Goal: Task Accomplishment & Management: Use online tool/utility

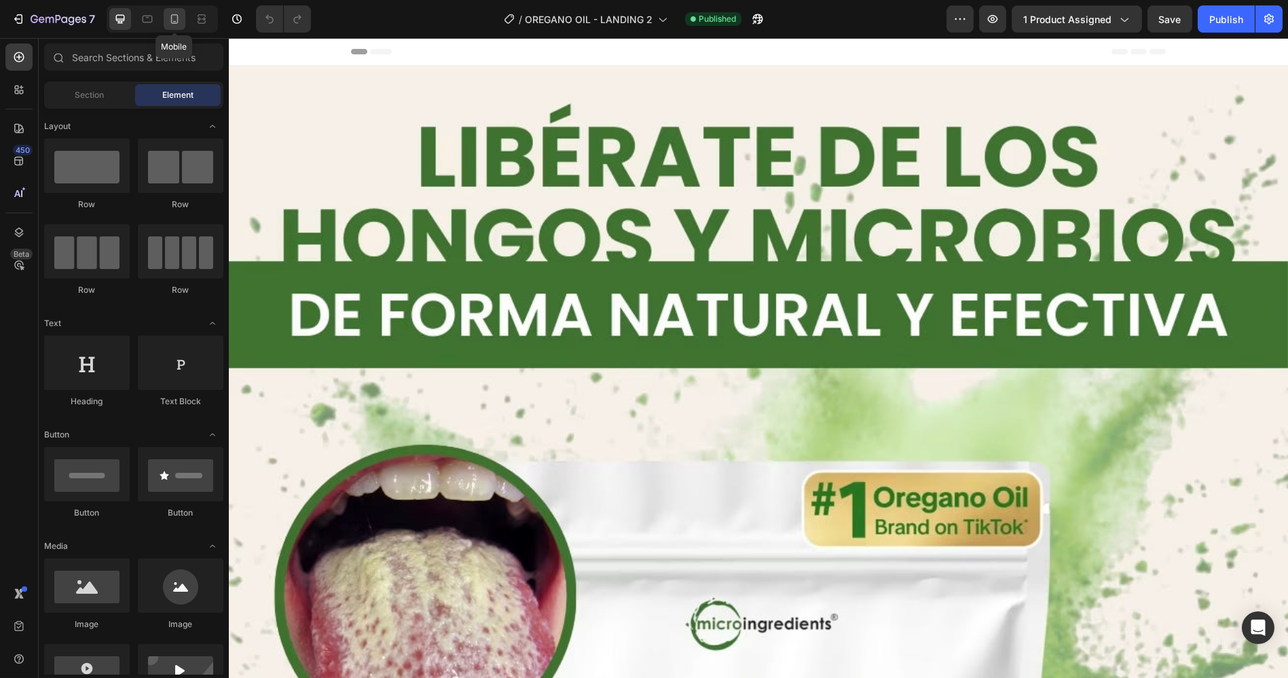
click at [168, 22] on icon at bounding box center [175, 19] width 14 height 14
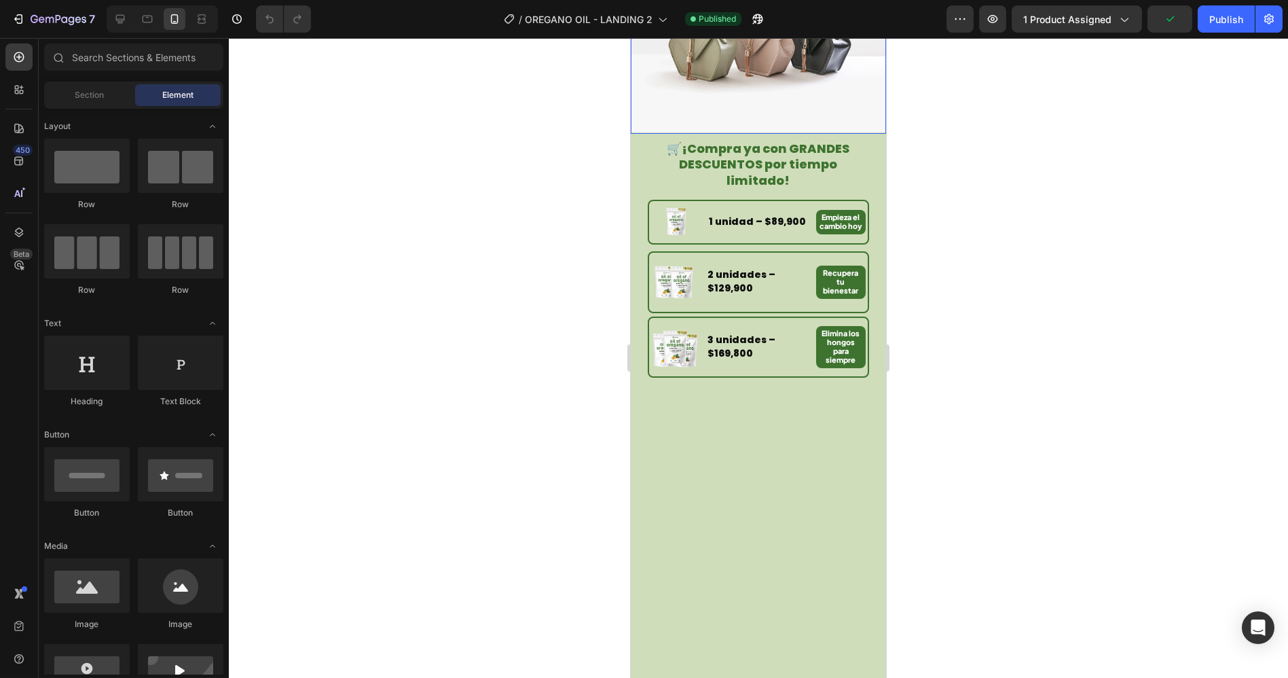
scroll to position [679, 0]
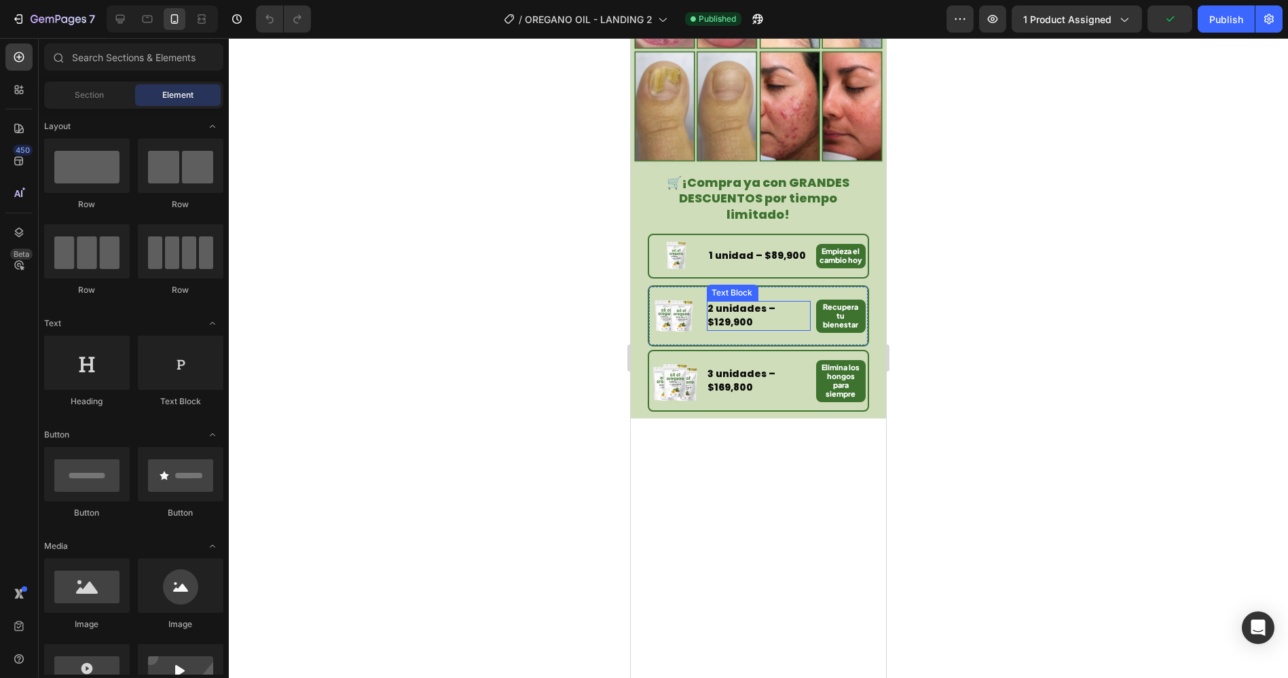
click at [751, 302] on p "2 unidades – $129,900" at bounding box center [758, 315] width 101 height 27
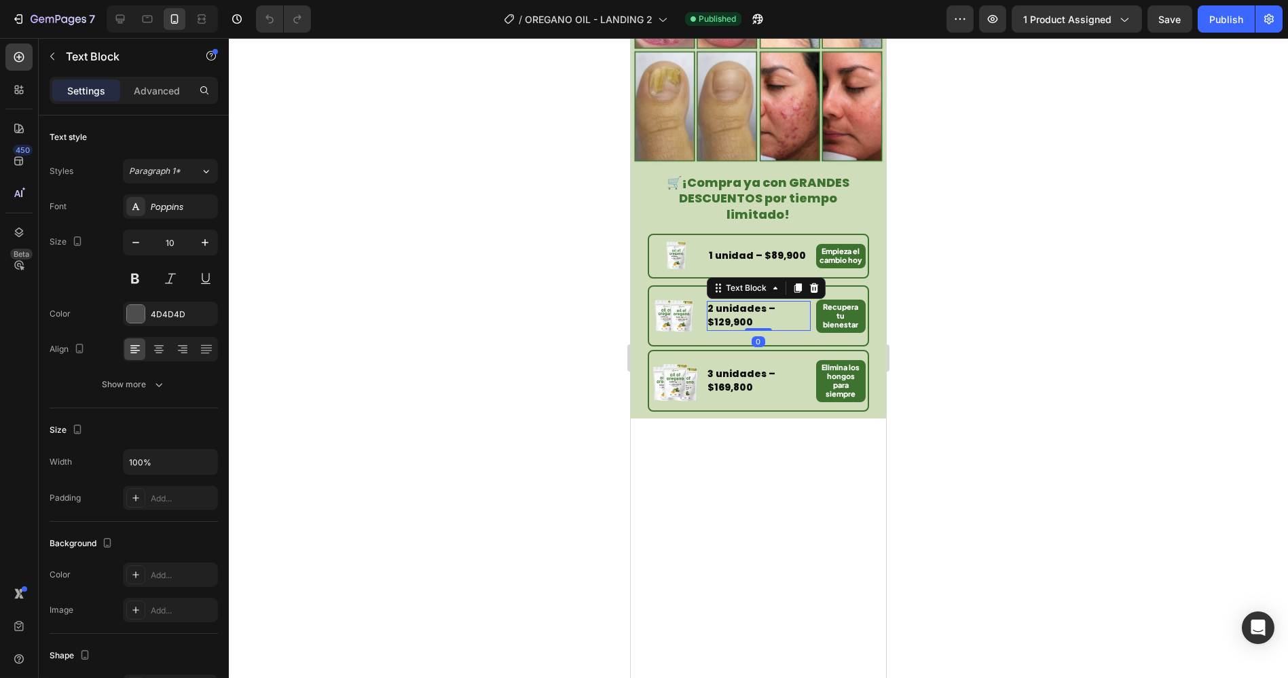
click at [717, 304] on strong "2 unidades – $129,900" at bounding box center [742, 314] width 68 height 27
click at [725, 369] on div "3 unidades – $169,800" at bounding box center [758, 381] width 104 height 30
click at [718, 367] on strong "3 unidades – $169,800" at bounding box center [742, 380] width 68 height 27
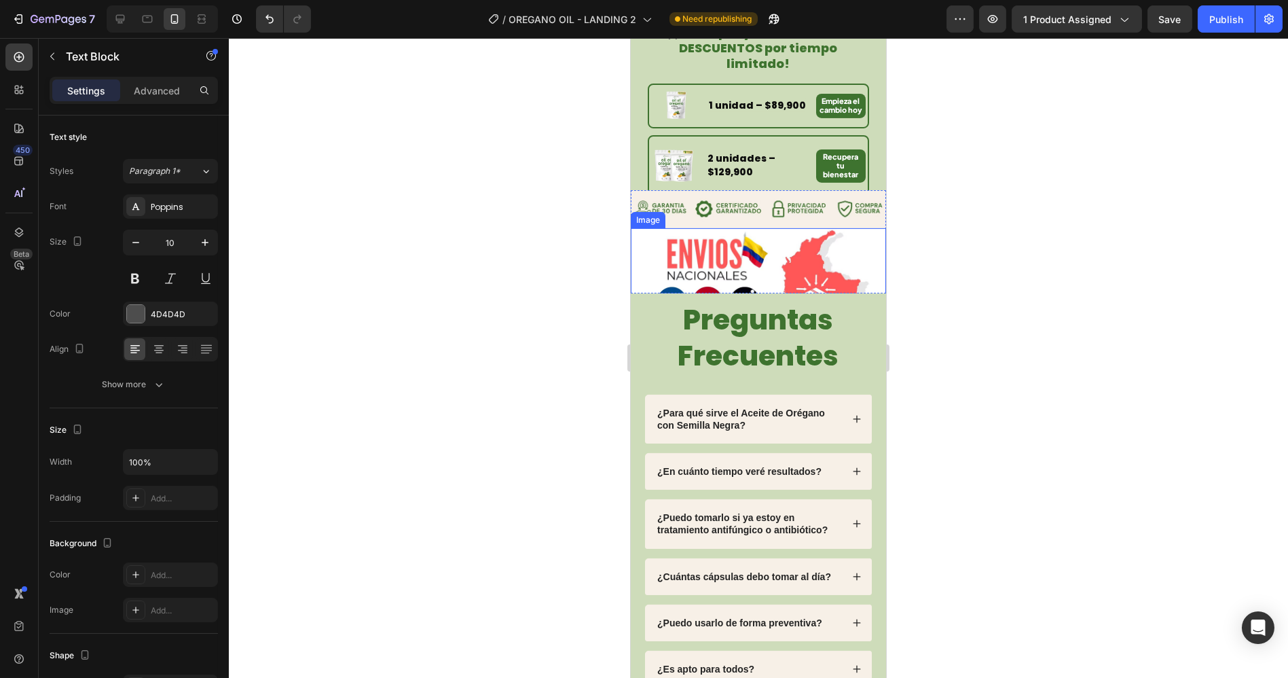
scroll to position [2859, 0]
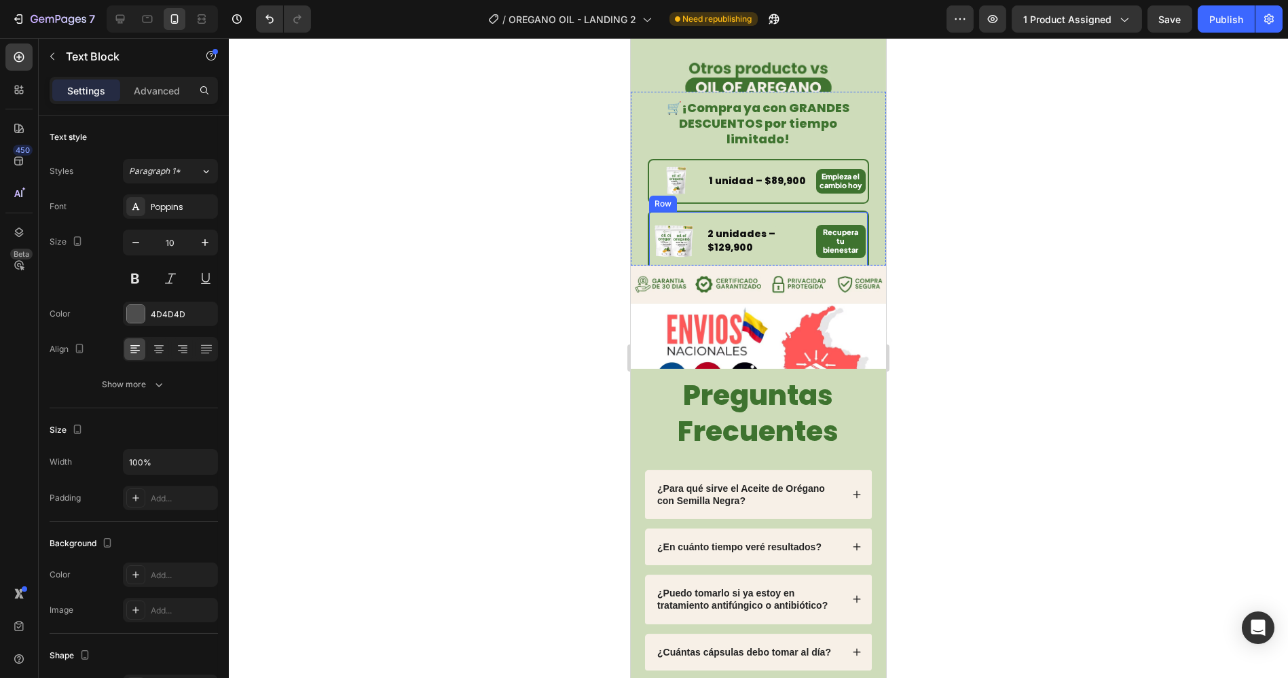
click at [729, 227] on strong "2 unidades – $129,900" at bounding box center [742, 240] width 68 height 27
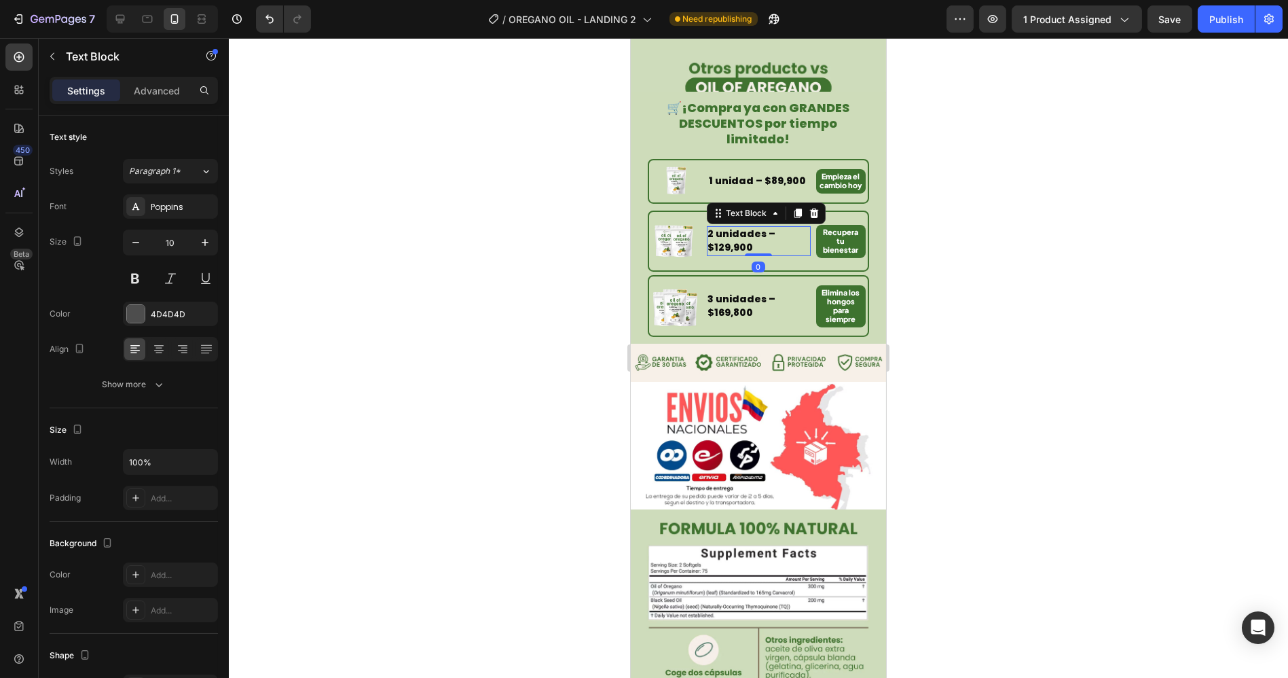
click at [1012, 229] on div at bounding box center [758, 358] width 1059 height 640
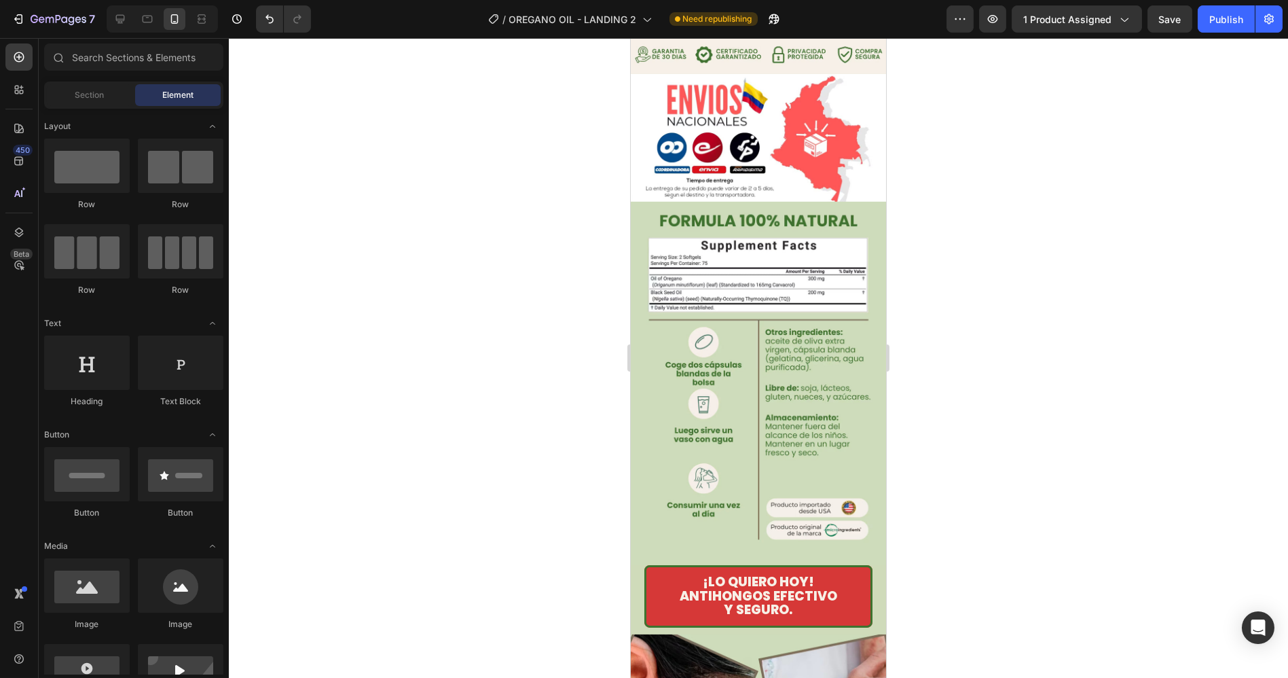
scroll to position [3010, 0]
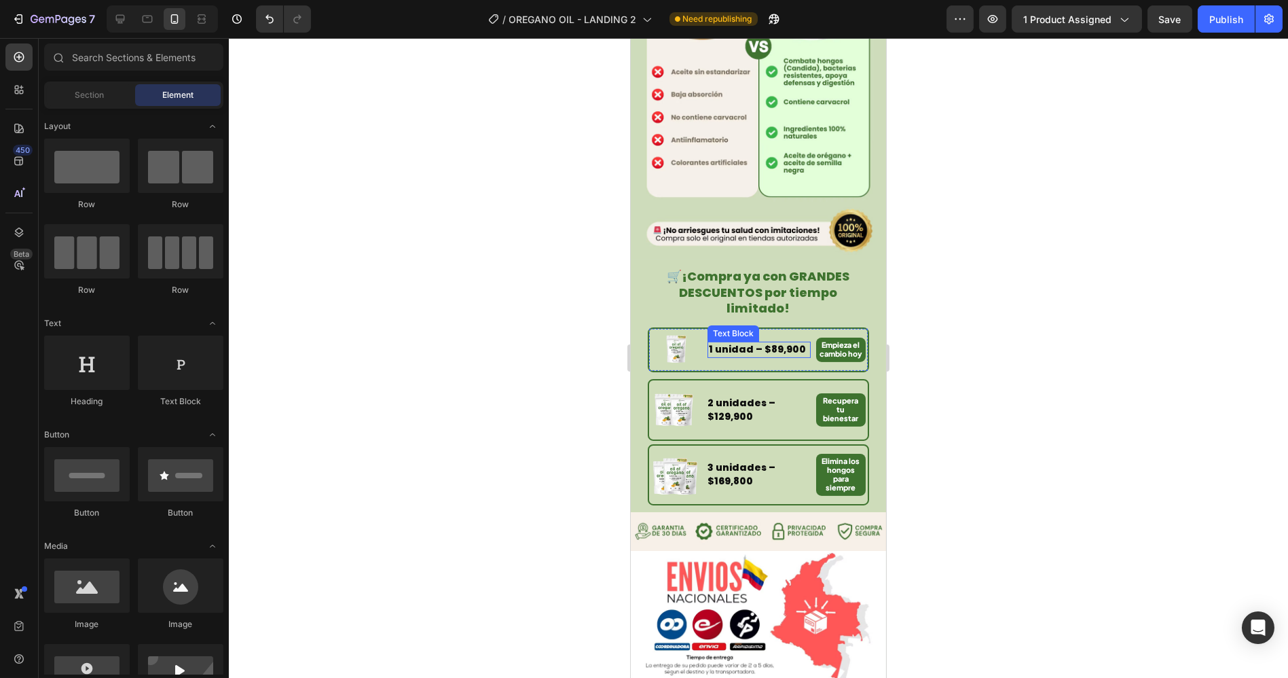
click at [768, 342] on strong "1 unidad – $89,900" at bounding box center [756, 349] width 97 height 14
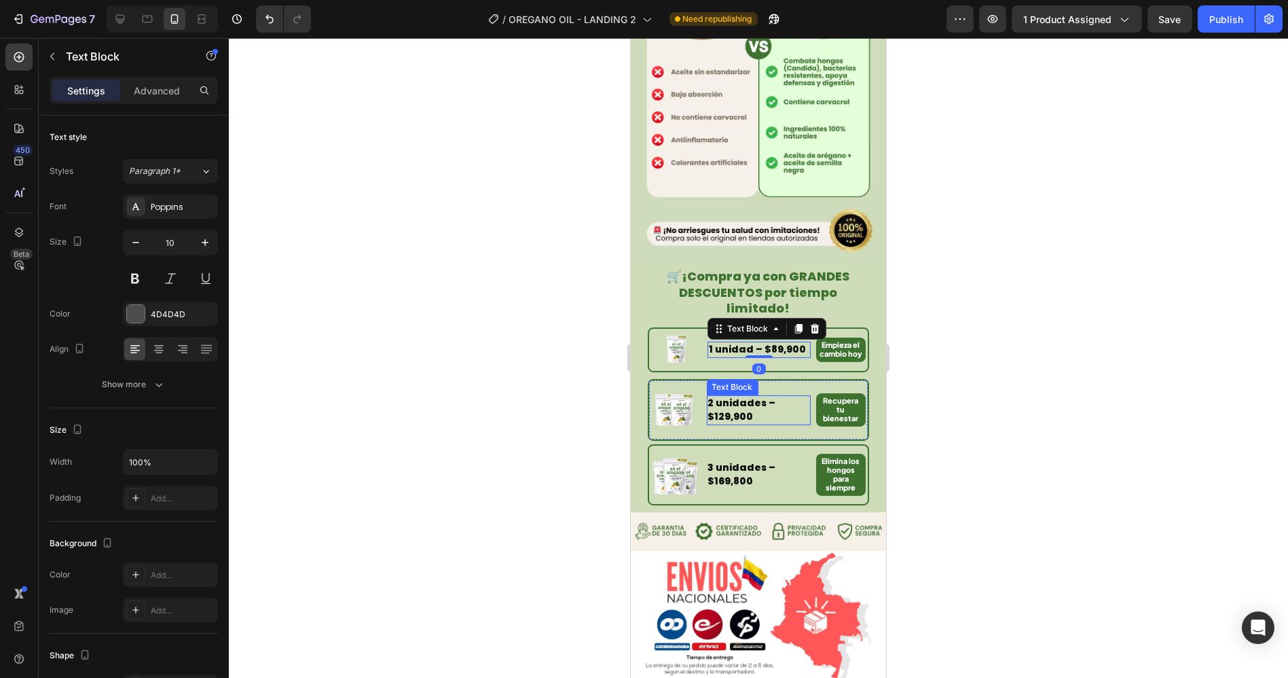
click at [727, 399] on strong "2 unidades – $129,900" at bounding box center [742, 409] width 68 height 27
click at [717, 396] on strong "2 unidades – $129,900" at bounding box center [742, 409] width 68 height 27
click at [718, 460] on strong "3 unidades – $169,800" at bounding box center [742, 473] width 68 height 27
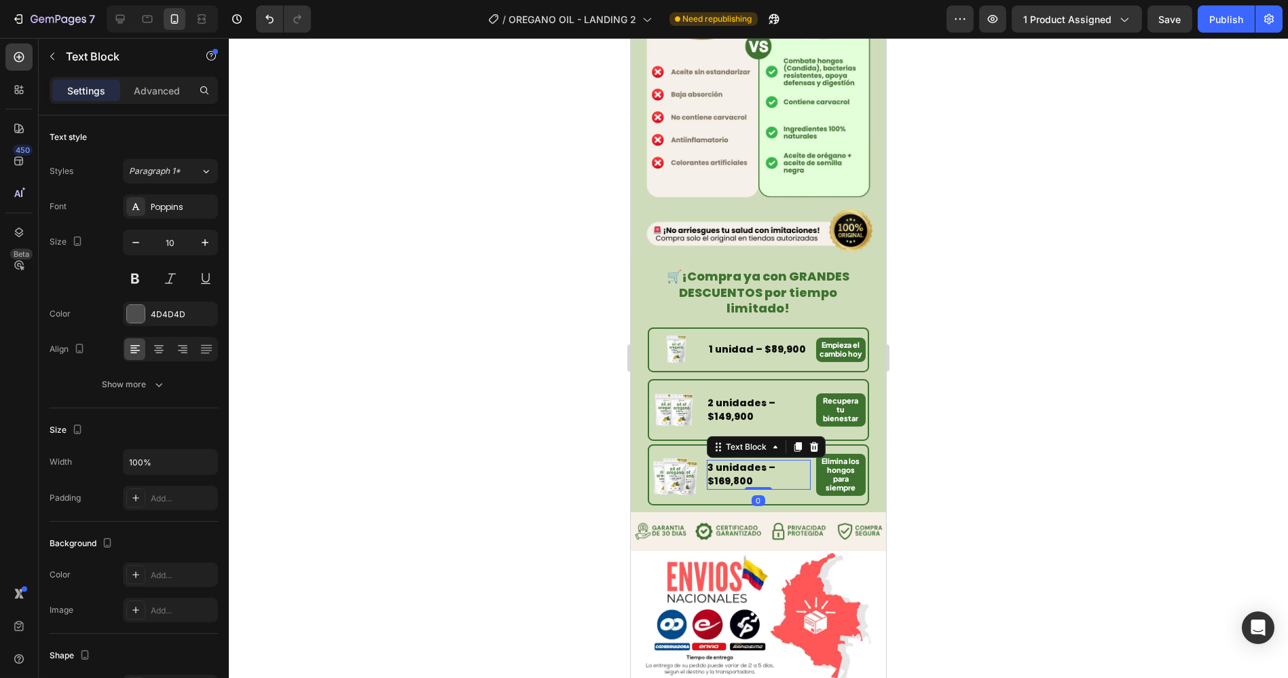
click at [719, 460] on strong "3 unidades – $169,800" at bounding box center [742, 473] width 68 height 27
click at [1233, 18] on div "Publish" at bounding box center [1226, 19] width 34 height 14
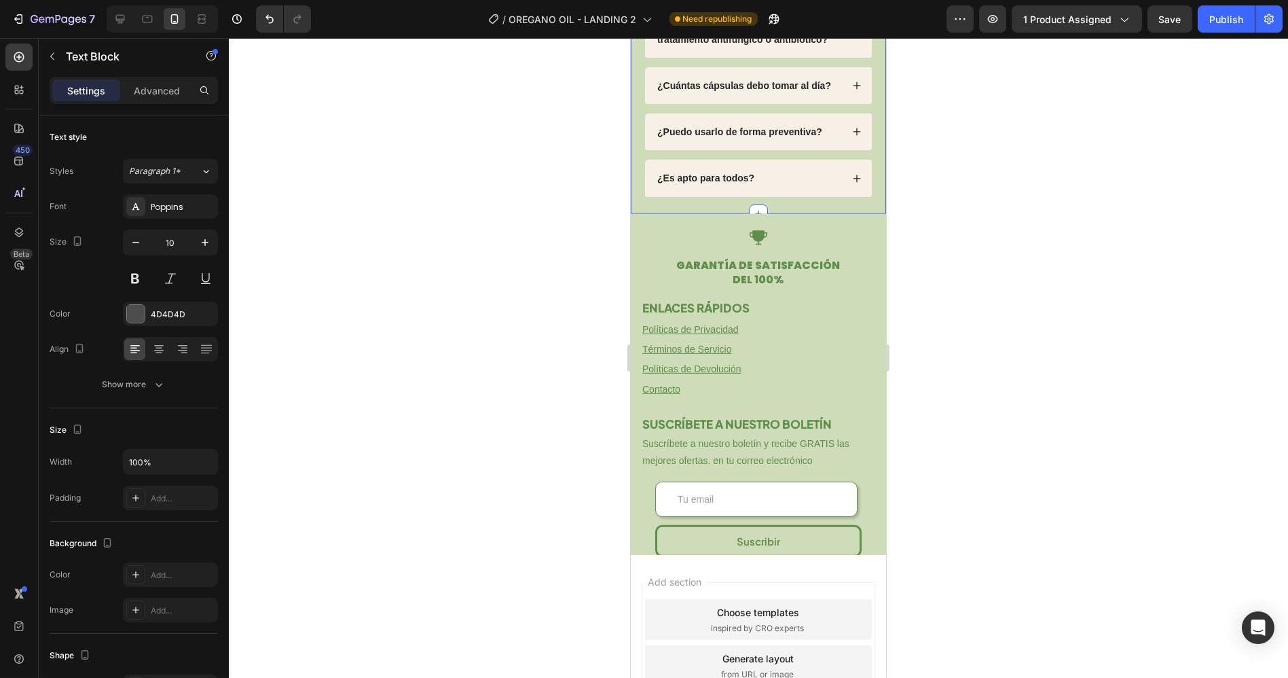
scroll to position [4745, 0]
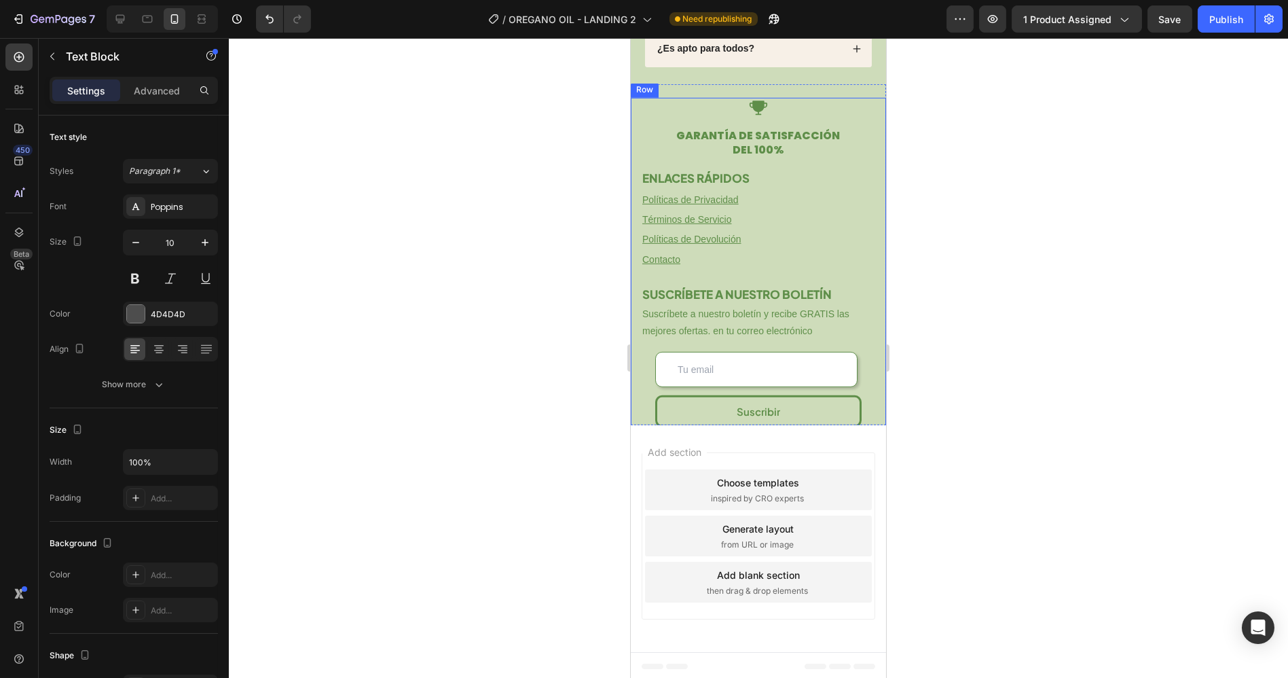
click at [694, 194] on u "Políticas de Privacidad" at bounding box center [690, 199] width 96 height 11
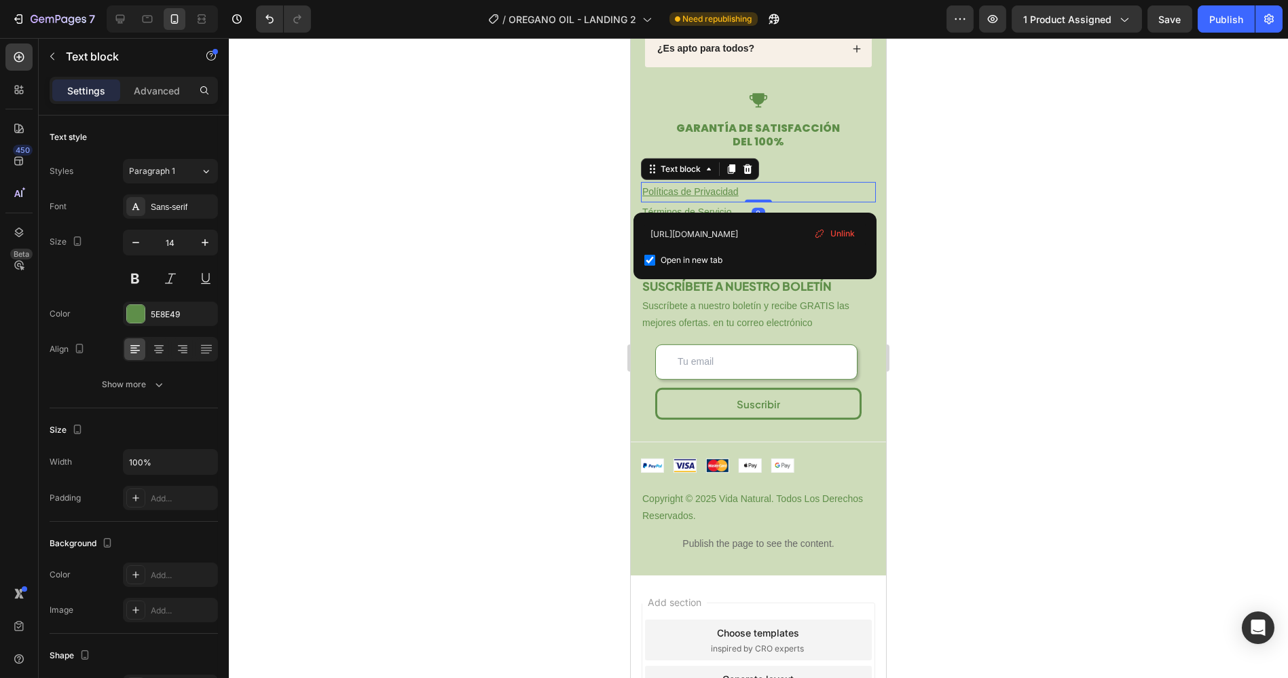
click at [693, 197] on u "Políticas de Privacidad" at bounding box center [690, 191] width 96 height 11
click at [722, 235] on input "[URL][DOMAIN_NAME]" at bounding box center [754, 234] width 221 height 22
drag, startPoint x: 724, startPoint y: 235, endPoint x: 678, endPoint y: 232, distance: 46.3
click at [678, 232] on input "[URL][DOMAIN_NAME]" at bounding box center [754, 234] width 221 height 22
click at [1014, 241] on div at bounding box center [758, 358] width 1059 height 640
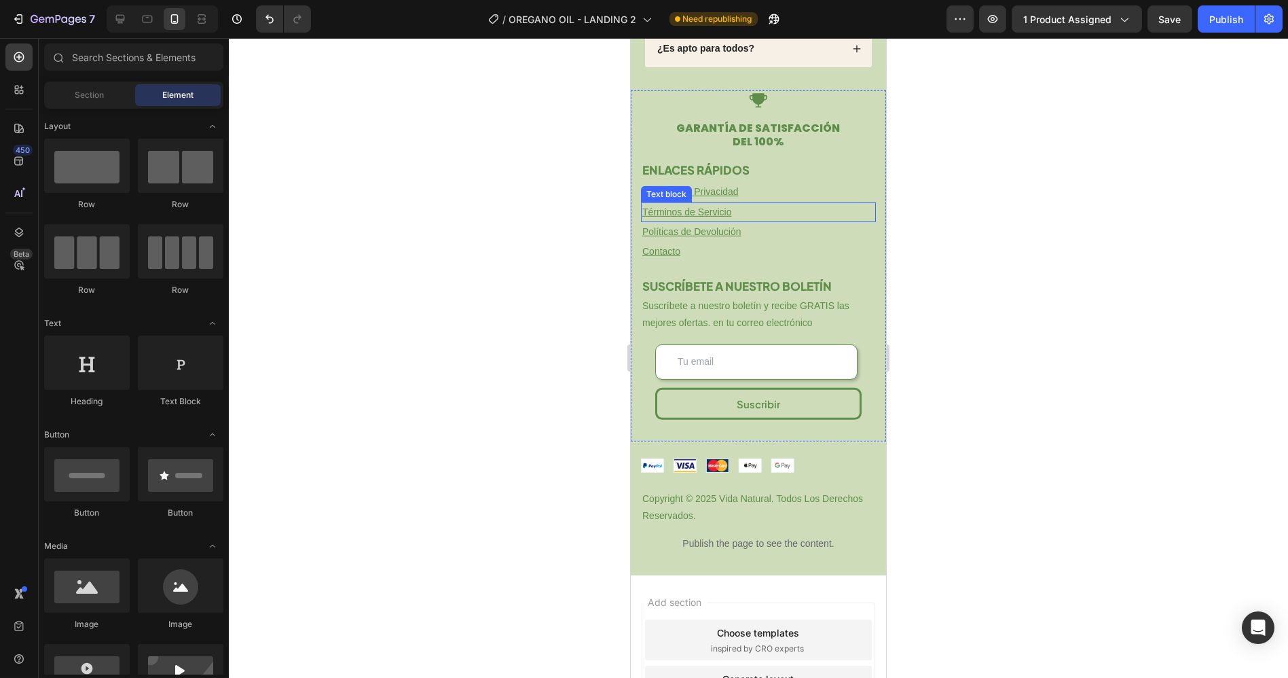
click at [699, 217] on u "Términos de Servicio" at bounding box center [687, 211] width 90 height 11
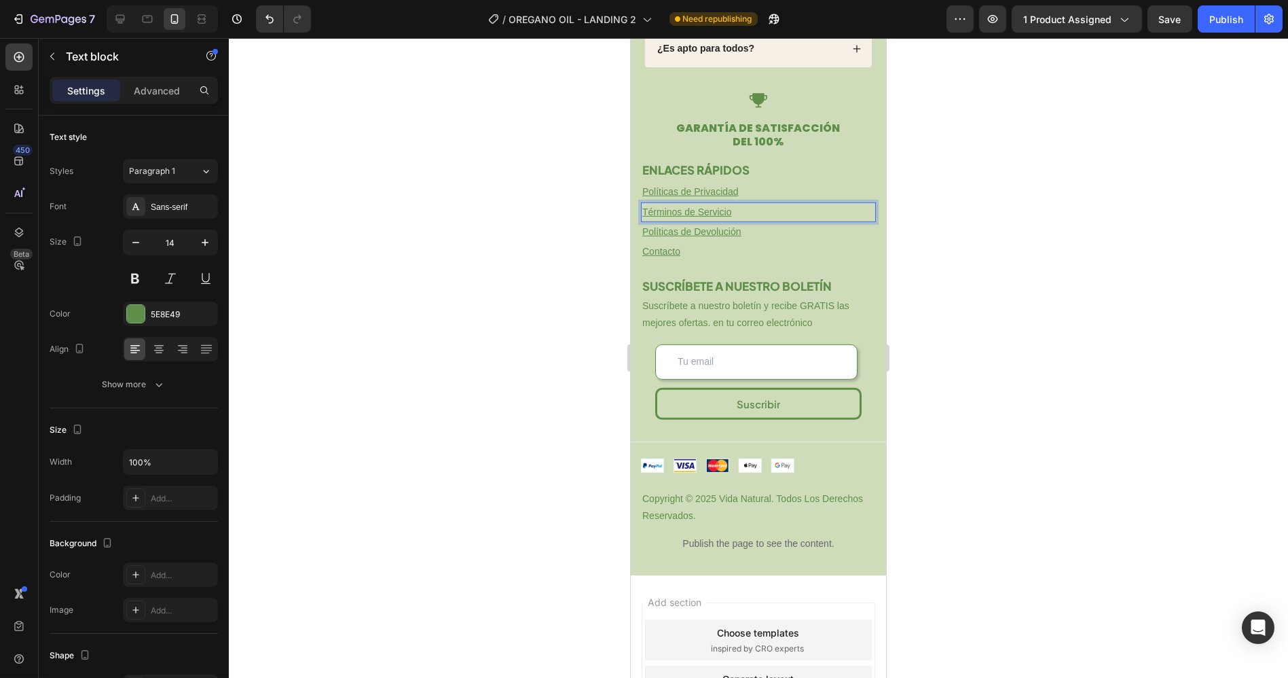
click at [699, 217] on u "Términos de Servicio" at bounding box center [687, 211] width 90 height 11
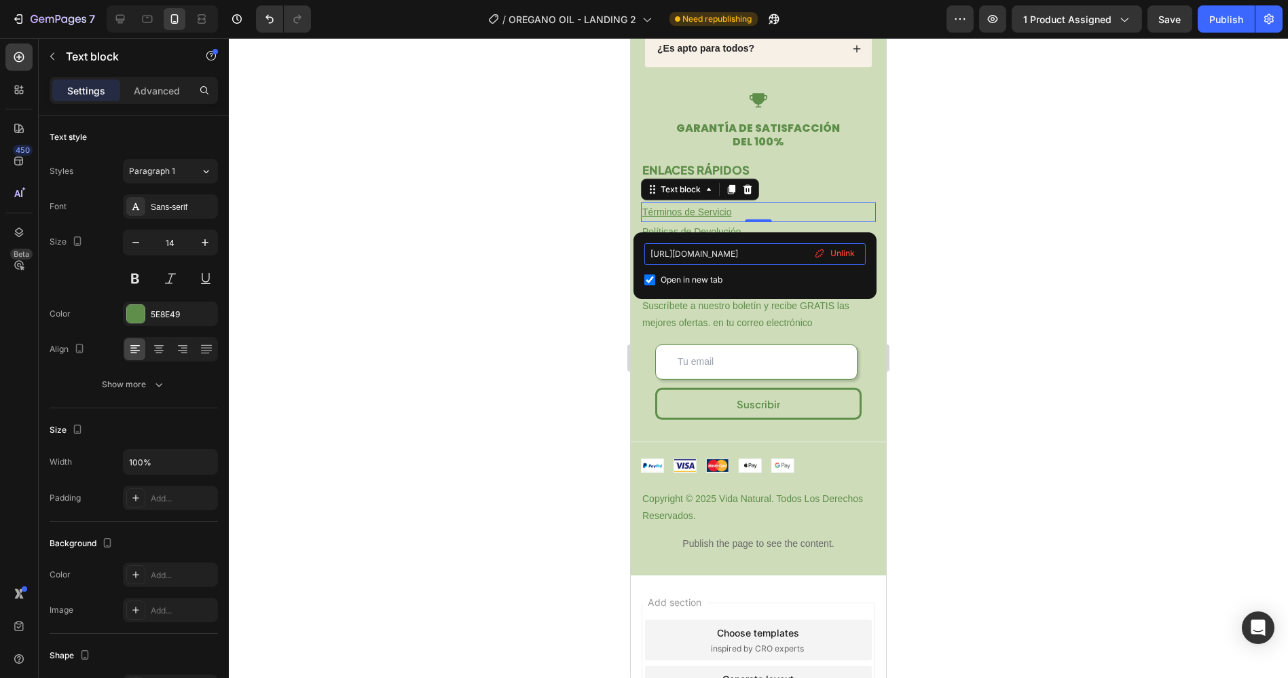
drag, startPoint x: 725, startPoint y: 255, endPoint x: 679, endPoint y: 253, distance: 46.2
click at [679, 253] on input "[URL][DOMAIN_NAME]" at bounding box center [754, 254] width 221 height 22
type input "[URL][DOMAIN_NAME]"
click at [691, 249] on input "[URL][DOMAIN_NAME]" at bounding box center [754, 254] width 221 height 22
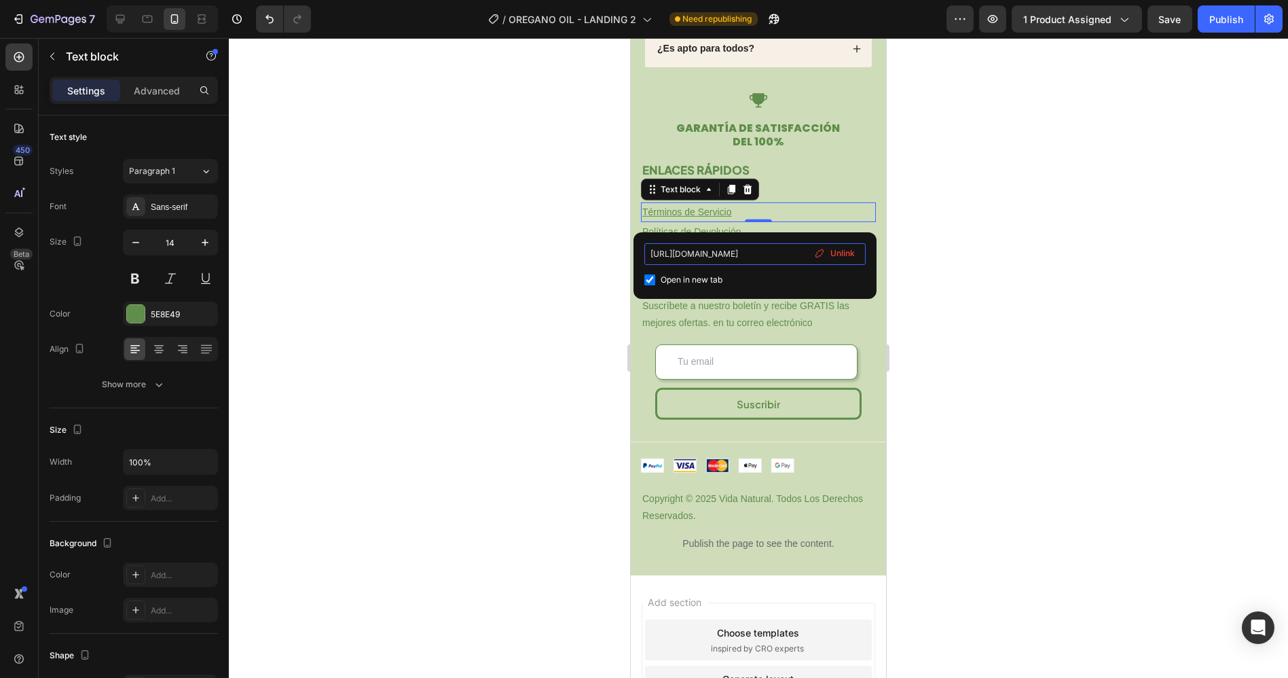
click at [691, 249] on input "[URL][DOMAIN_NAME]" at bounding box center [754, 254] width 221 height 22
click at [510, 185] on div at bounding box center [758, 358] width 1059 height 640
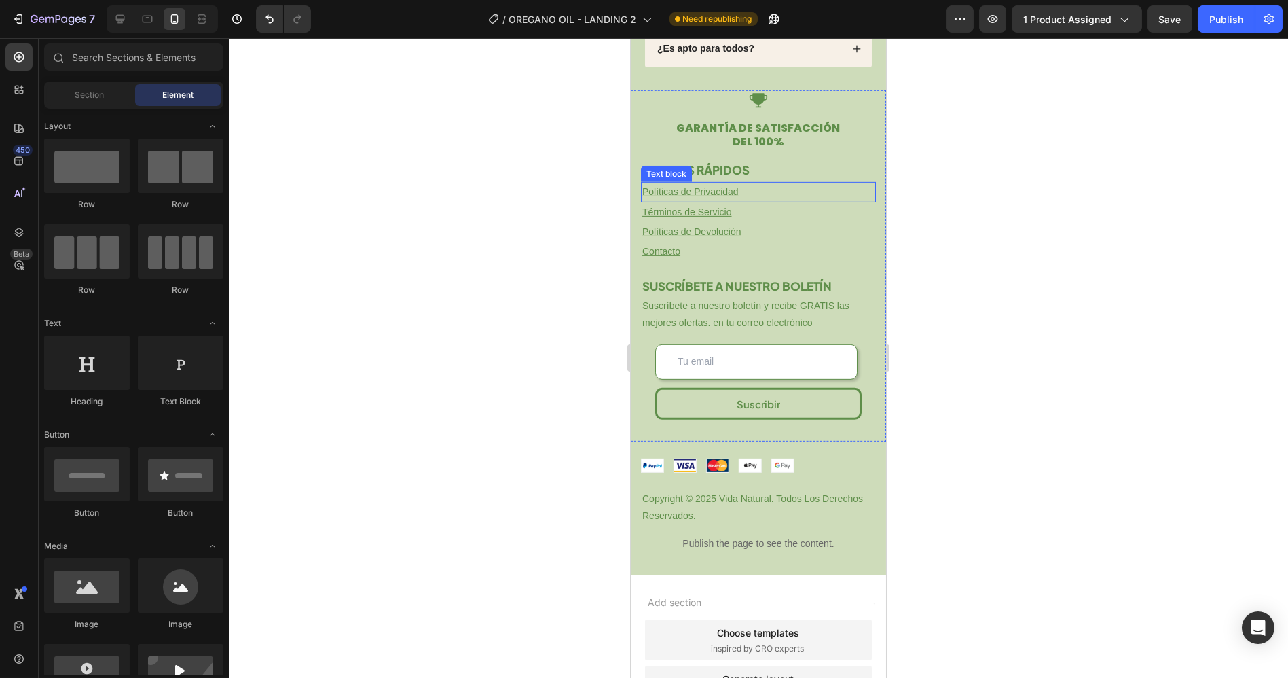
click at [691, 197] on u "Políticas de Privacidad" at bounding box center [690, 191] width 96 height 11
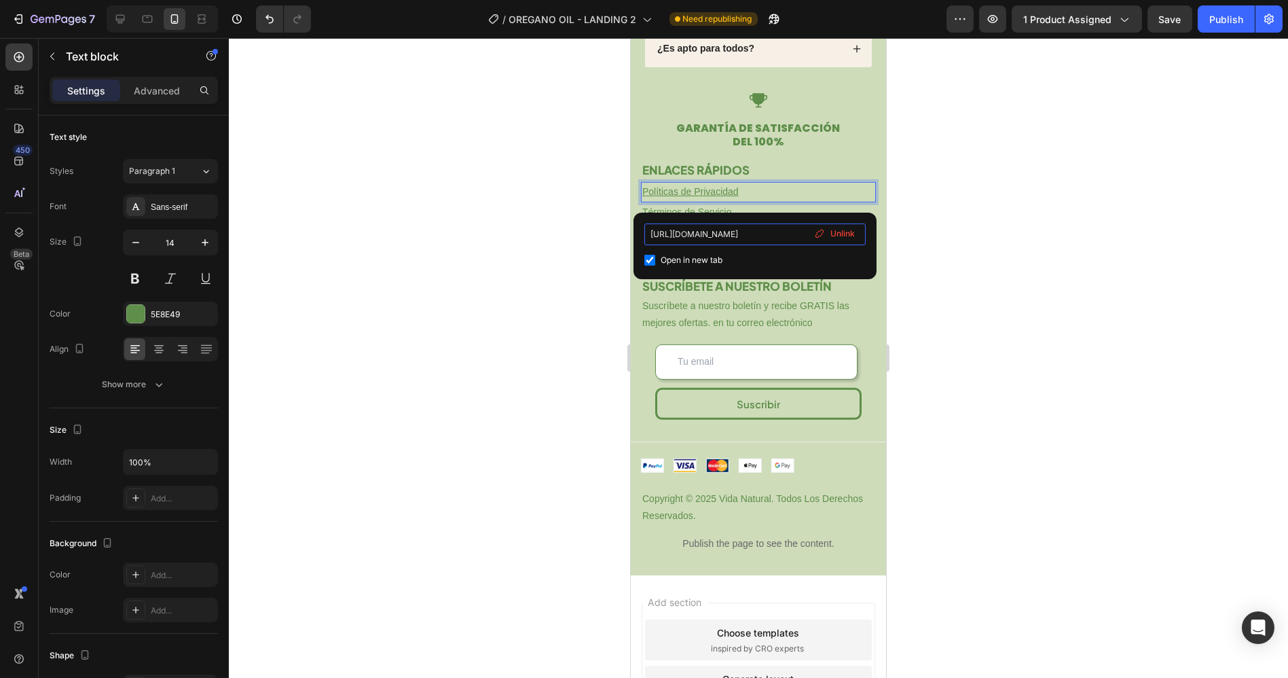
click at [698, 232] on input "[URL][DOMAIN_NAME]" at bounding box center [754, 234] width 221 height 22
paste input "[DOMAIN_NAME][URL]"
type input "[URL][DOMAIN_NAME]"
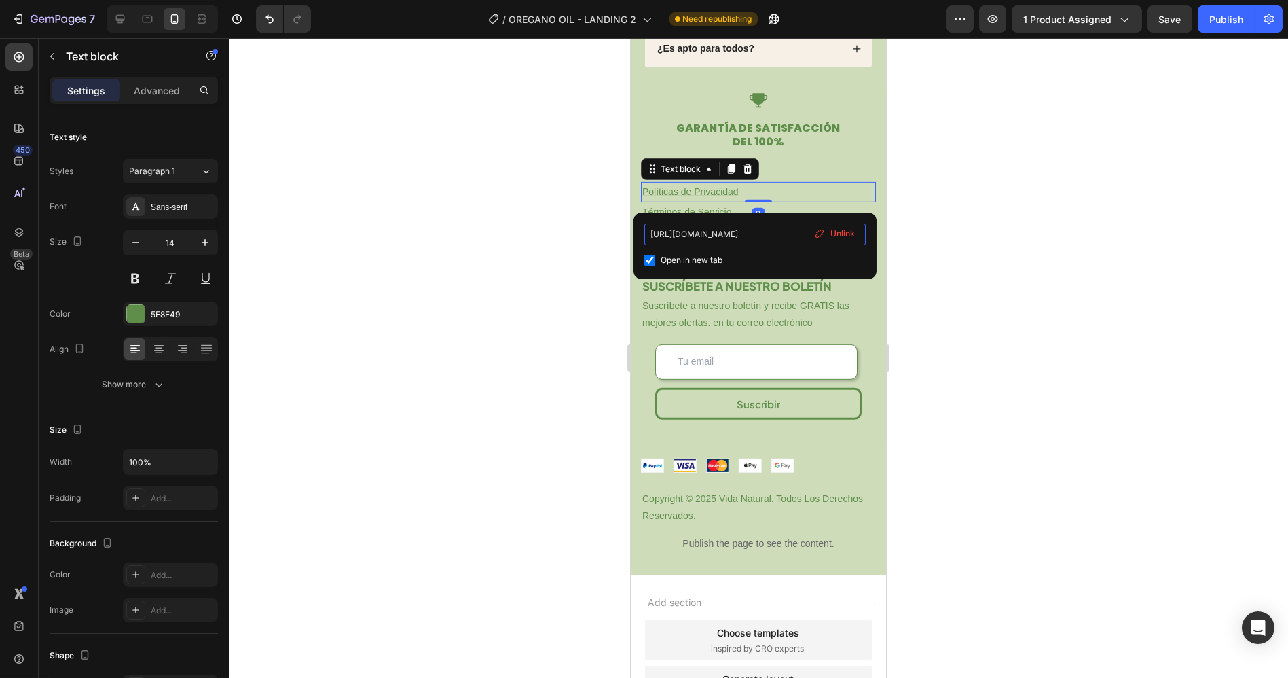
scroll to position [0, 66]
click at [560, 230] on div at bounding box center [758, 358] width 1059 height 640
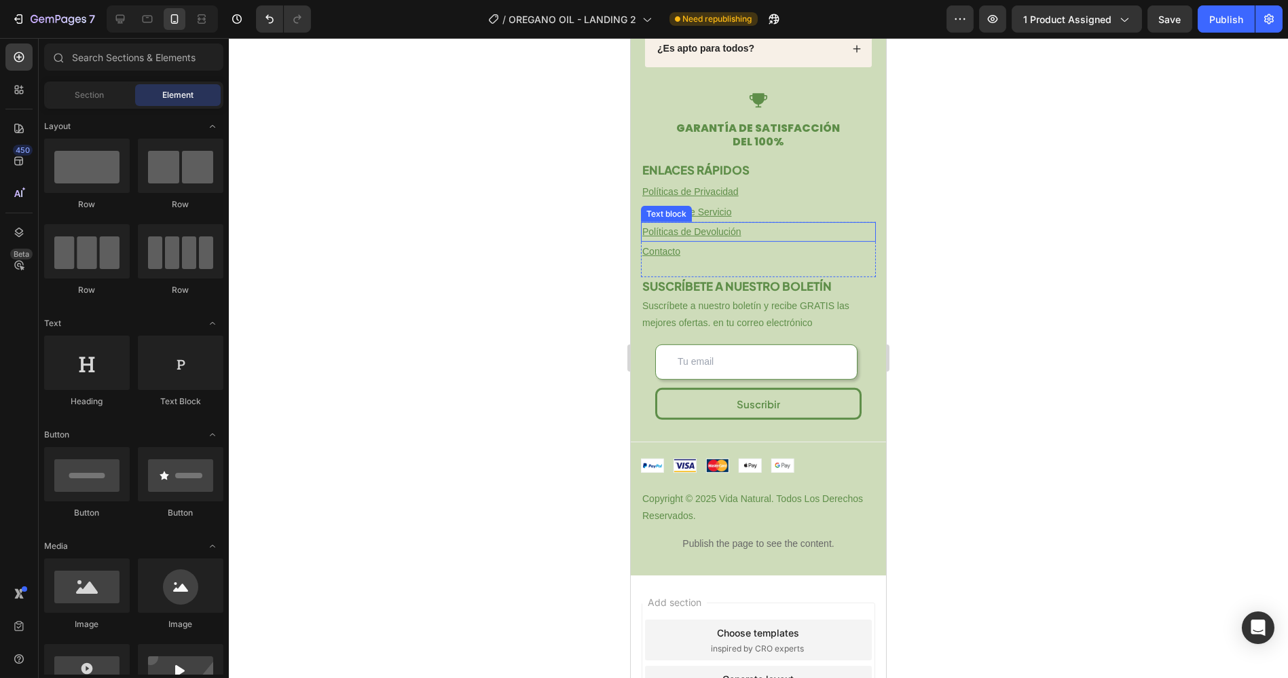
click at [691, 236] on u "Políticas de Devolución" at bounding box center [691, 231] width 99 height 11
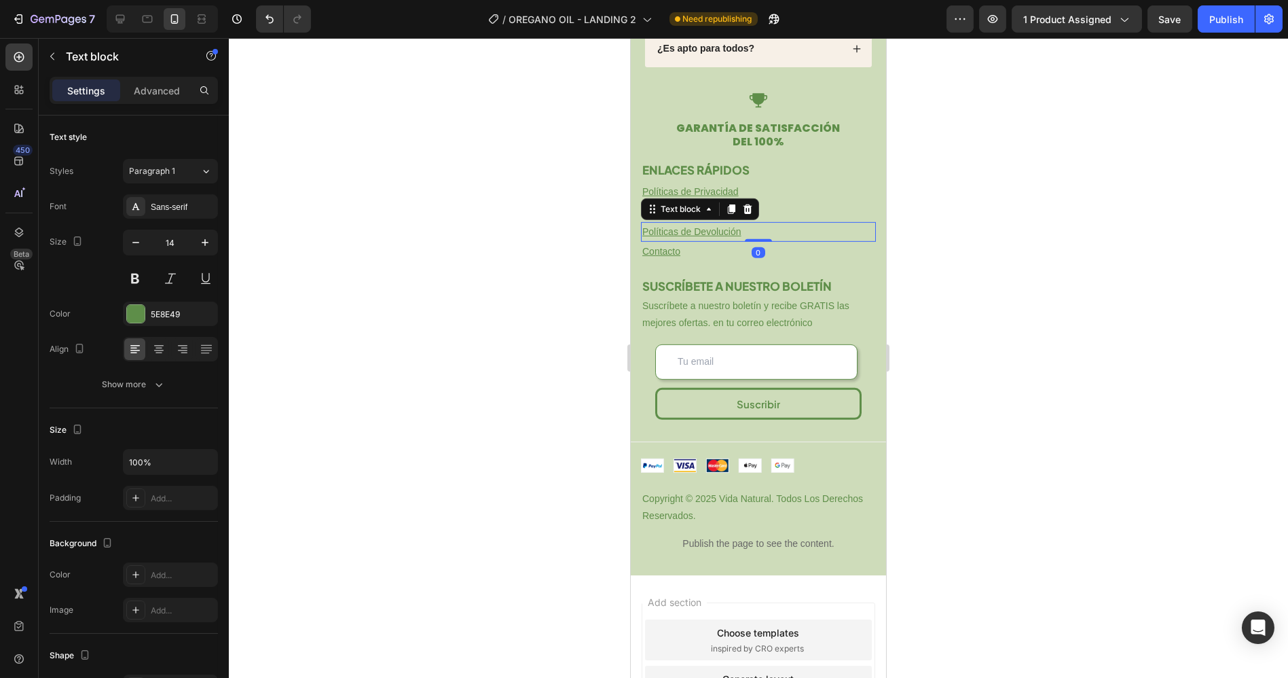
click at [690, 236] on u "Políticas de Devolución" at bounding box center [691, 231] width 99 height 11
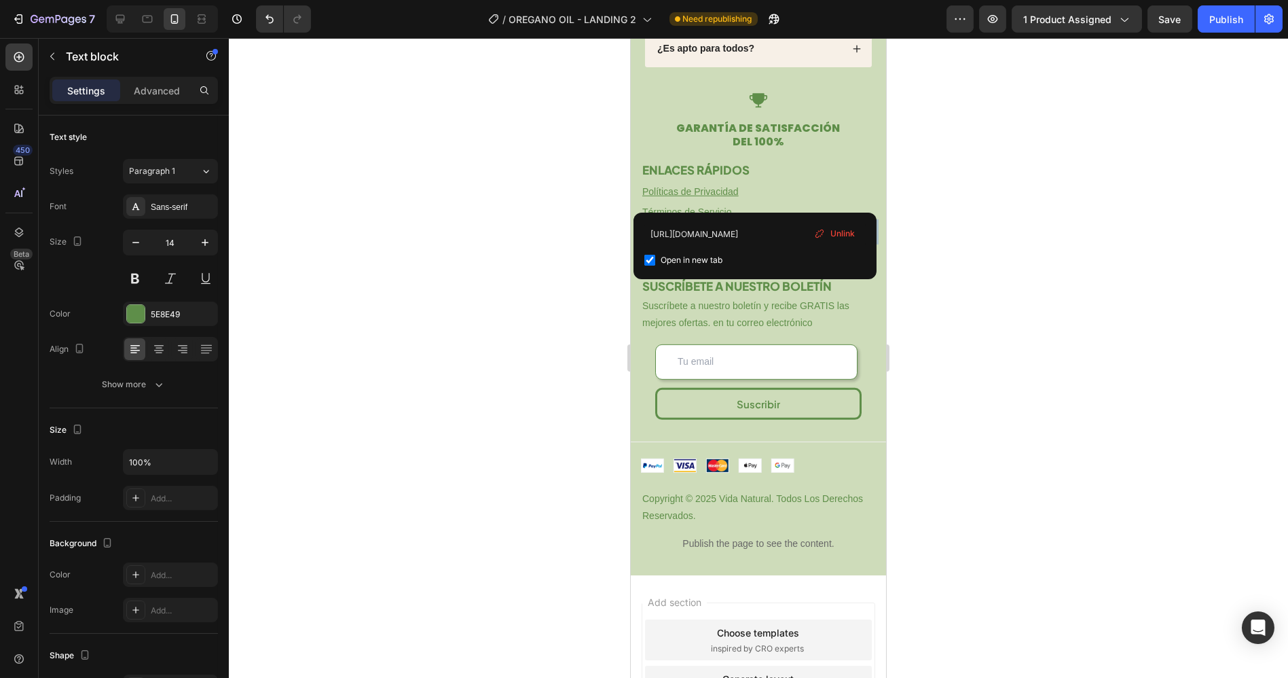
click at [697, 237] on u "Políticas de Devolución" at bounding box center [691, 231] width 99 height 11
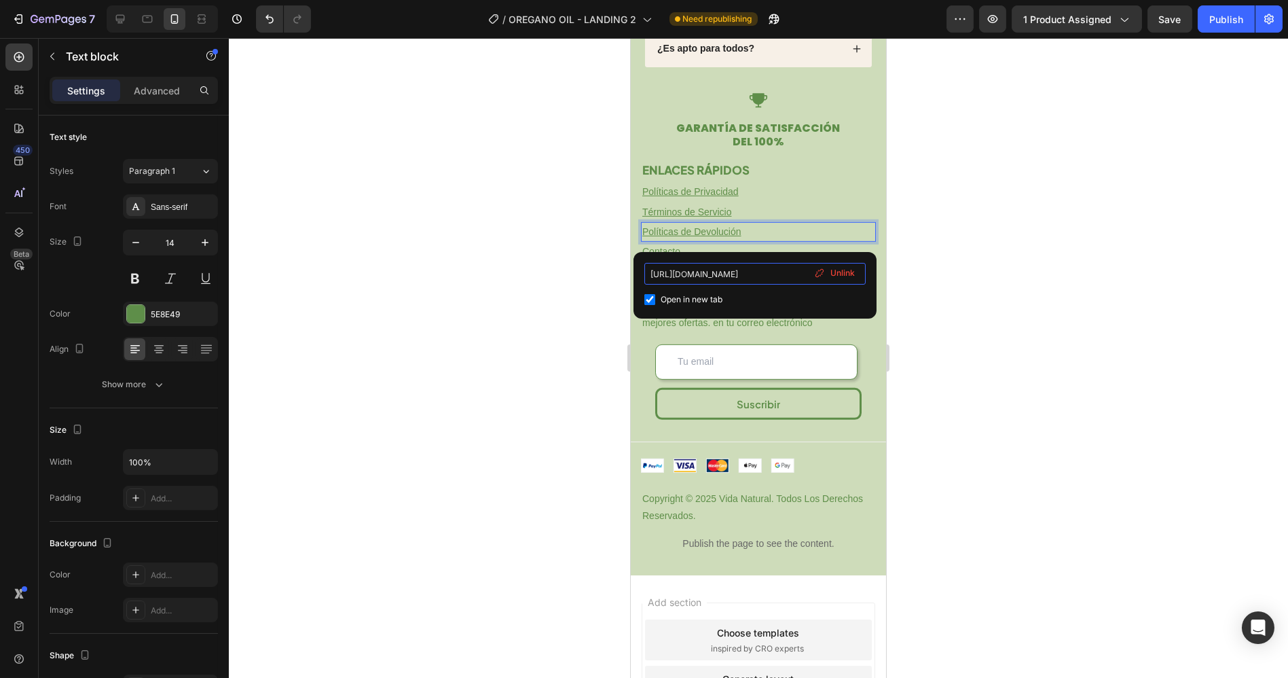
click at [737, 280] on input "[URL][DOMAIN_NAME]" at bounding box center [754, 274] width 221 height 22
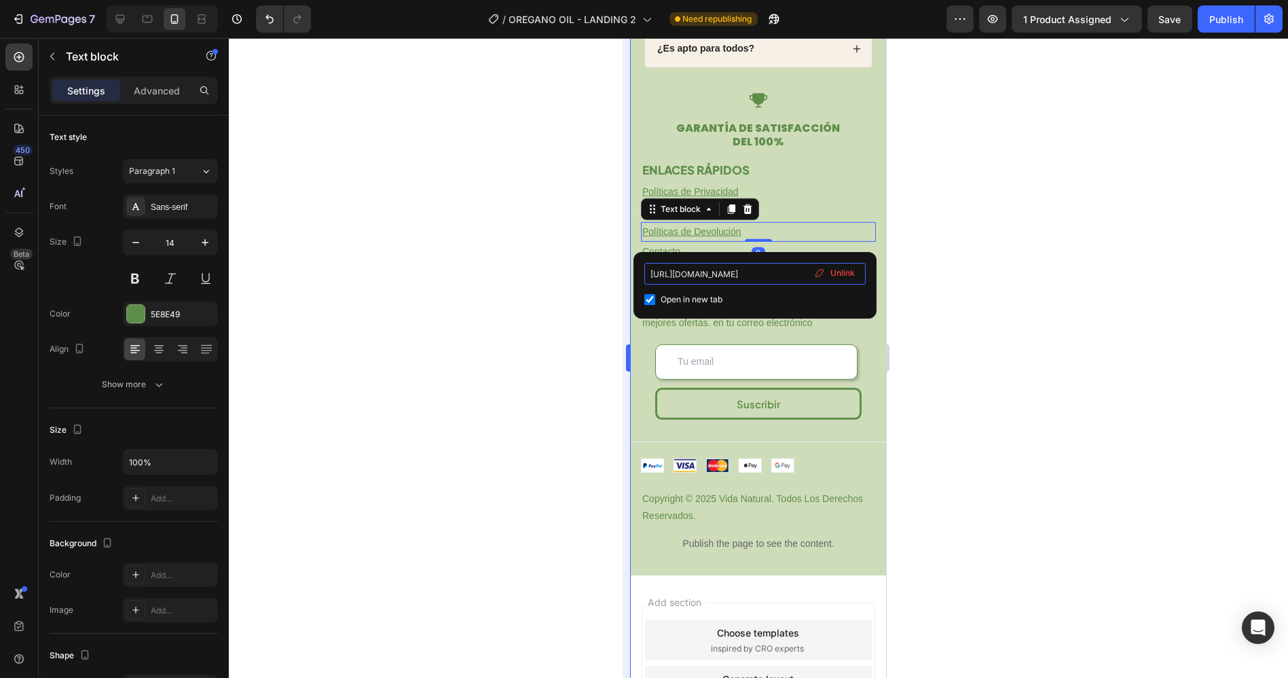
paste input "[DOMAIN_NAME][URL]"
type input "[URL][DOMAIN_NAME]"
drag, startPoint x: 526, startPoint y: 246, endPoint x: 589, endPoint y: 252, distance: 63.4
click at [528, 245] on div at bounding box center [758, 358] width 1059 height 640
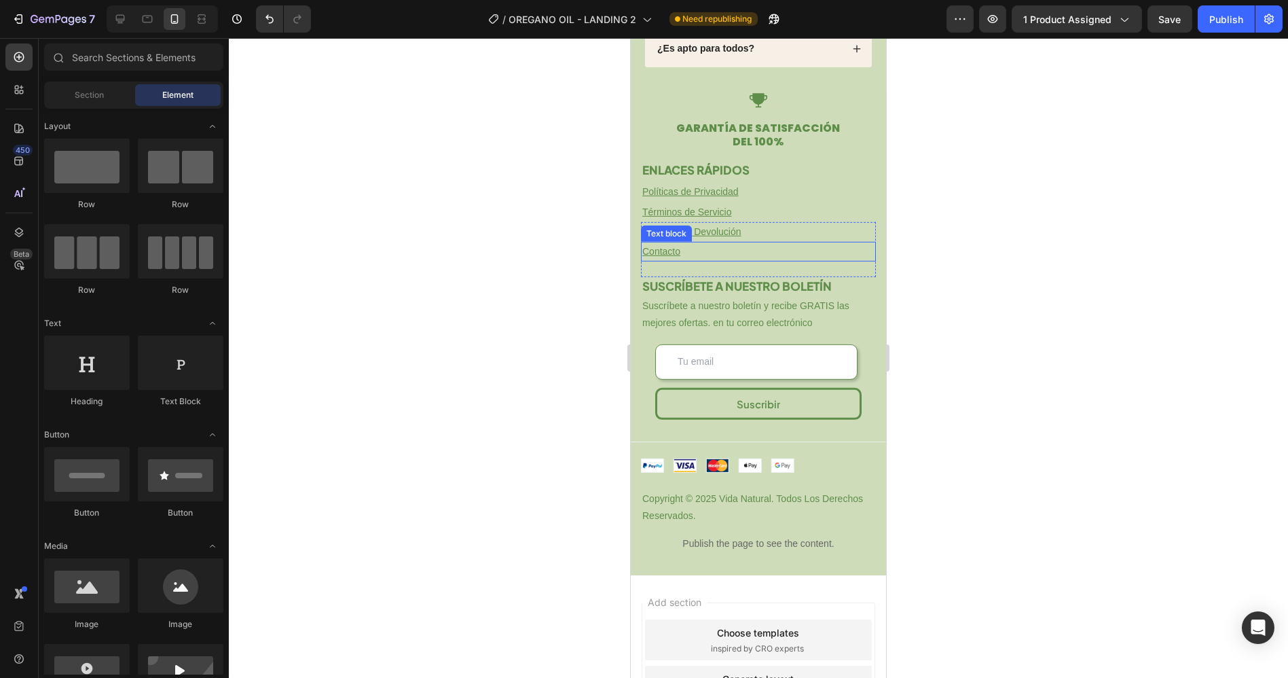
click at [676, 257] on u "Contacto" at bounding box center [661, 251] width 38 height 11
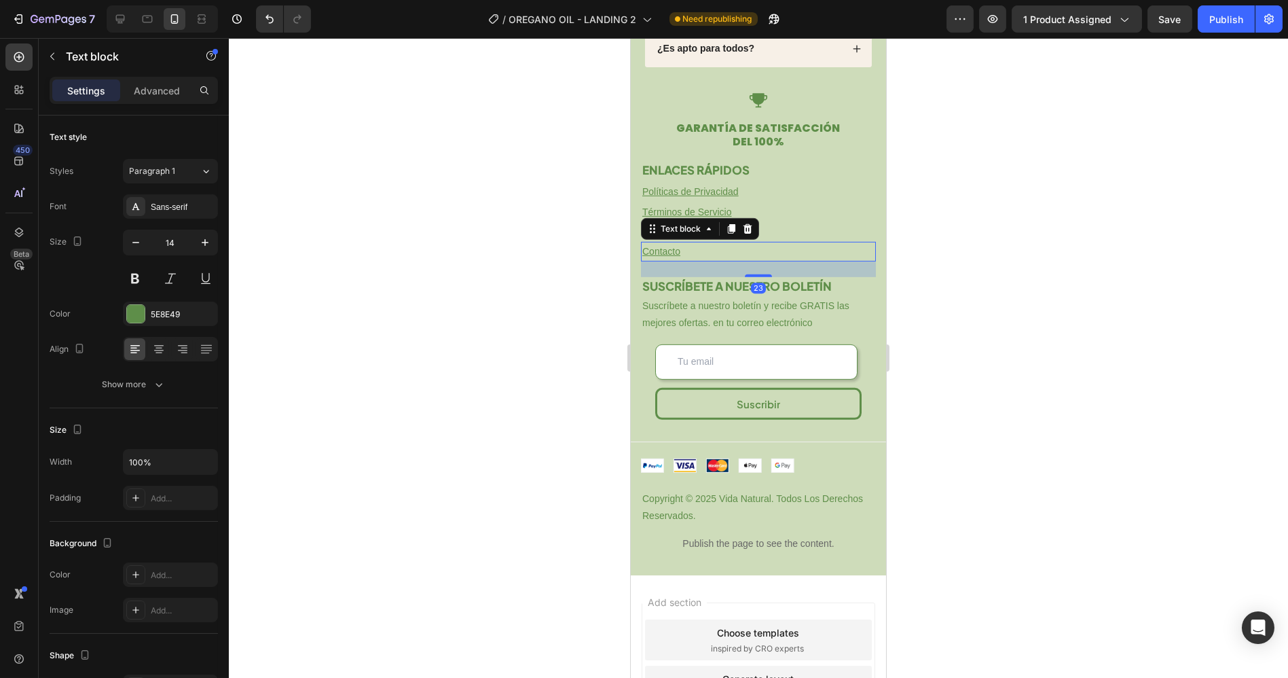
click at [672, 257] on u "Contacto" at bounding box center [661, 251] width 38 height 11
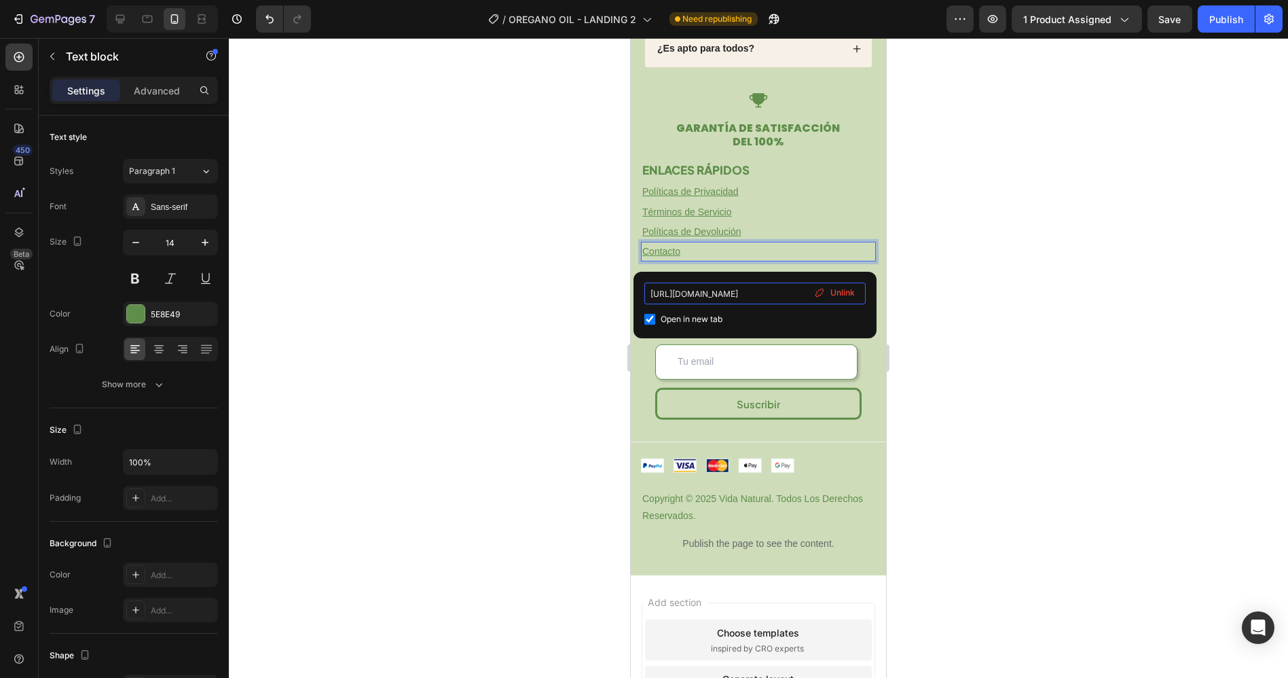
click at [702, 286] on input "[URL][DOMAIN_NAME]" at bounding box center [754, 293] width 221 height 22
click at [702, 285] on input "[URL][DOMAIN_NAME]" at bounding box center [754, 293] width 221 height 22
type input "[URL][DOMAIN_NAME]"
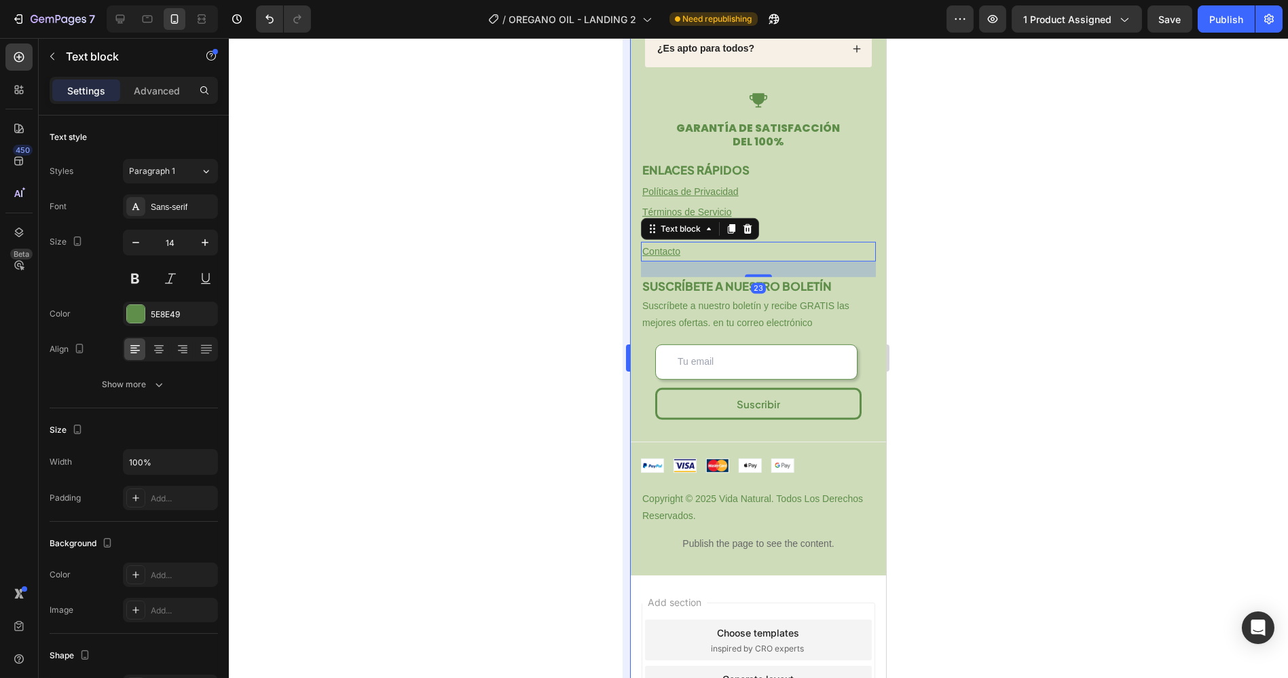
drag, startPoint x: 521, startPoint y: 250, endPoint x: 623, endPoint y: 246, distance: 101.9
click at [520, 249] on div at bounding box center [758, 358] width 1059 height 640
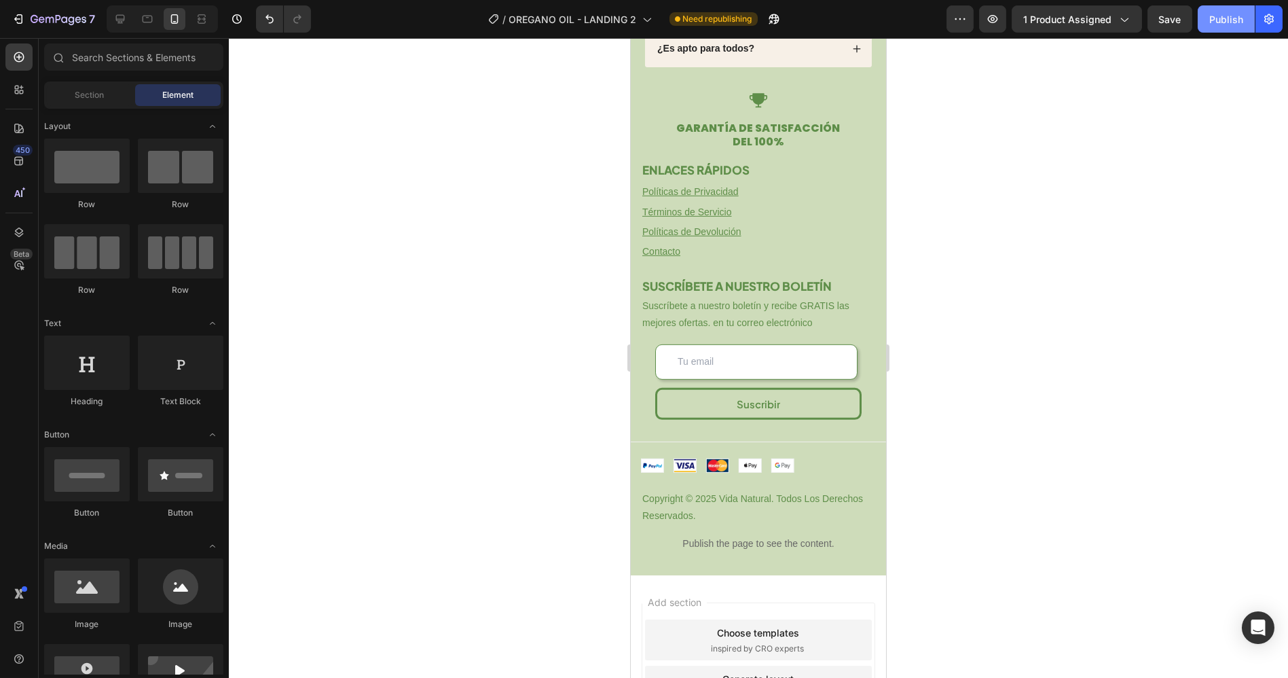
click at [1225, 22] on div "Publish" at bounding box center [1226, 19] width 34 height 14
click at [737, 504] on p "Copyright © 2025 Vida Natural. Todos Los Derechos Reservados." at bounding box center [758, 507] width 232 height 34
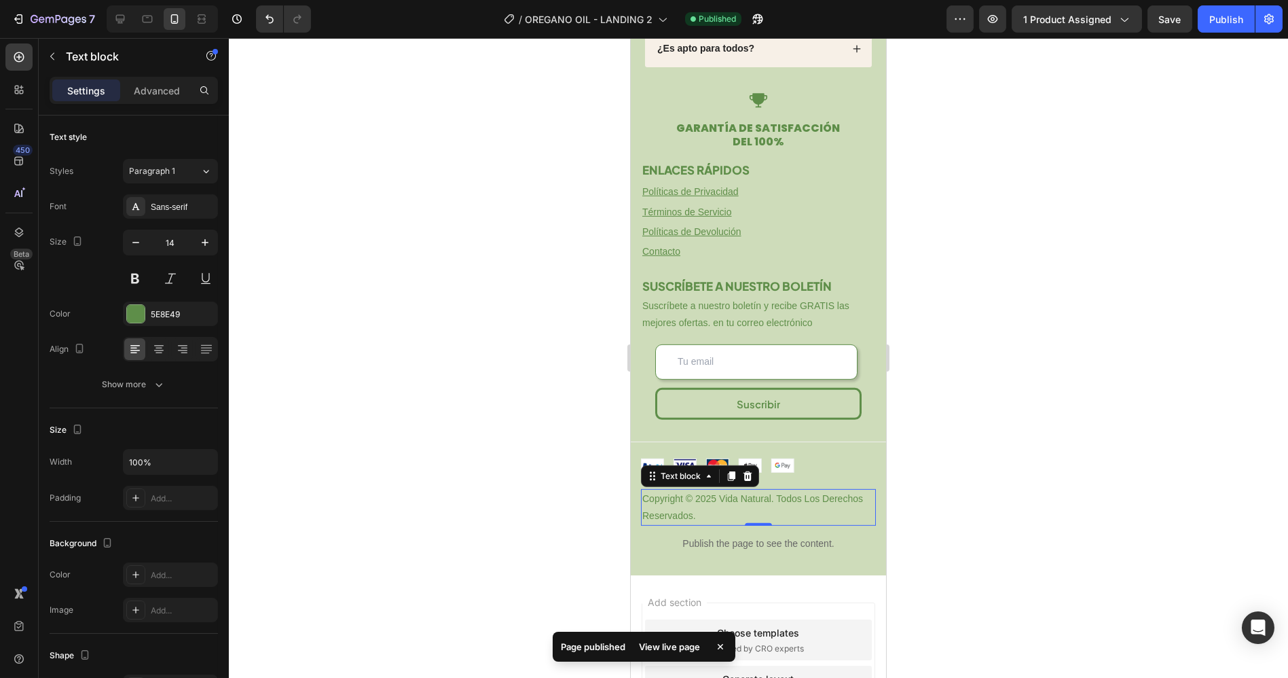
click at [725, 507] on p "Copyright © 2025 Vida Natural. Todos Los Derechos Reservados." at bounding box center [758, 507] width 232 height 34
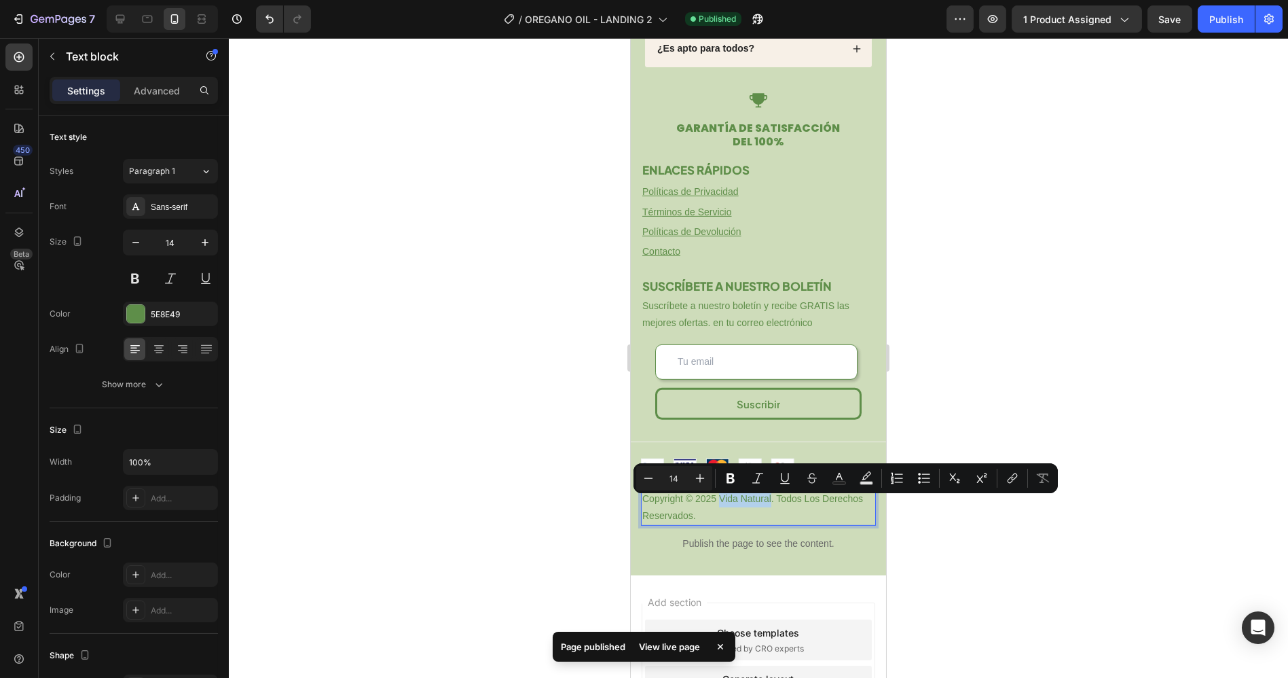
drag, startPoint x: 718, startPoint y: 507, endPoint x: 769, endPoint y: 507, distance: 50.9
click at [769, 507] on p "Copyright © 2025 Vida Natural. Todos Los Derechos Reservados." at bounding box center [758, 507] width 232 height 34
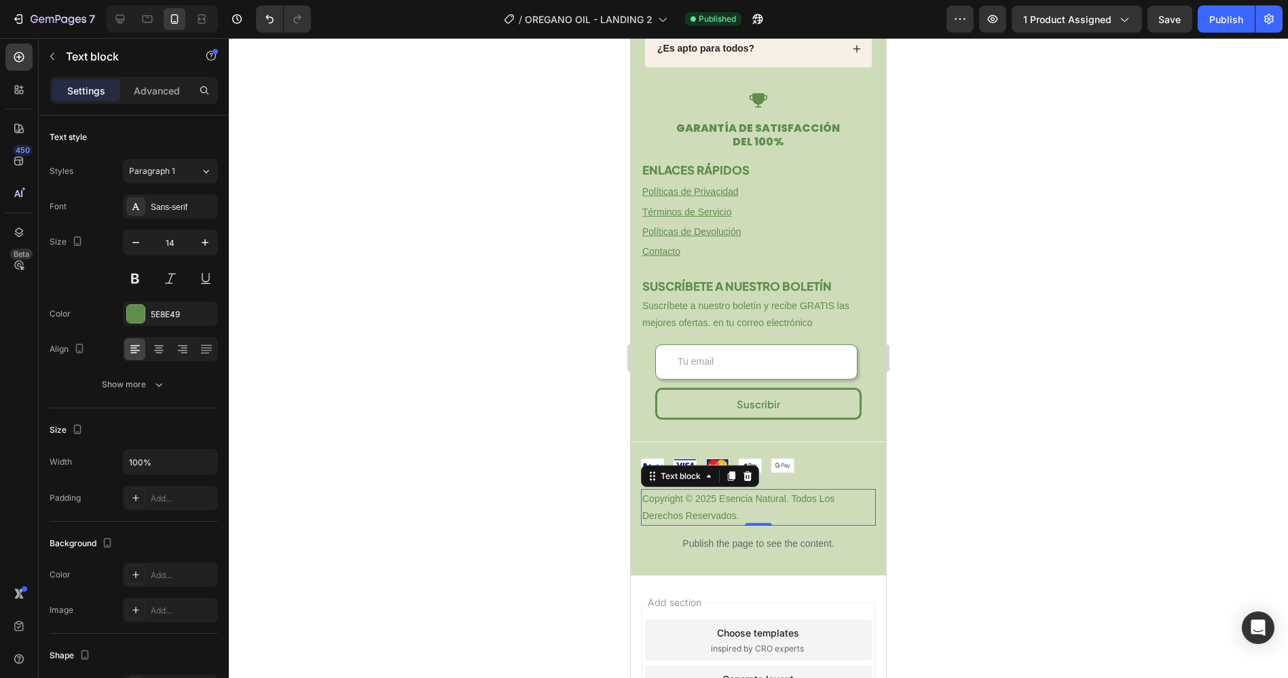
click at [1278, 193] on div at bounding box center [758, 358] width 1059 height 640
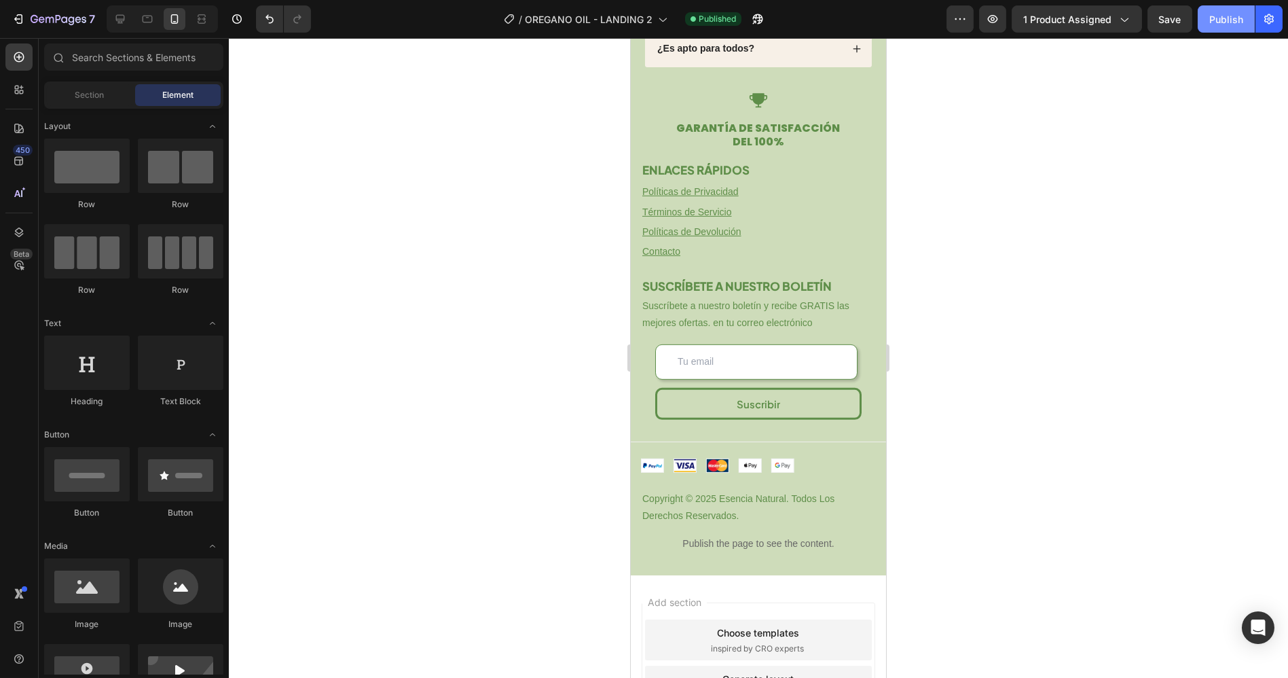
click at [1239, 11] on button "Publish" at bounding box center [1226, 18] width 57 height 27
click at [750, 496] on div "Image Copyright © 2025 Esencia Natural. Todos Los Derechos Reservados. Text blo…" at bounding box center [757, 491] width 255 height 67
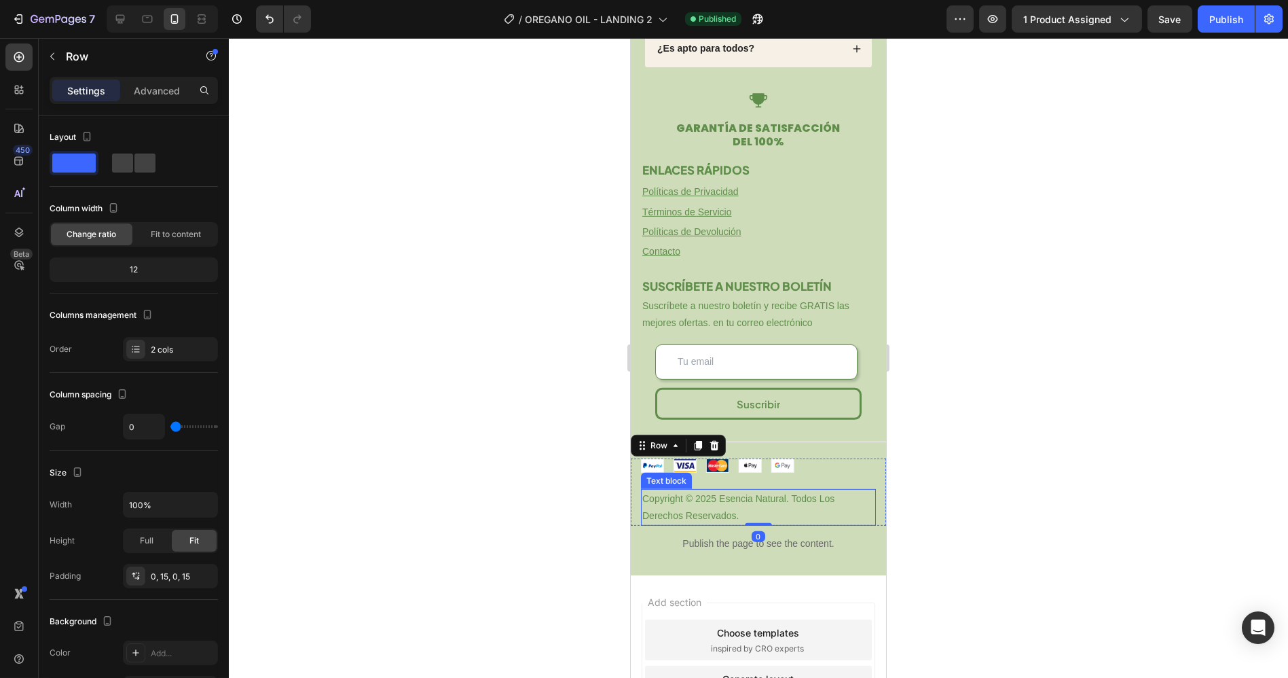
click at [748, 500] on p "Copyright © 2025 Esencia Natural. Todos Los Derechos Reservados." at bounding box center [758, 507] width 232 height 34
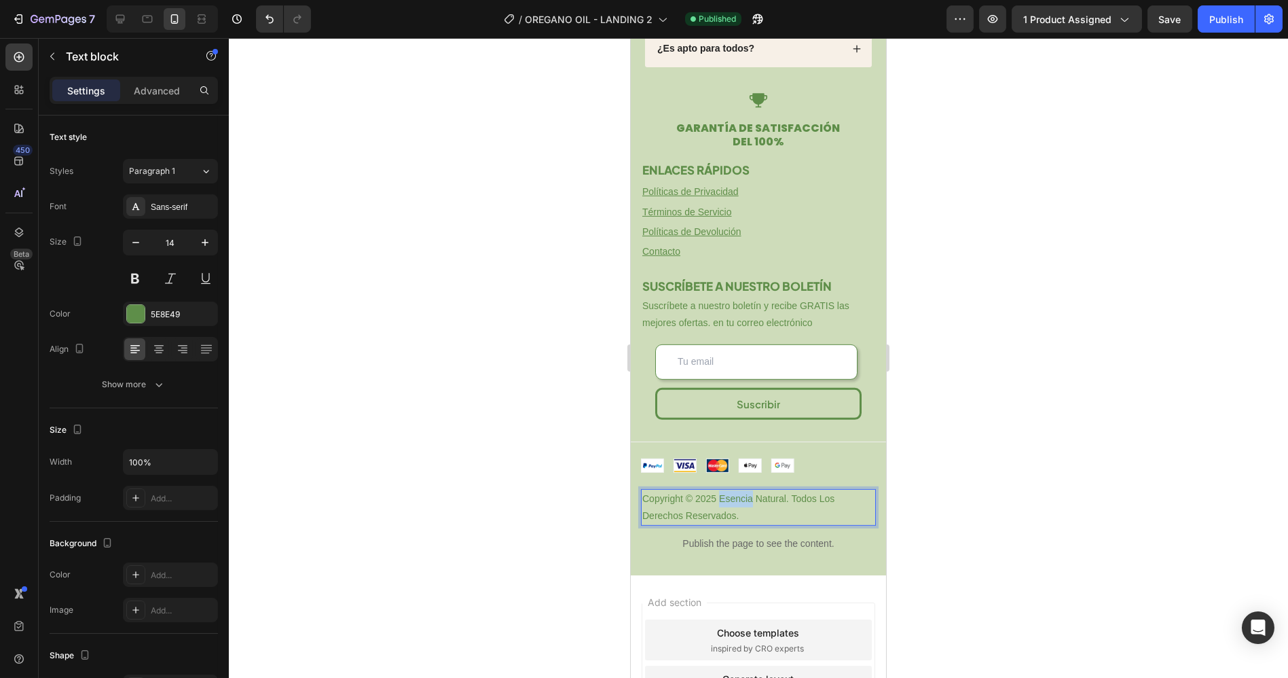
click at [720, 505] on p "Copyright © 2025 Esencia Natural. Todos Los Derechos Reservados." at bounding box center [758, 507] width 232 height 34
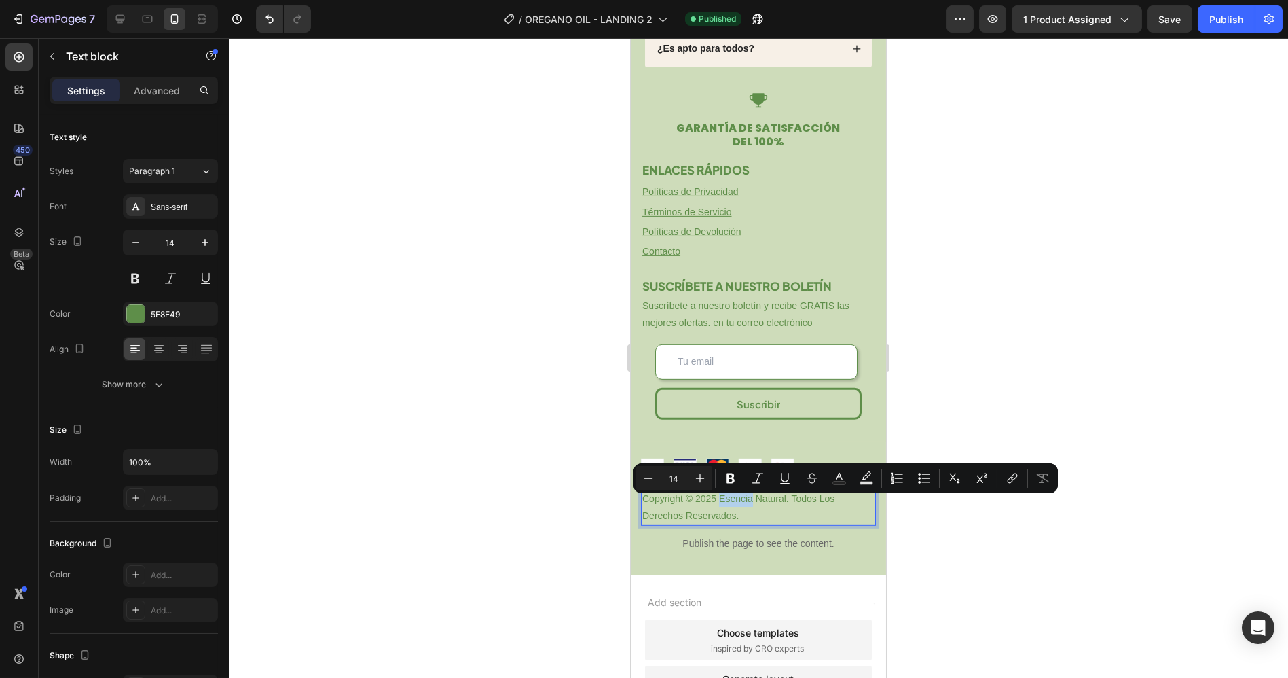
click at [727, 505] on p "Copyright © 2025 Esencia Natural. Todos Los Derechos Reservados." at bounding box center [758, 507] width 232 height 34
click at [718, 505] on p "Copyright © 2025 Esencia Natural. Todos Los Derechos Reservados." at bounding box center [758, 507] width 232 height 34
drag, startPoint x: 720, startPoint y: 505, endPoint x: 785, endPoint y: 505, distance: 65.2
click at [785, 505] on p "Copyright © 2025 Esencia Natural. Todos Los Derechos Reservados." at bounding box center [758, 507] width 232 height 34
drag, startPoint x: 726, startPoint y: 481, endPoint x: 202, endPoint y: 343, distance: 542.0
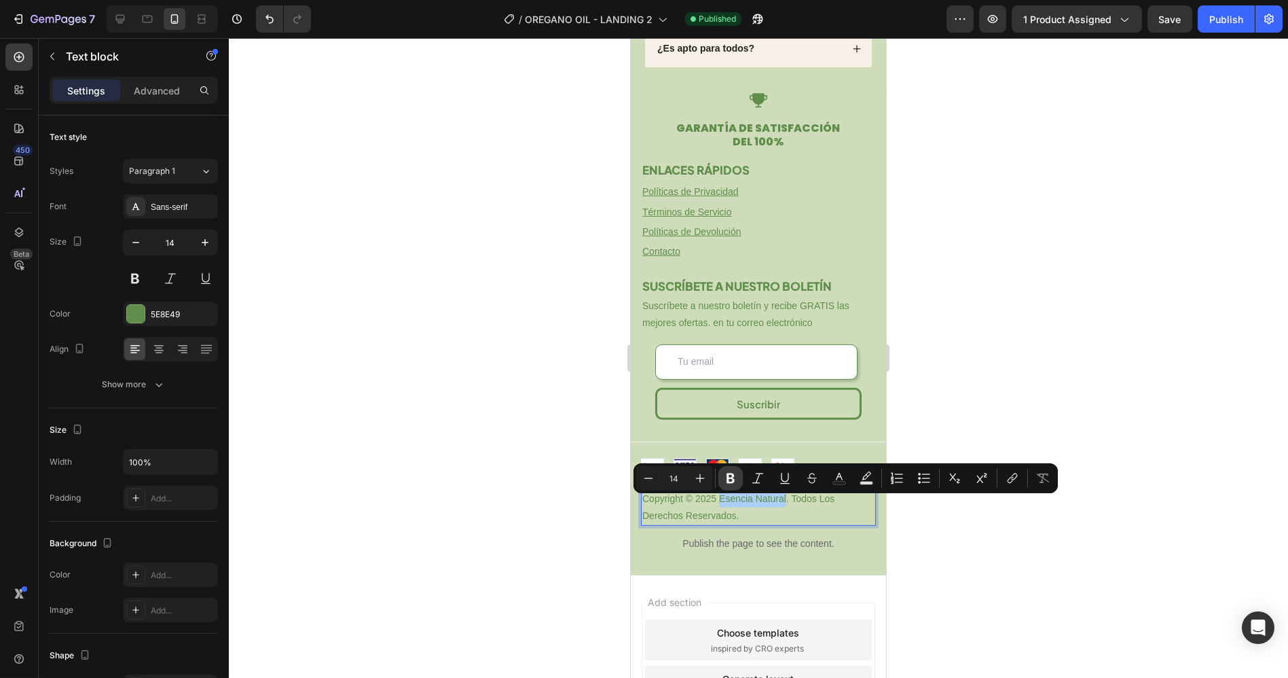
click at [726, 481] on icon "Editor contextual toolbar" at bounding box center [731, 478] width 14 height 14
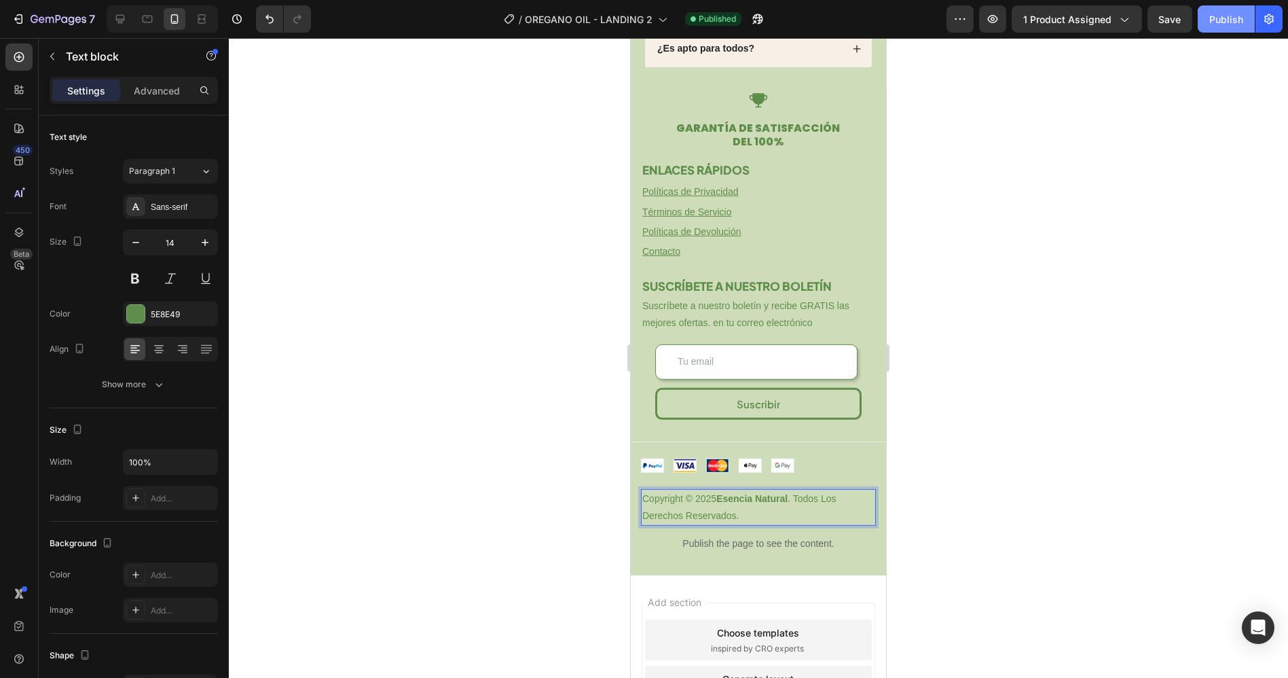
click at [1233, 12] on div "Publish" at bounding box center [1226, 19] width 34 height 14
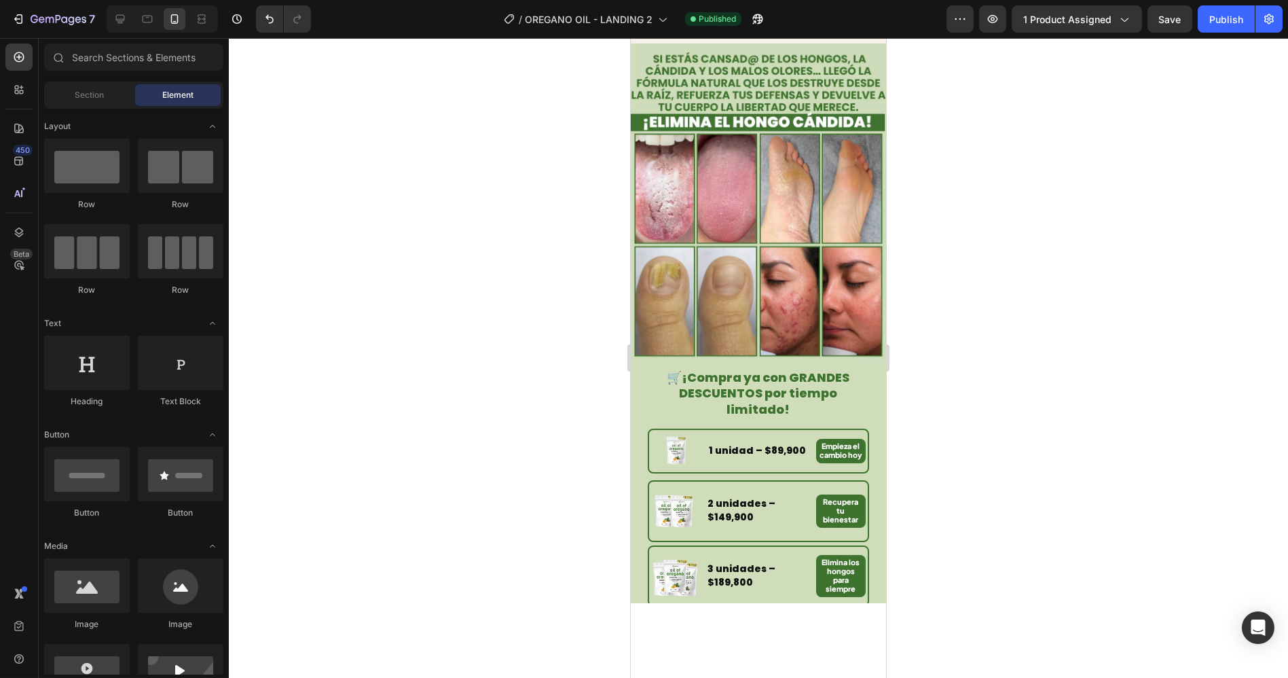
scroll to position [0, 0]
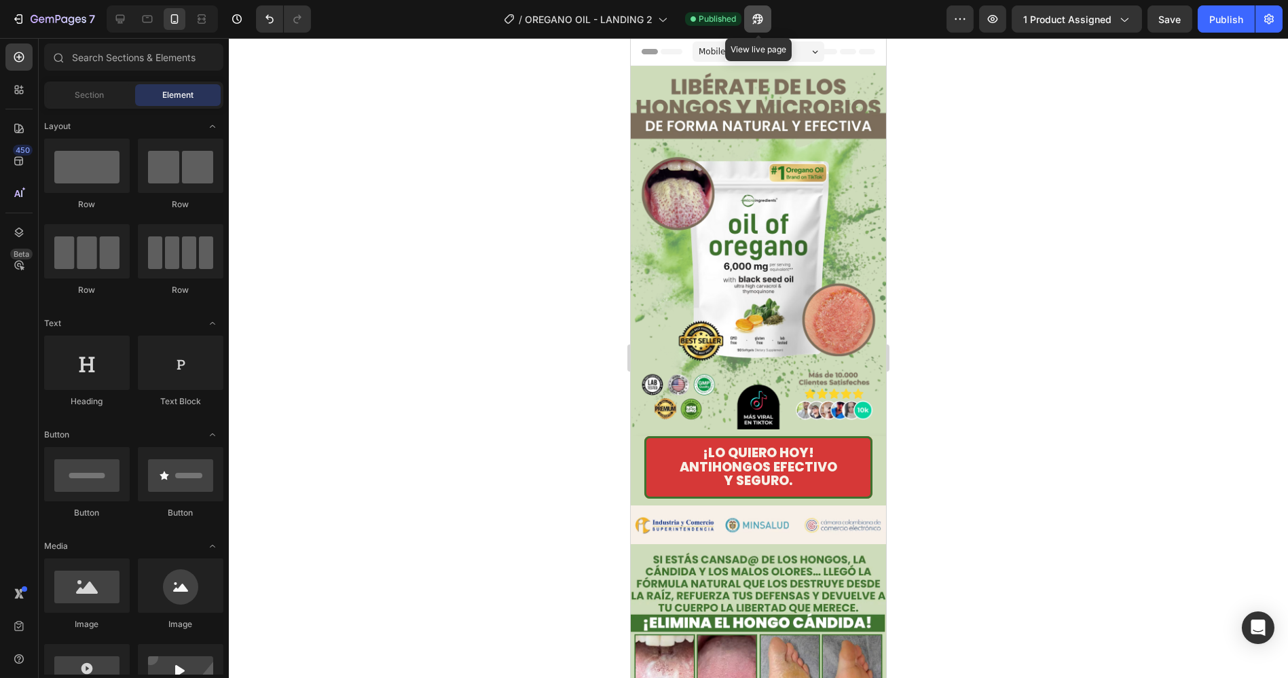
click at [760, 23] on icon "button" at bounding box center [758, 19] width 10 height 10
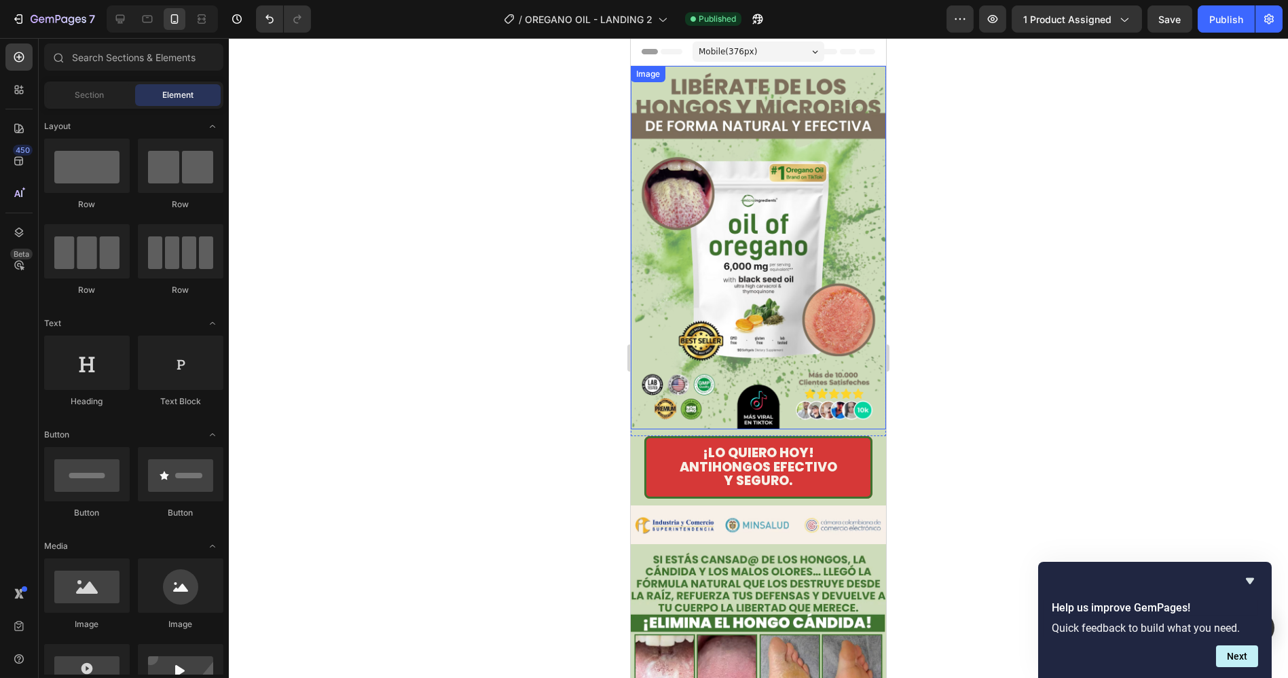
click at [724, 219] on img at bounding box center [757, 247] width 255 height 363
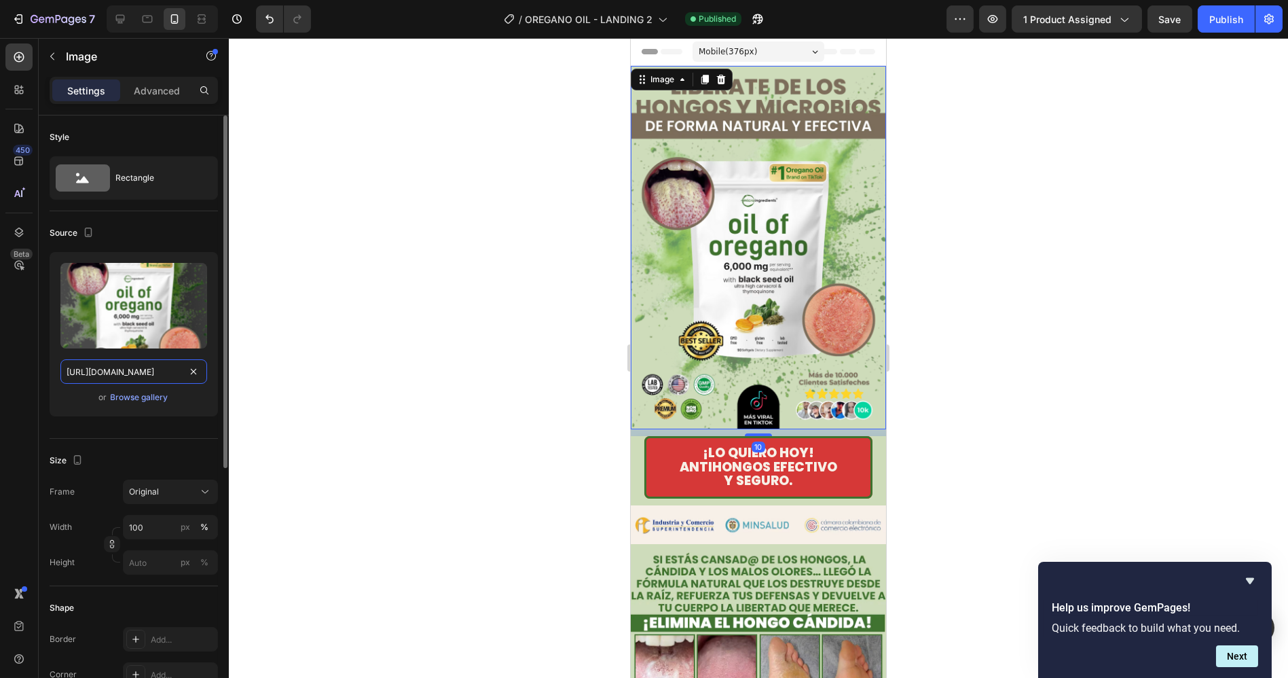
click at [134, 373] on input "[URL][DOMAIN_NAME]" at bounding box center [133, 371] width 147 height 24
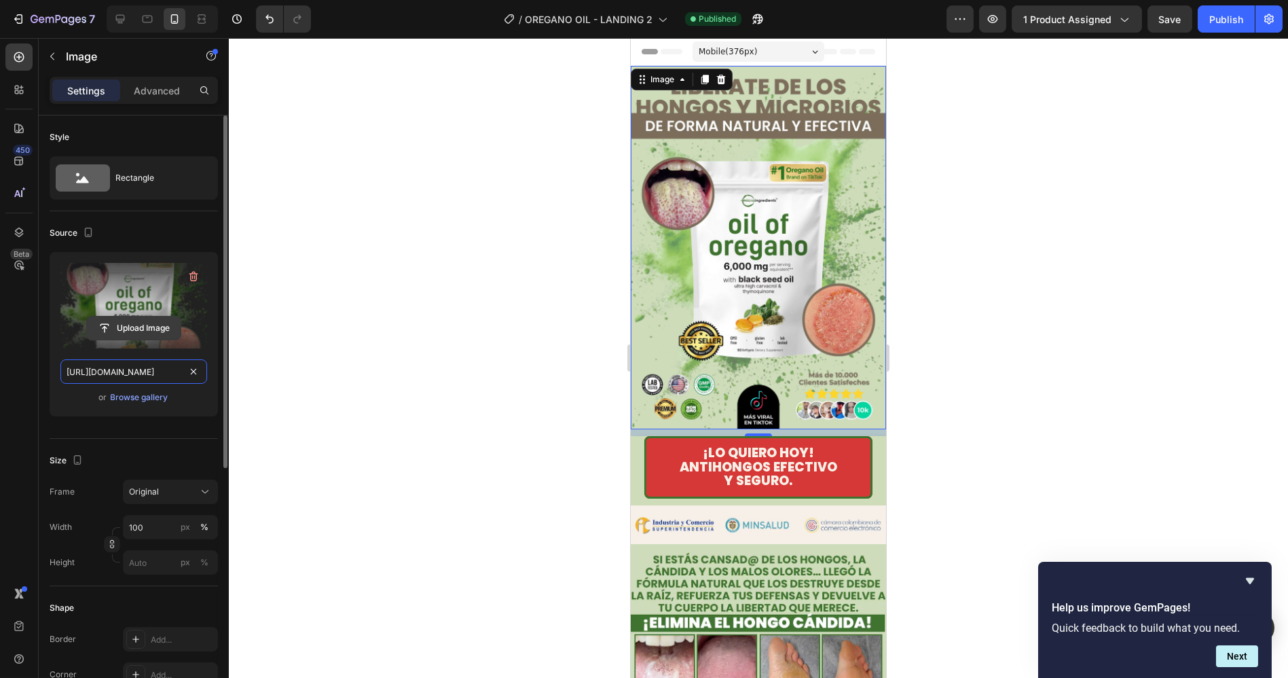
paste input "OREGANO_-_L1_-_LANDING_2.avif?v=1759129134"
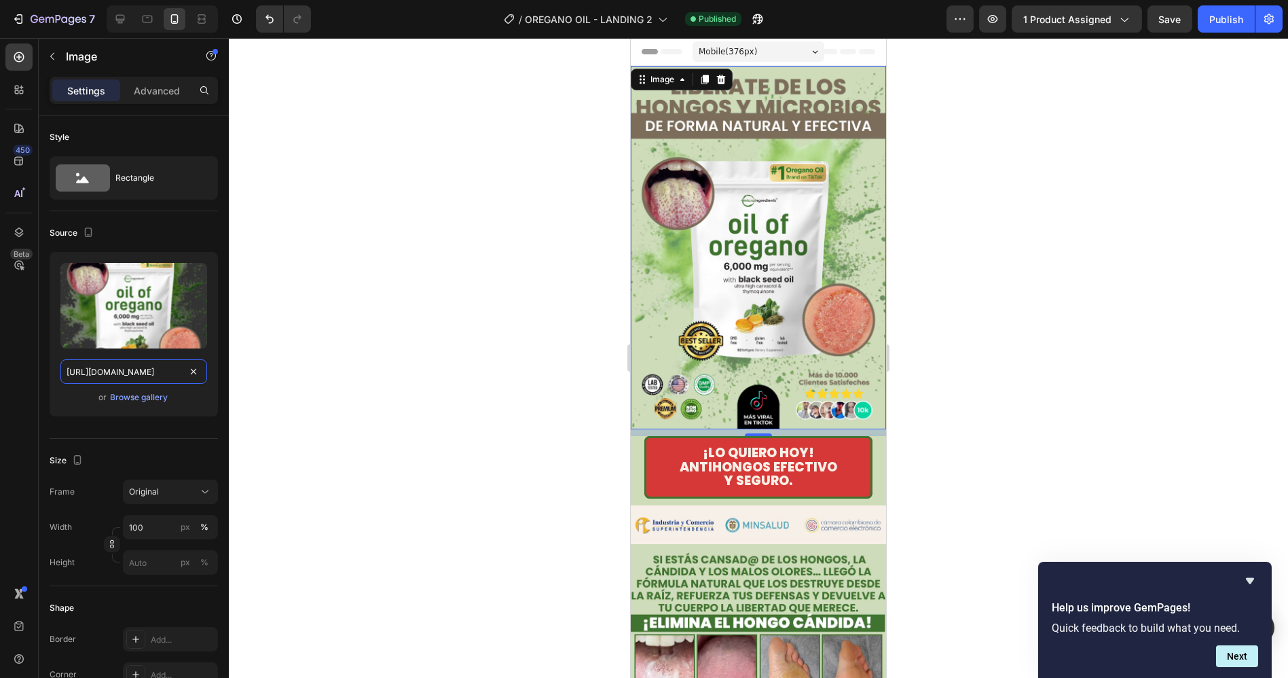
scroll to position [0, 290]
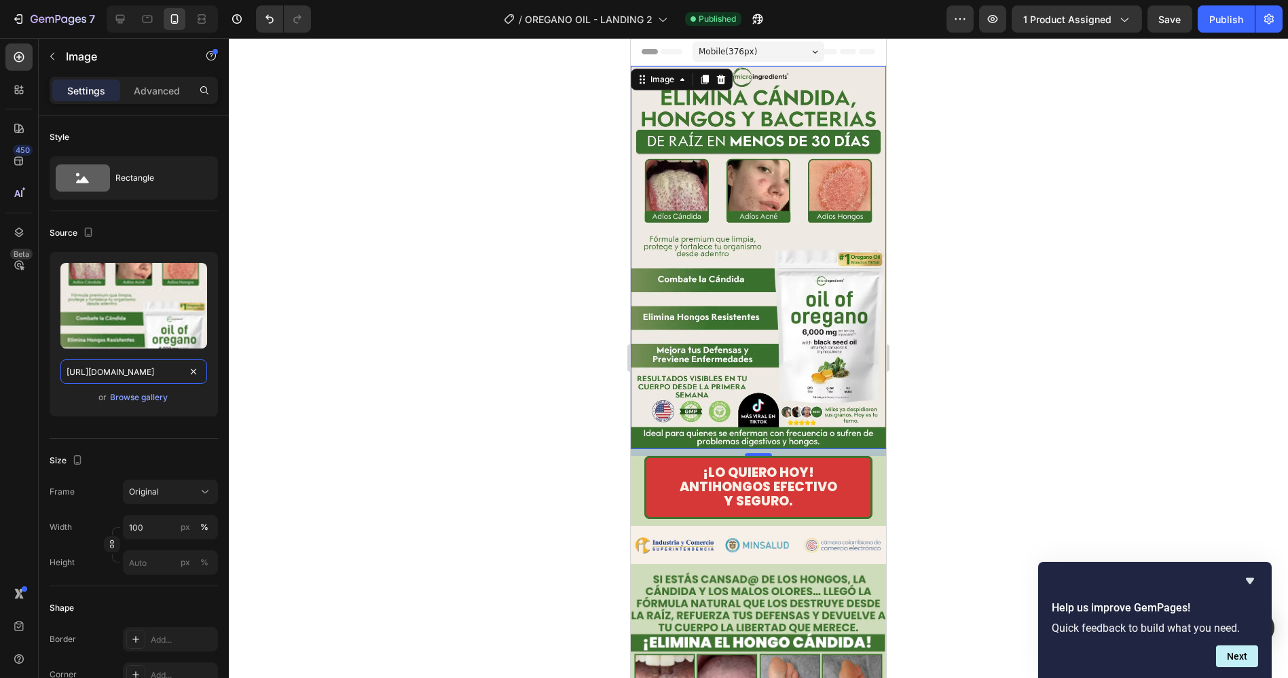
type input "[URL][DOMAIN_NAME]"
click at [978, 418] on div at bounding box center [758, 358] width 1059 height 640
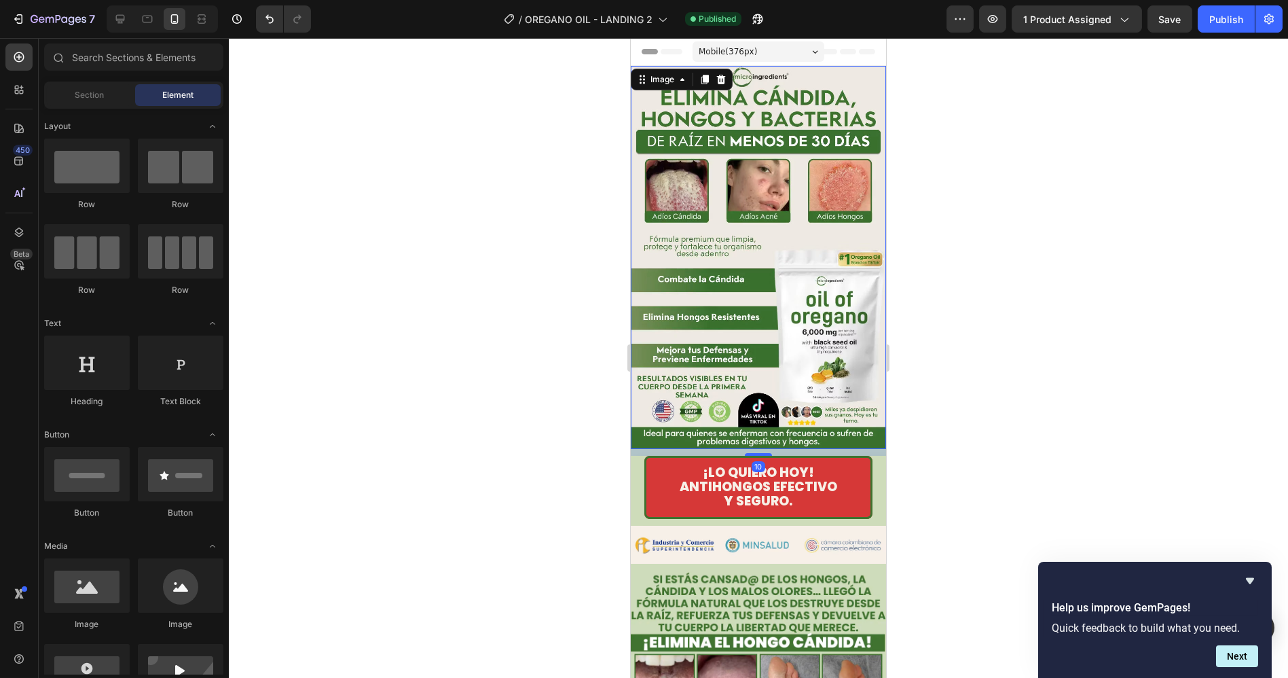
click at [848, 430] on img at bounding box center [757, 257] width 255 height 383
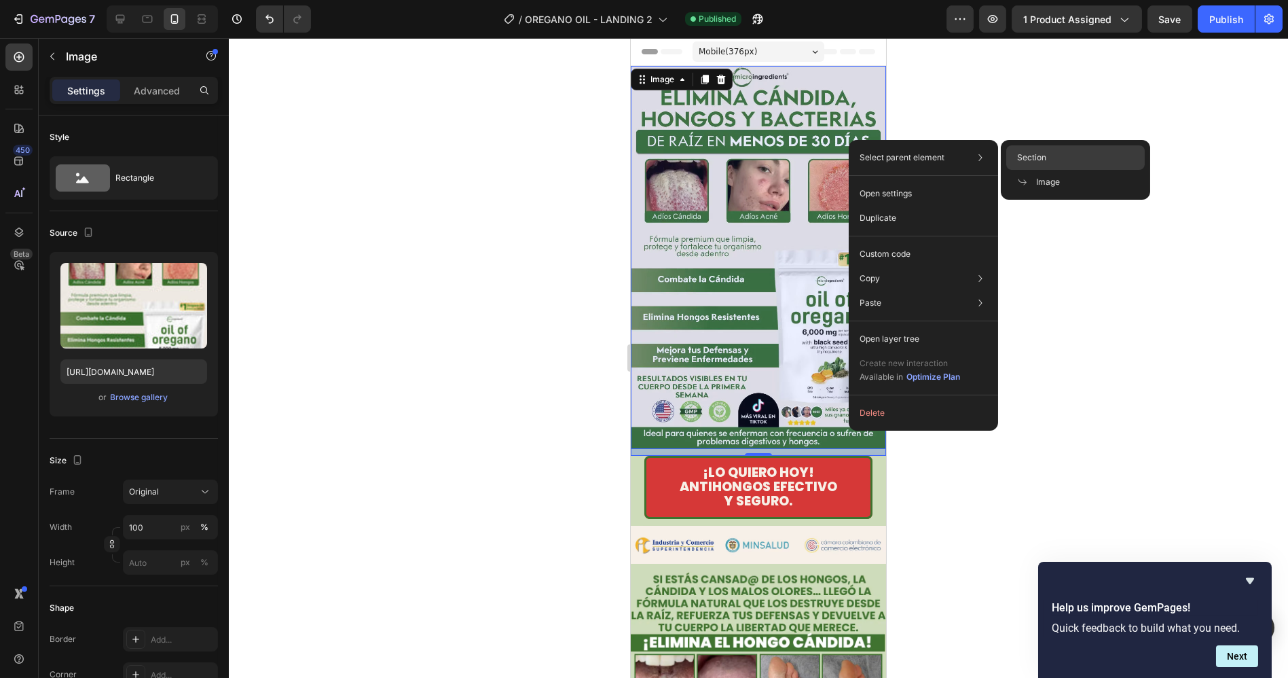
click at [1033, 160] on span "Section" at bounding box center [1031, 157] width 29 height 12
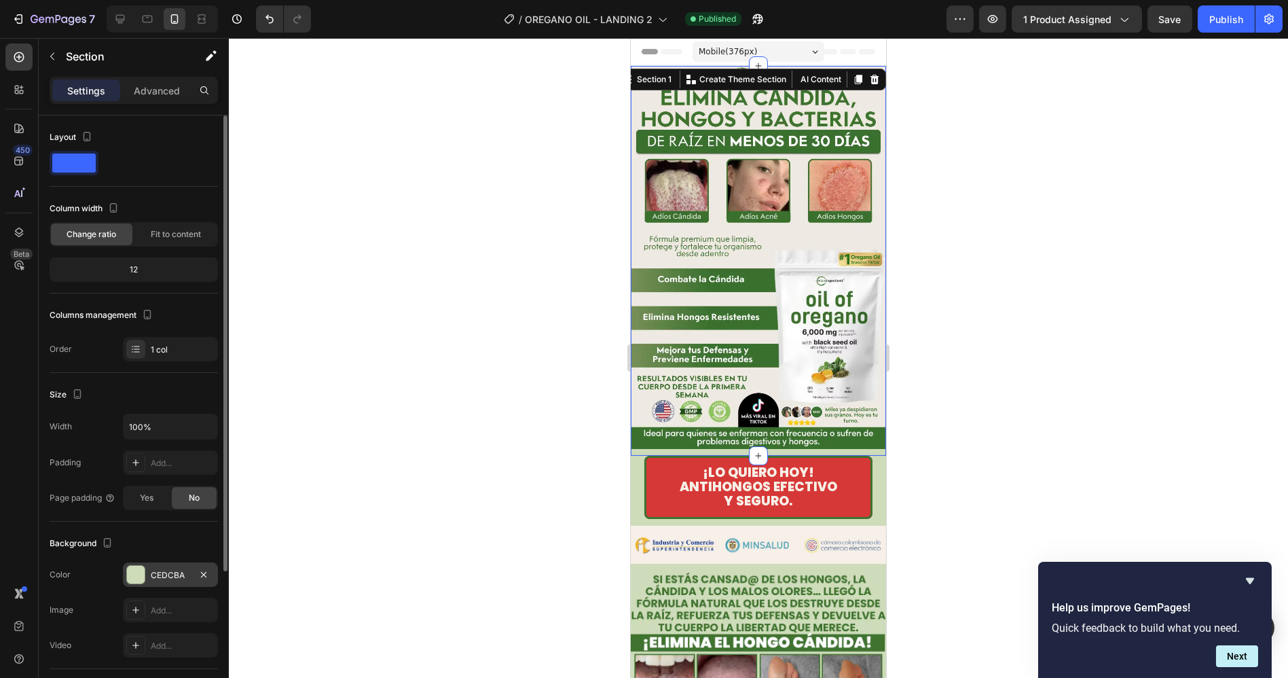
click at [170, 576] on div "CEDCBA" at bounding box center [170, 575] width 39 height 12
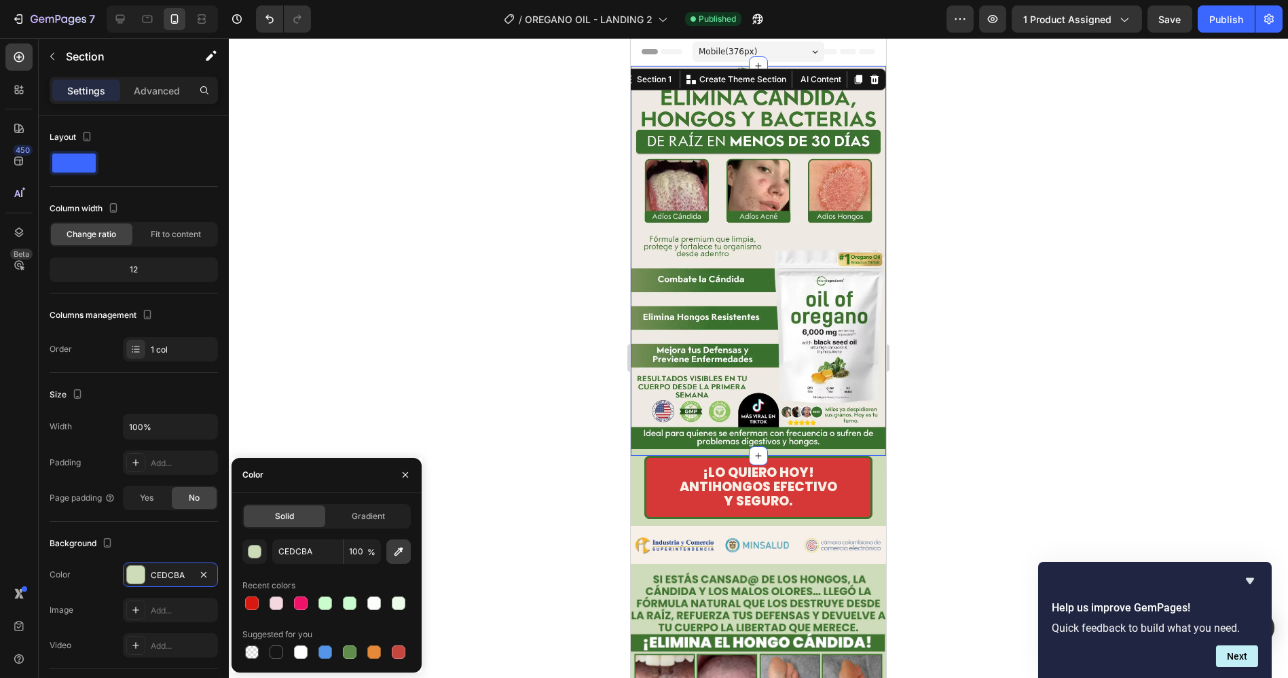
click at [405, 555] on icon "button" at bounding box center [399, 552] width 14 height 14
type input "EFE9E3"
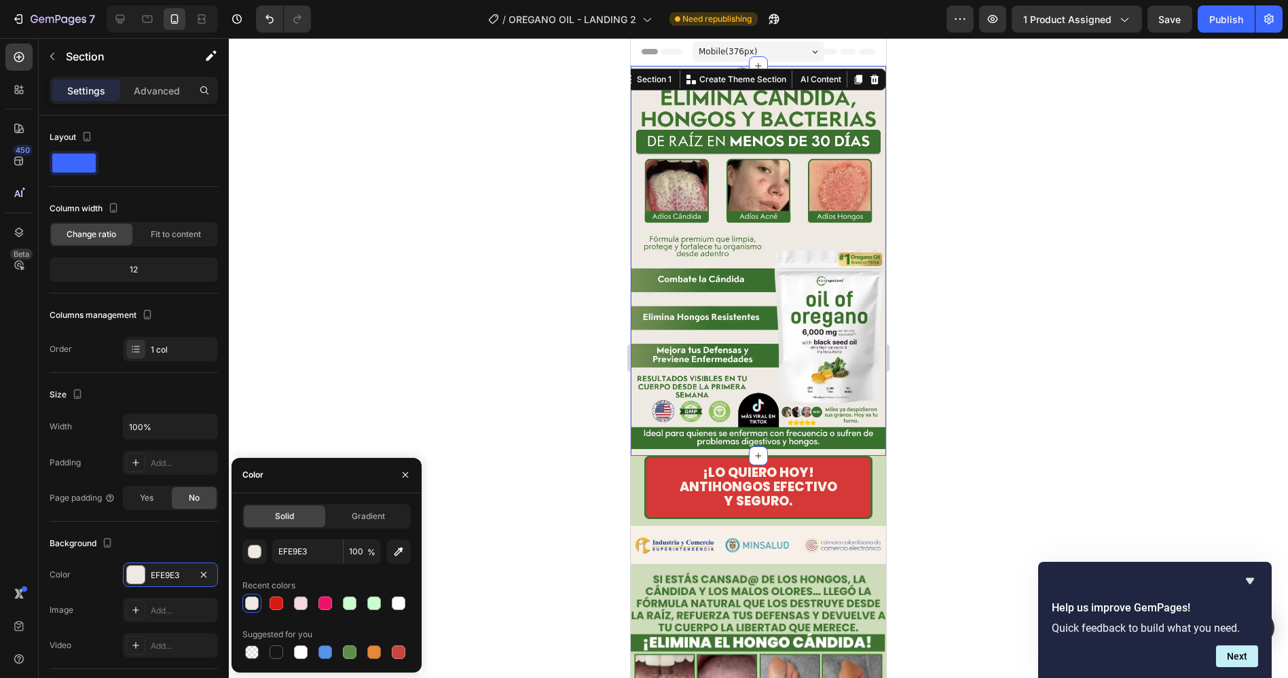
click at [978, 395] on div at bounding box center [758, 358] width 1059 height 640
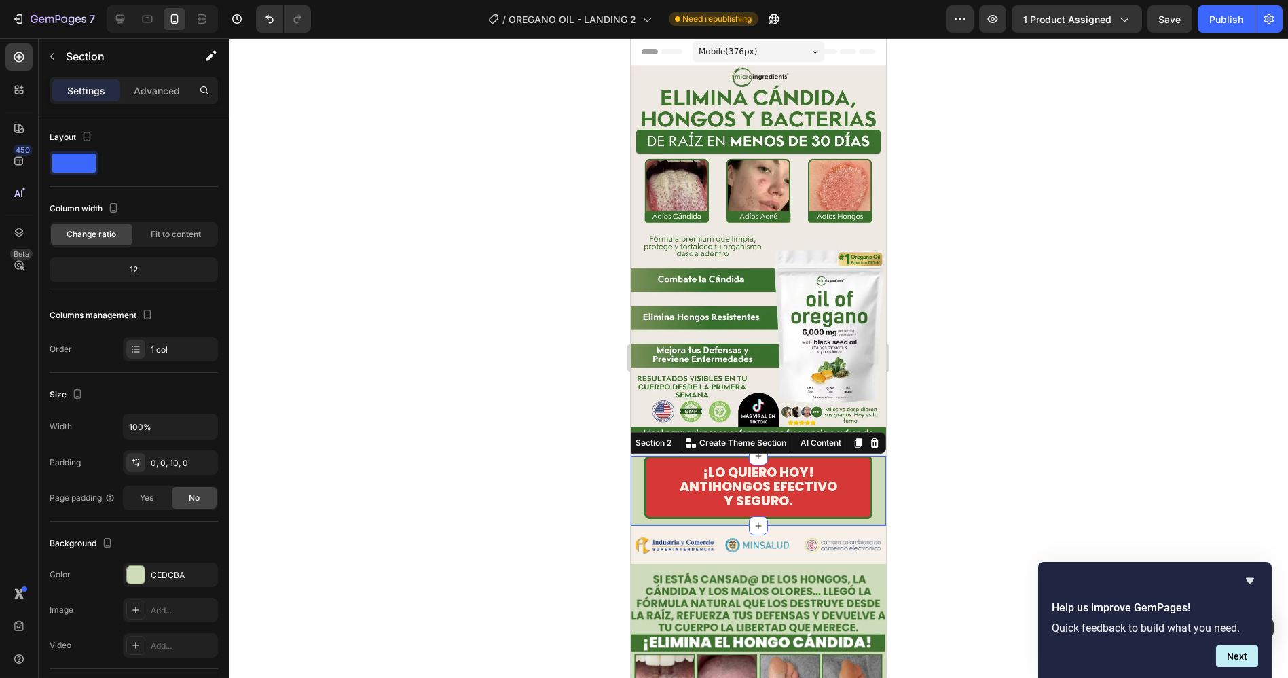
click at [869, 456] on div "¡LO QUIERO [DATE]! ANTIHONGOS EFECTIVO Y SEGURO. Button" at bounding box center [757, 487] width 255 height 63
click at [158, 578] on div "CEDCBA" at bounding box center [170, 575] width 39 height 12
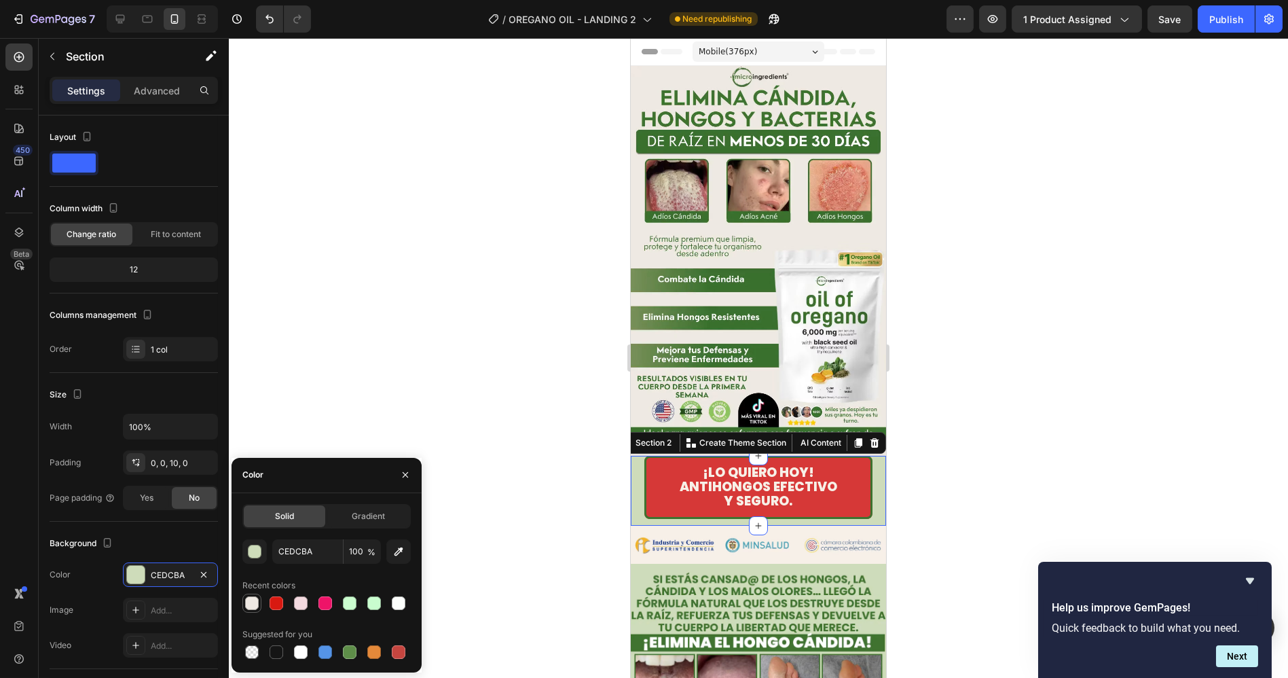
click at [251, 602] on div at bounding box center [252, 603] width 14 height 14
type input "EFE9E3"
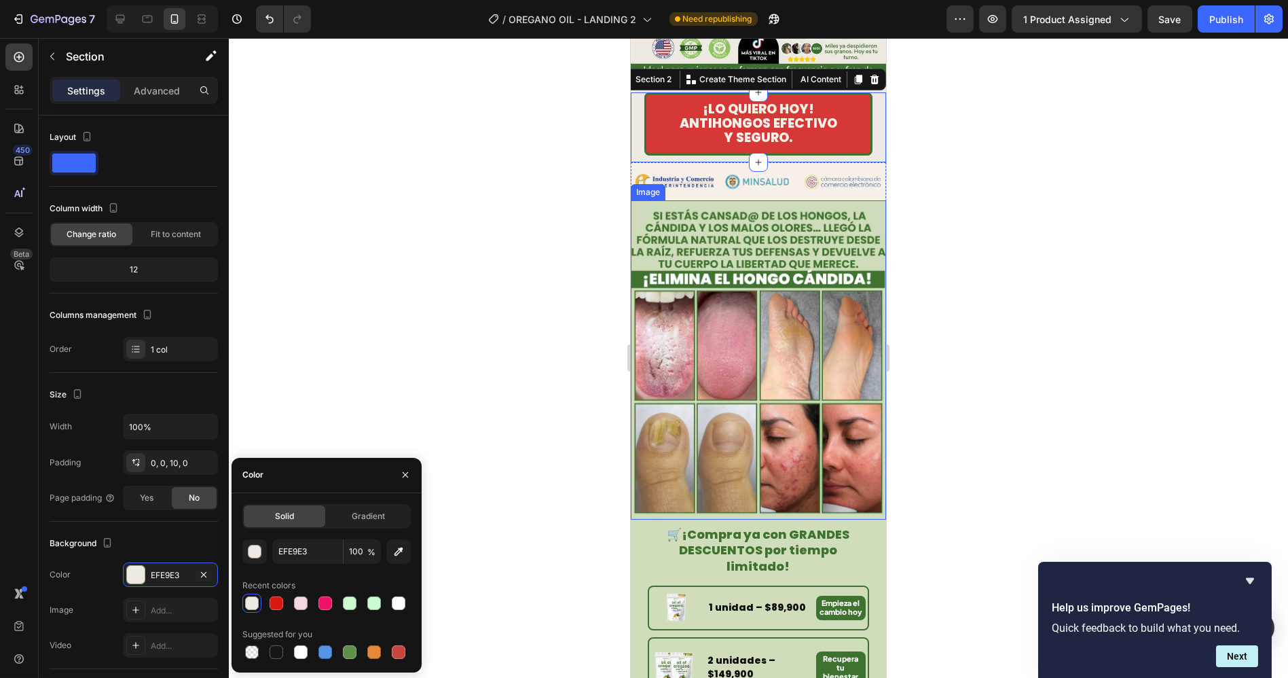
scroll to position [377, 0]
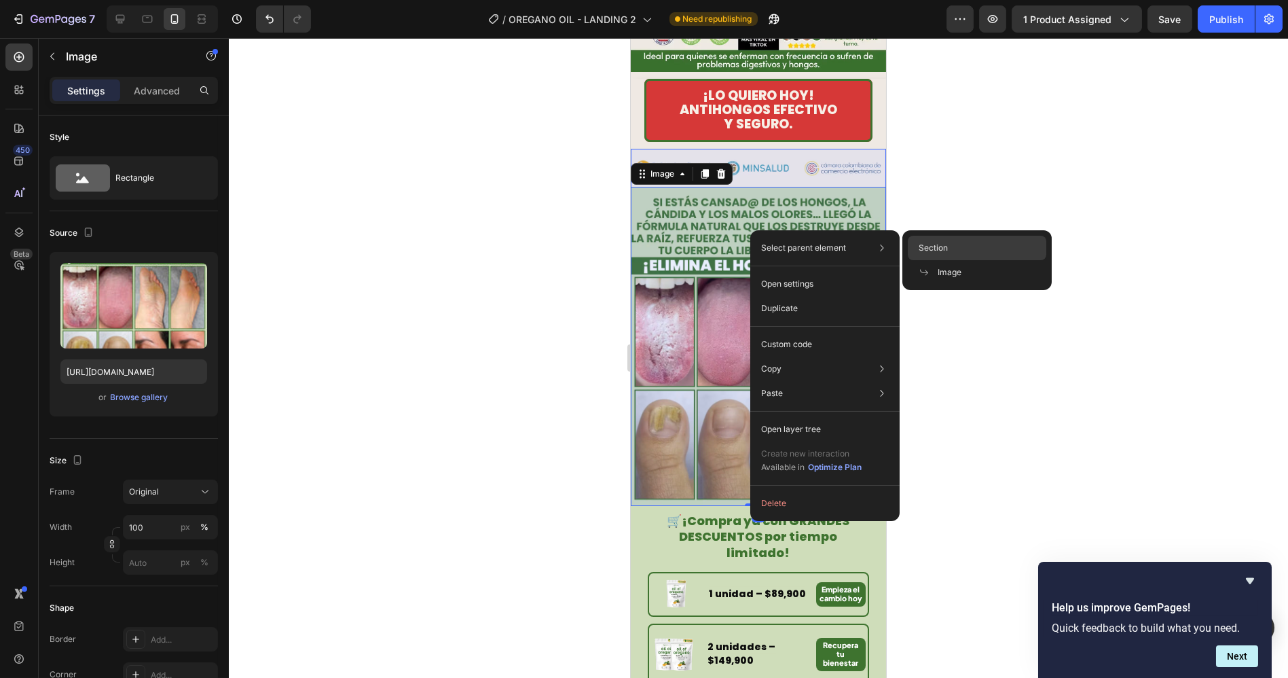
click at [929, 244] on span "Section" at bounding box center [933, 248] width 29 height 12
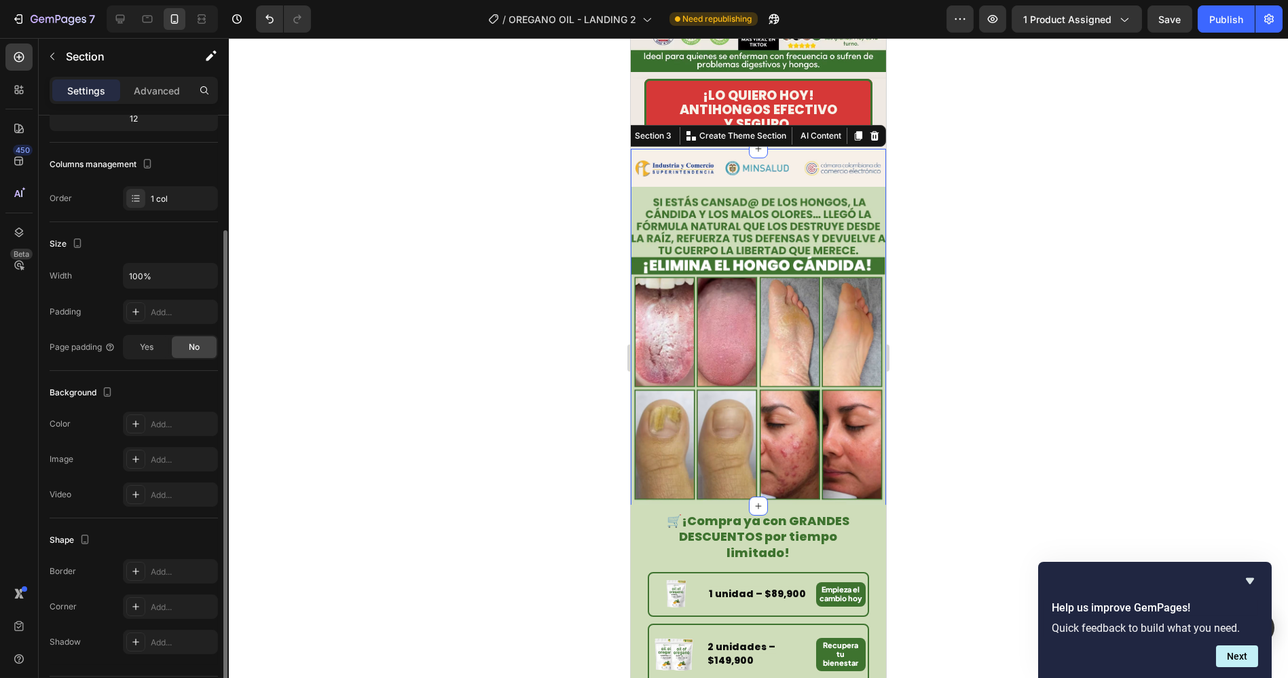
scroll to position [190, 0]
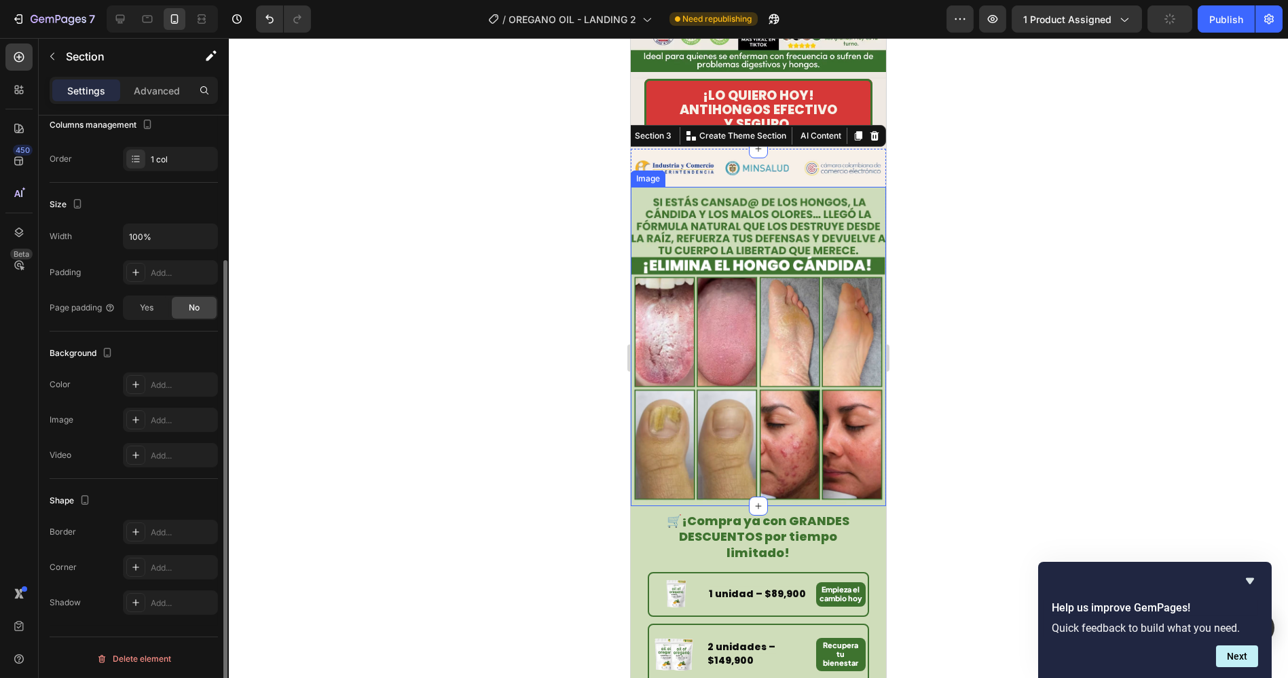
click at [822, 354] on img at bounding box center [757, 346] width 255 height 319
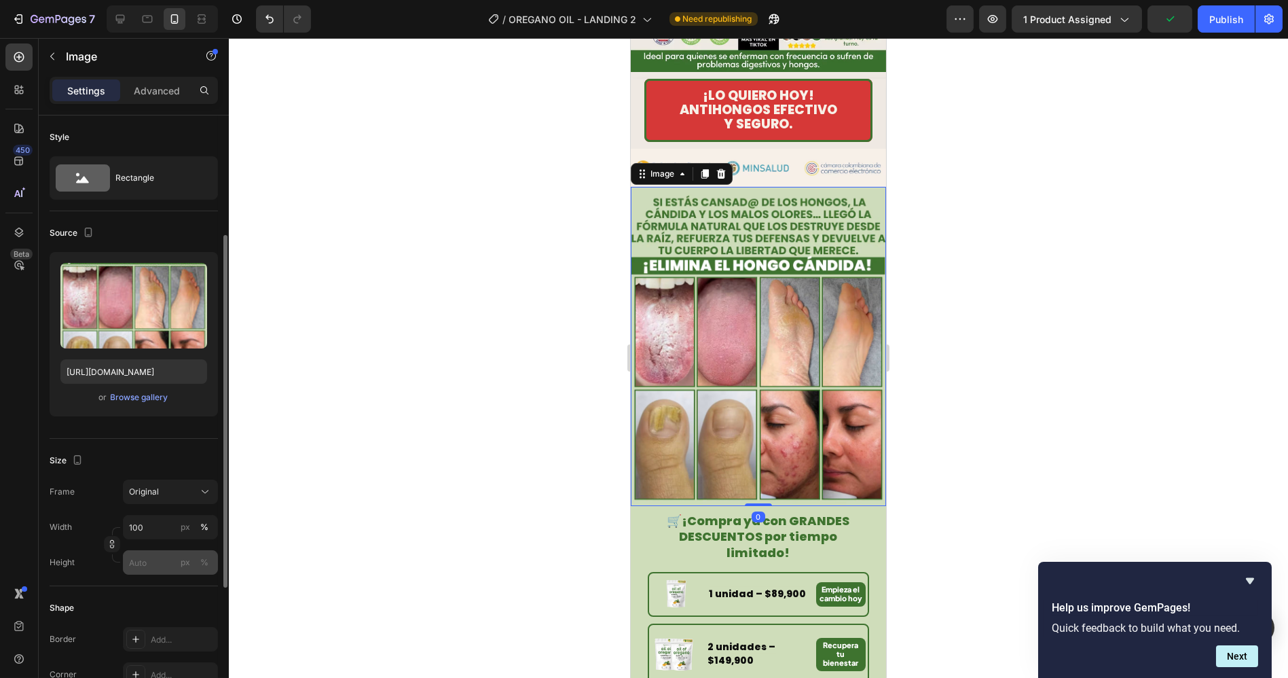
scroll to position [151, 0]
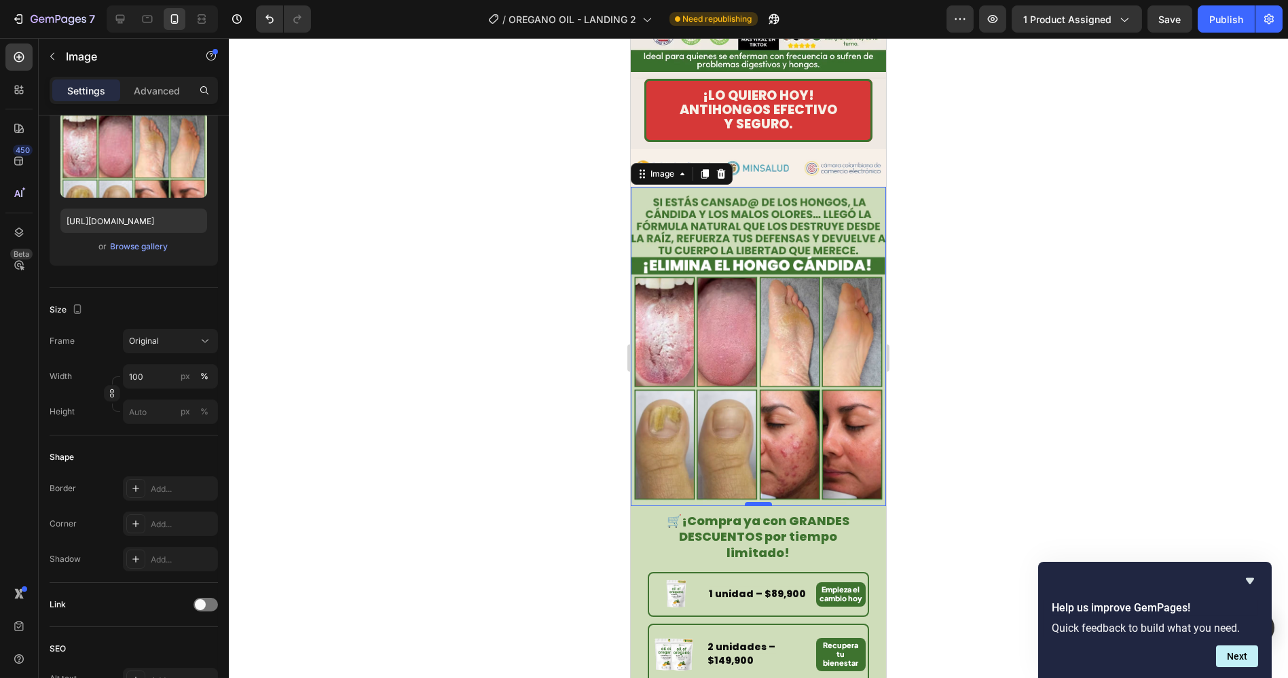
drag, startPoint x: 747, startPoint y: 470, endPoint x: 738, endPoint y: 507, distance: 38.4
click at [744, 506] on div at bounding box center [757, 504] width 27 height 4
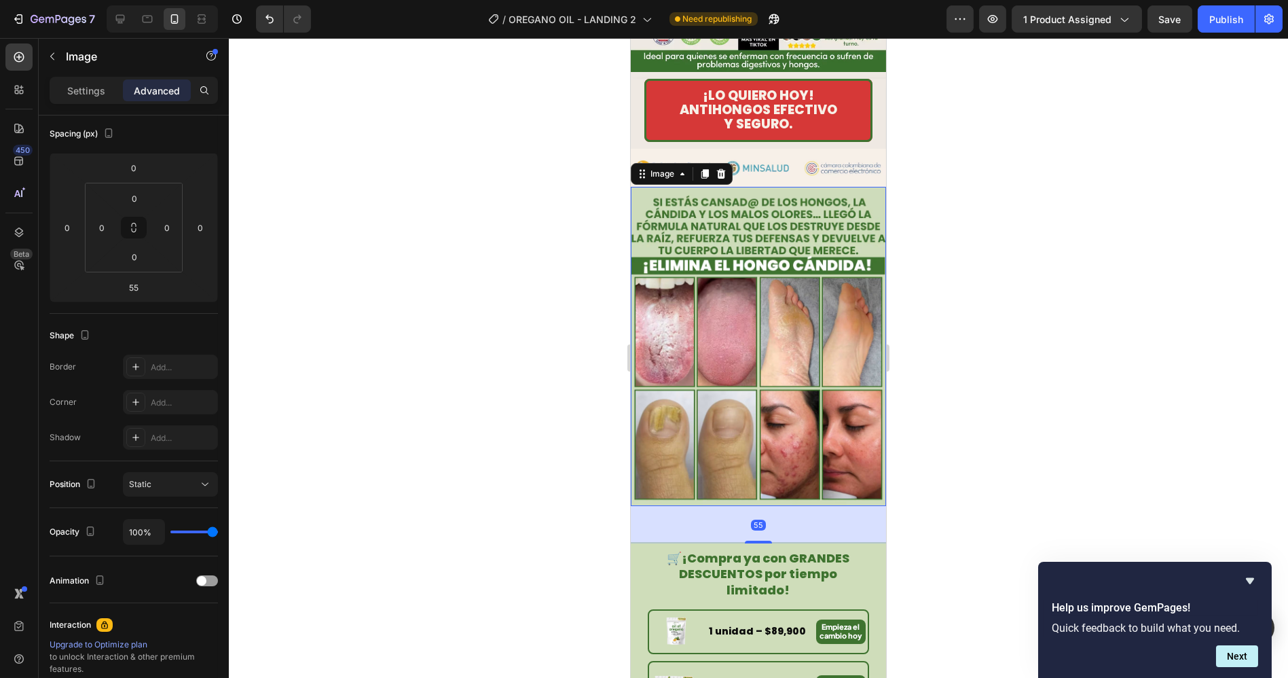
click at [1012, 466] on div at bounding box center [758, 358] width 1059 height 640
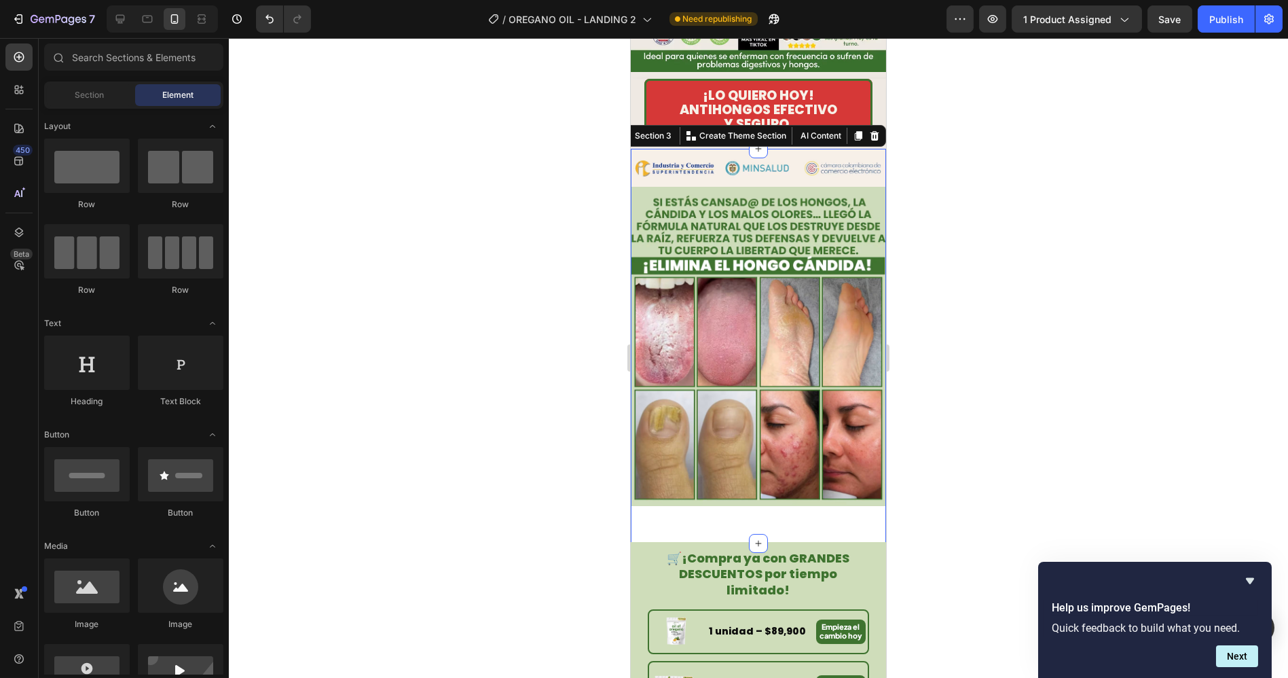
click at [807, 485] on div "Image Image" at bounding box center [757, 346] width 255 height 395
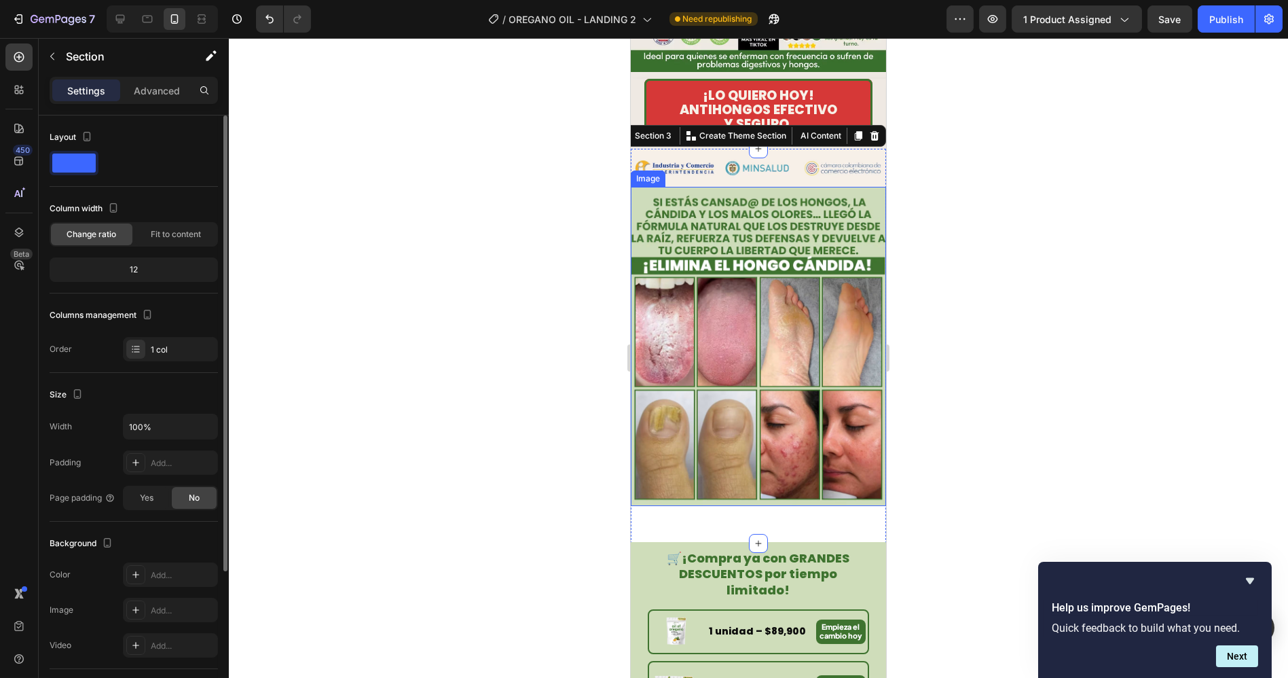
scroll to position [190, 0]
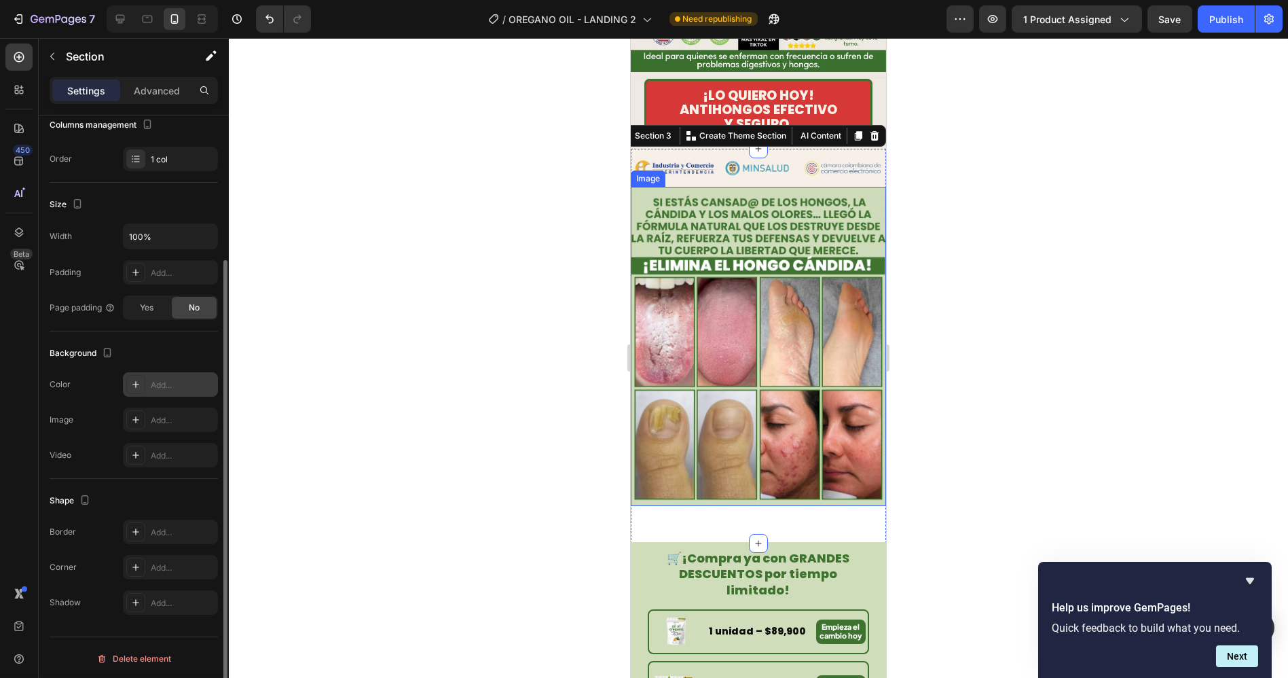
click at [153, 380] on div "Add..." at bounding box center [183, 385] width 64 height 12
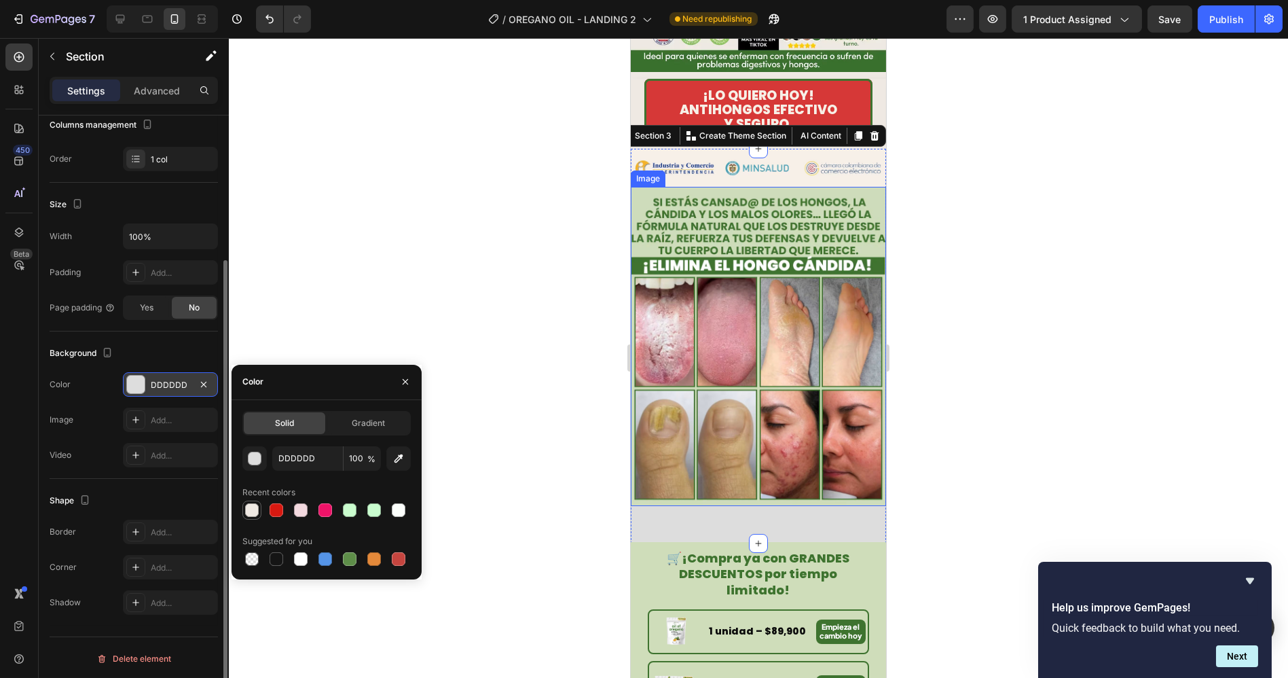
click at [249, 510] on div at bounding box center [252, 510] width 14 height 14
type input "EFE9E3"
click at [803, 387] on img at bounding box center [757, 346] width 255 height 319
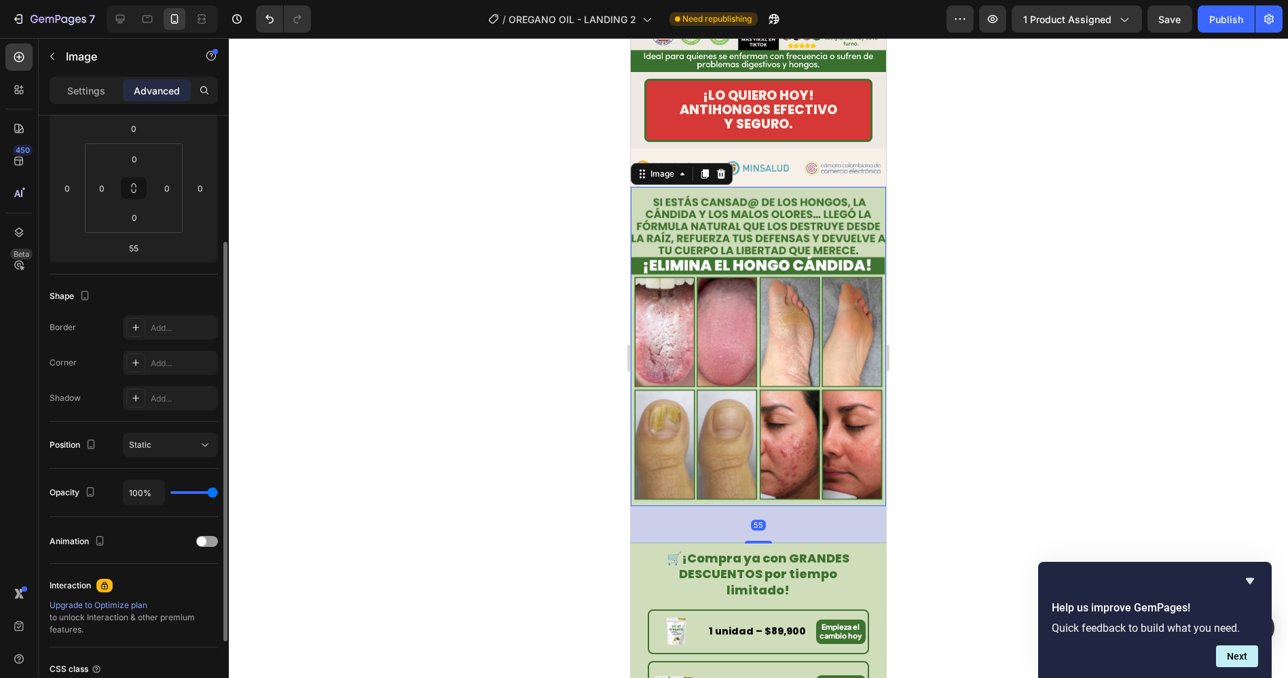
scroll to position [0, 0]
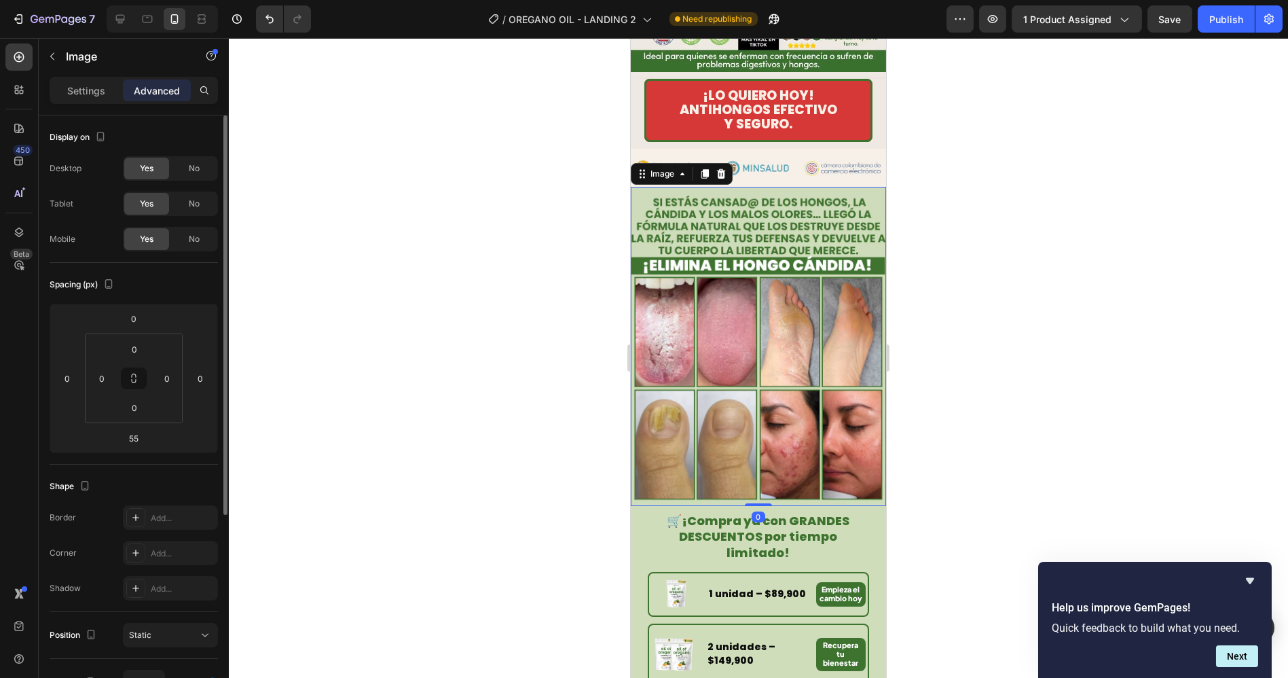
drag, startPoint x: 748, startPoint y: 507, endPoint x: 749, endPoint y: 422, distance: 84.9
click at [741, 428] on div "Image 0" at bounding box center [757, 346] width 255 height 319
type input "0"
click at [968, 416] on div at bounding box center [758, 358] width 1059 height 640
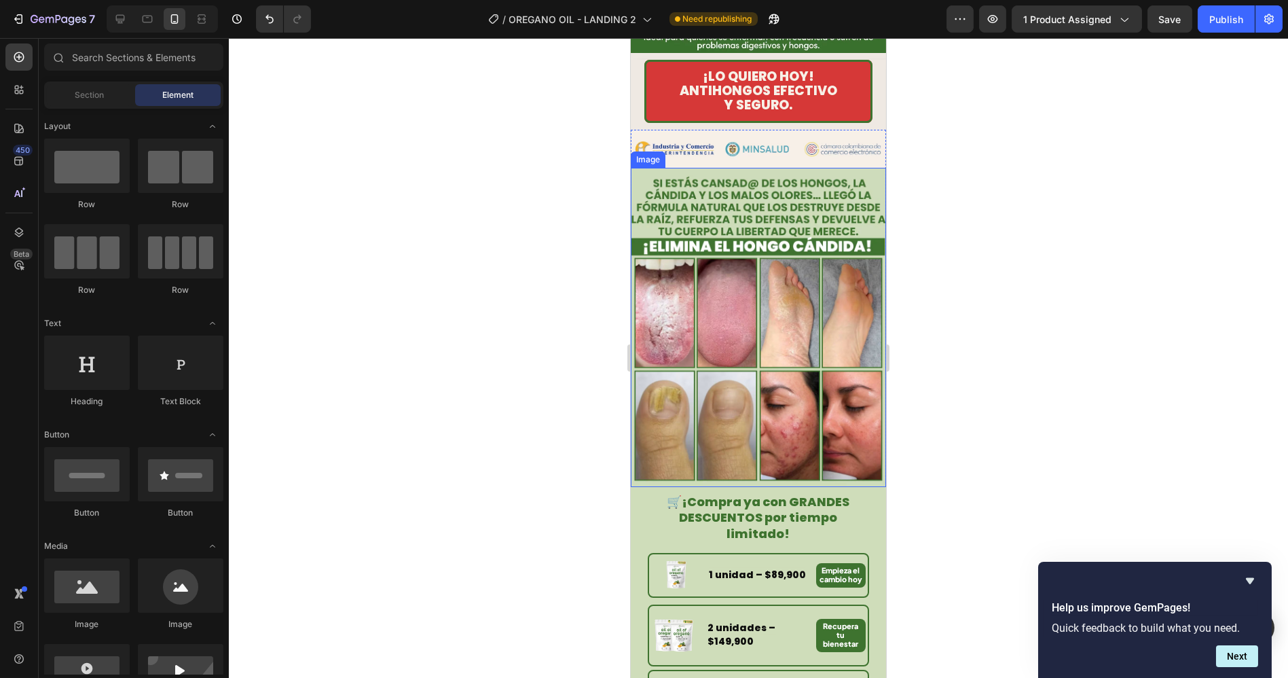
scroll to position [452, 0]
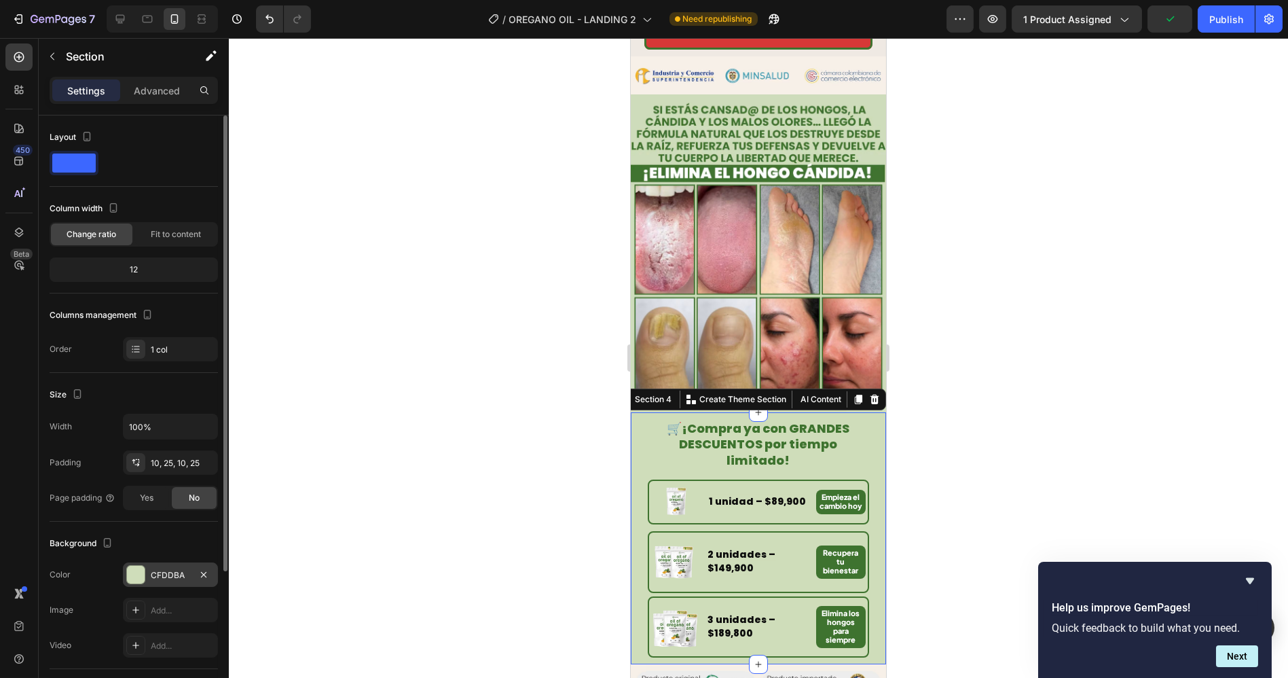
click at [151, 574] on div "CFDDBA" at bounding box center [170, 575] width 39 height 12
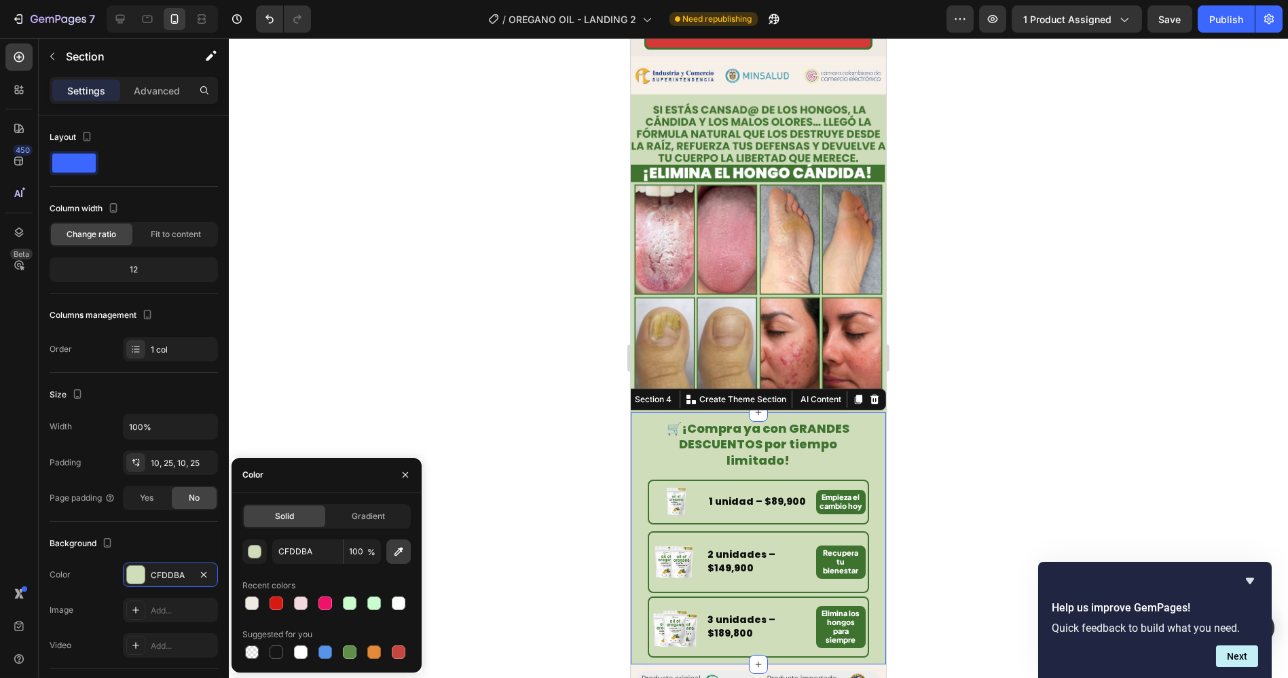
click at [396, 553] on icon "button" at bounding box center [399, 552] width 14 height 14
type input "F7F0E8"
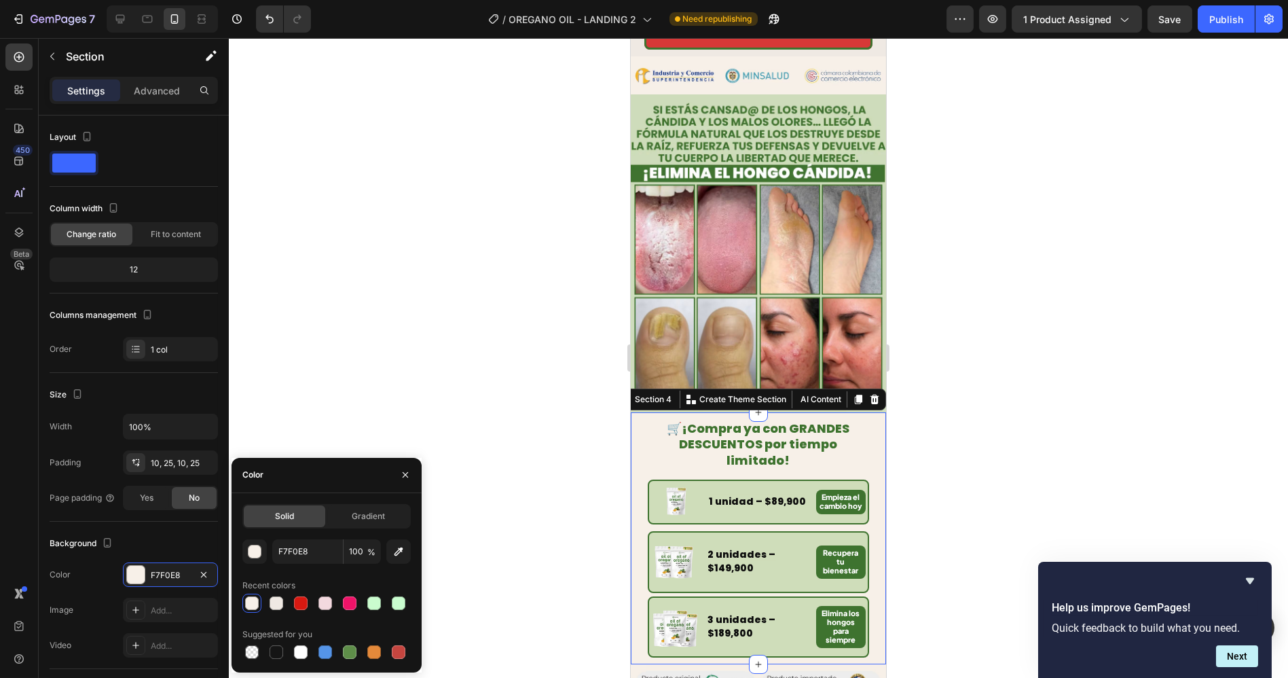
click at [1019, 312] on div at bounding box center [758, 358] width 1059 height 640
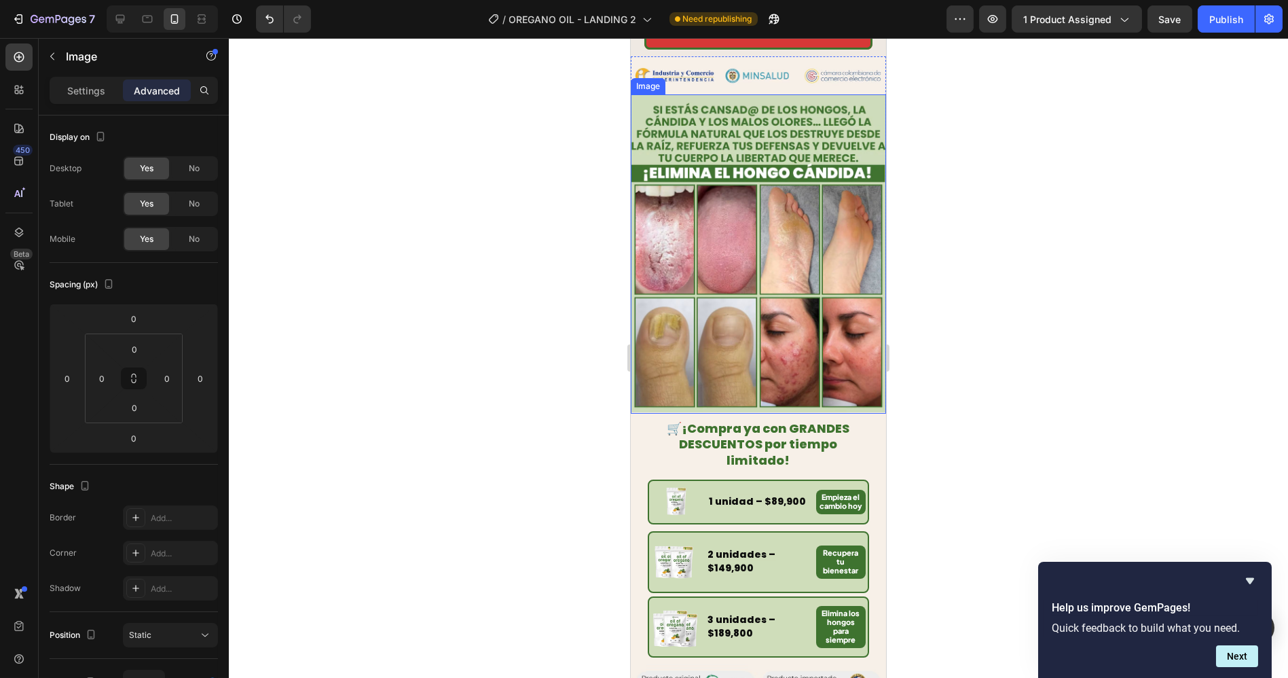
click at [809, 145] on img at bounding box center [757, 253] width 255 height 319
click at [92, 90] on p "Settings" at bounding box center [86, 91] width 38 height 14
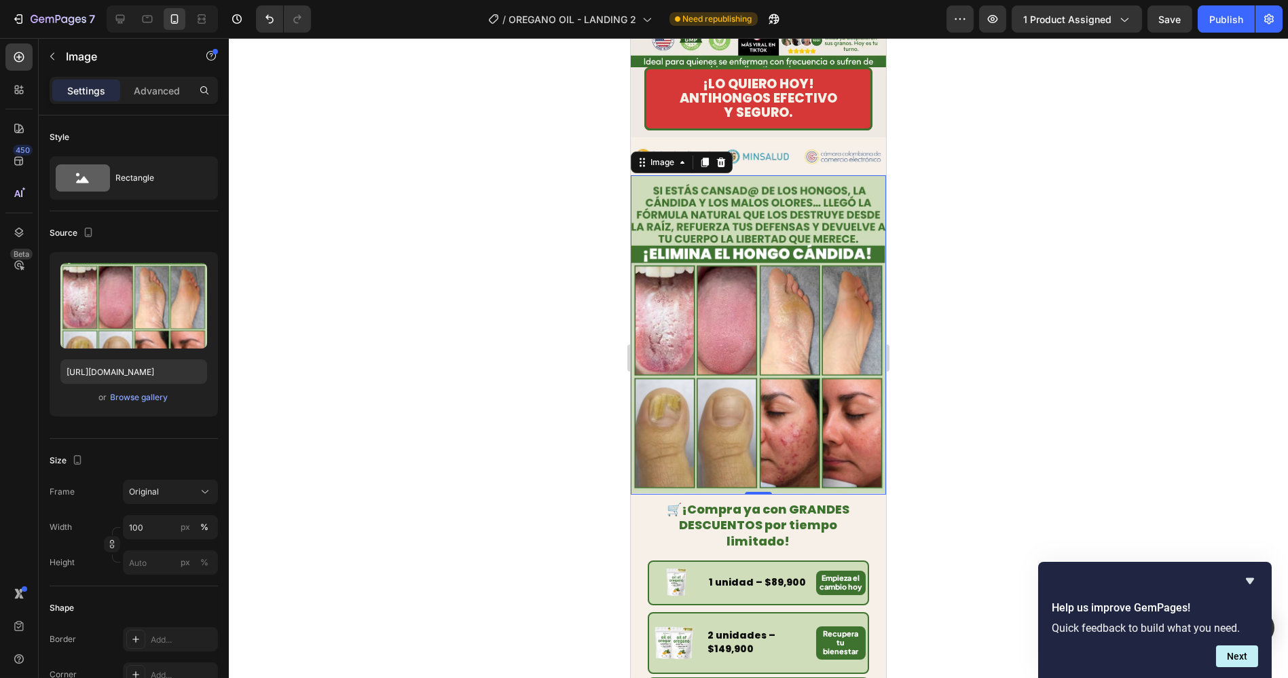
scroll to position [301, 0]
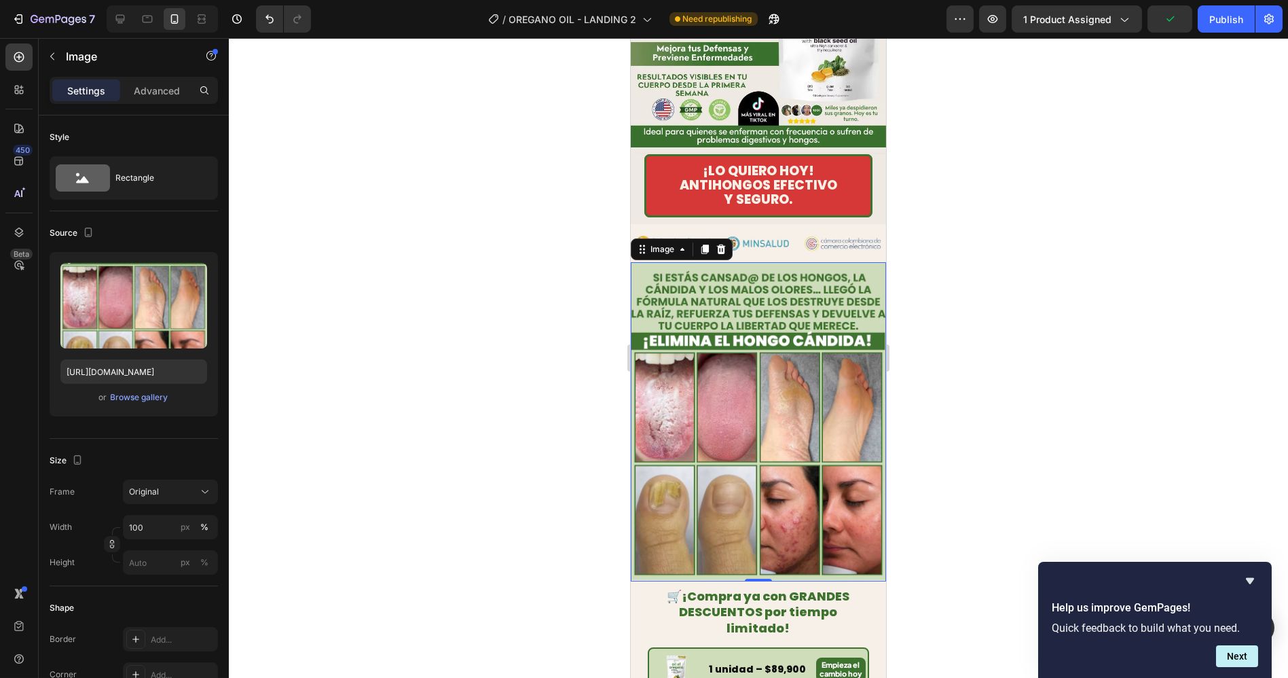
click at [783, 333] on img at bounding box center [757, 421] width 255 height 319
click at [124, 383] on div "Upload Image [URL][DOMAIN_NAME] or Browse gallery" at bounding box center [134, 334] width 168 height 164
click at [125, 374] on input "[URL][DOMAIN_NAME]" at bounding box center [133, 371] width 147 height 24
paste input "OREGANO_-_L2_-_LANDING_2.avif?v=1759129138"
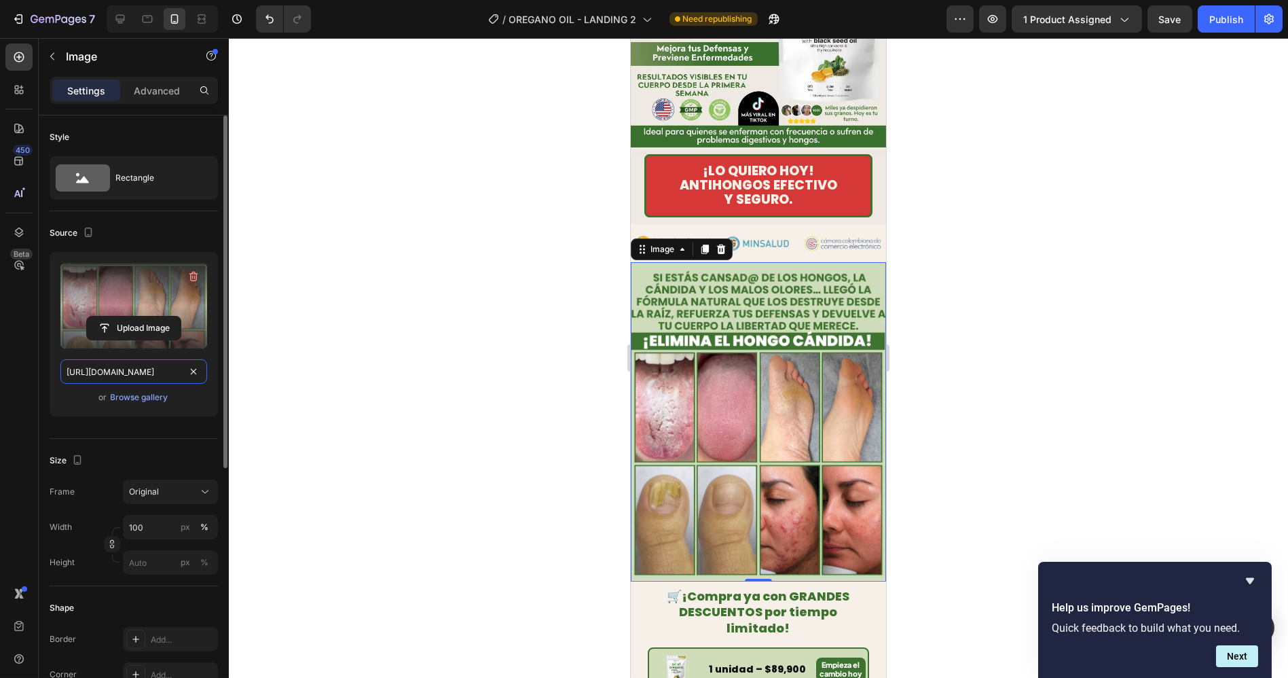
scroll to position [0, 292]
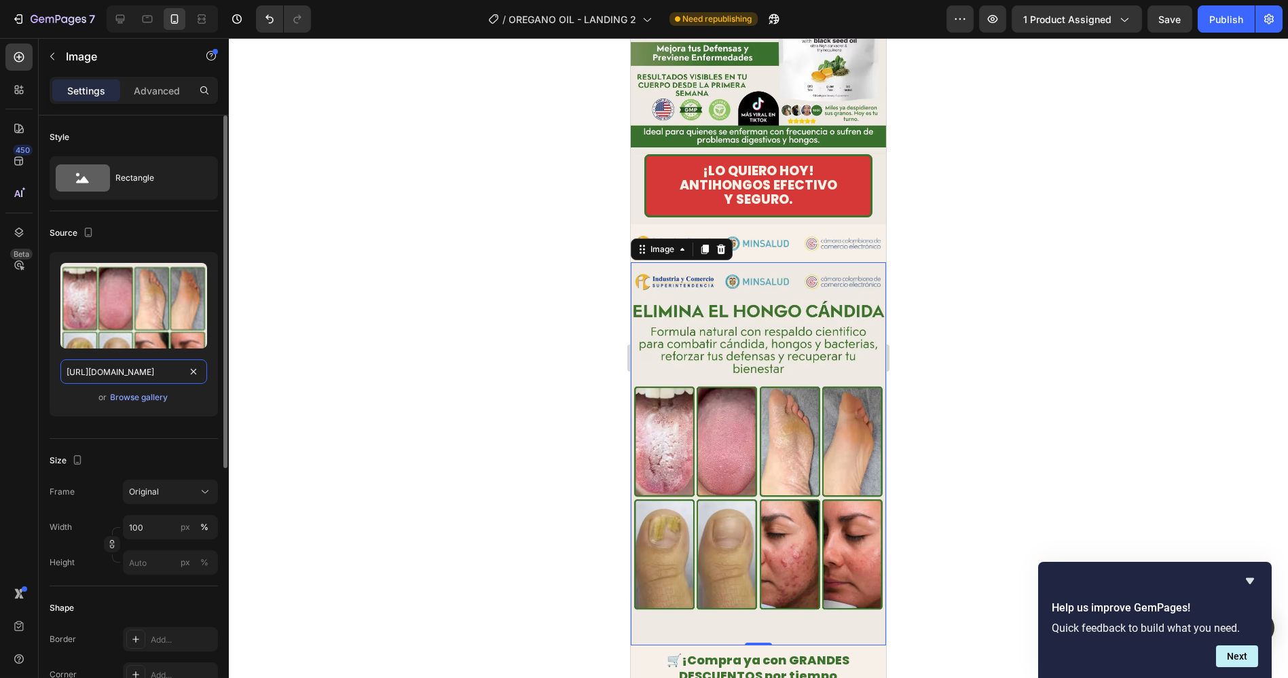
type input "[URL][DOMAIN_NAME]"
click at [167, 223] on div "Source" at bounding box center [134, 233] width 168 height 22
click at [986, 294] on div at bounding box center [758, 358] width 1059 height 640
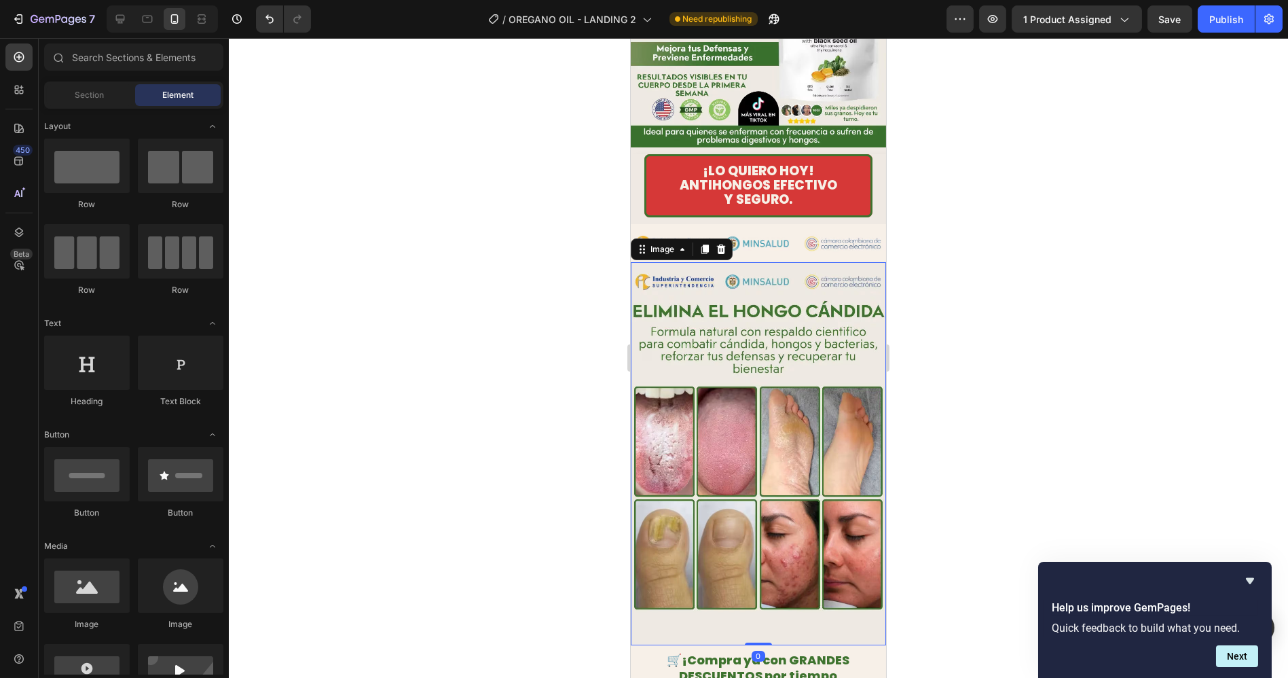
click at [790, 396] on img at bounding box center [757, 453] width 255 height 383
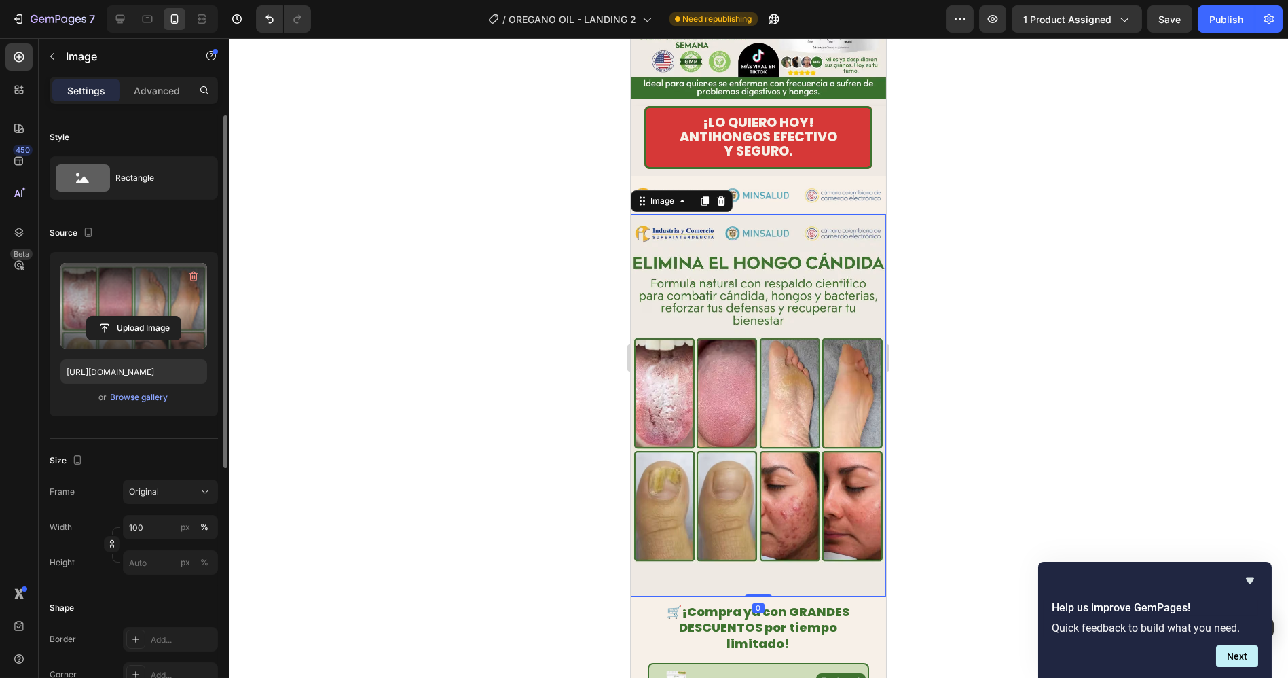
scroll to position [377, 0]
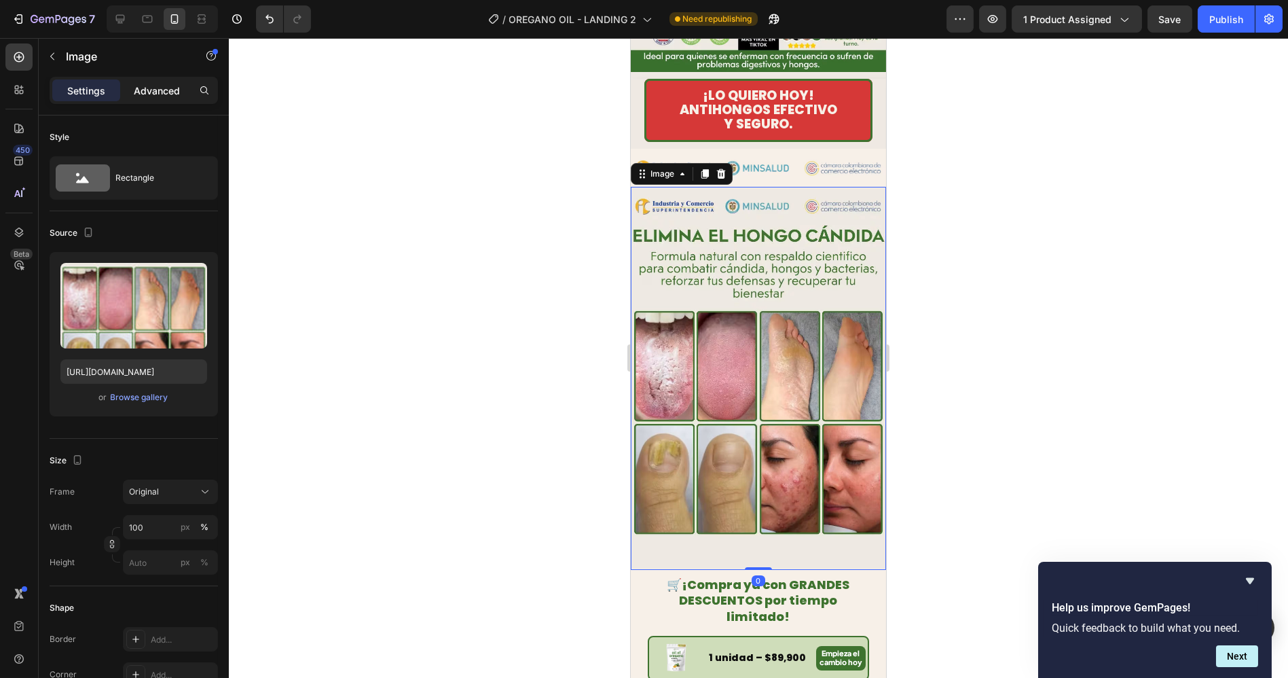
click at [149, 86] on p "Advanced" at bounding box center [157, 91] width 46 height 14
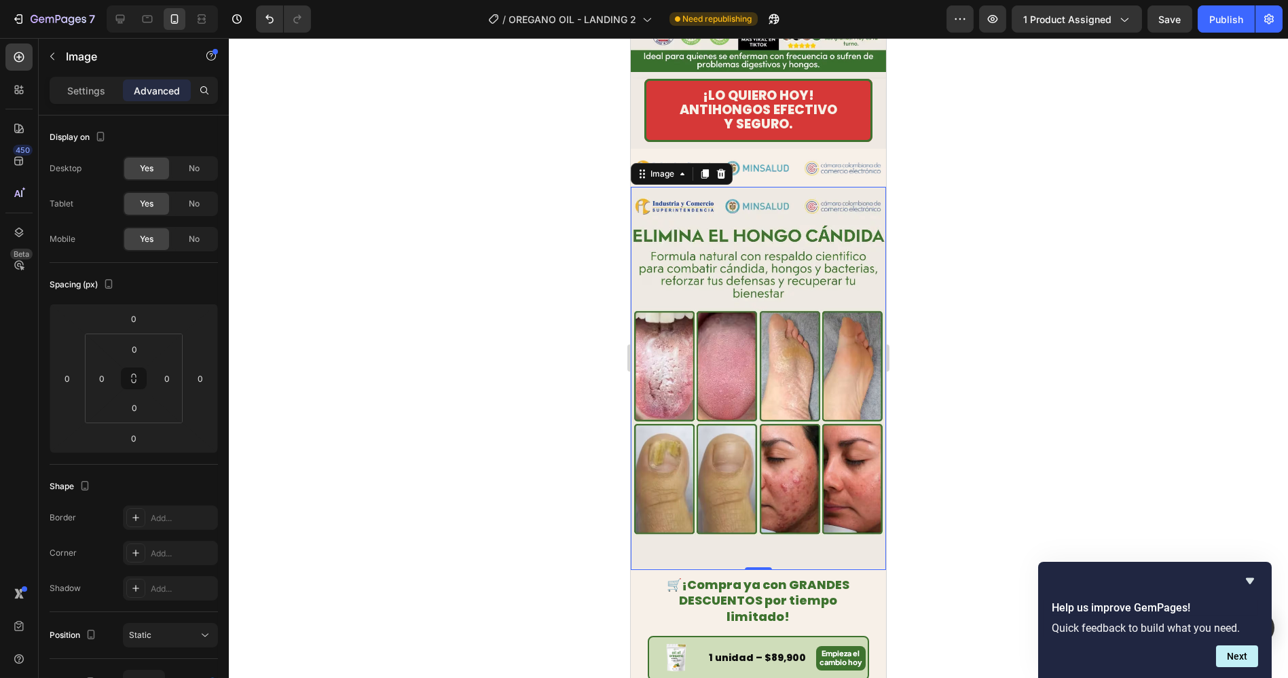
click at [811, 365] on img at bounding box center [757, 378] width 255 height 383
click at [942, 419] on div at bounding box center [758, 358] width 1059 height 640
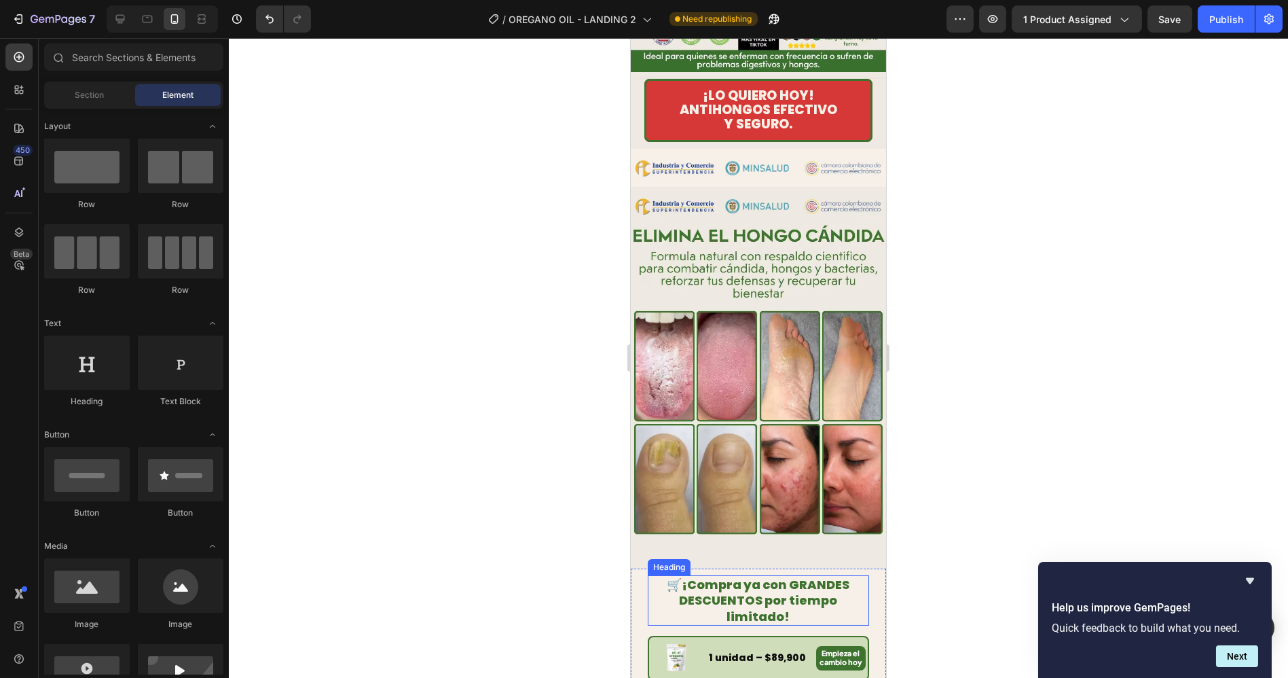
click at [748, 576] on strong "¡Compra ya con GRANDES DESCUENTOS por tiempo limitado!" at bounding box center [764, 600] width 170 height 49
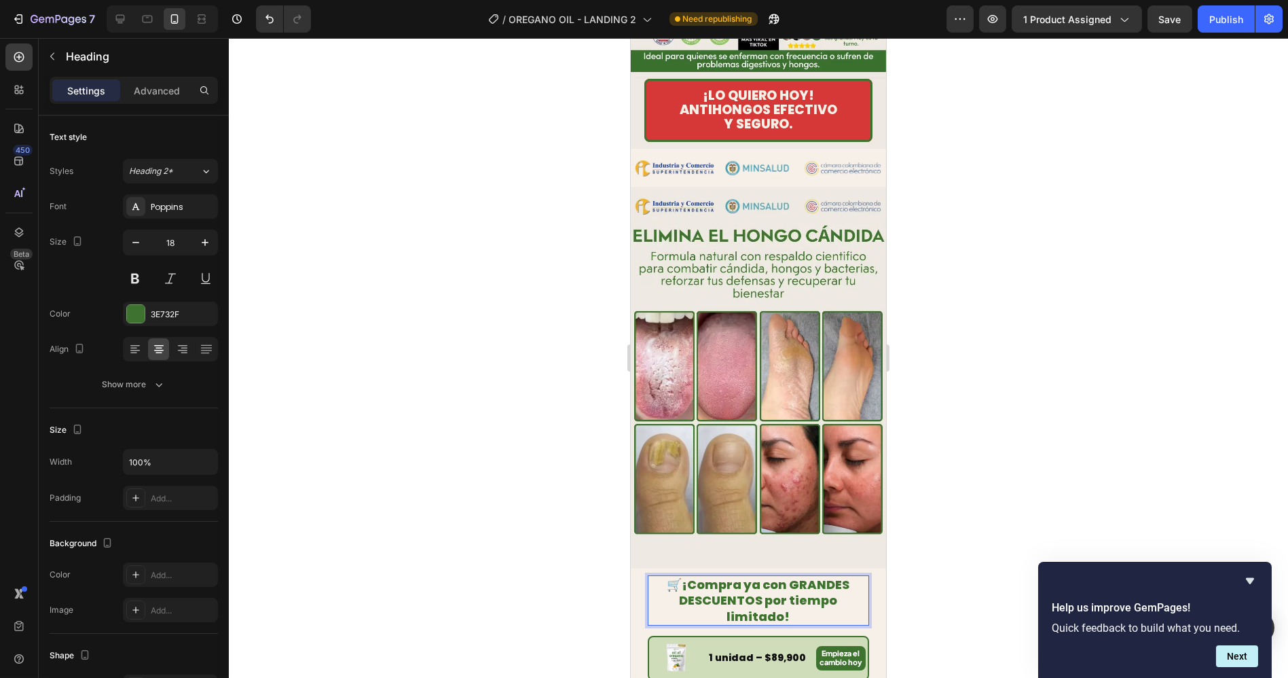
click at [746, 576] on strong "¡Compra ya con GRANDES DESCUENTOS por tiempo limitado!" at bounding box center [764, 600] width 170 height 49
drag, startPoint x: 838, startPoint y: 579, endPoint x: 650, endPoint y: 545, distance: 191.2
click at [650, 576] on p "PRODUCTO #1 PARA prevenir enfermedades, eliminar infecciones, hongos y acné" at bounding box center [757, 600] width 219 height 48
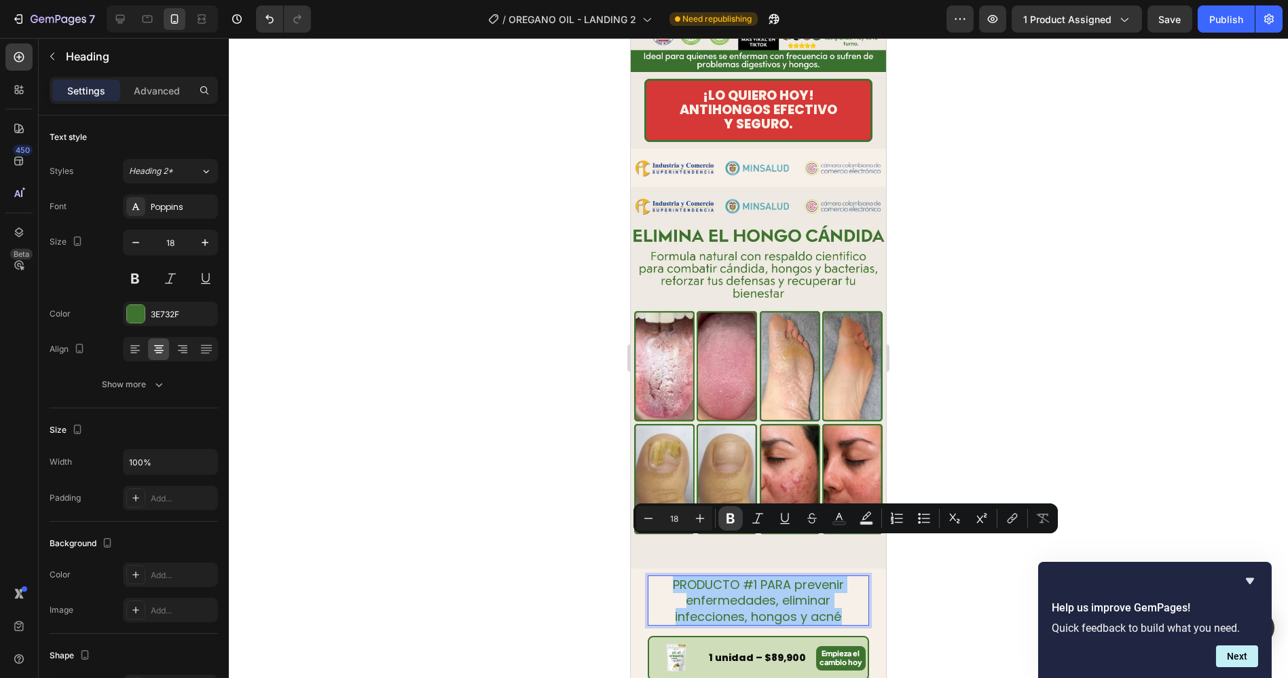
click at [731, 519] on icon "Editor contextual toolbar" at bounding box center [731, 518] width 8 height 10
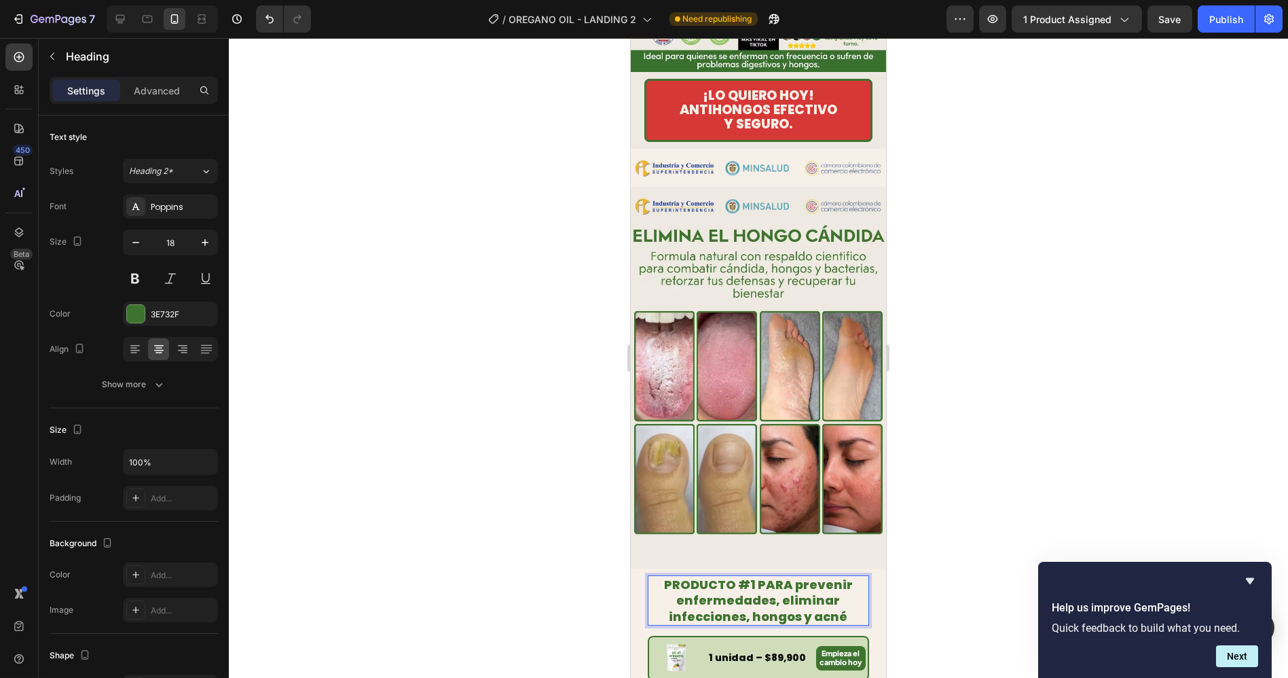
click at [962, 444] on div at bounding box center [758, 358] width 1059 height 640
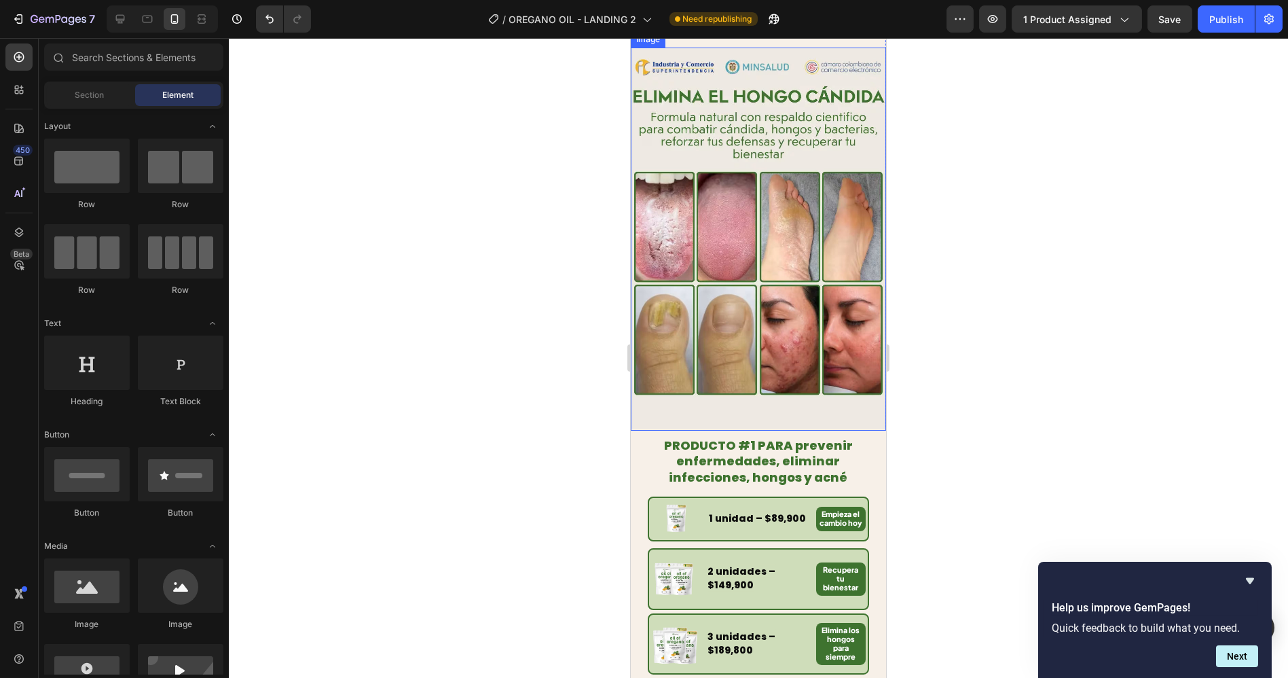
scroll to position [528, 0]
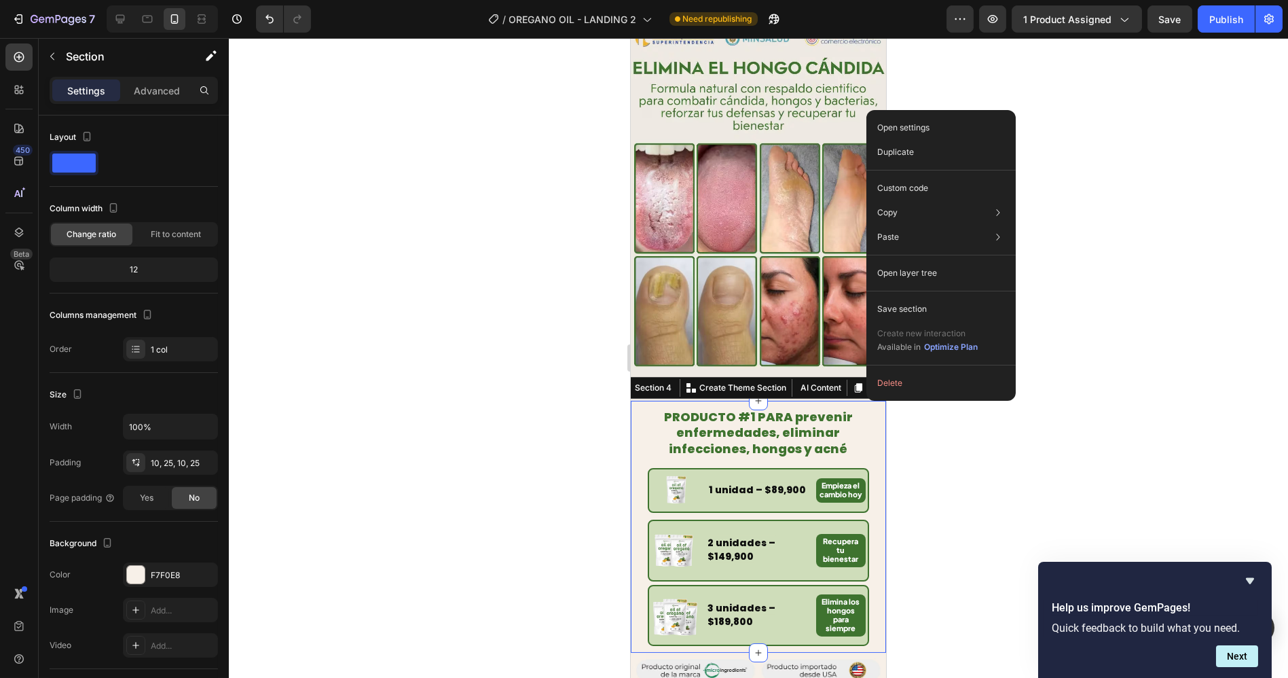
click at [866, 407] on div "⁠⁠⁠⁠⁠⁠⁠ PRODUCTO #1 PARA prevenir enfermedades, eliminar infecciones, hongos y …" at bounding box center [757, 527] width 255 height 252
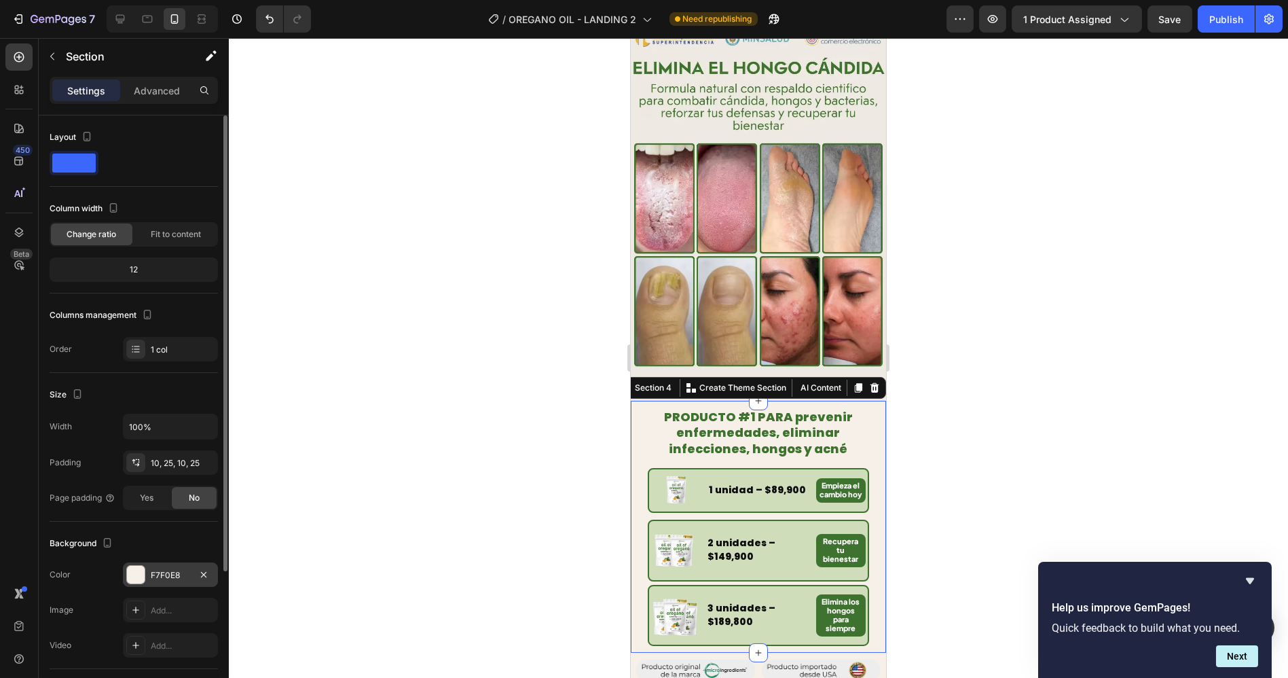
click at [178, 567] on div "F7F0E8" at bounding box center [170, 574] width 95 height 24
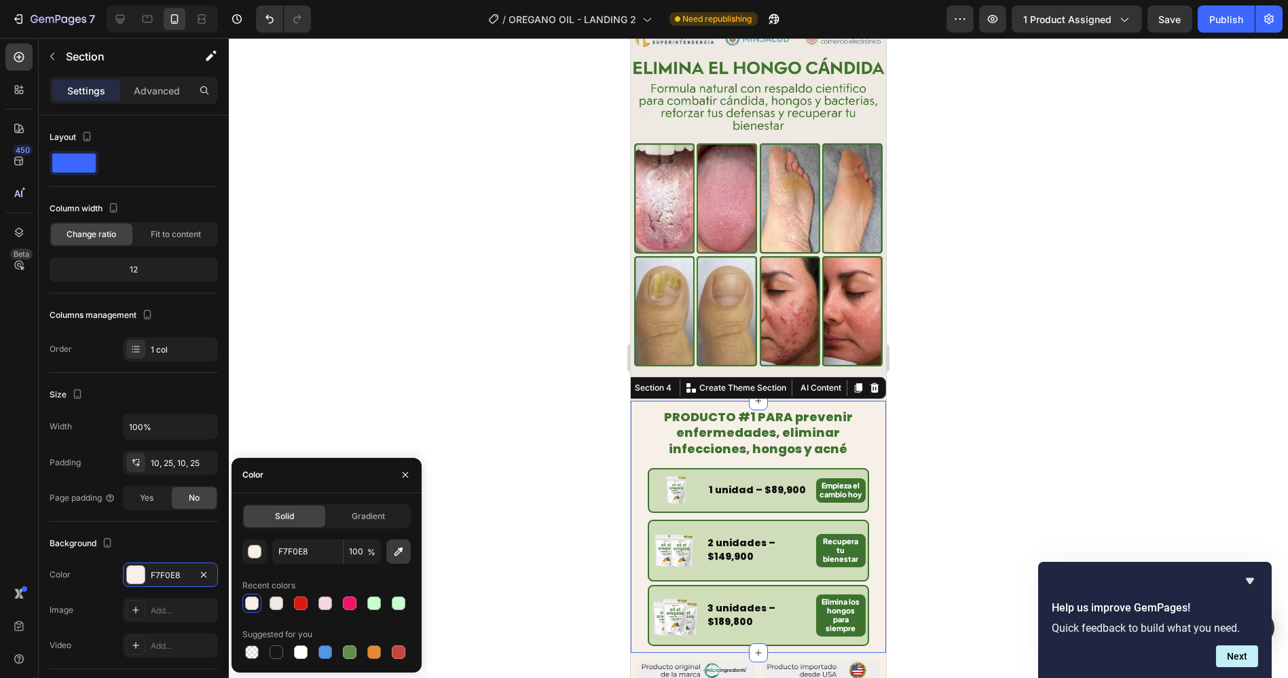
click at [397, 555] on icon "button" at bounding box center [399, 552] width 14 height 14
type input "EFE9E3"
click at [1042, 362] on div at bounding box center [758, 358] width 1059 height 640
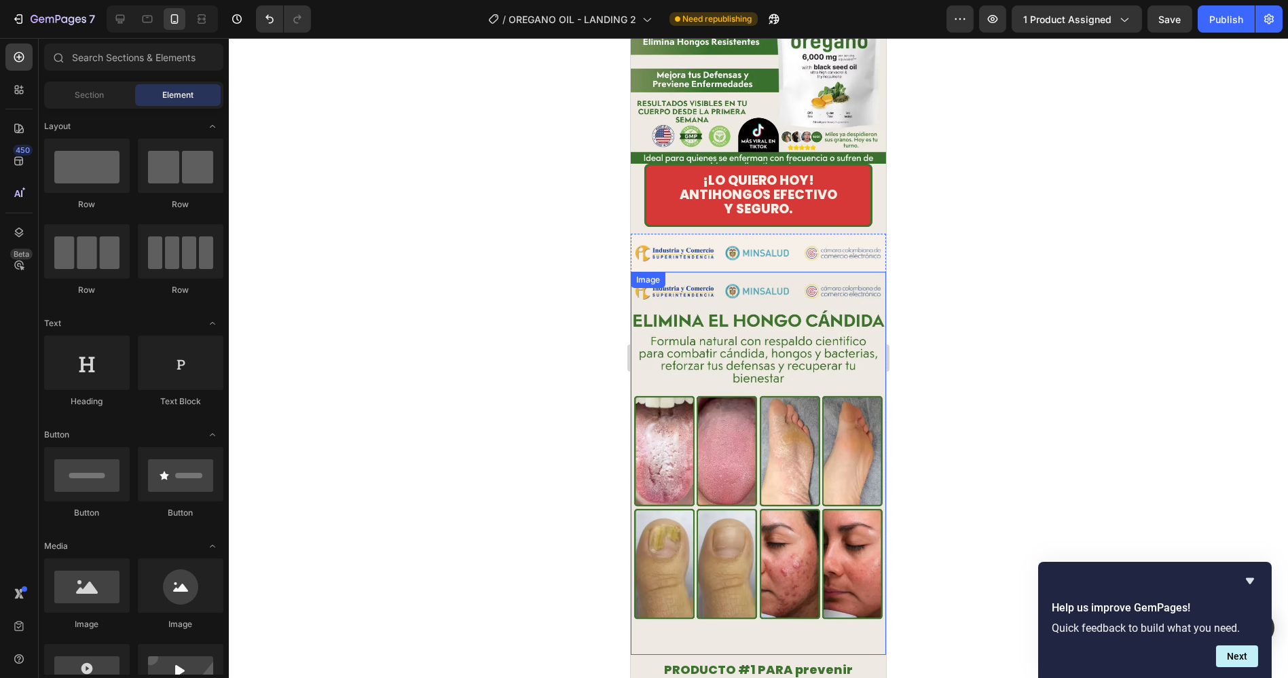
scroll to position [226, 0]
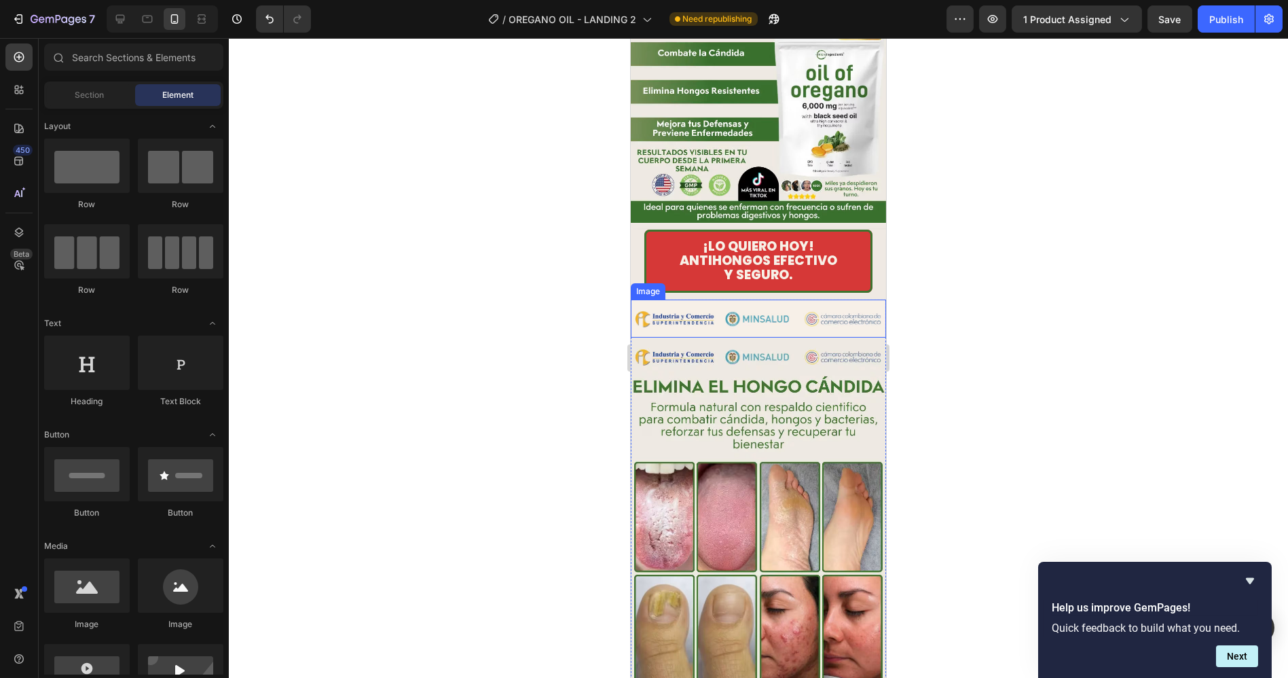
click at [841, 299] on img at bounding box center [757, 318] width 255 height 38
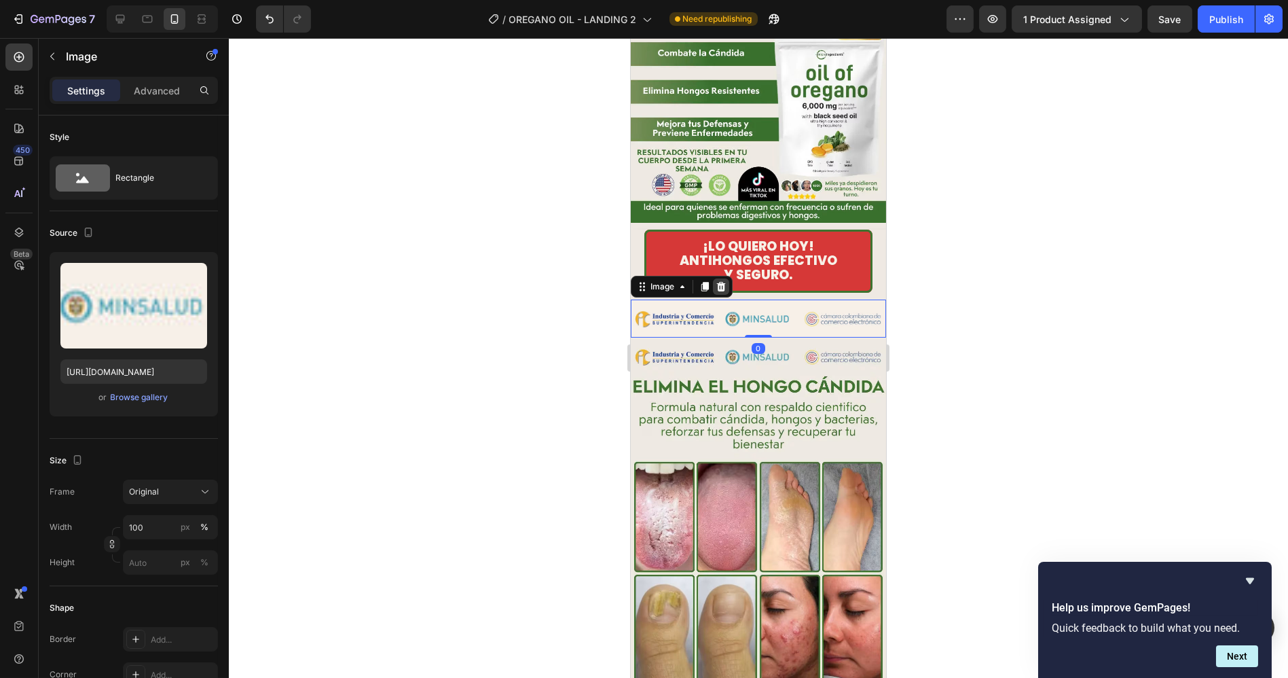
click at [724, 281] on icon at bounding box center [720, 286] width 11 height 11
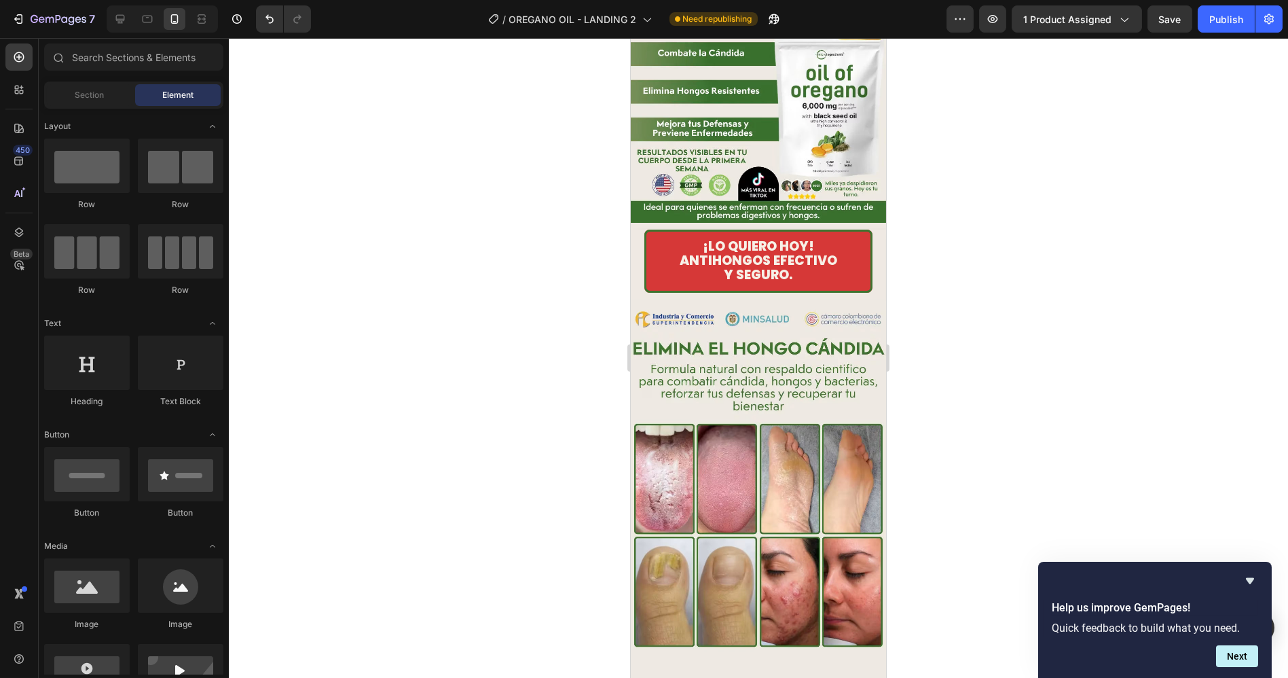
click at [974, 293] on div at bounding box center [758, 358] width 1059 height 640
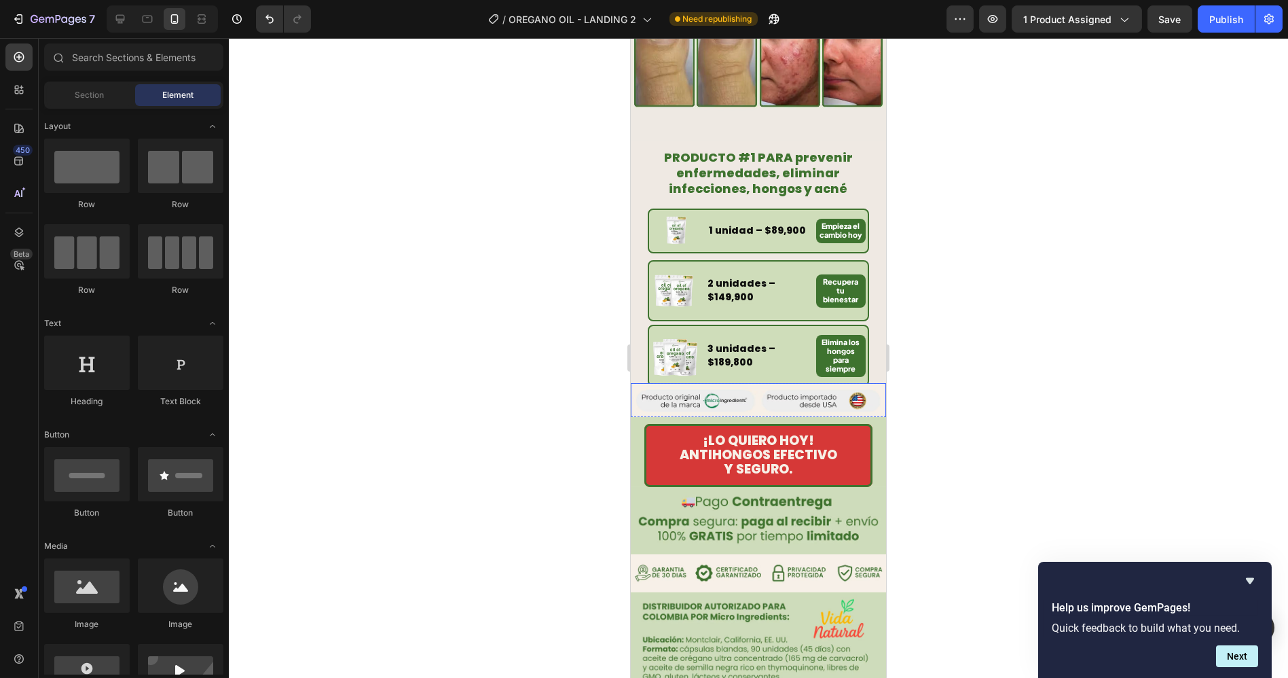
scroll to position [754, 0]
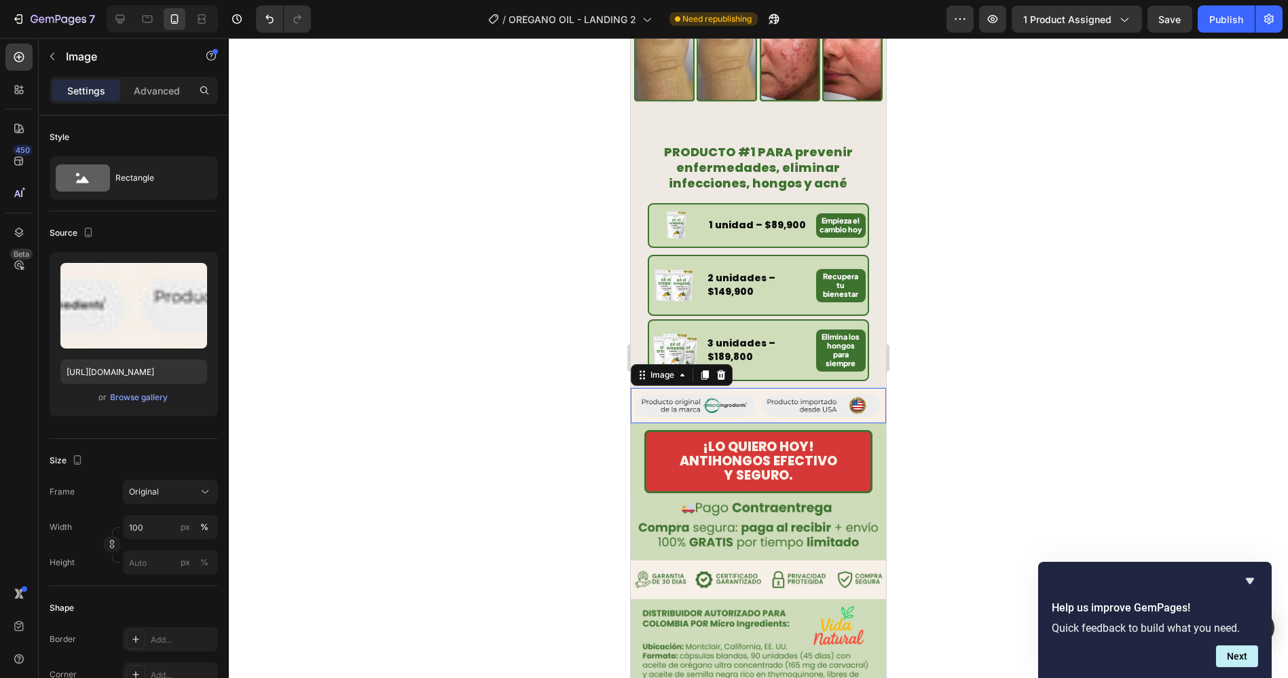
click at [868, 388] on img at bounding box center [757, 405] width 255 height 35
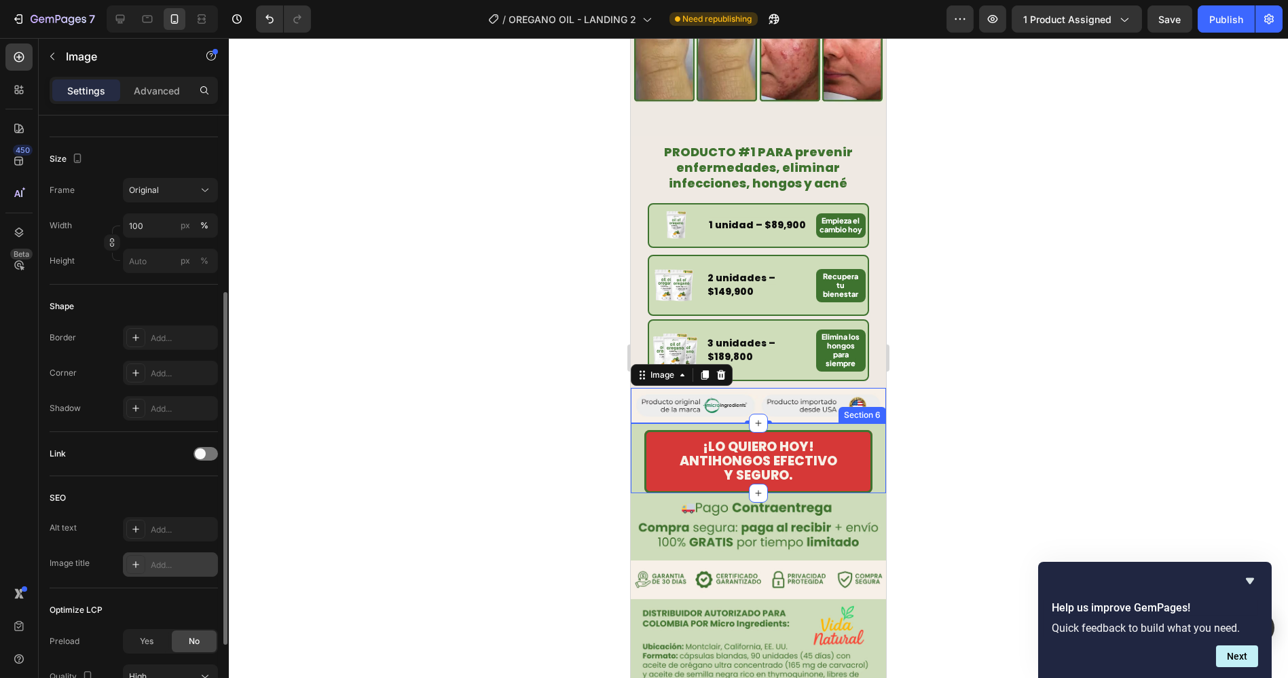
scroll to position [422, 0]
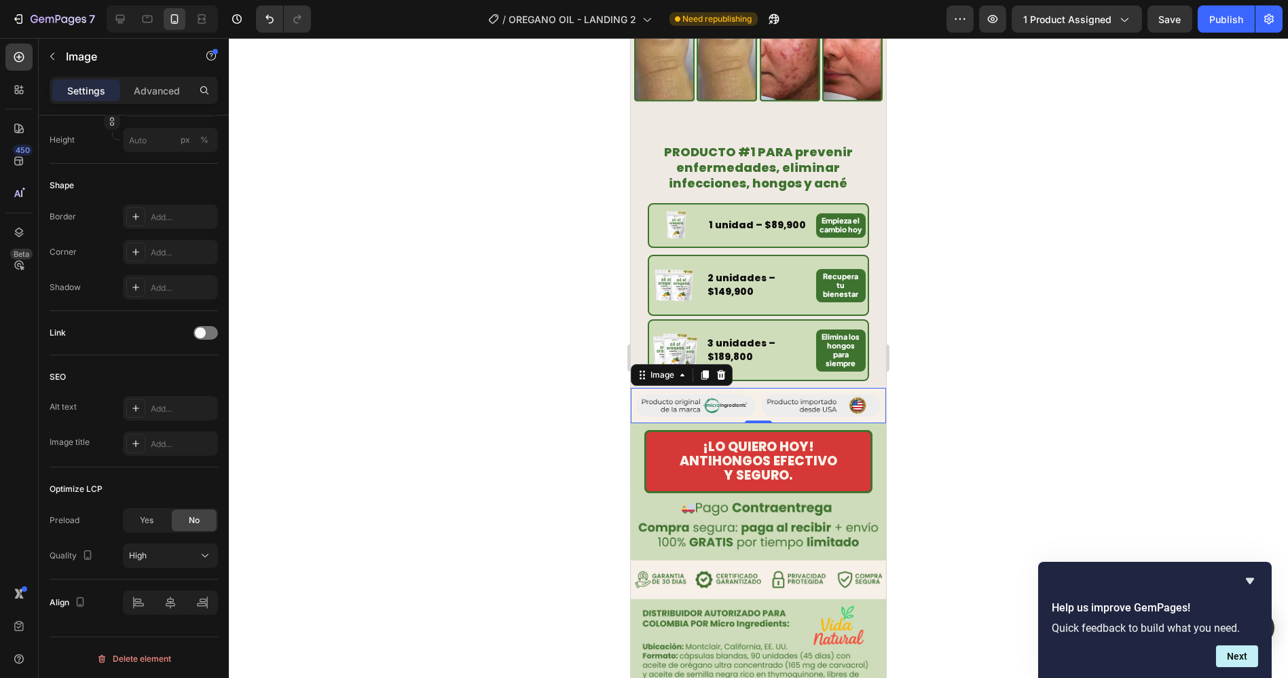
drag, startPoint x: 997, startPoint y: 382, endPoint x: 989, endPoint y: 379, distance: 9.5
click at [997, 382] on div at bounding box center [758, 358] width 1059 height 640
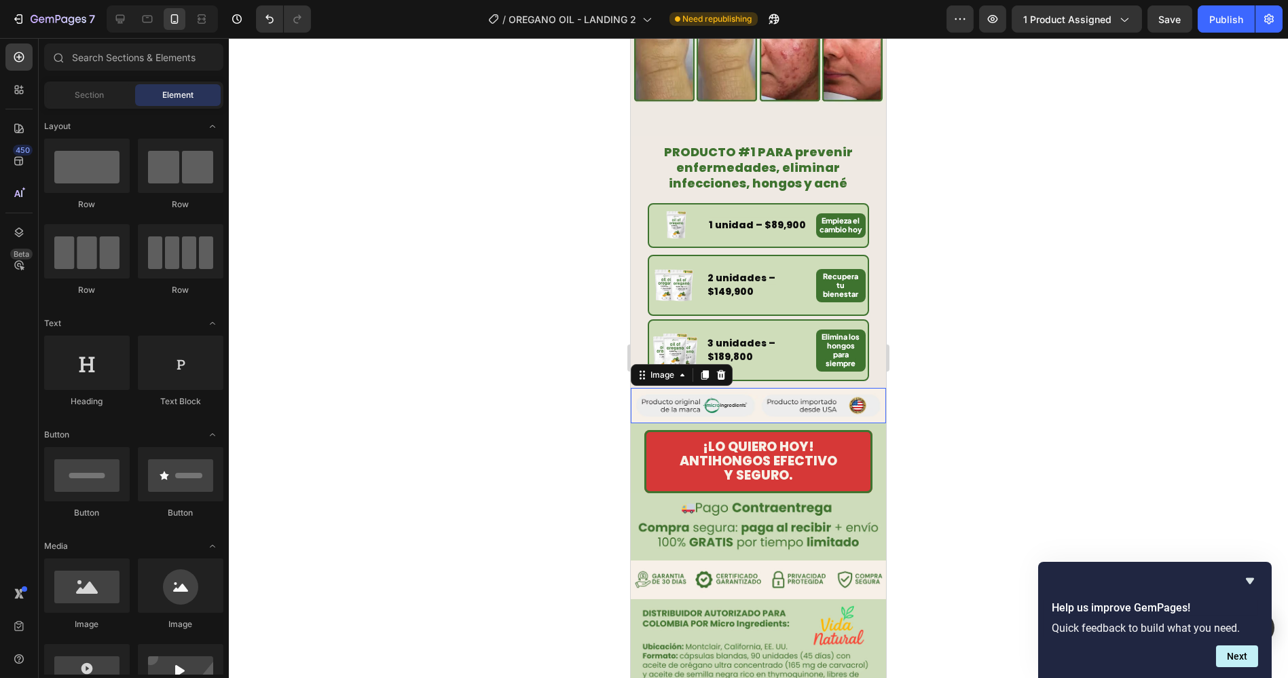
click at [790, 388] on img at bounding box center [757, 405] width 255 height 35
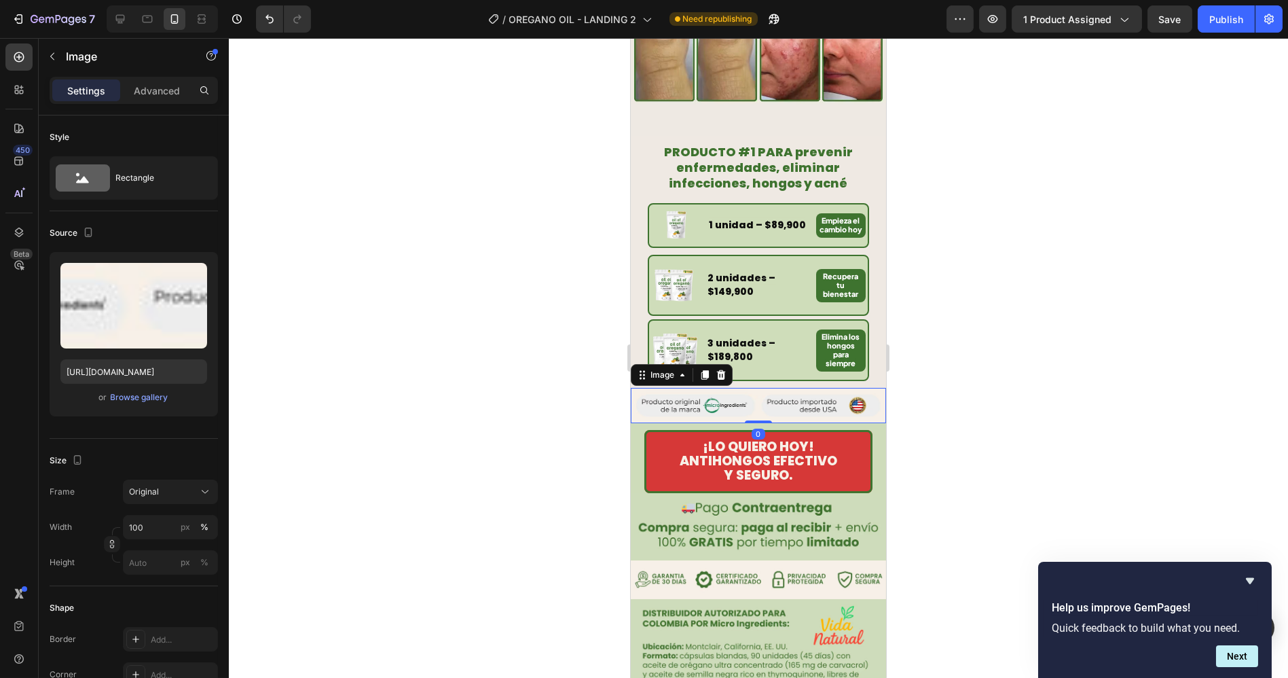
drag, startPoint x: 744, startPoint y: 392, endPoint x: 777, endPoint y: 428, distance: 48.5
click at [754, 423] on div at bounding box center [757, 421] width 27 height 3
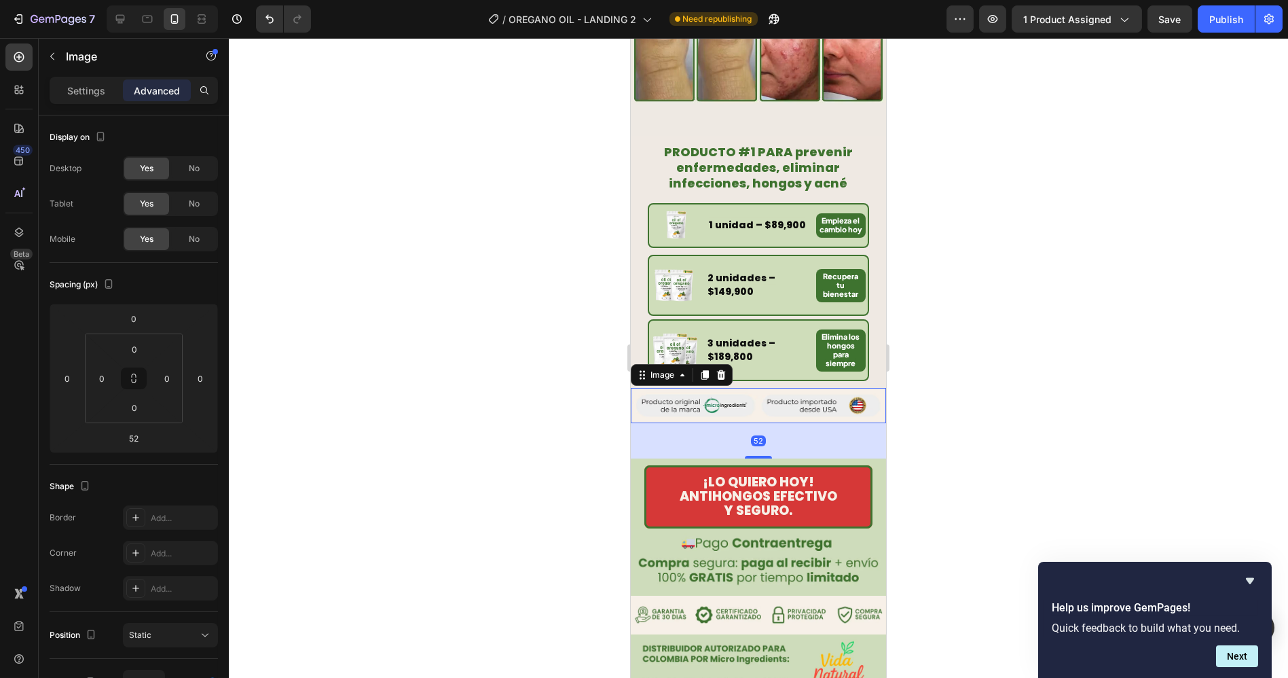
click at [949, 429] on div at bounding box center [758, 358] width 1059 height 640
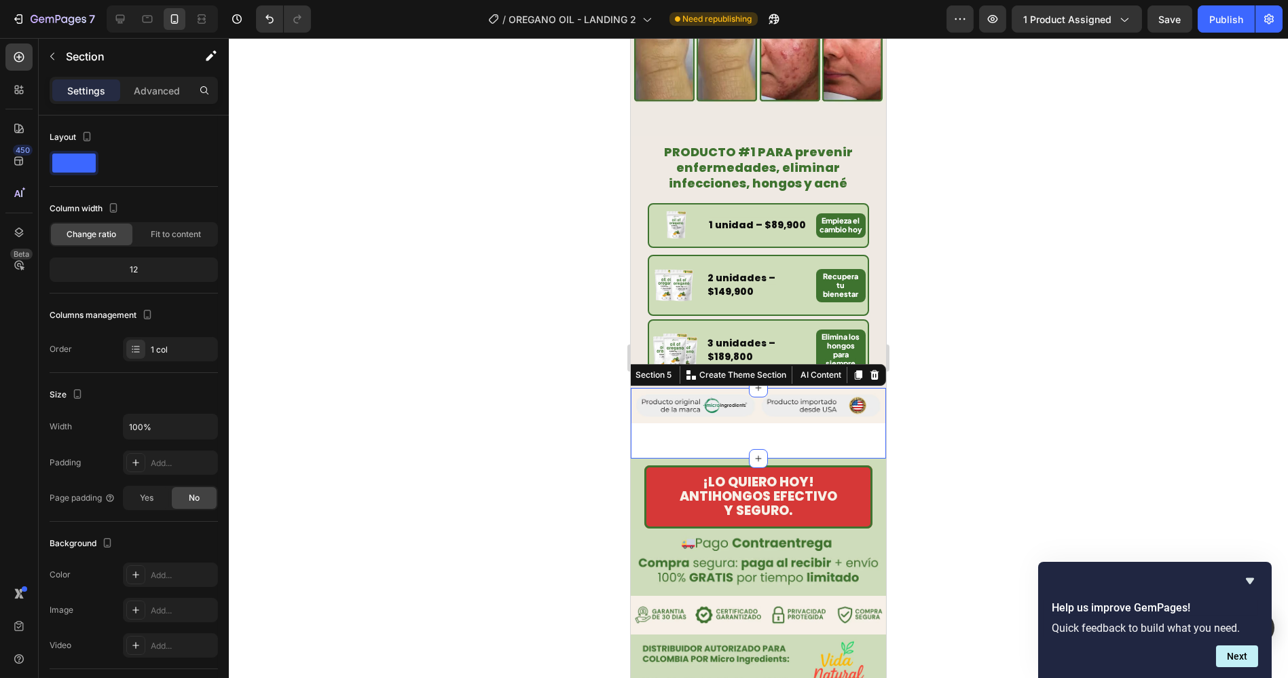
click at [801, 410] on div "Image" at bounding box center [757, 423] width 255 height 71
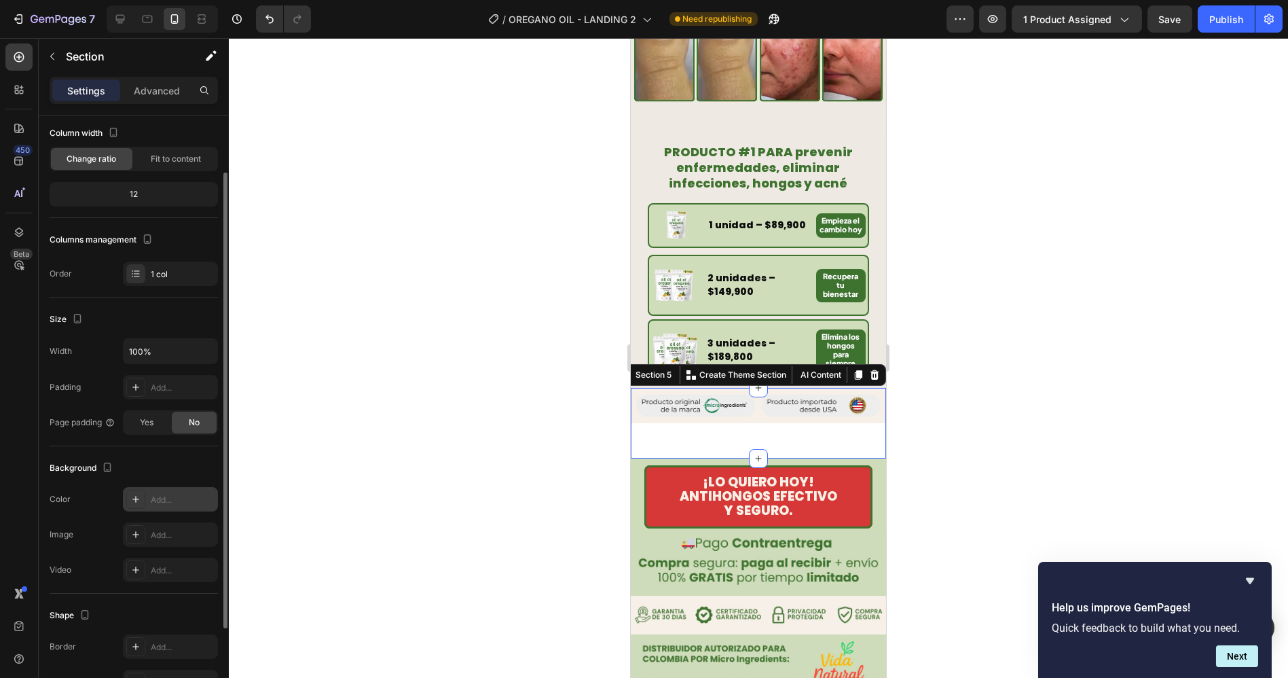
click at [171, 499] on div "Add..." at bounding box center [183, 500] width 64 height 12
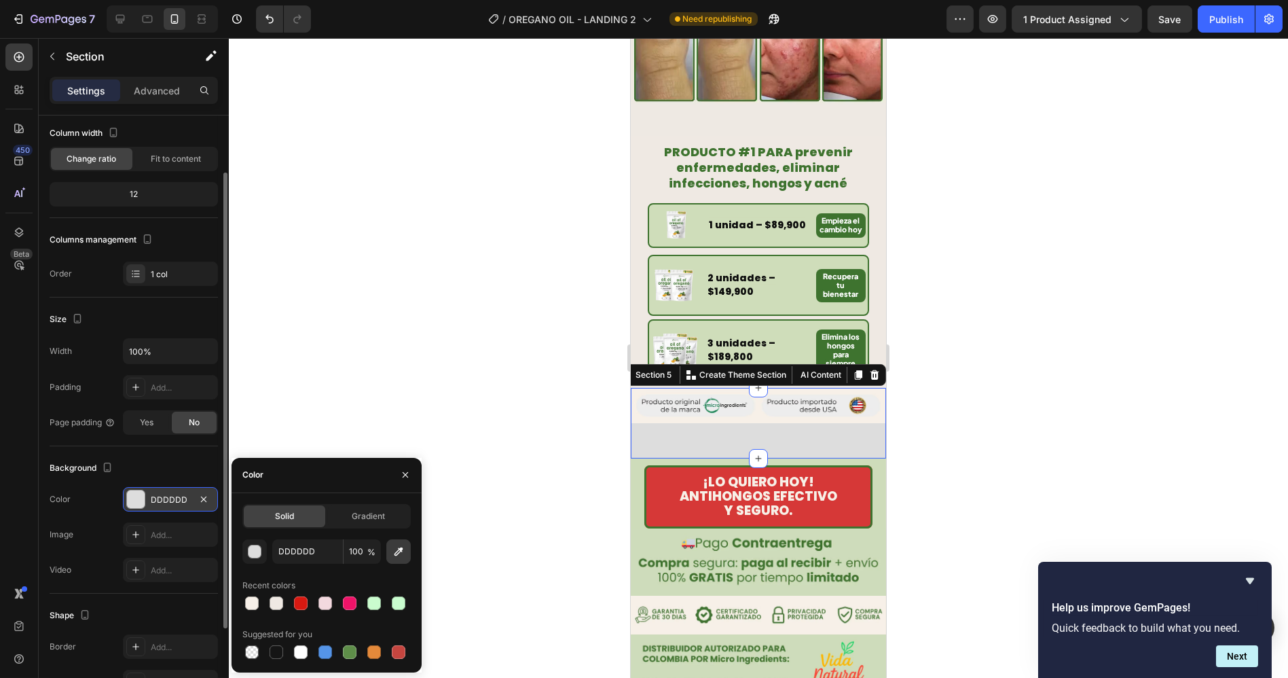
click at [399, 549] on icon "button" at bounding box center [399, 551] width 9 height 9
type input "EFE9E3"
click at [999, 337] on div at bounding box center [758, 358] width 1059 height 640
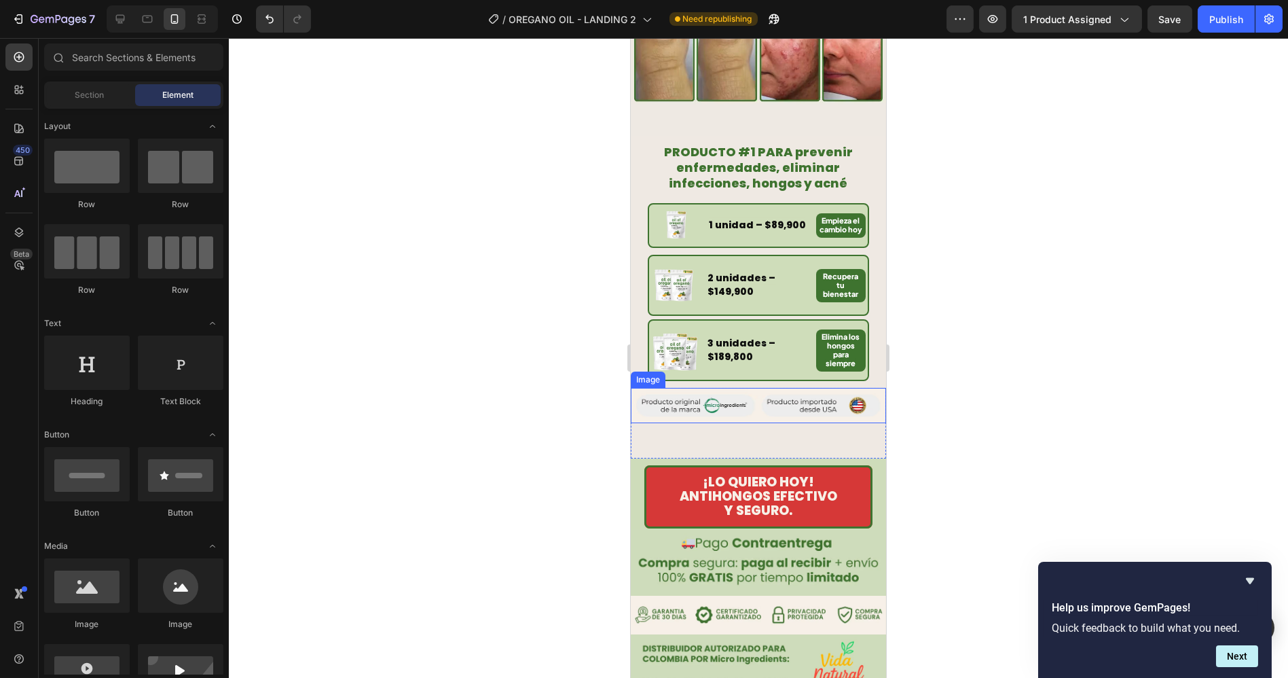
click at [785, 388] on img at bounding box center [757, 405] width 255 height 35
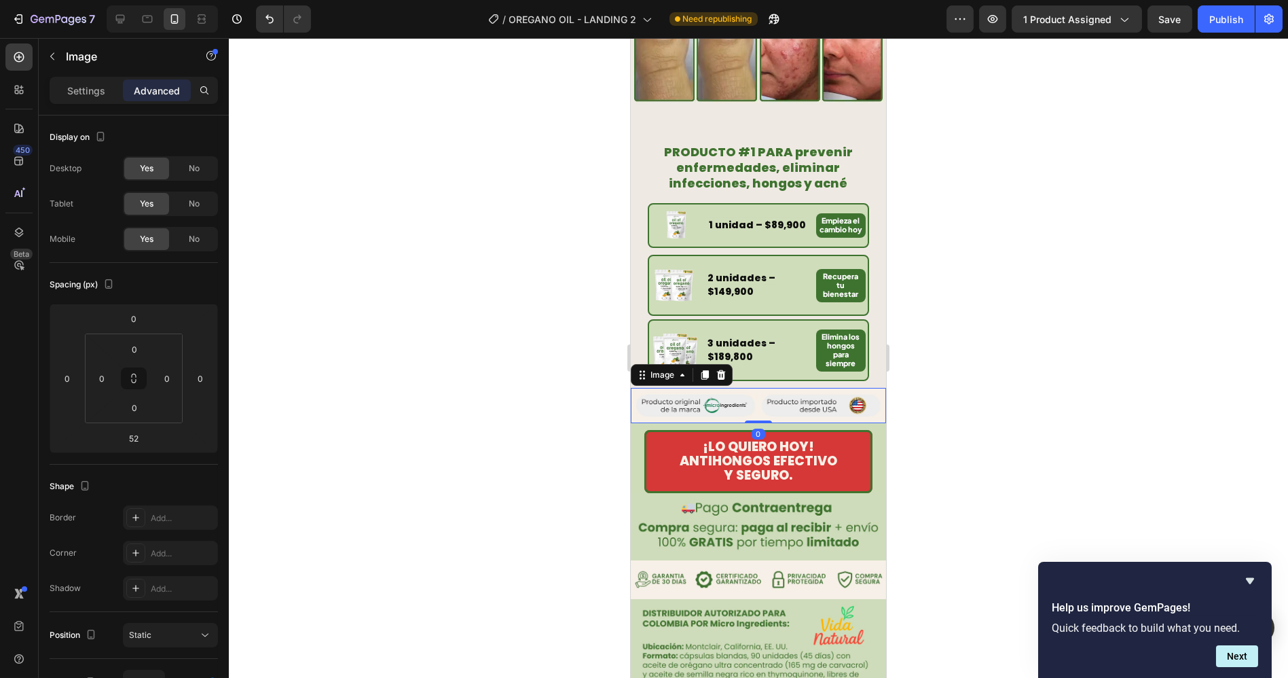
drag, startPoint x: 750, startPoint y: 428, endPoint x: 775, endPoint y: 356, distance: 76.9
click at [761, 388] on div "Image 0" at bounding box center [757, 405] width 255 height 35
type input "0"
click at [951, 337] on div at bounding box center [758, 358] width 1059 height 640
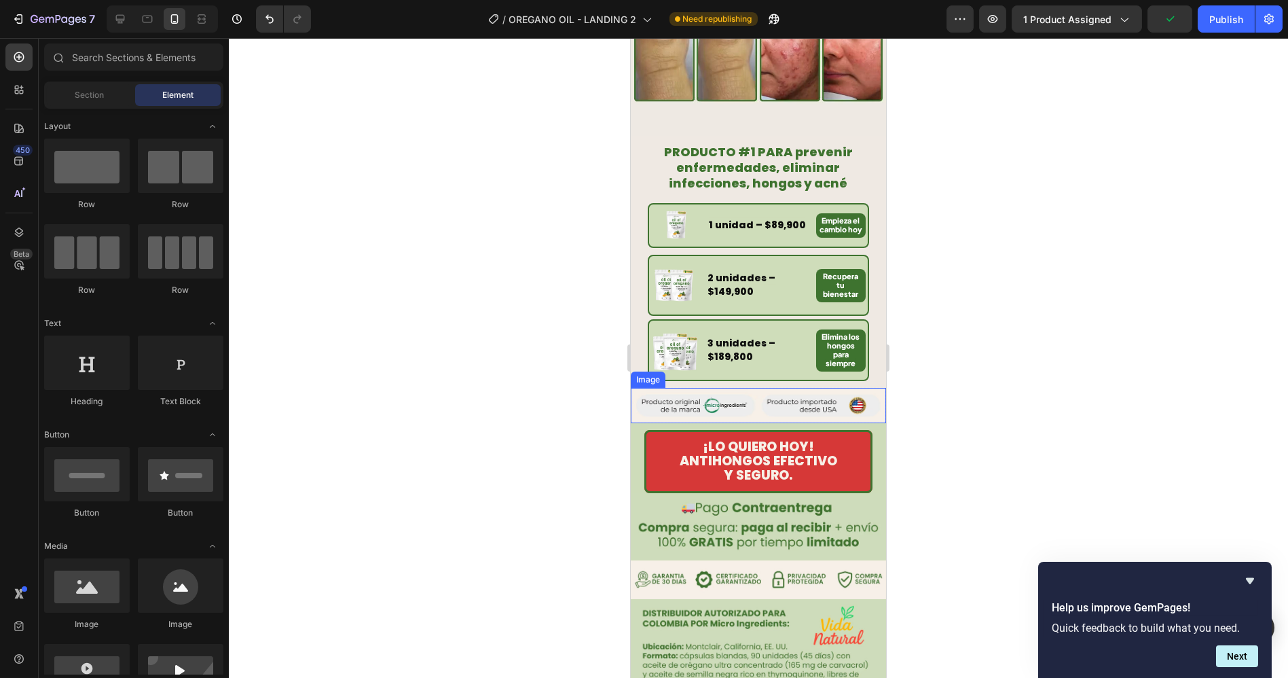
click at [799, 388] on img at bounding box center [757, 405] width 255 height 35
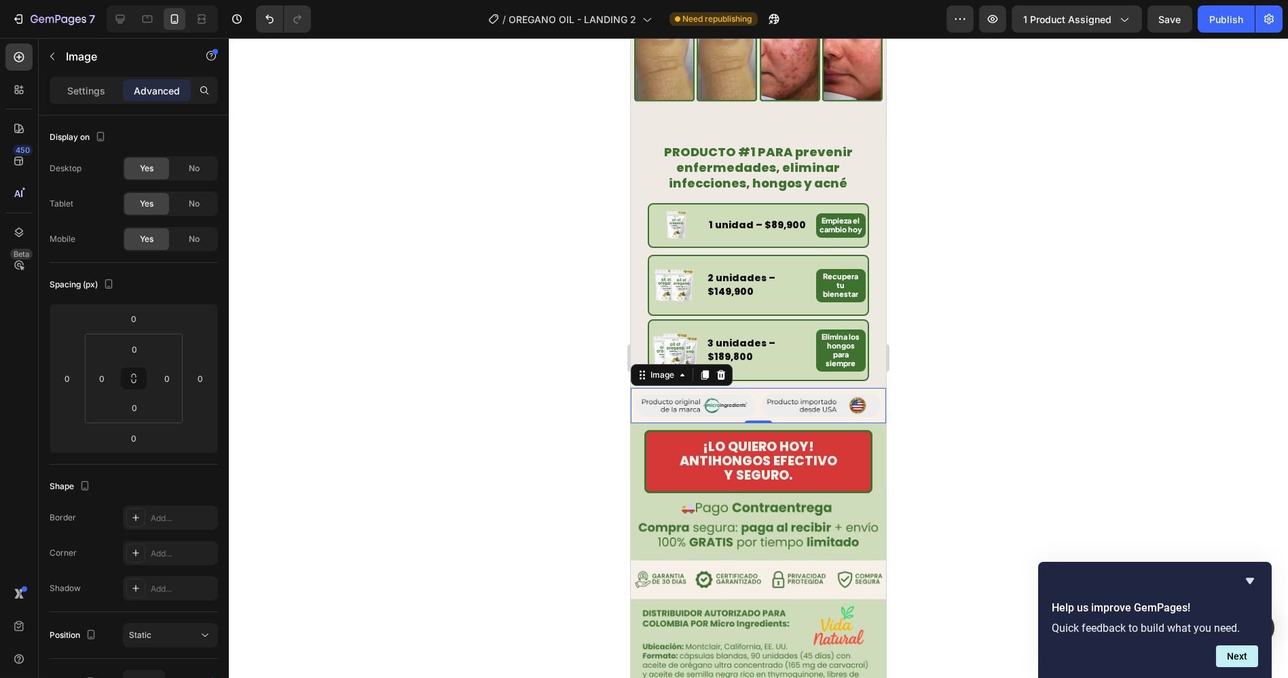
click at [86, 102] on div "Settings Advanced" at bounding box center [134, 90] width 168 height 27
click at [89, 96] on p "Settings" at bounding box center [86, 91] width 38 height 14
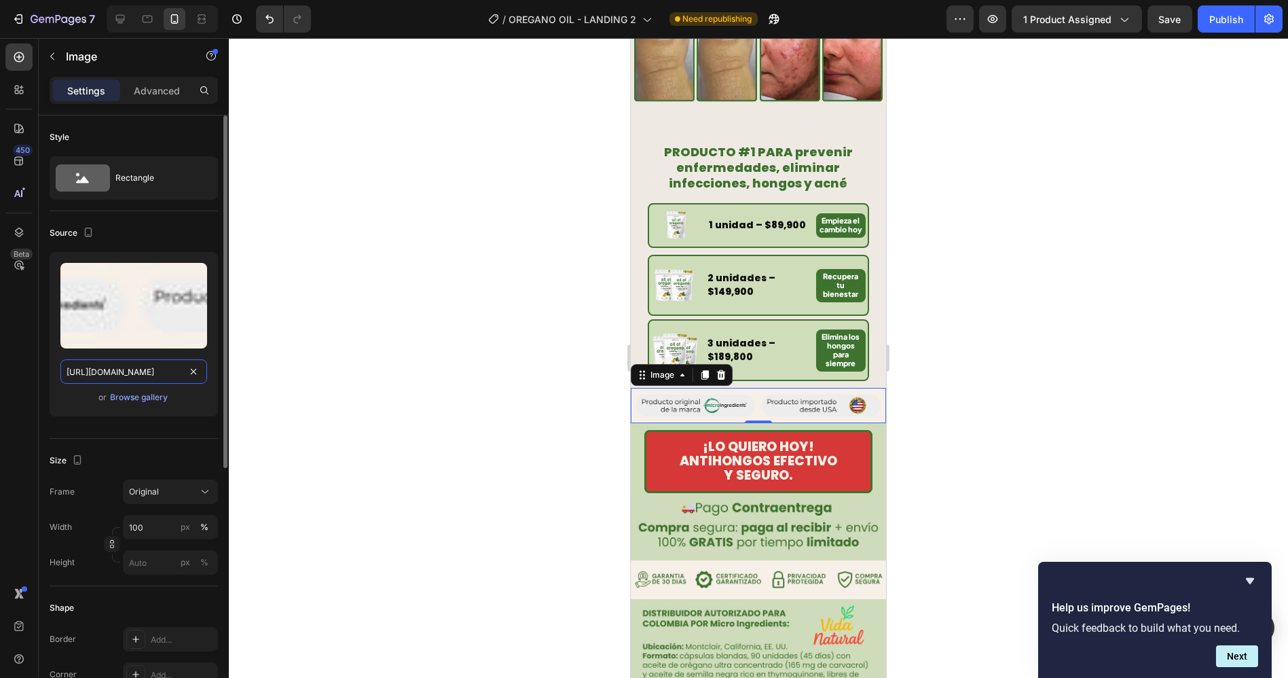
click at [141, 367] on input "[URL][DOMAIN_NAME]" at bounding box center [133, 371] width 147 height 24
paste input "662/1898/3475/files/12_768x_8c2283a1-7377-4cf3-973f-573bc8b9460b.avif?v=1759129…"
type input "[URL][DOMAIN_NAME]"
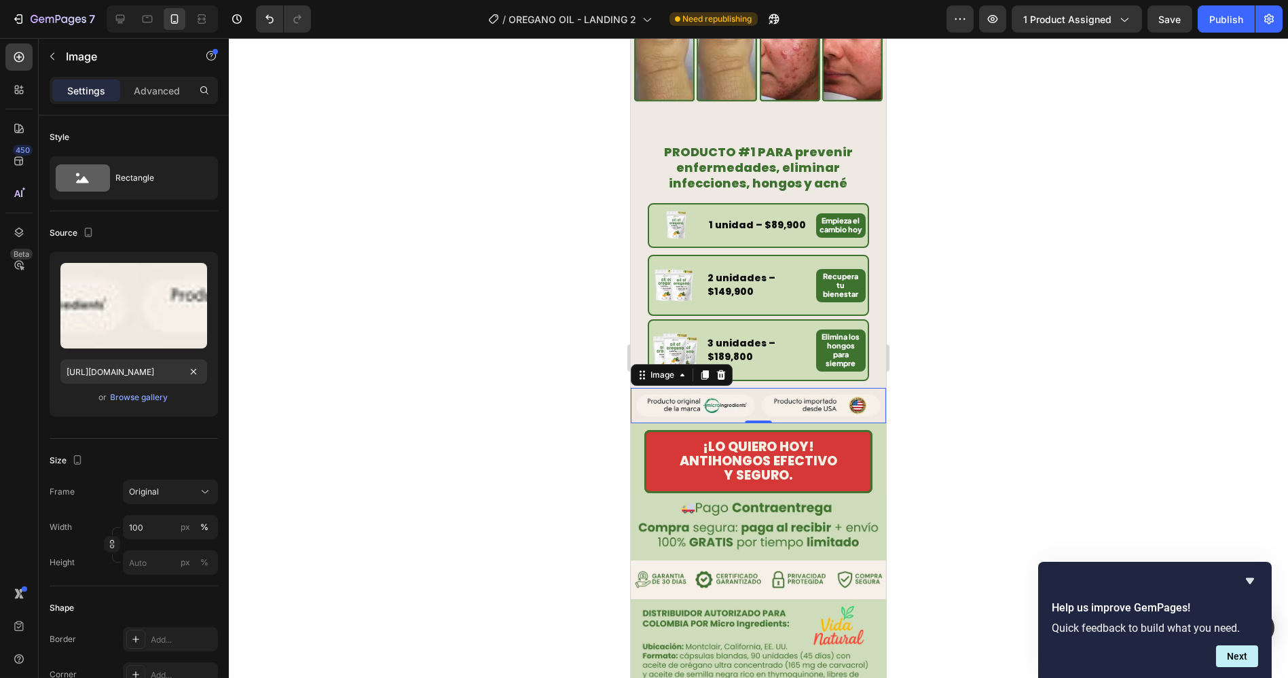
click at [1032, 344] on div at bounding box center [758, 358] width 1059 height 640
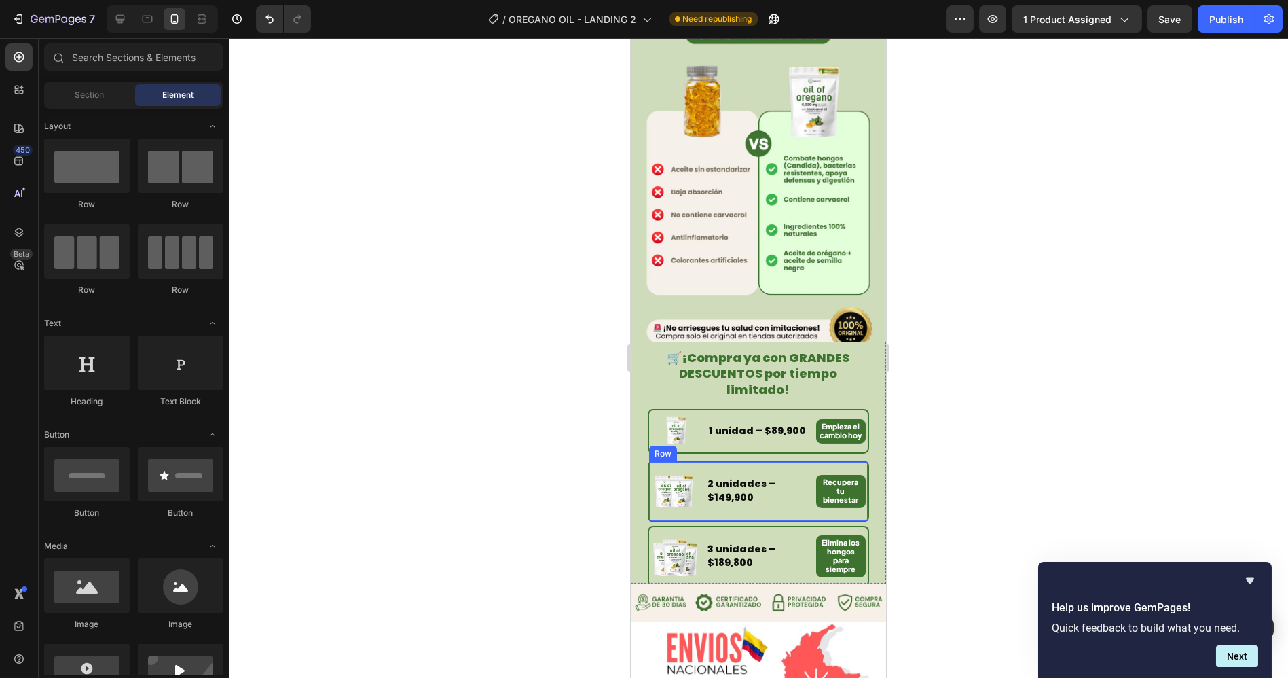
scroll to position [2414, 0]
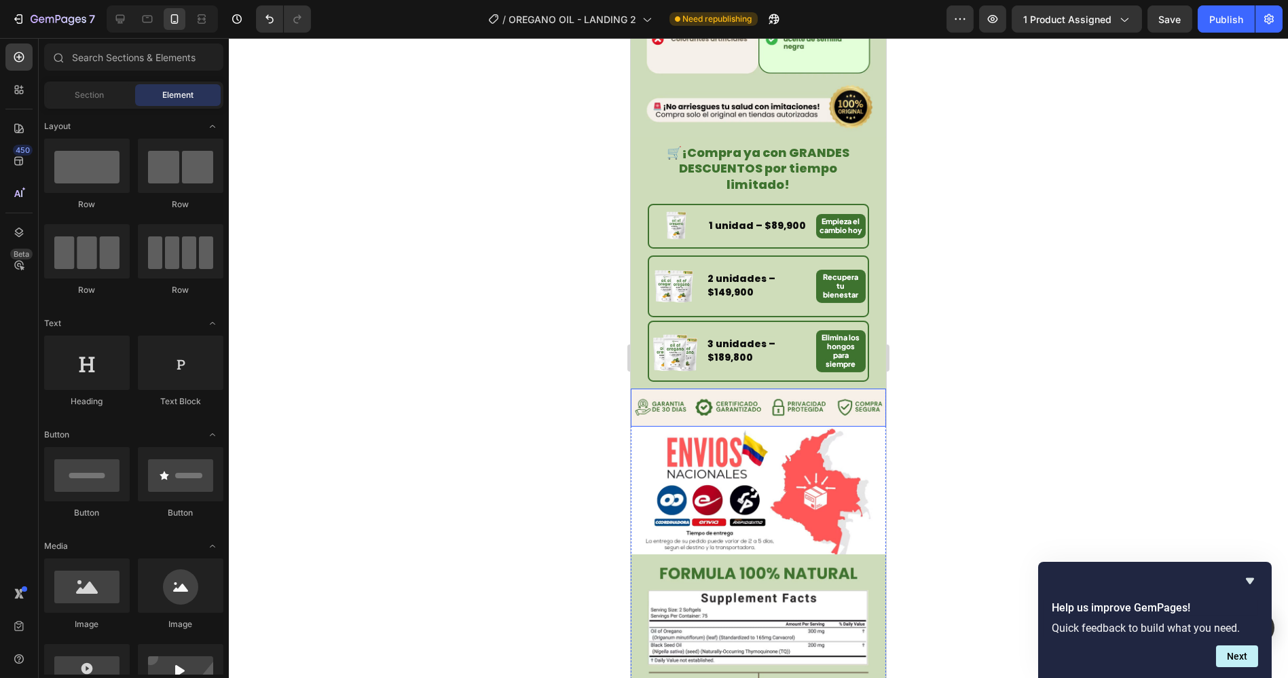
click at [754, 388] on img at bounding box center [757, 407] width 255 height 38
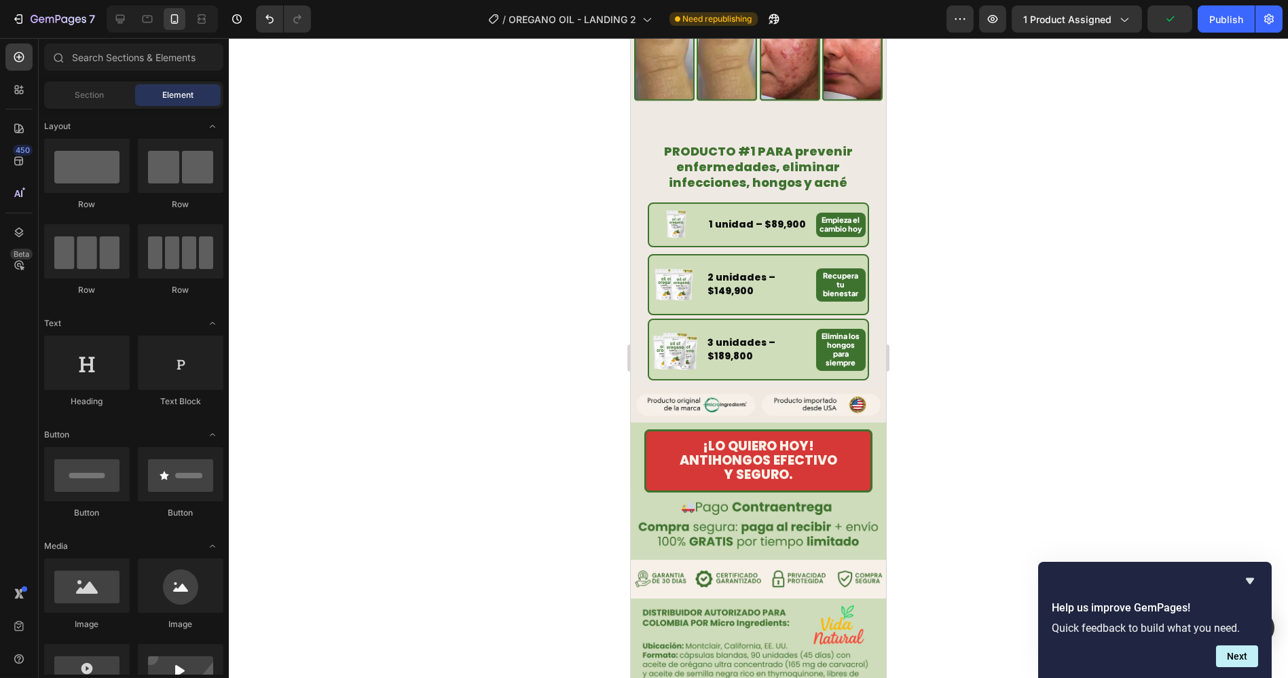
scroll to position [644, 0]
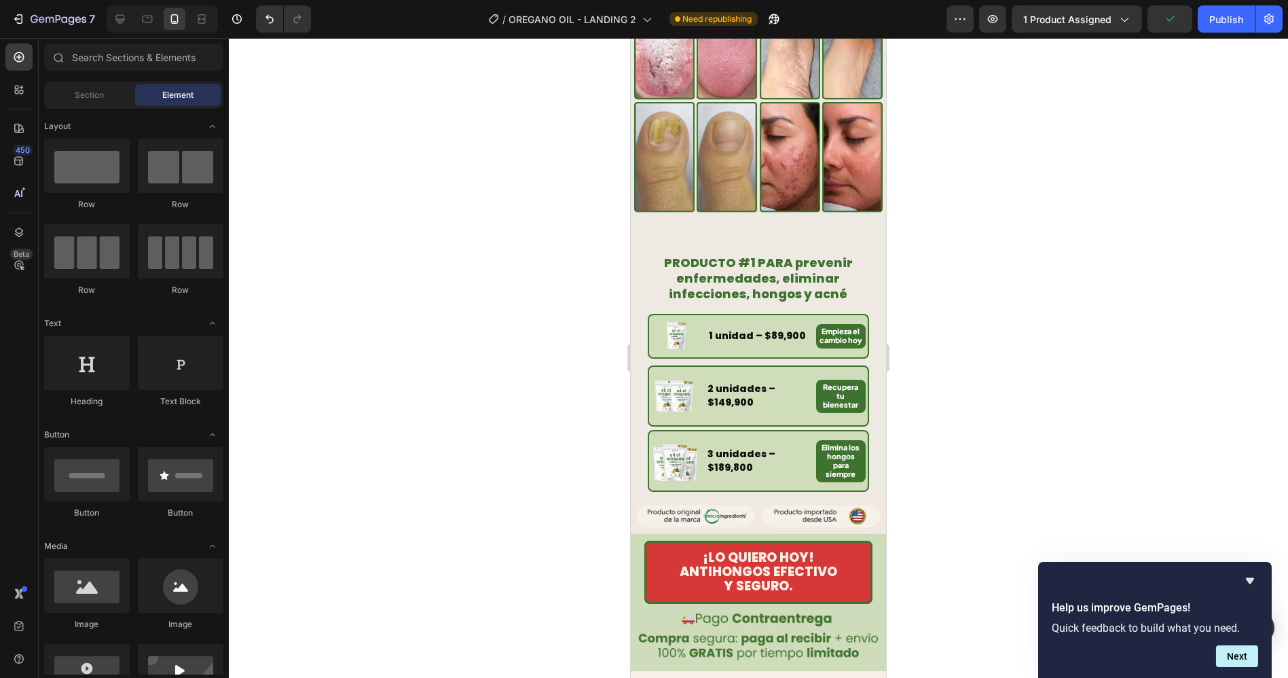
drag, startPoint x: 880, startPoint y: 548, endPoint x: 1522, endPoint y: 190, distance: 735.3
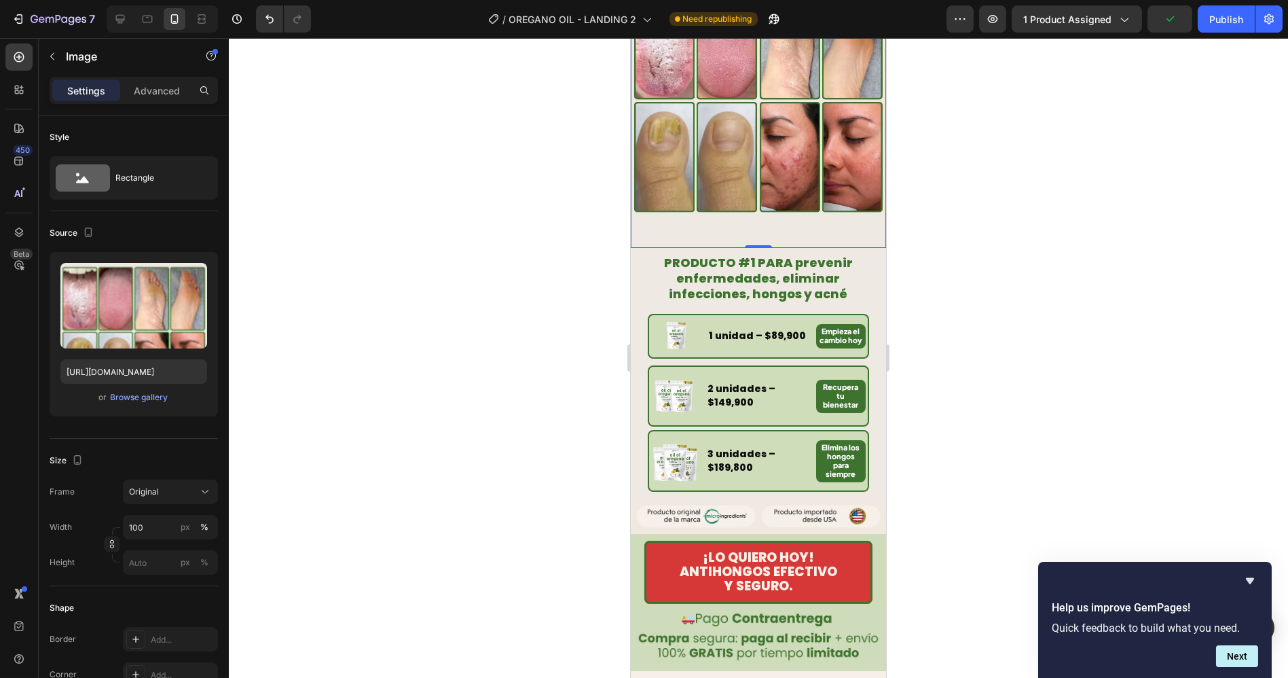
click at [757, 198] on img at bounding box center [757, 56] width 255 height 383
click at [164, 96] on p "Advanced" at bounding box center [157, 91] width 46 height 14
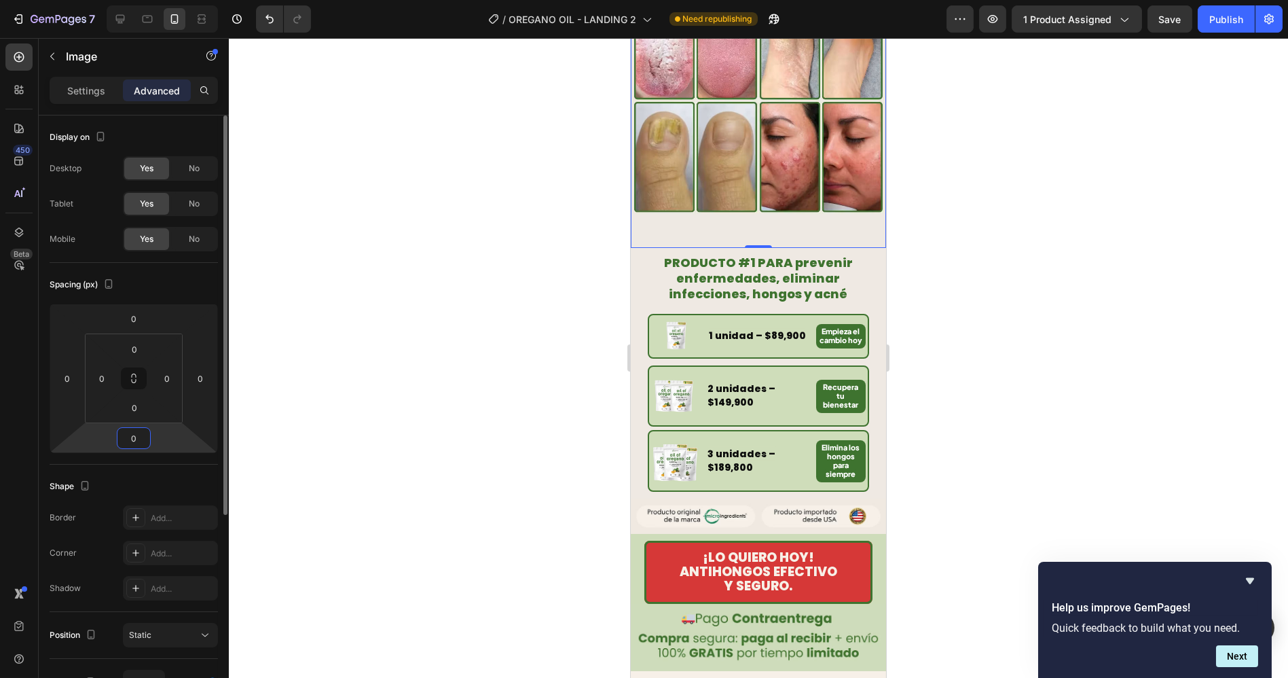
click at [134, 437] on input "0" at bounding box center [133, 438] width 27 height 20
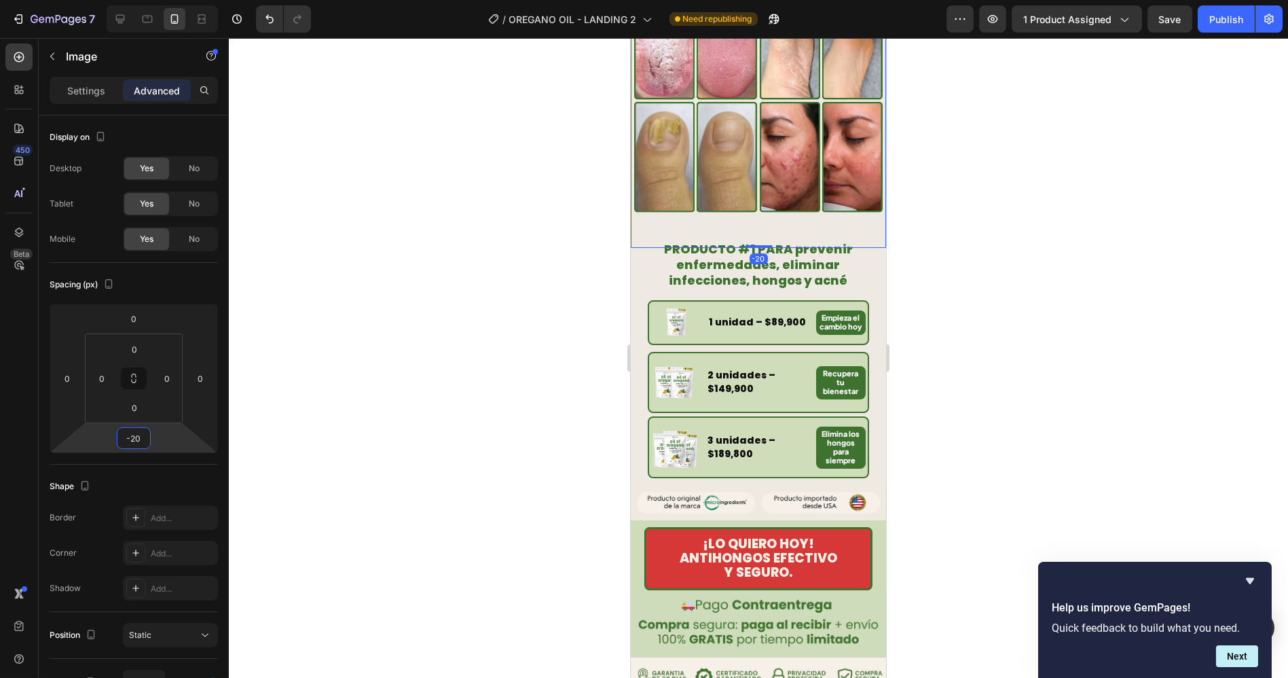
type input "-2"
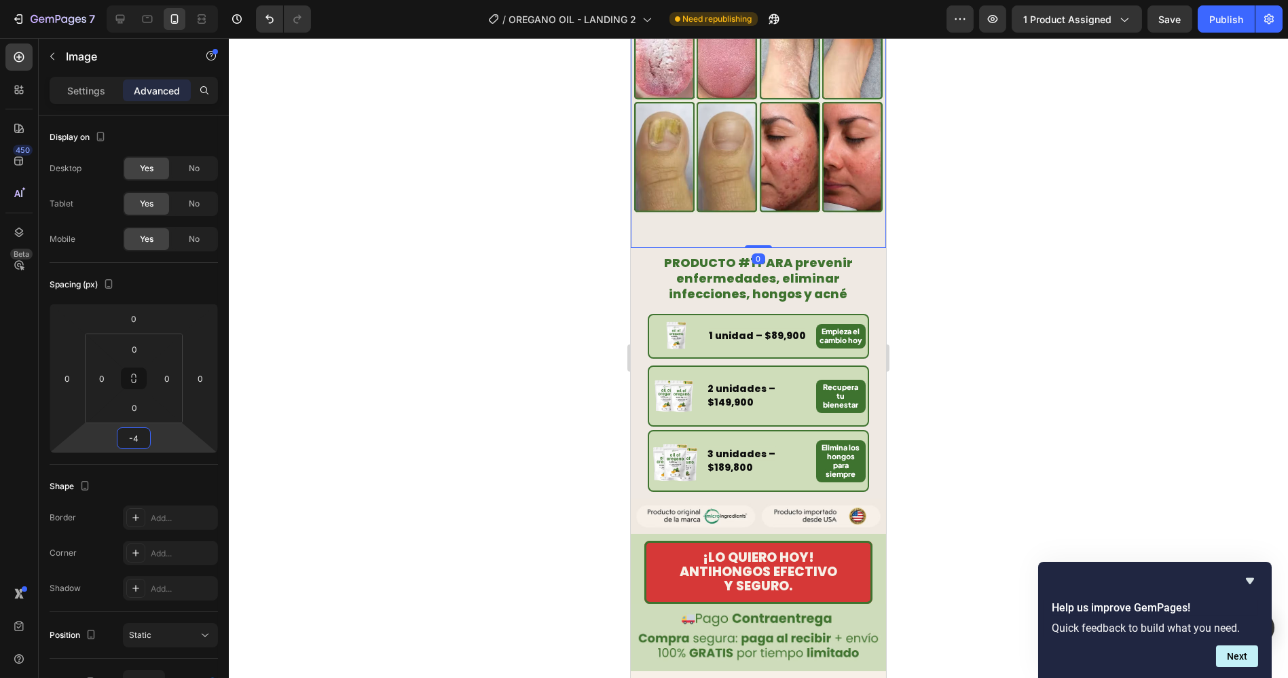
type input "-40"
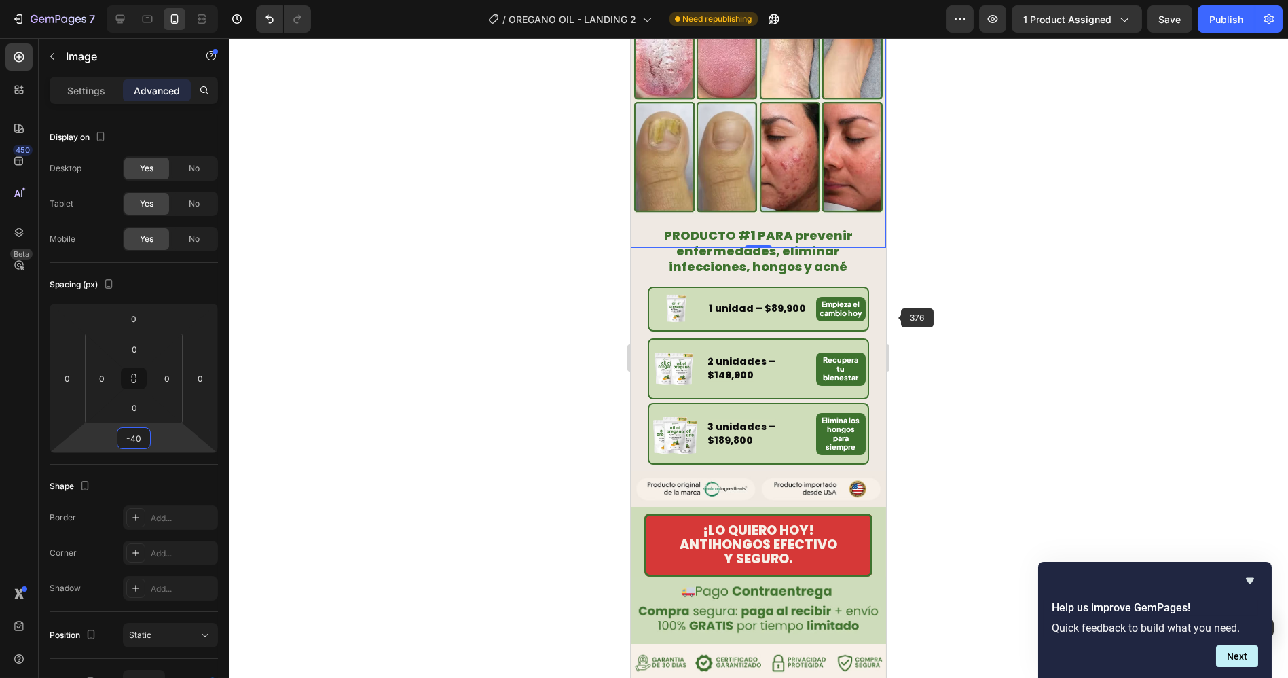
click at [978, 311] on div at bounding box center [758, 358] width 1059 height 640
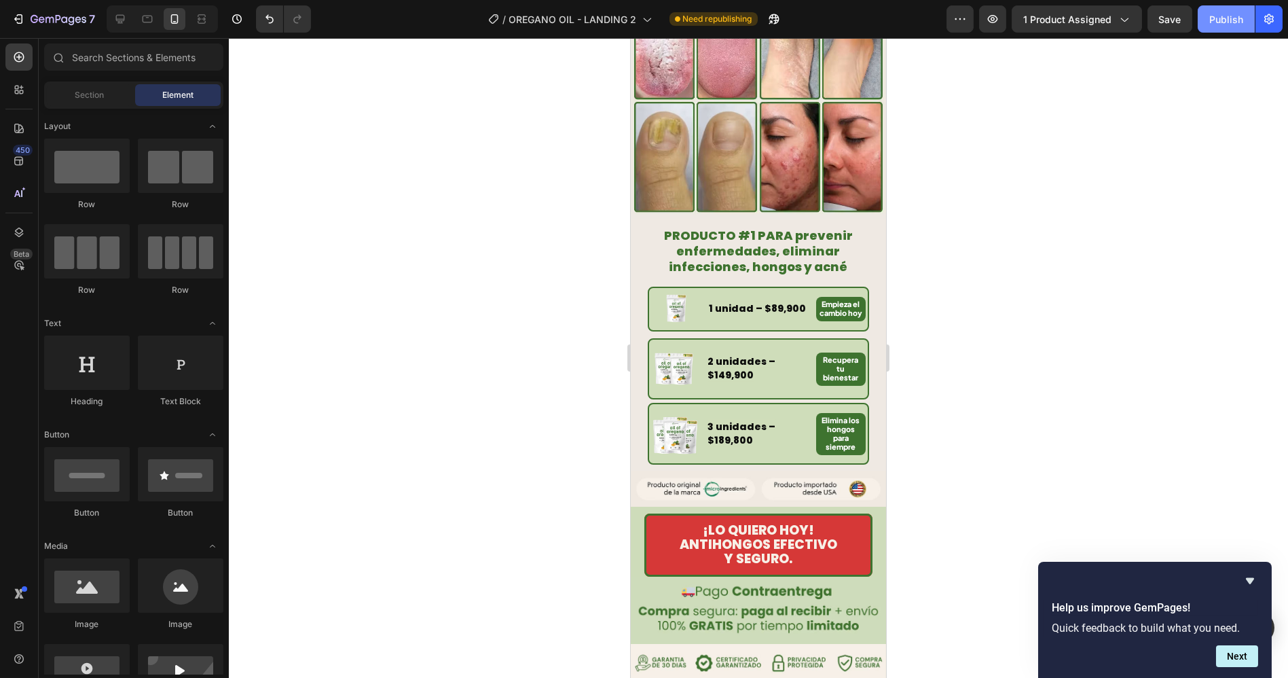
click at [1221, 17] on div "Publish" at bounding box center [1226, 19] width 34 height 14
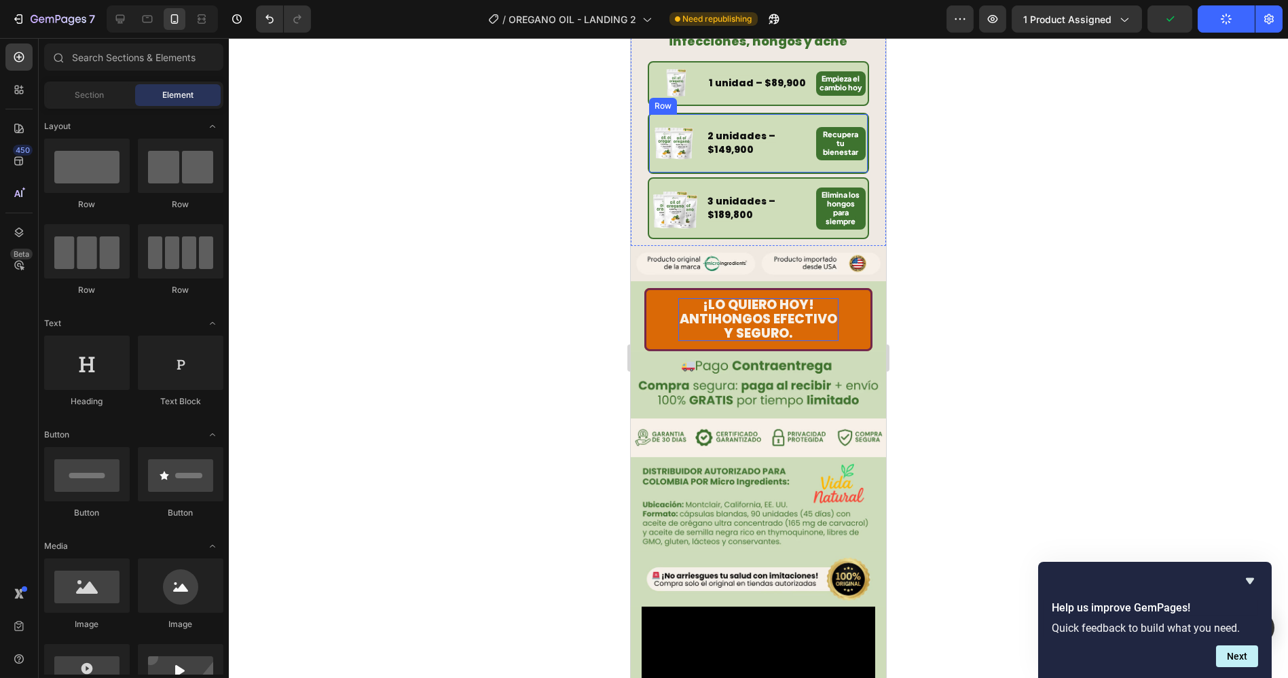
scroll to position [870, 0]
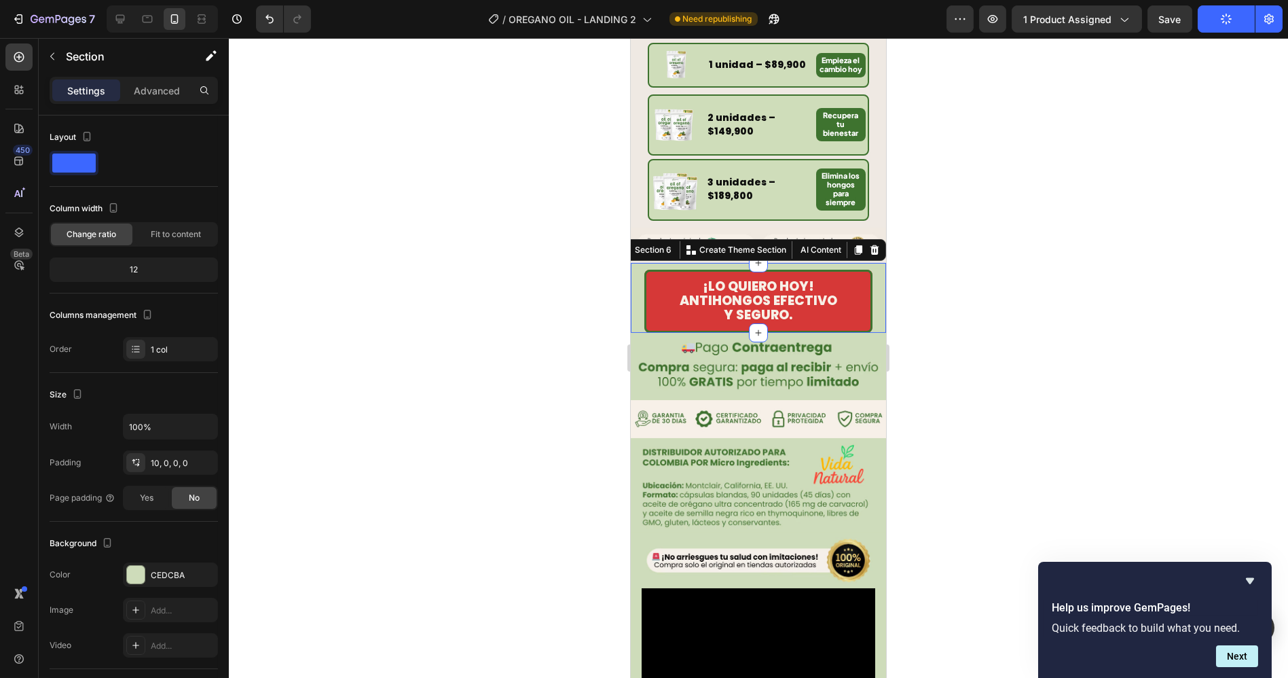
click at [872, 270] on div "¡LO QUIERO [DATE]! ANTIHONGOS EFECTIVO Y SEGURO. Button" at bounding box center [757, 301] width 255 height 63
click at [160, 572] on div "CEDCBA" at bounding box center [170, 575] width 39 height 12
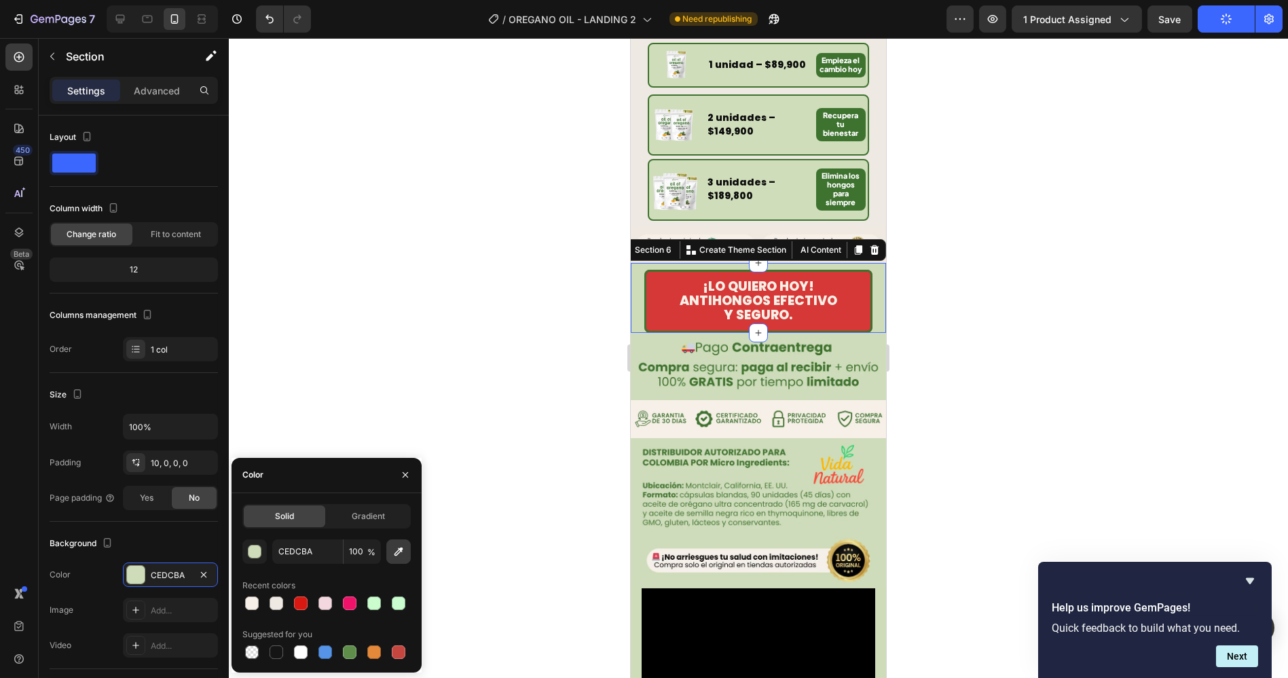
click at [397, 551] on icon "button" at bounding box center [399, 551] width 9 height 9
type input "EFE9E3"
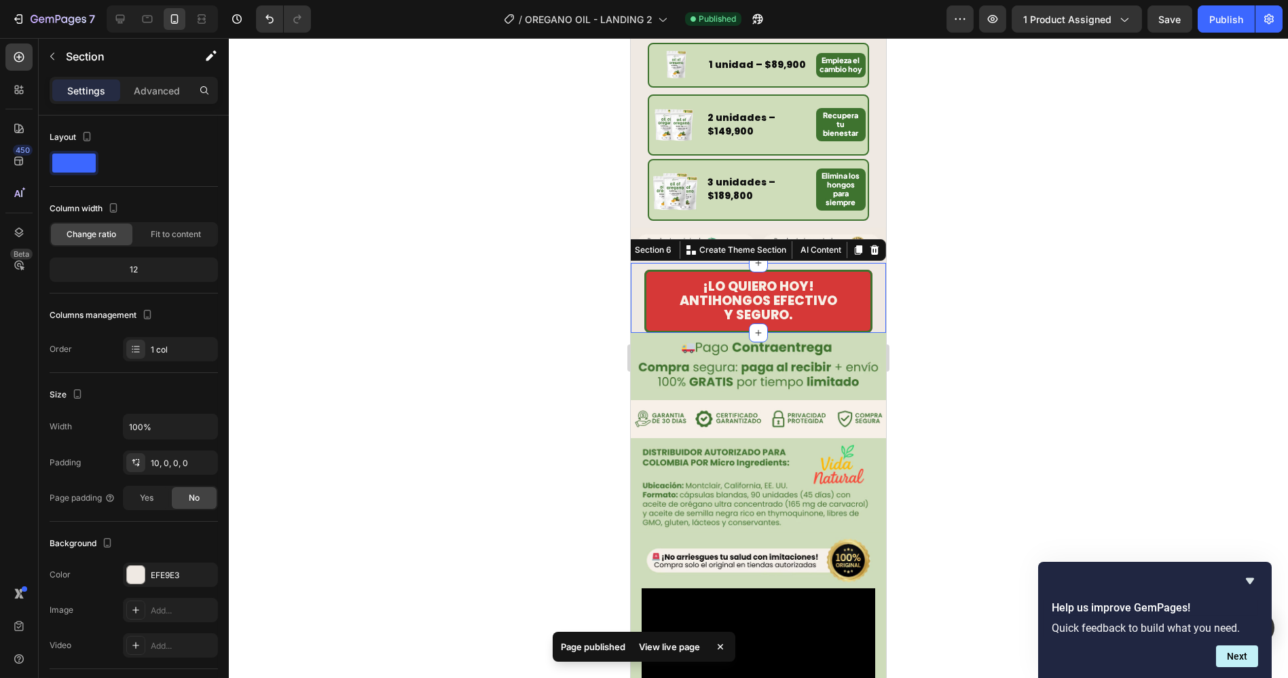
click at [973, 225] on div at bounding box center [758, 358] width 1059 height 640
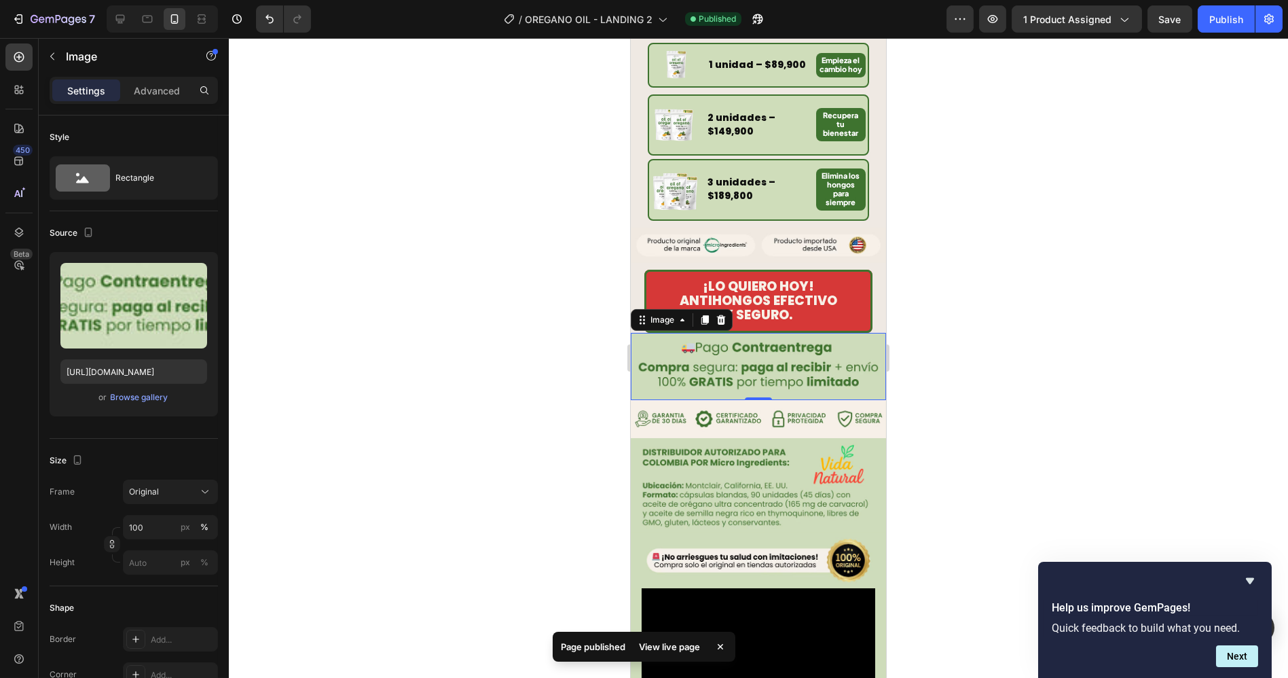
click at [1028, 290] on div at bounding box center [758, 358] width 1059 height 640
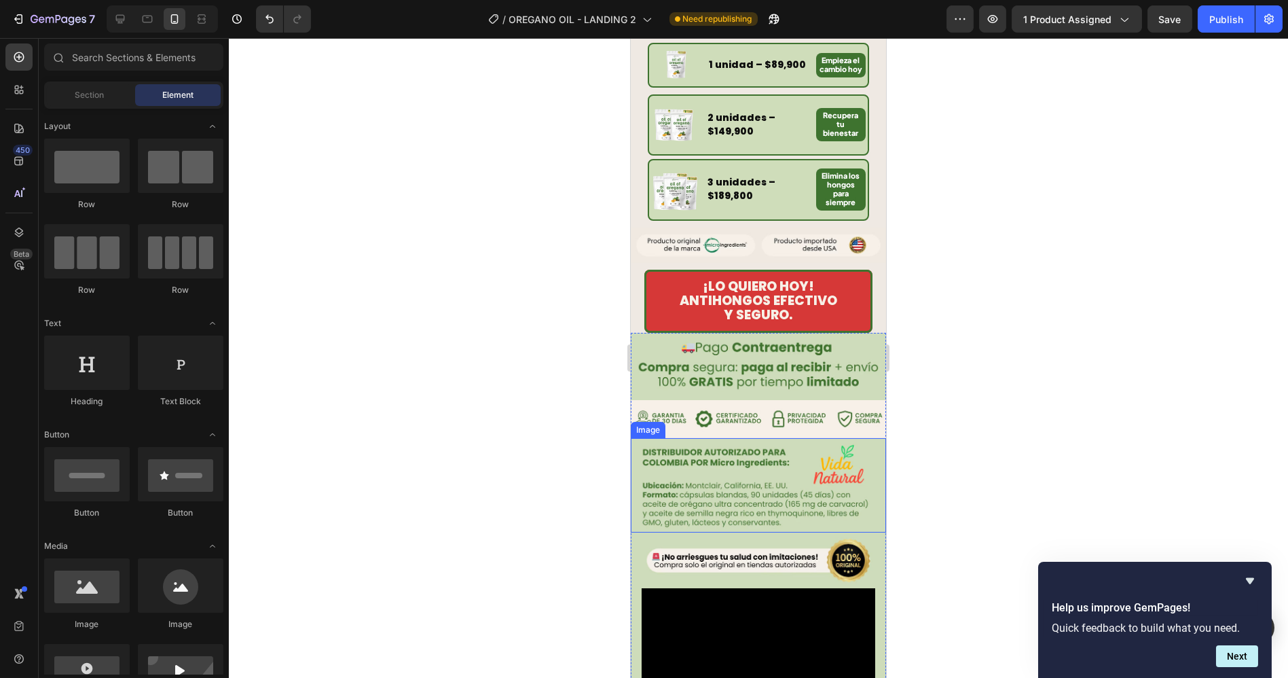
click at [754, 456] on img at bounding box center [757, 485] width 255 height 94
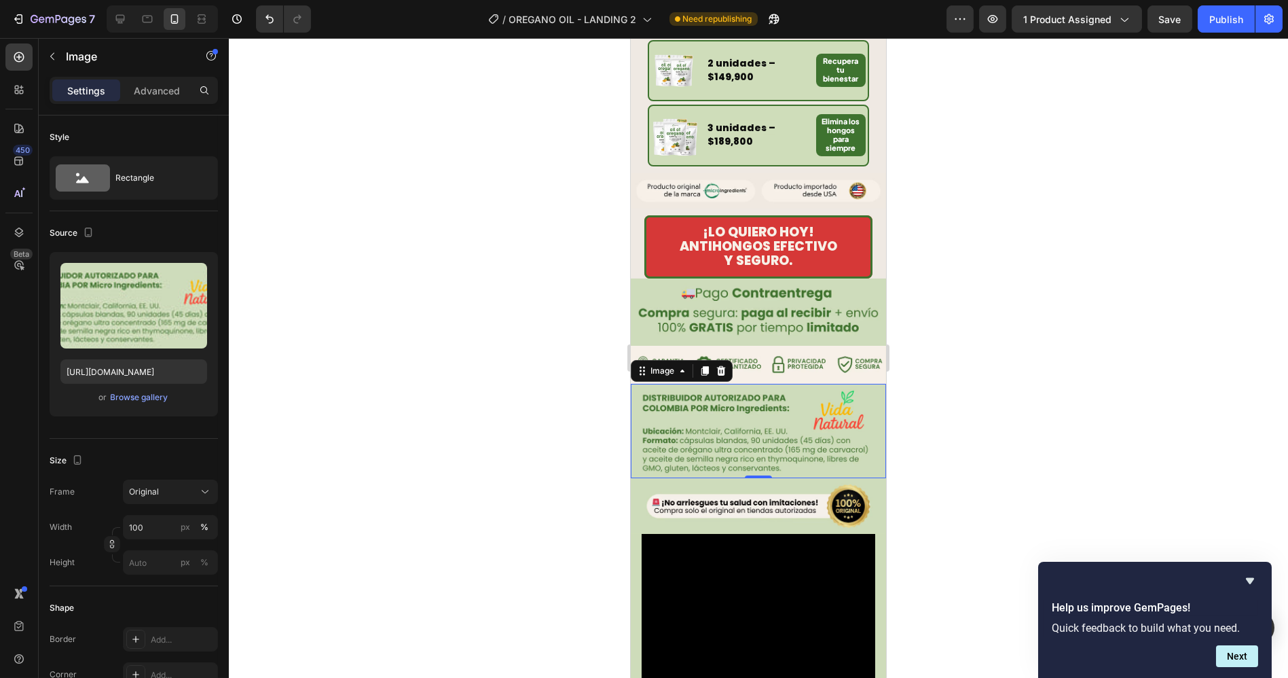
scroll to position [946, 0]
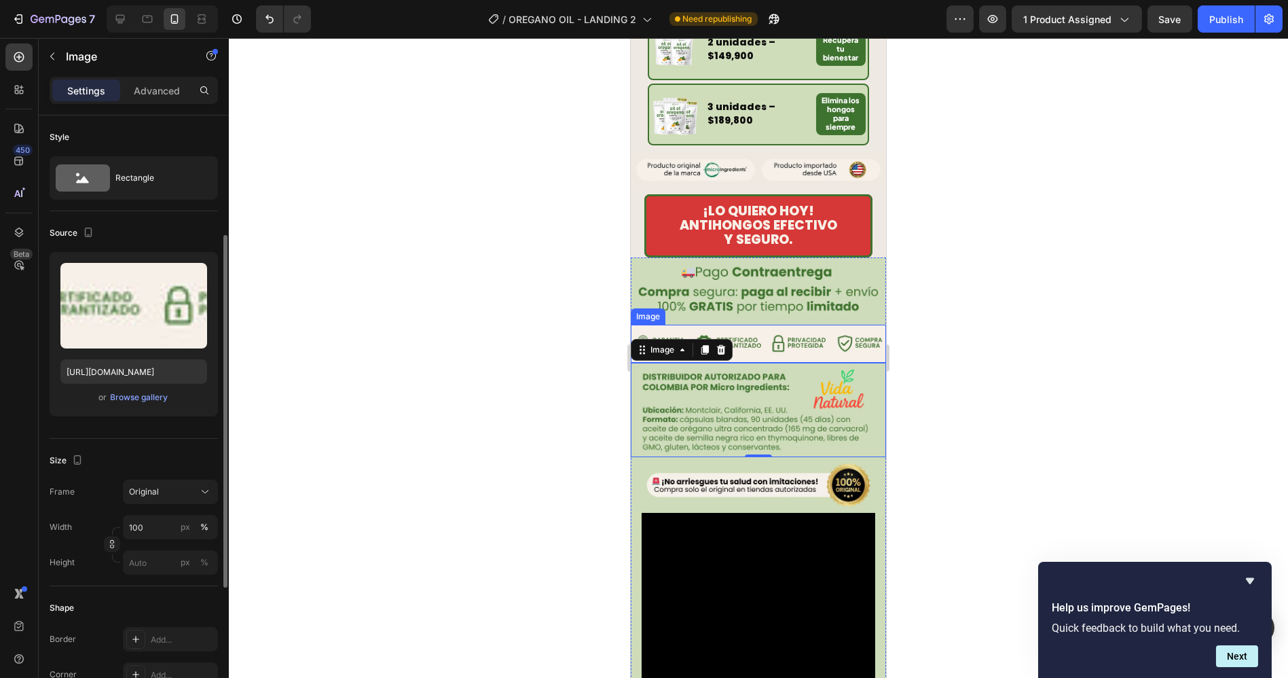
click at [783, 327] on img at bounding box center [757, 344] width 255 height 38
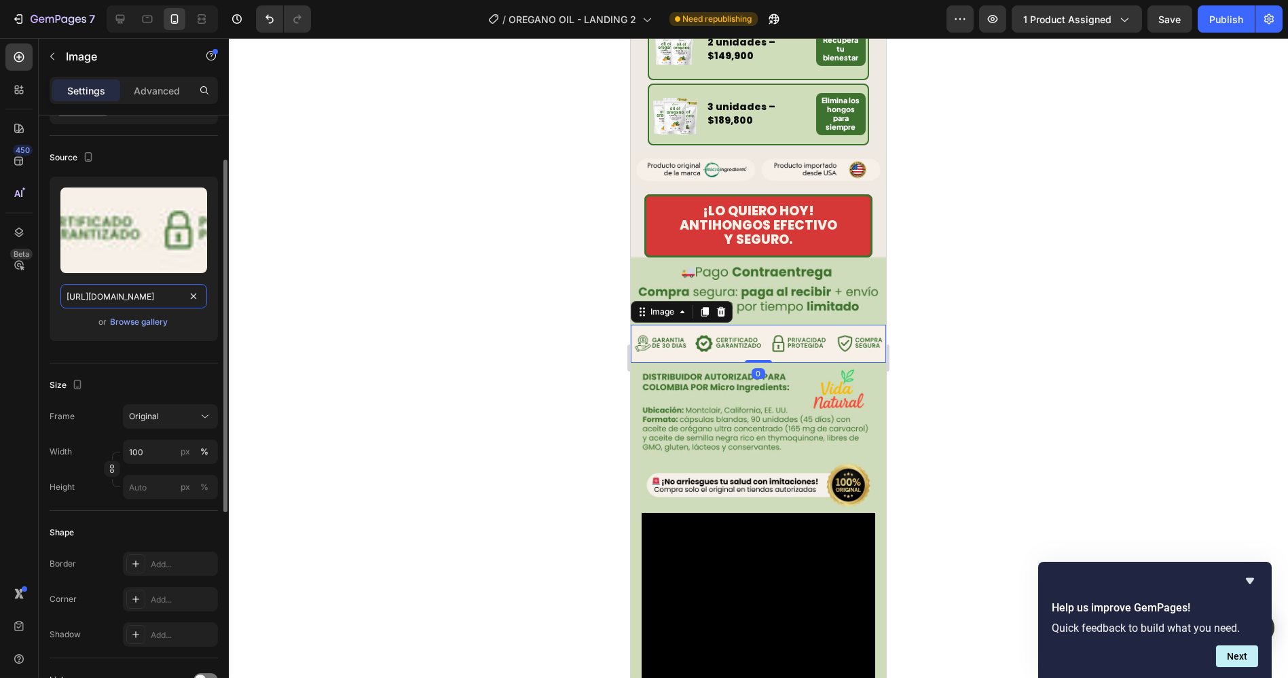
click at [115, 297] on input "[URL][DOMAIN_NAME]" at bounding box center [133, 296] width 147 height 24
paste input "662/1898/3475/files/7_768x_5de0974f-0c00-47a1-81d8-d71c1a47fc78.avif?v=17591295…"
type input "[URL][DOMAIN_NAME]"
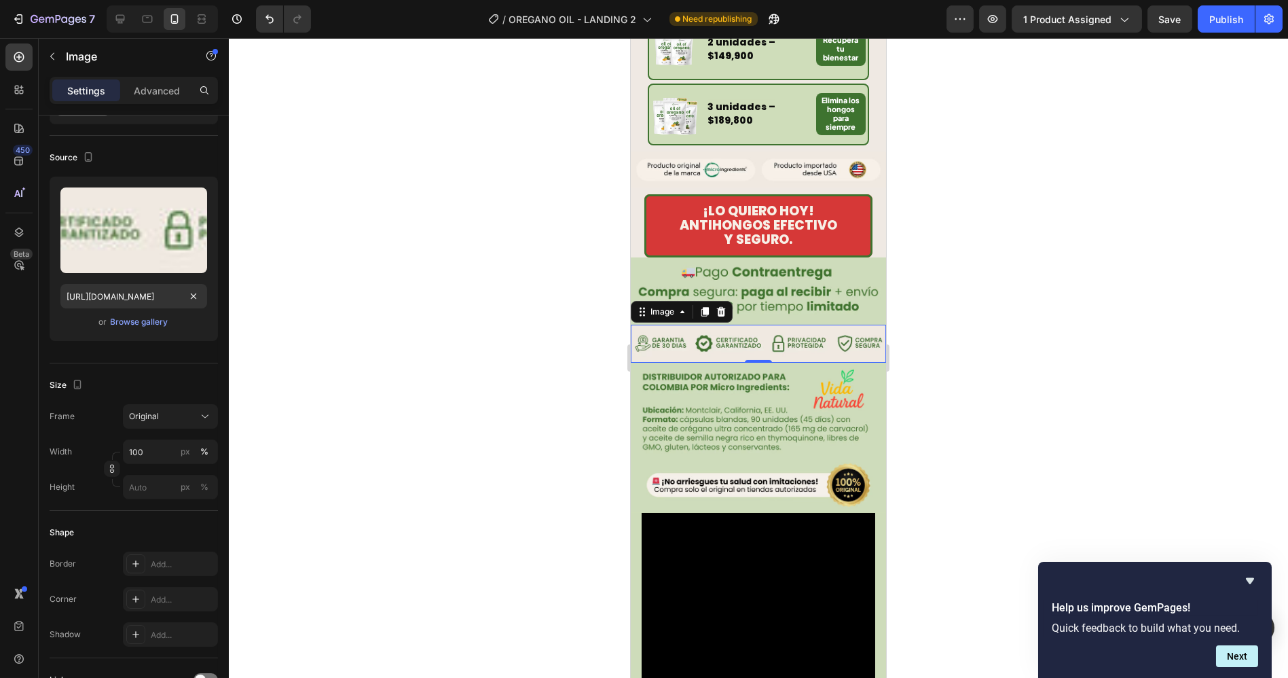
click at [477, 224] on div at bounding box center [758, 358] width 1059 height 640
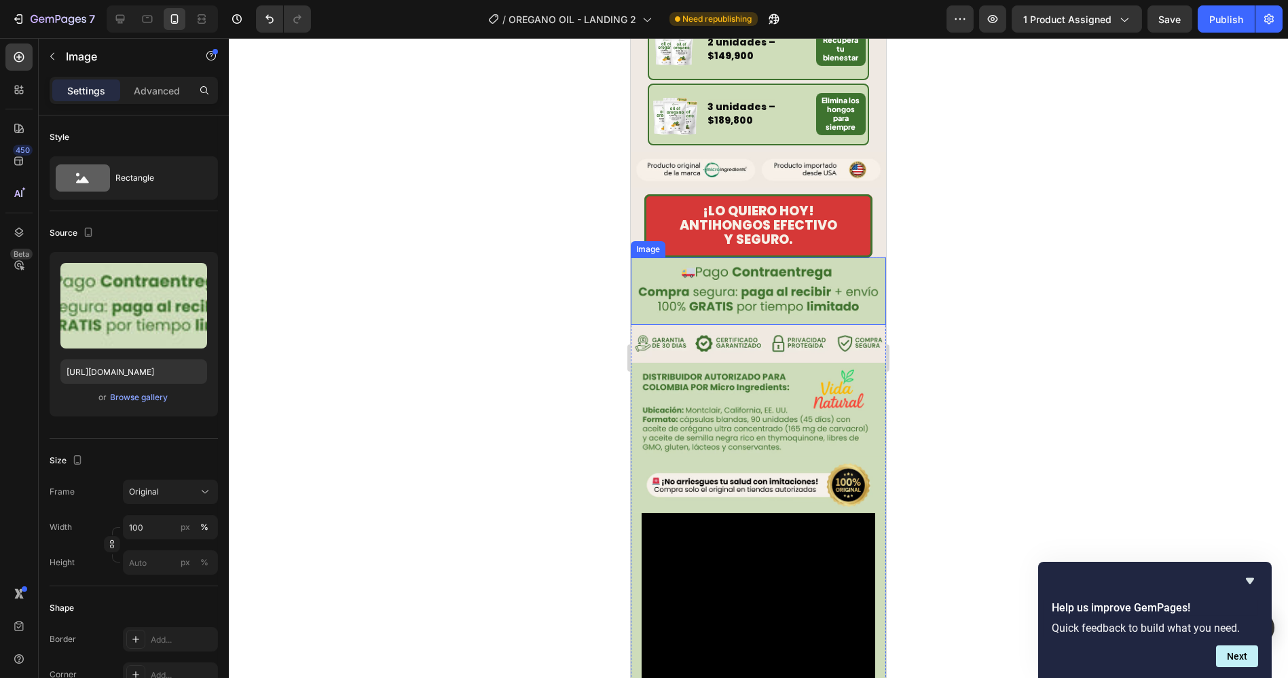
click at [701, 265] on img at bounding box center [757, 290] width 255 height 67
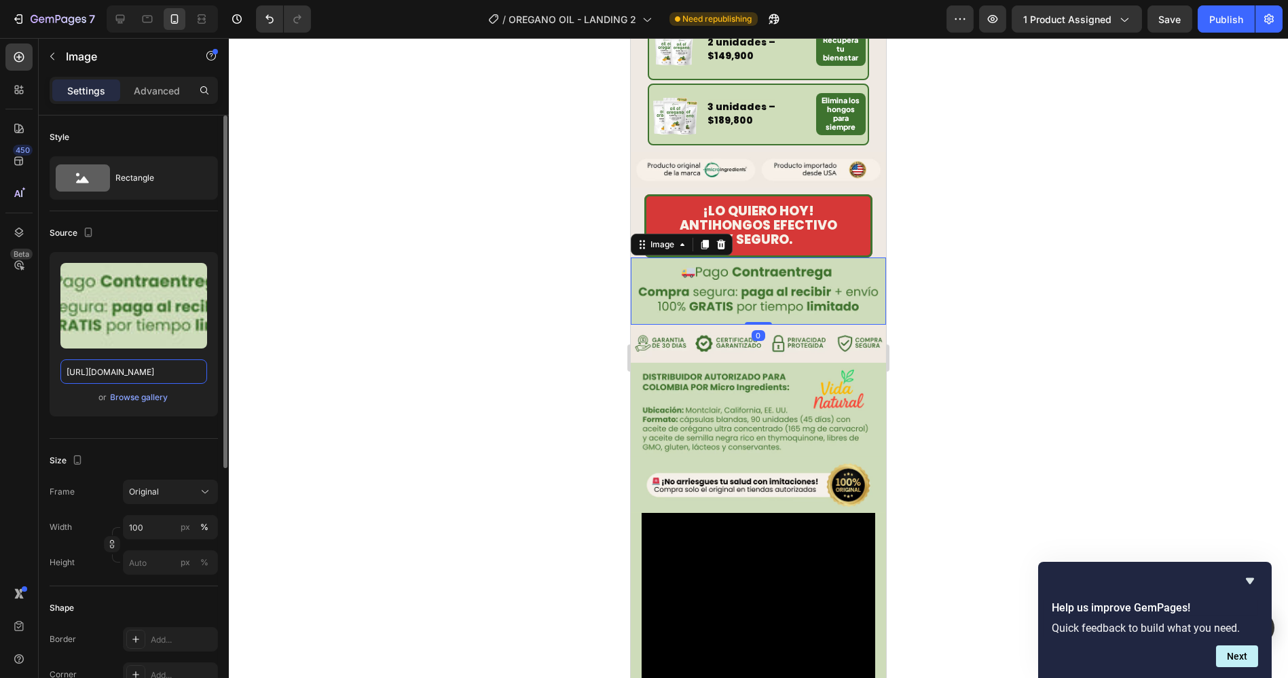
click at [122, 366] on input "[URL][DOMAIN_NAME]" at bounding box center [133, 371] width 147 height 24
paste input "OREGANO_-_L8_-_LANDING_2.avif?v=1759129612"
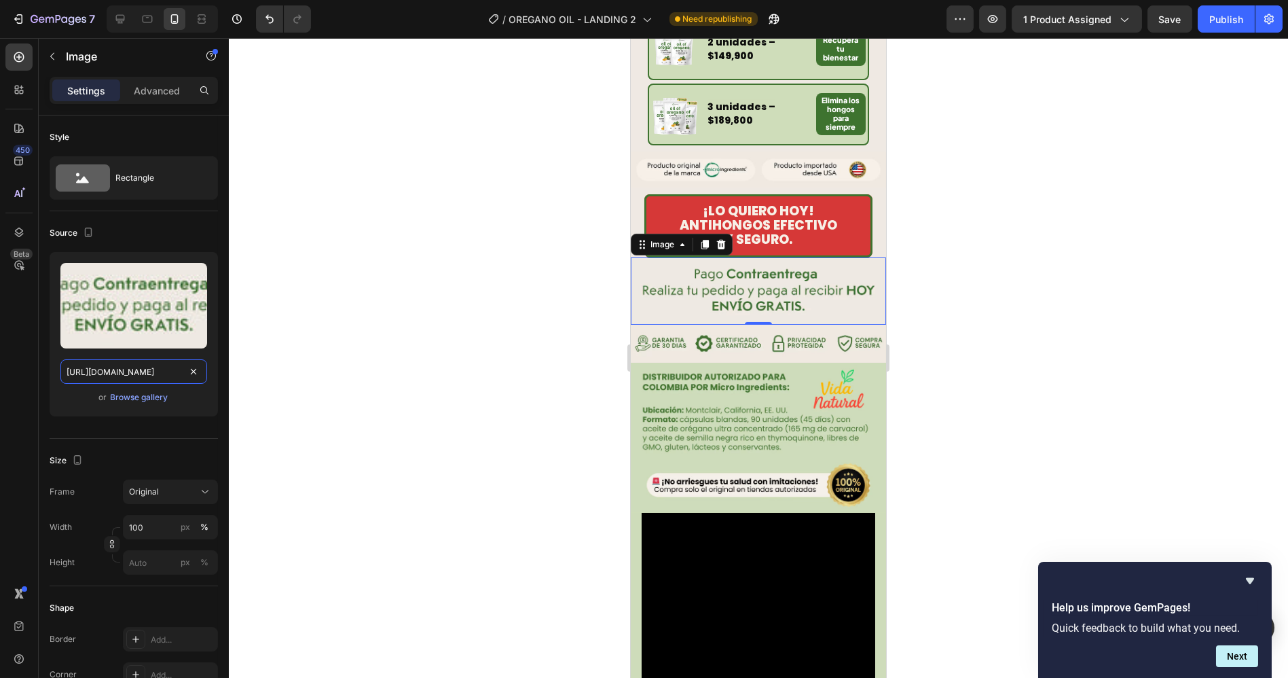
type input "[URL][DOMAIN_NAME]"
click at [401, 295] on div at bounding box center [758, 358] width 1059 height 640
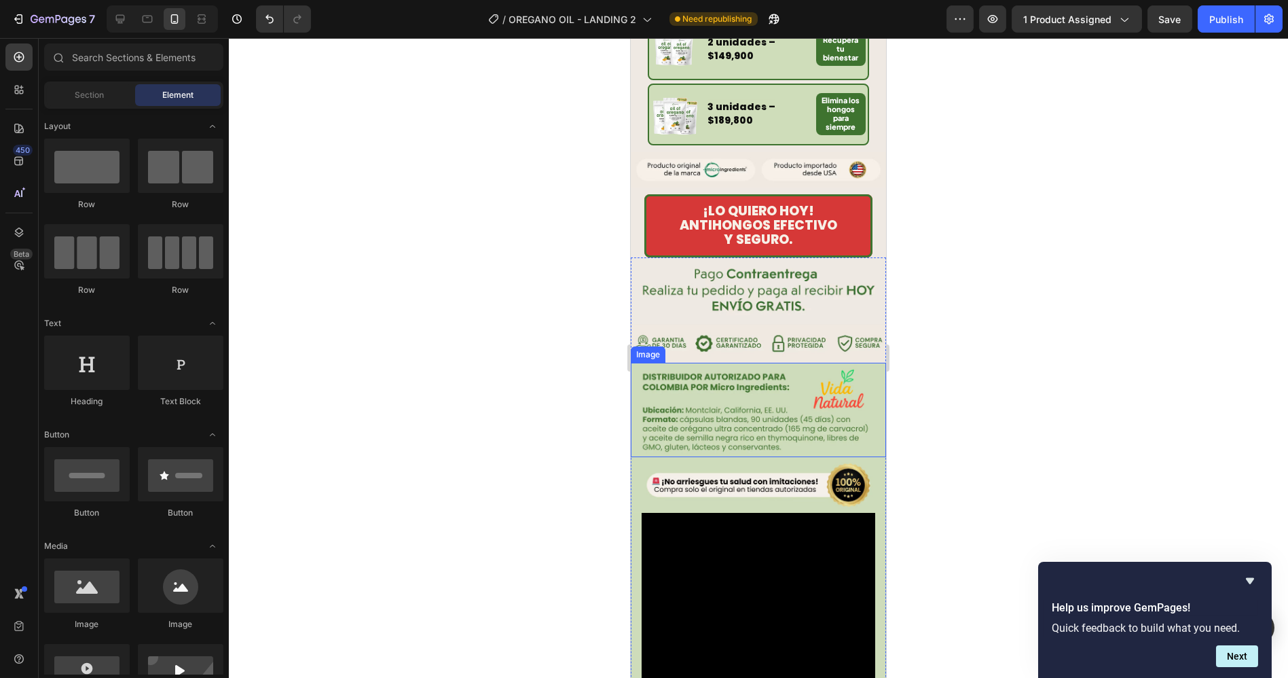
click at [739, 382] on img at bounding box center [757, 410] width 255 height 94
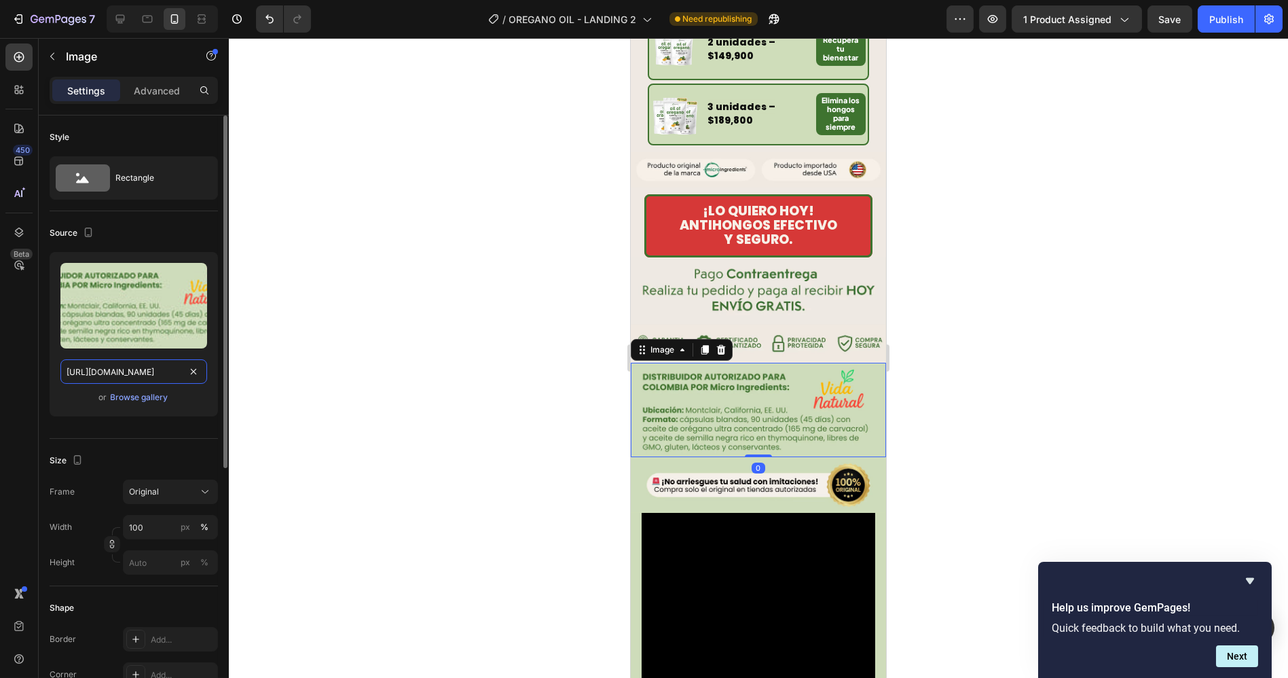
click at [136, 369] on input "[URL][DOMAIN_NAME]" at bounding box center [133, 371] width 147 height 24
paste input "OREGANO_-_L9_-_LANDING_2.avif?v=1759129637"
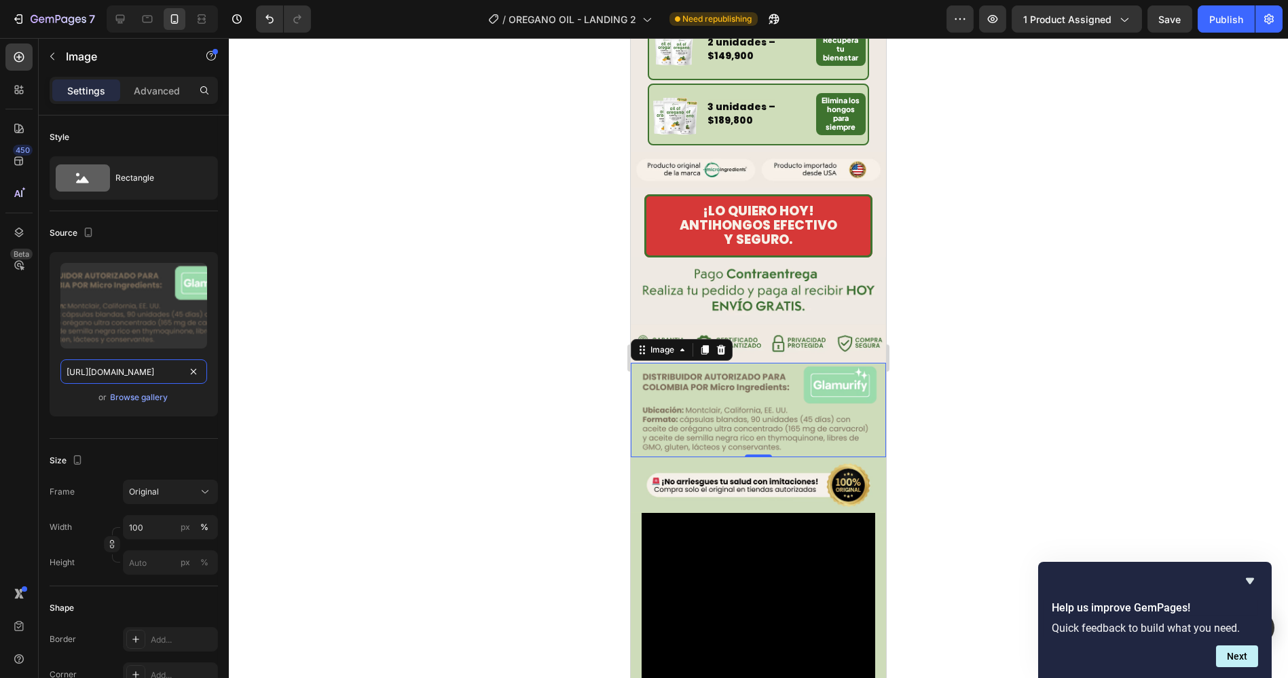
type input "[URL][DOMAIN_NAME]"
click at [441, 293] on div at bounding box center [758, 358] width 1059 height 640
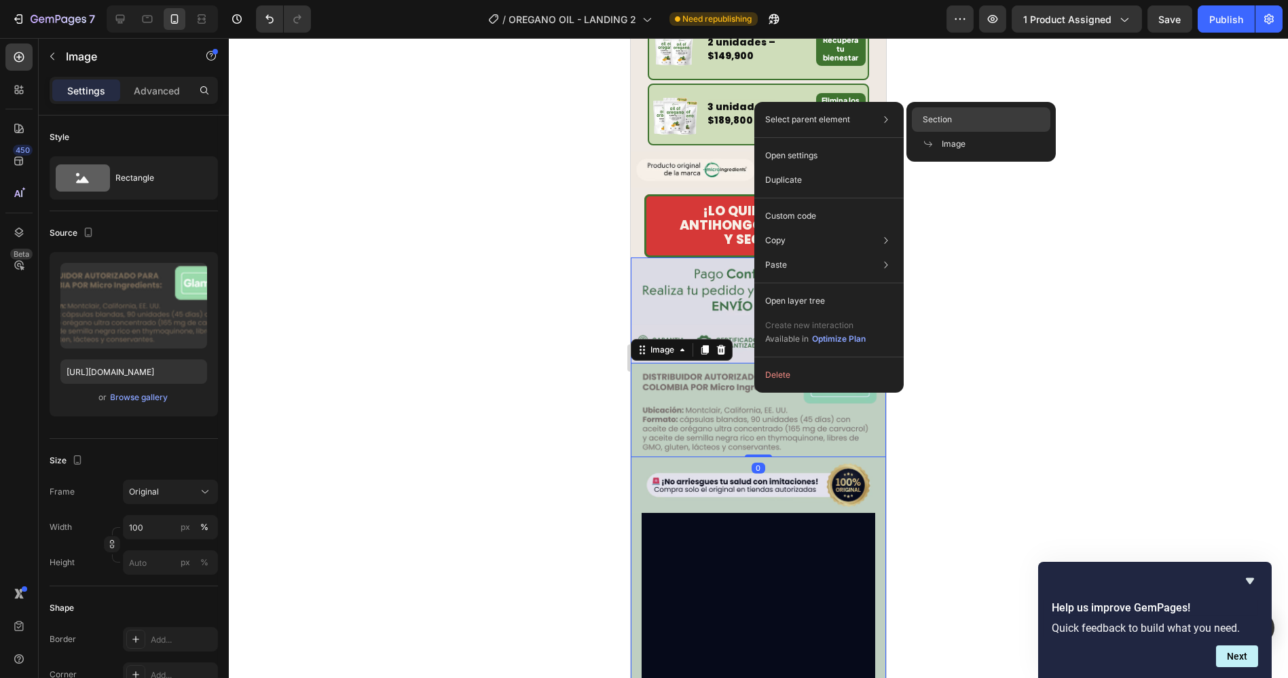
drag, startPoint x: 981, startPoint y: 125, endPoint x: 232, endPoint y: 103, distance: 749.9
click at [981, 125] on div "Section" at bounding box center [981, 119] width 139 height 24
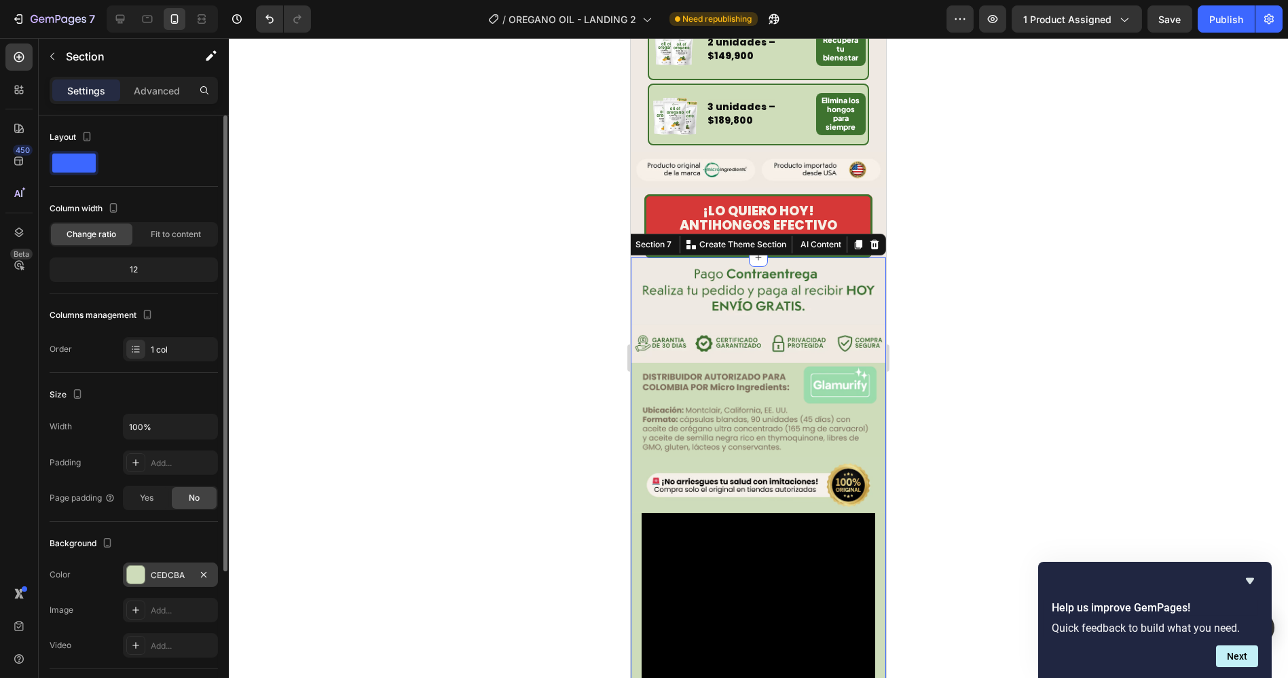
click at [178, 565] on div "CEDCBA" at bounding box center [170, 574] width 95 height 24
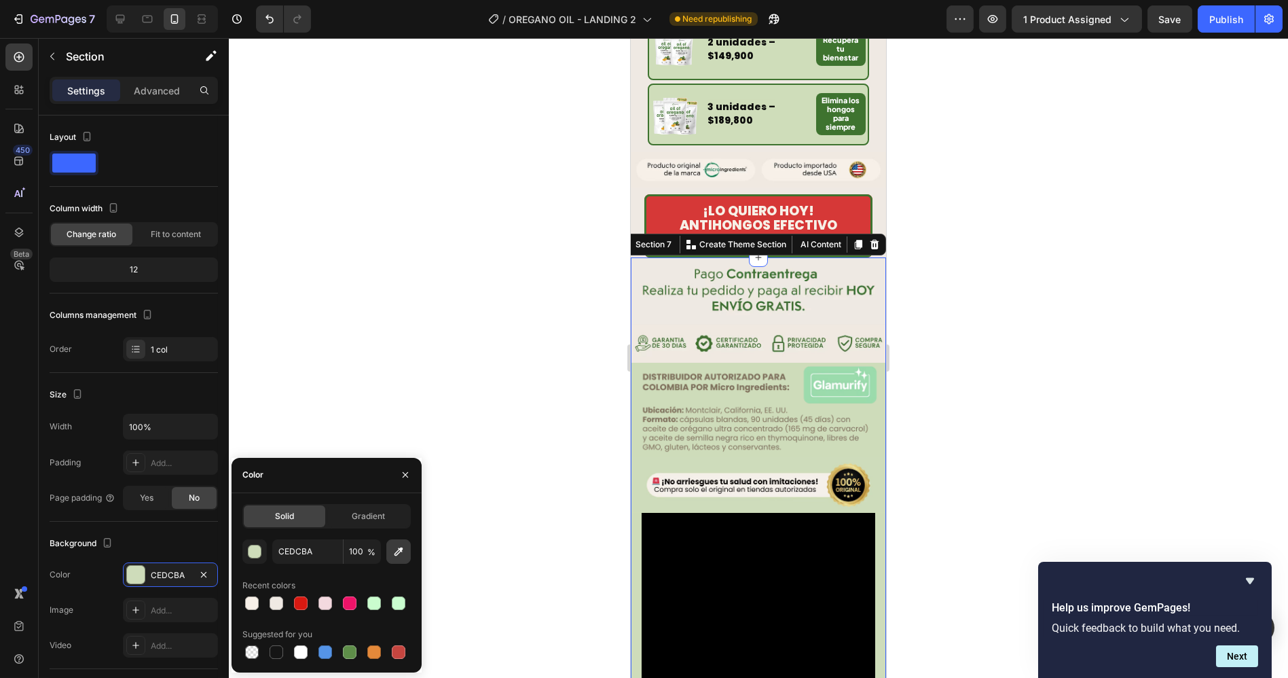
click at [403, 553] on icon "button" at bounding box center [399, 552] width 14 height 14
type input "F0E9E1"
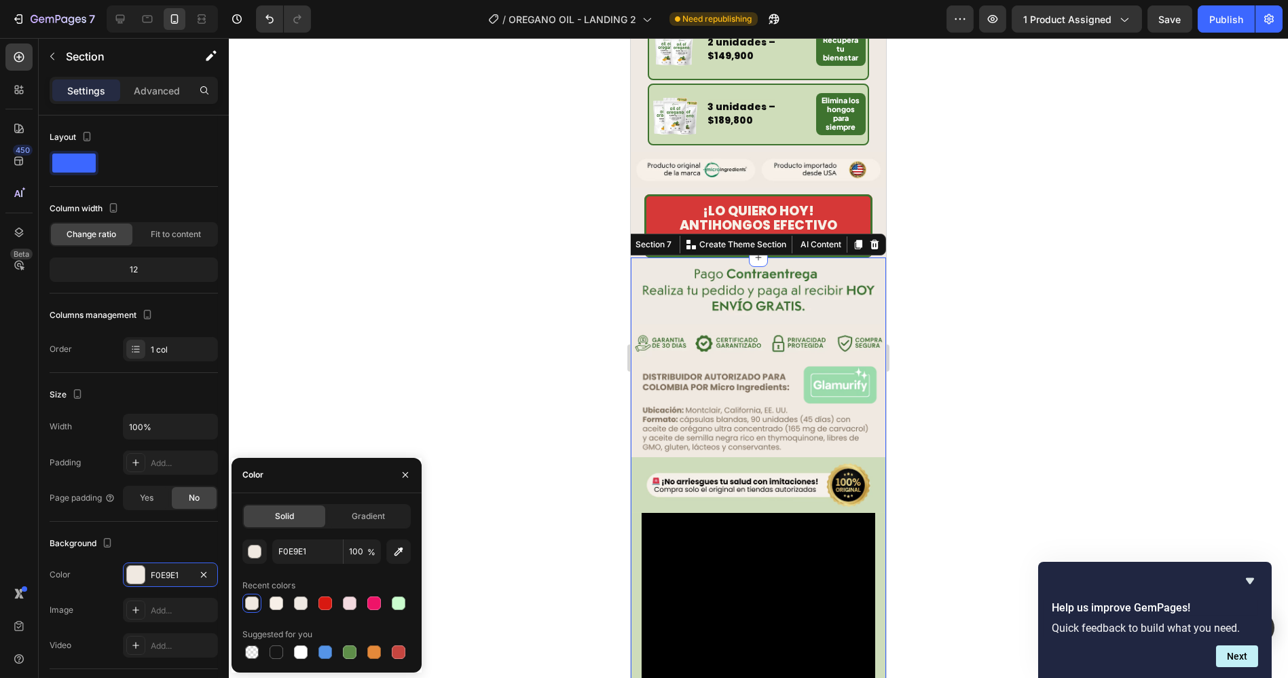
click at [999, 316] on div at bounding box center [758, 358] width 1059 height 640
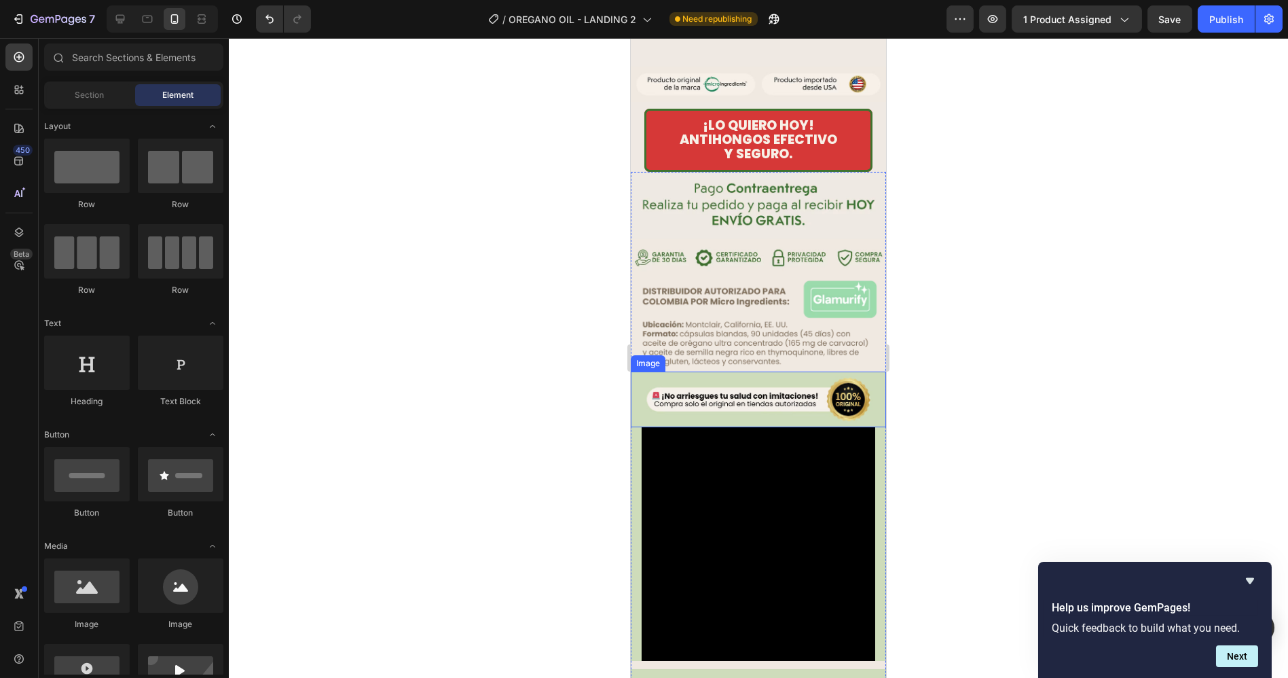
scroll to position [1172, 0]
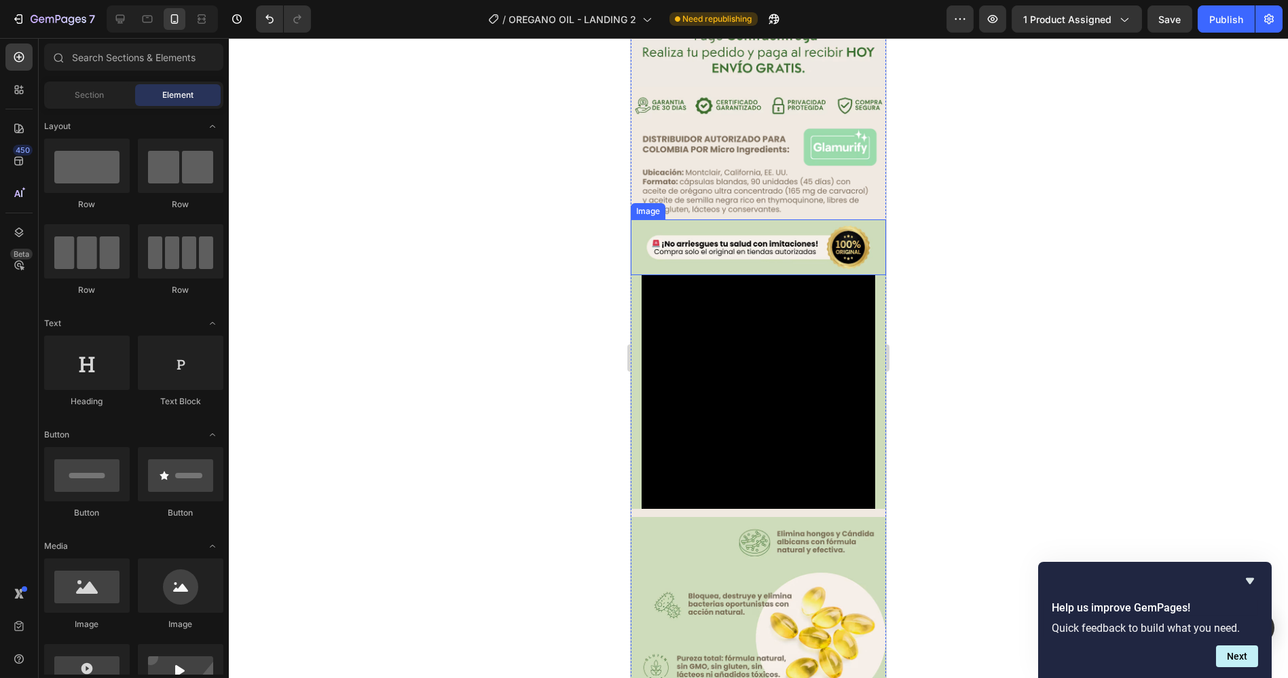
click at [686, 242] on img at bounding box center [757, 247] width 255 height 56
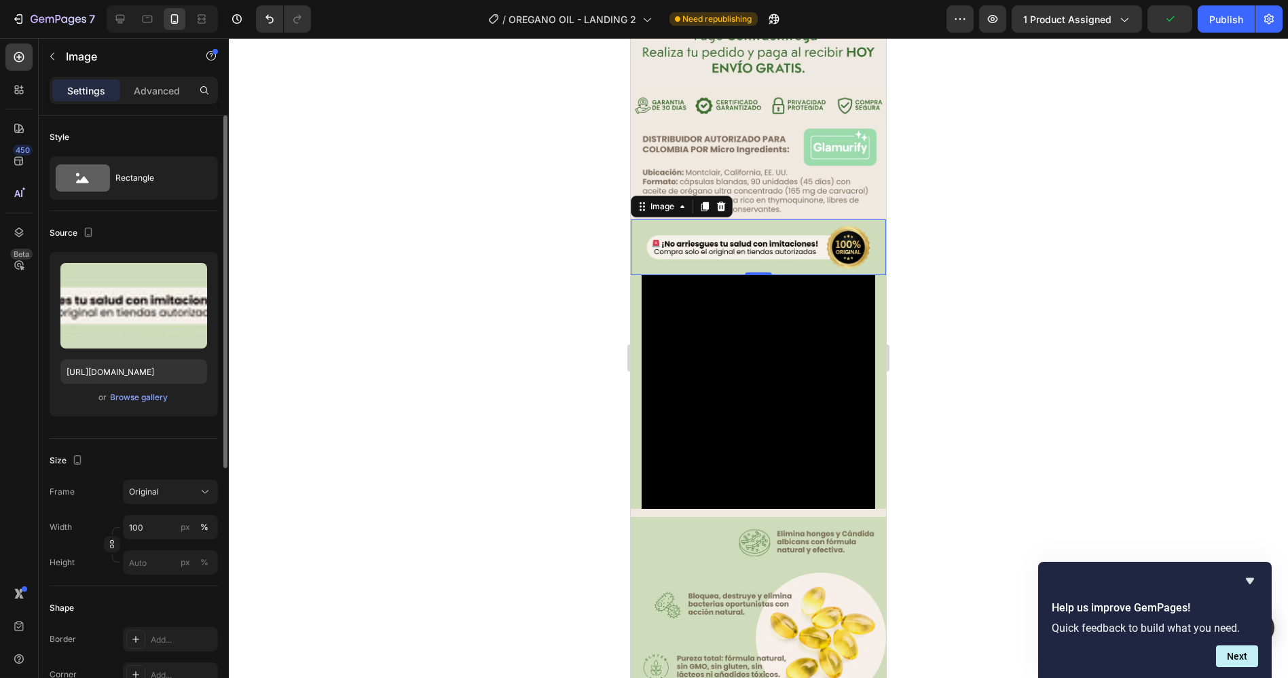
scroll to position [151, 0]
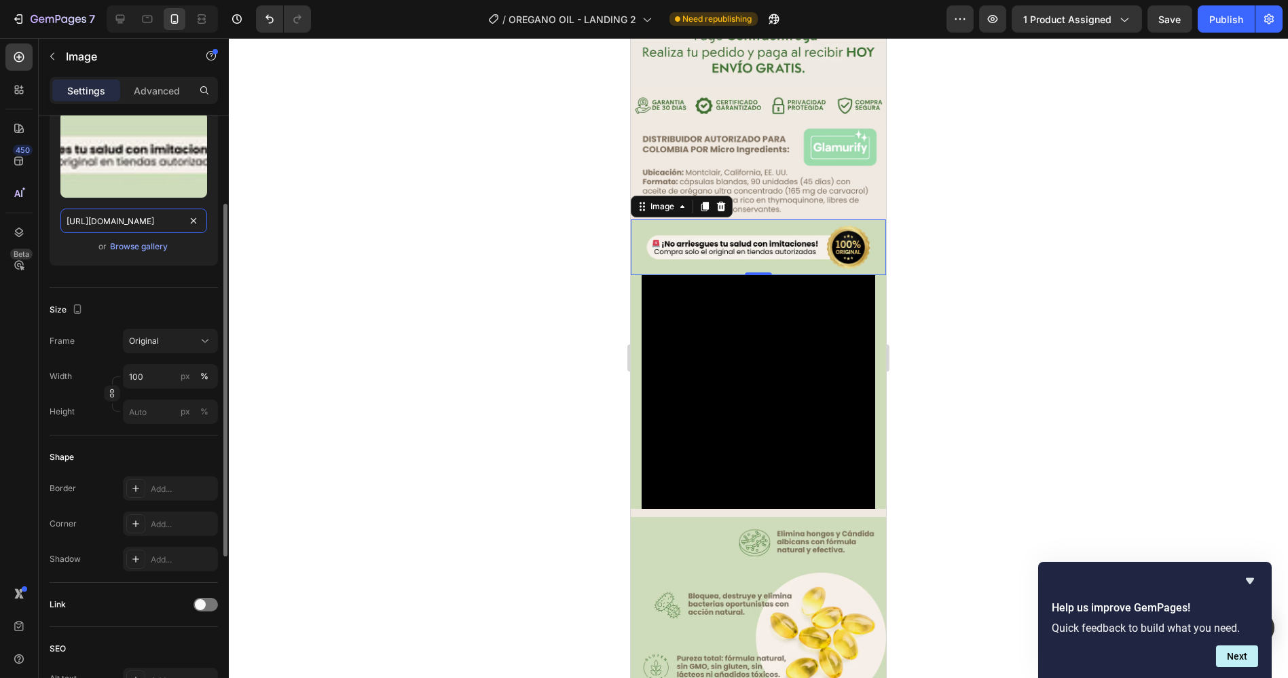
click at [137, 225] on input "[URL][DOMAIN_NAME]" at bounding box center [133, 220] width 147 height 24
paste input "OREGANO_-_L10_-_LANDING_2.webp?v=1759129752"
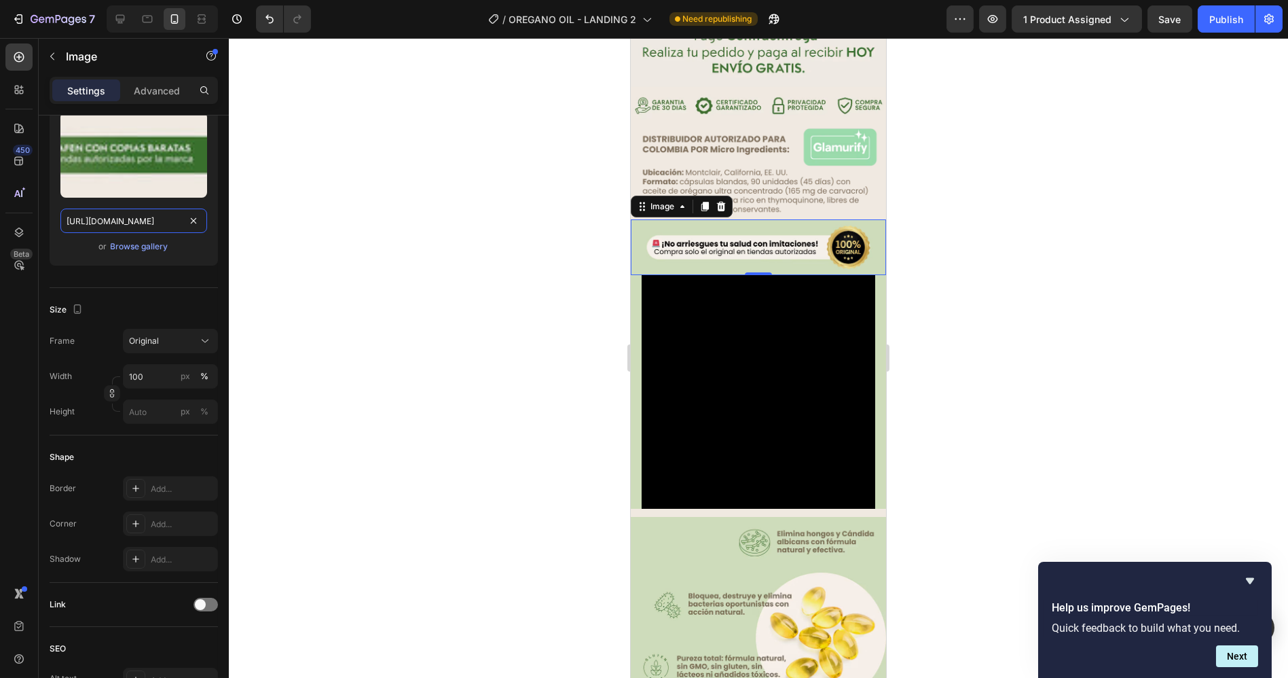
scroll to position [0, 302]
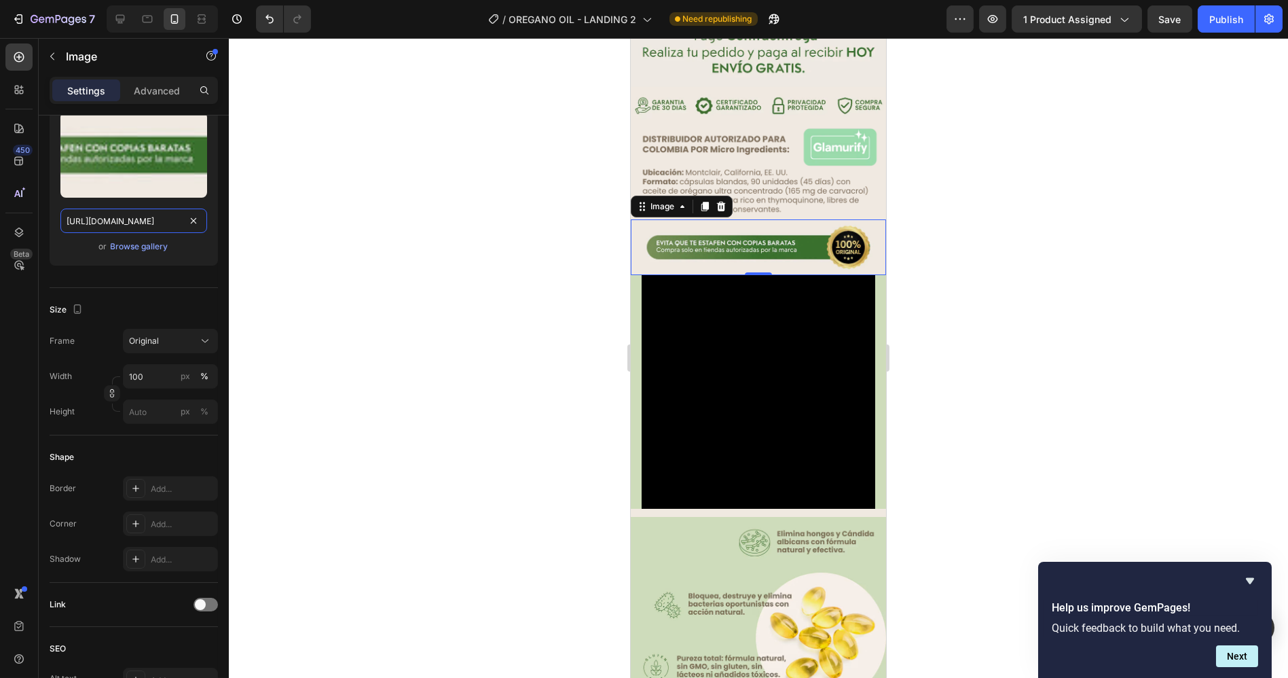
type input "[URL][DOMAIN_NAME]"
click at [452, 180] on div at bounding box center [758, 358] width 1059 height 640
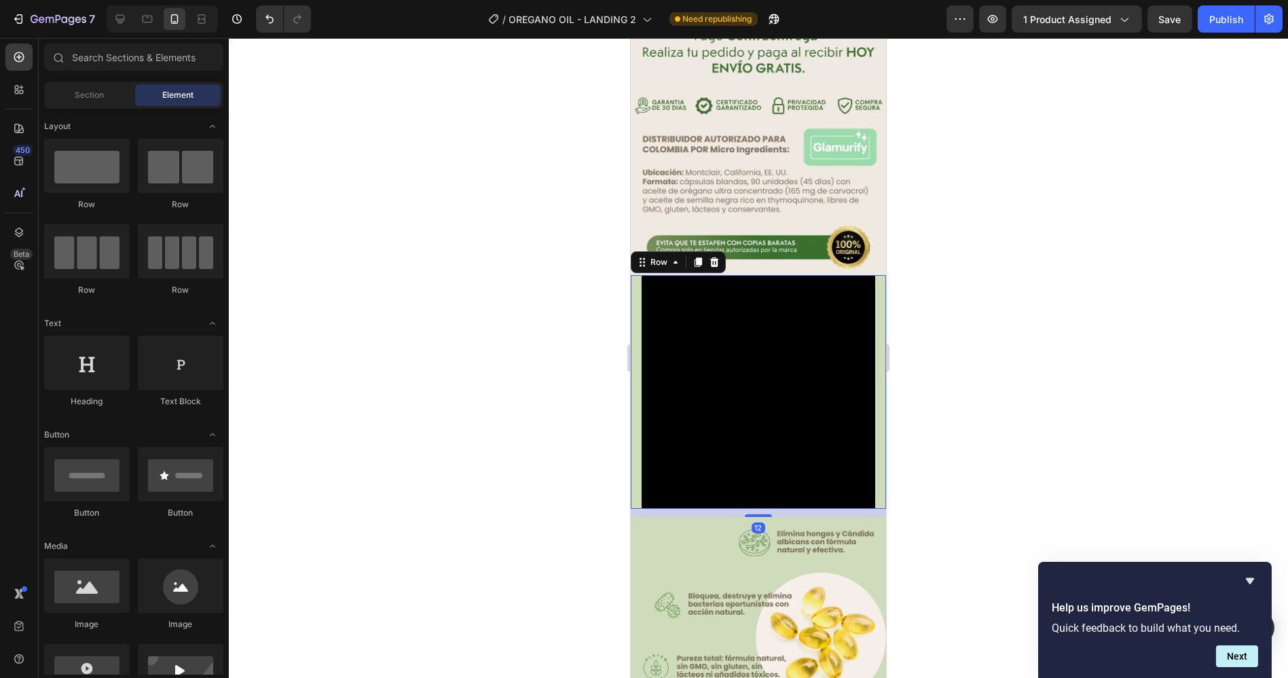
click at [633, 275] on div "Video Row 12" at bounding box center [757, 392] width 255 height 234
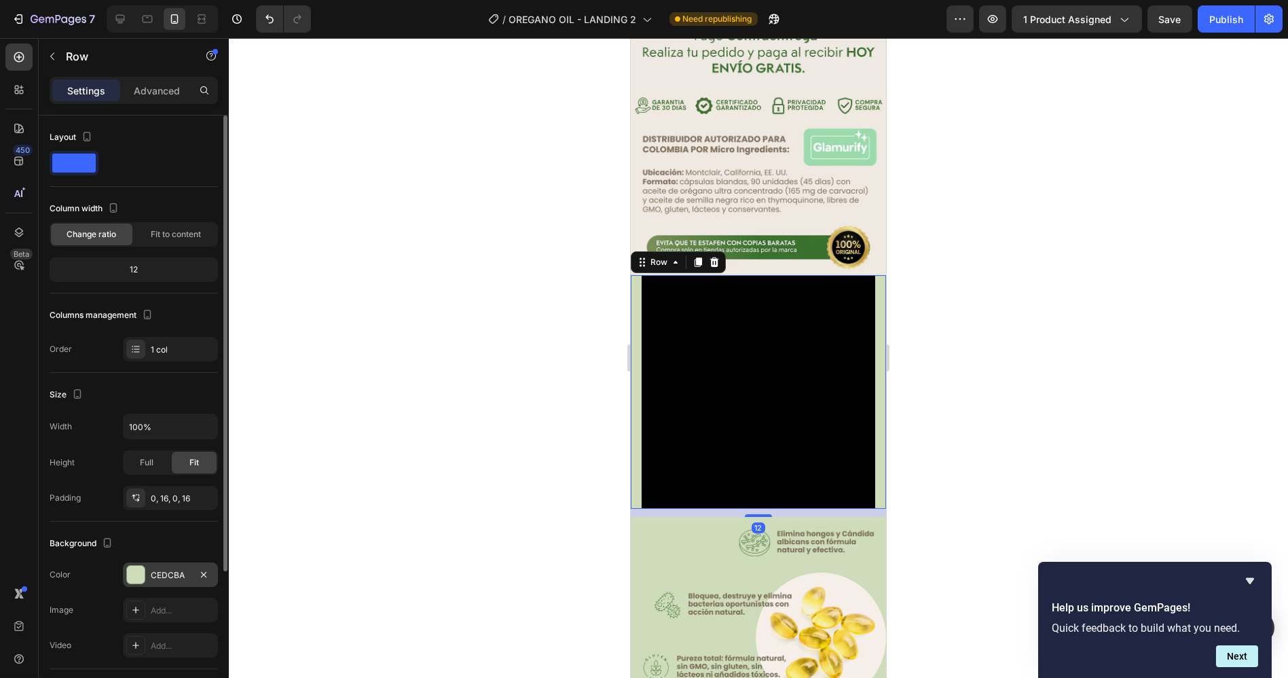
click at [178, 577] on div "CEDCBA" at bounding box center [170, 575] width 39 height 12
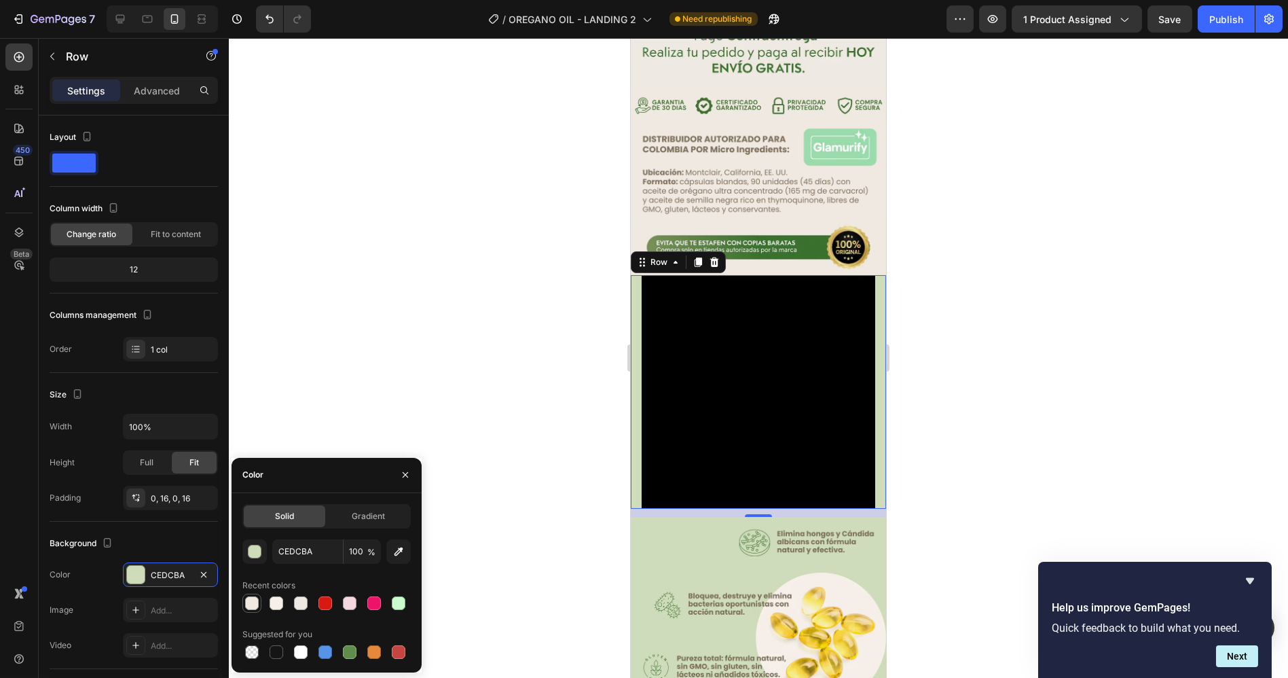
click at [253, 606] on div at bounding box center [252, 603] width 14 height 14
type input "F0E9E1"
click at [969, 341] on div at bounding box center [758, 358] width 1059 height 640
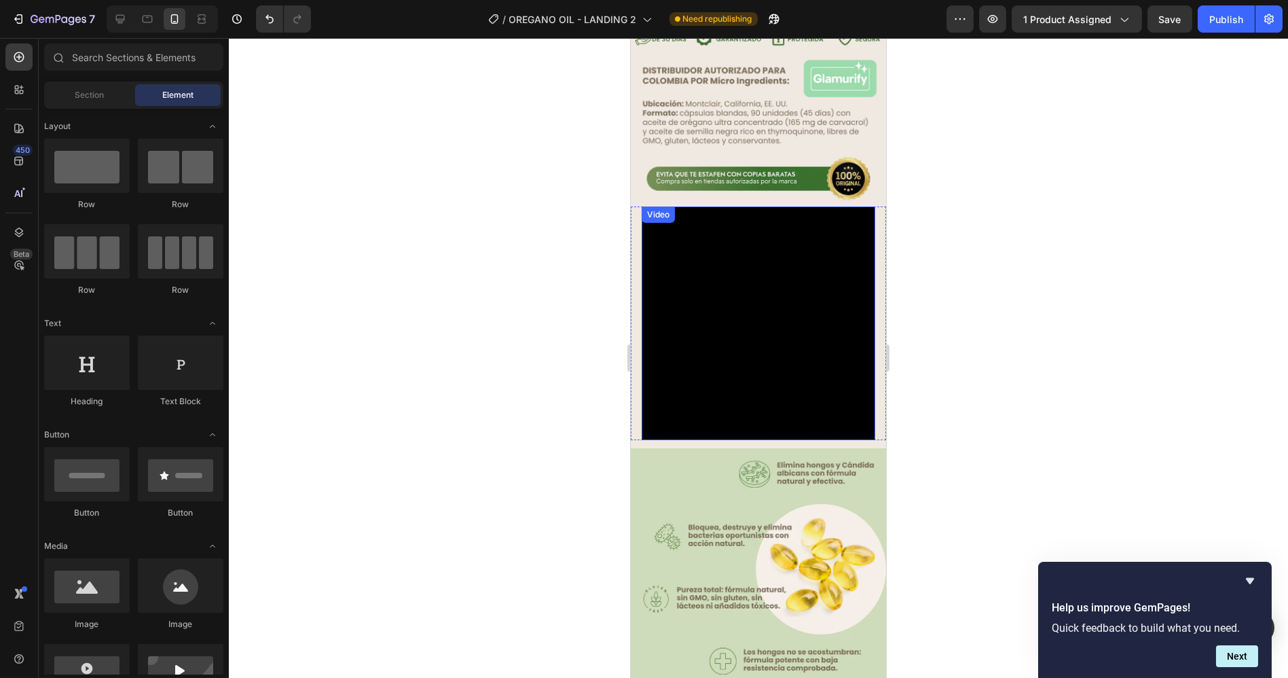
scroll to position [1323, 0]
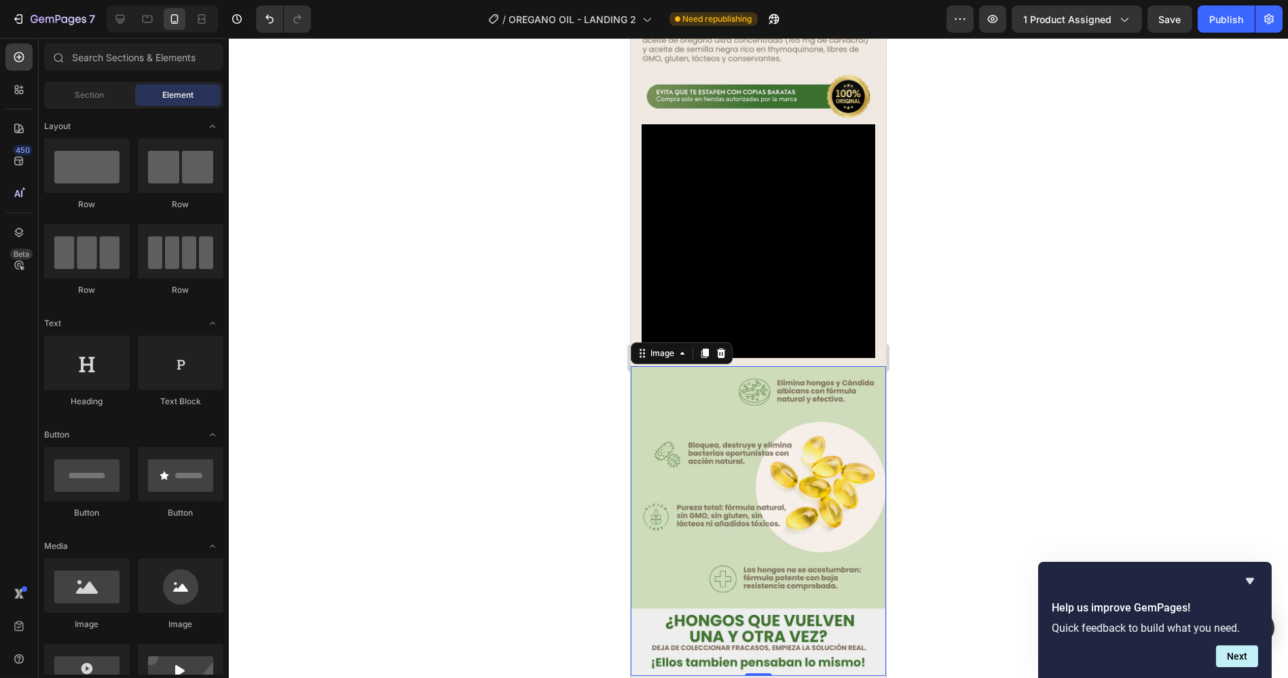
click at [860, 372] on img at bounding box center [757, 521] width 255 height 310
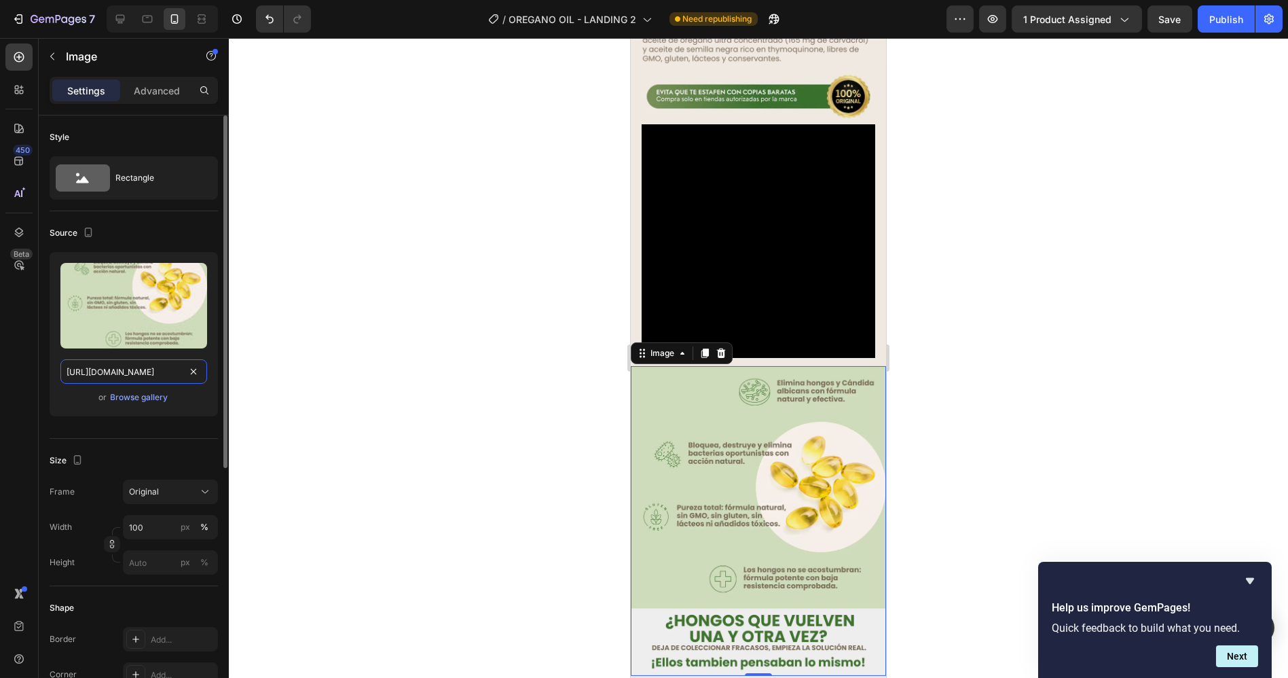
click at [98, 362] on input "[URL][DOMAIN_NAME]" at bounding box center [133, 371] width 147 height 24
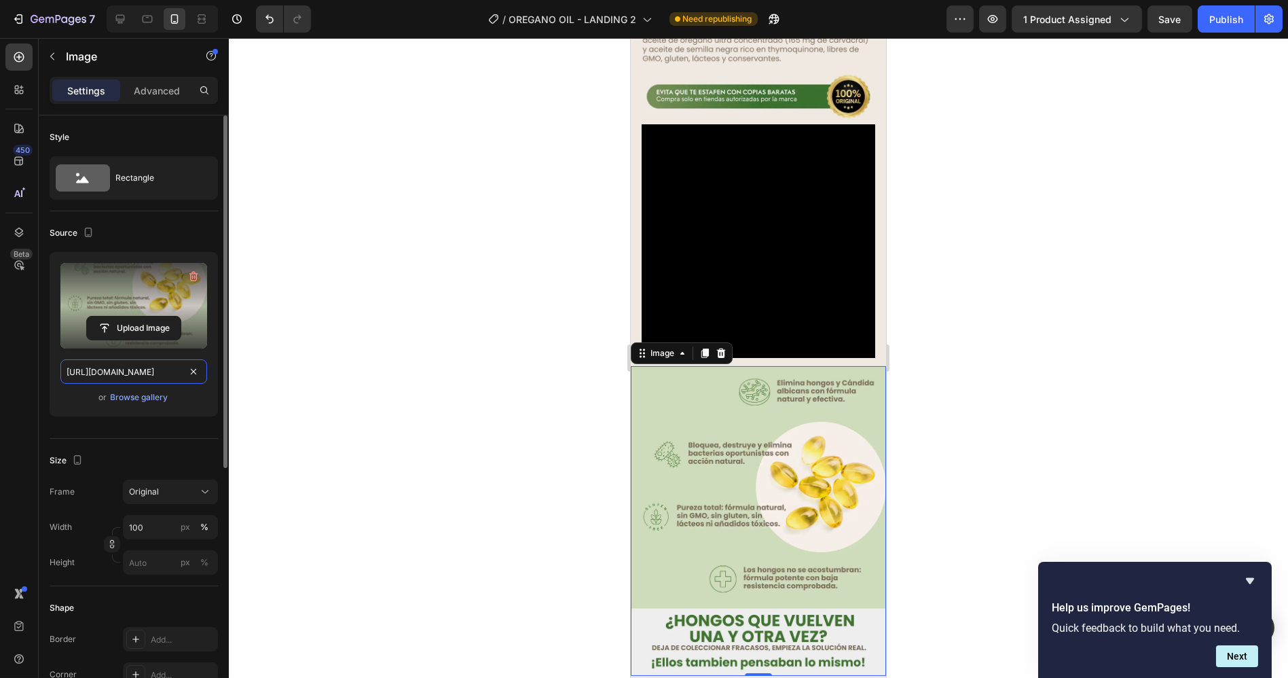
paste input "OREGANO_-_L3_-_LANDING_2.avif?v=175912916"
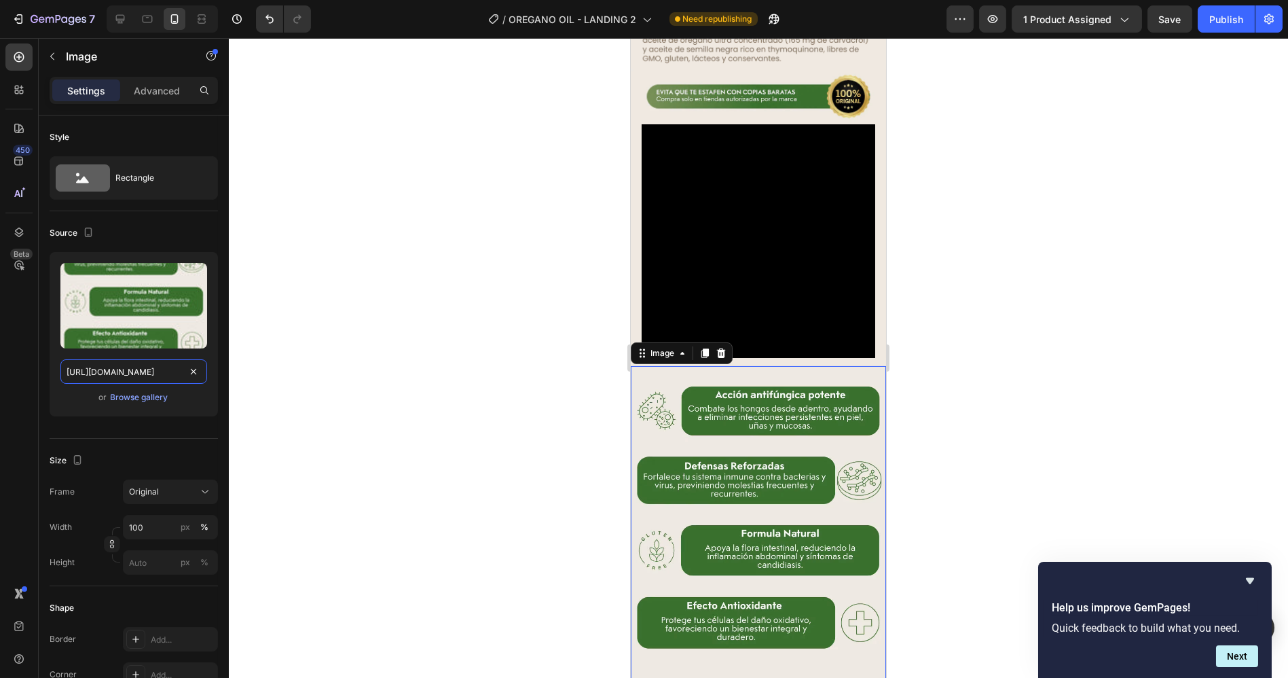
type input "[URL][DOMAIN_NAME]"
click at [514, 315] on div at bounding box center [758, 358] width 1059 height 640
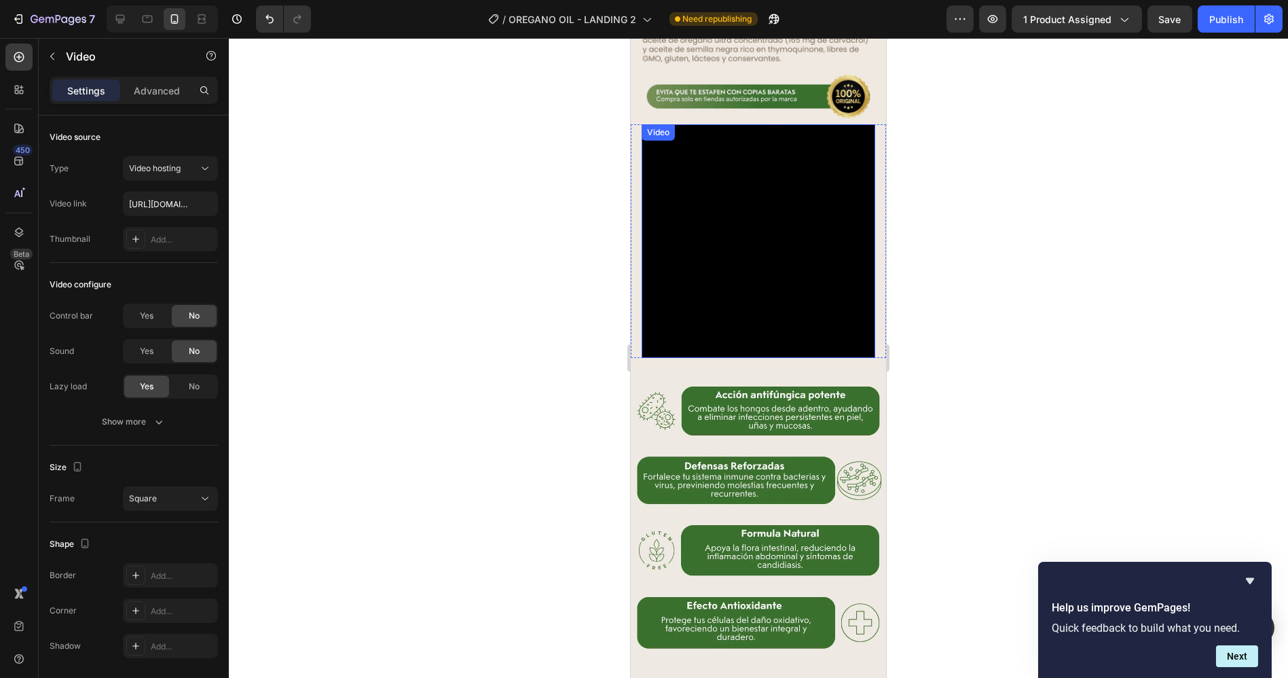
click at [766, 197] on video at bounding box center [758, 241] width 234 height 234
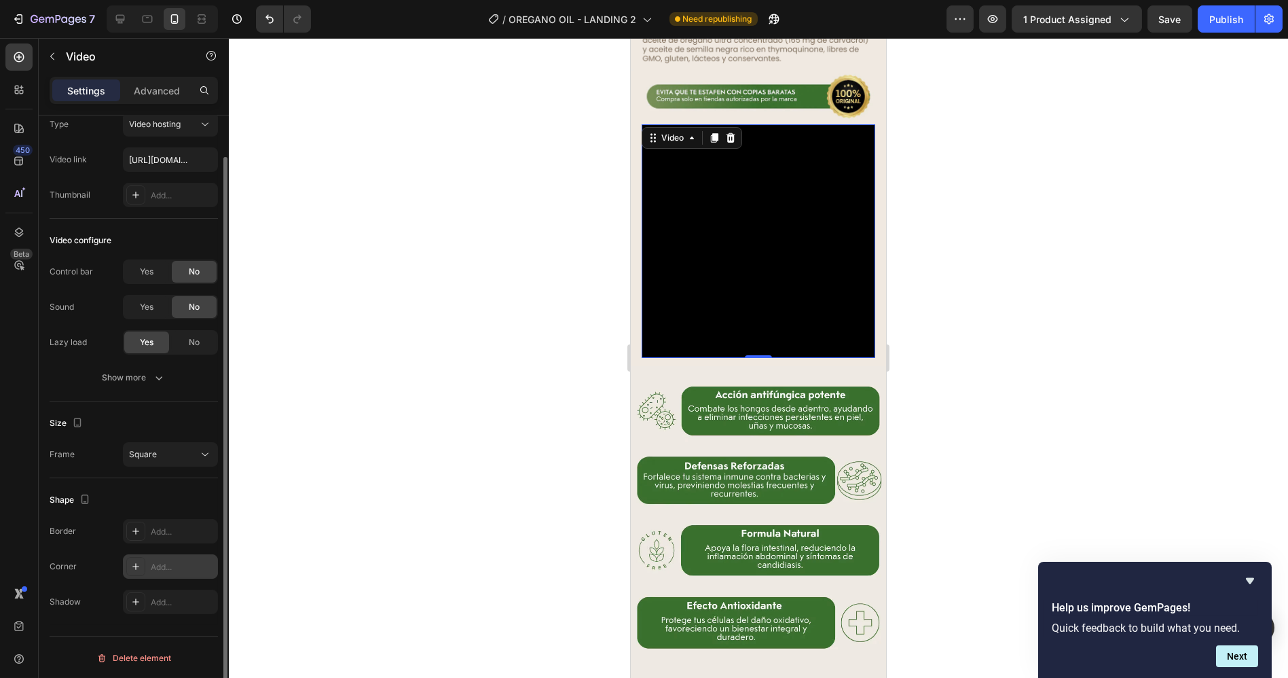
click at [158, 565] on div "Add..." at bounding box center [183, 567] width 64 height 12
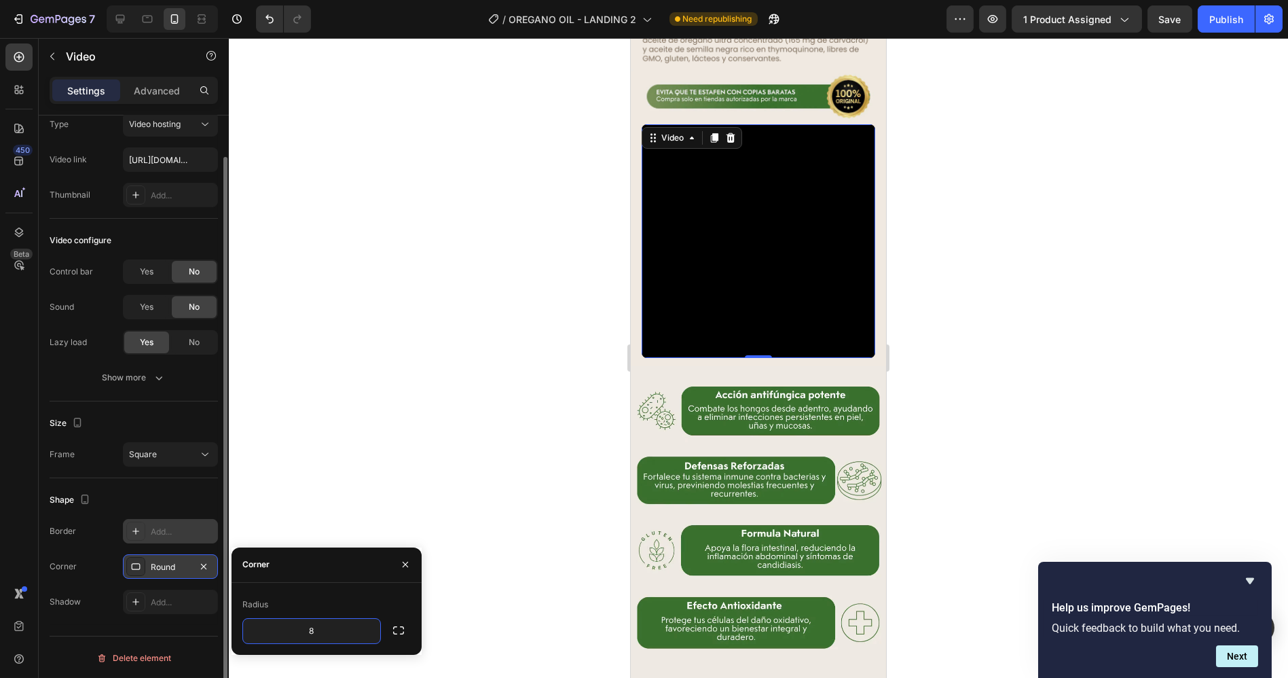
click at [164, 534] on div "Add..." at bounding box center [183, 532] width 64 height 12
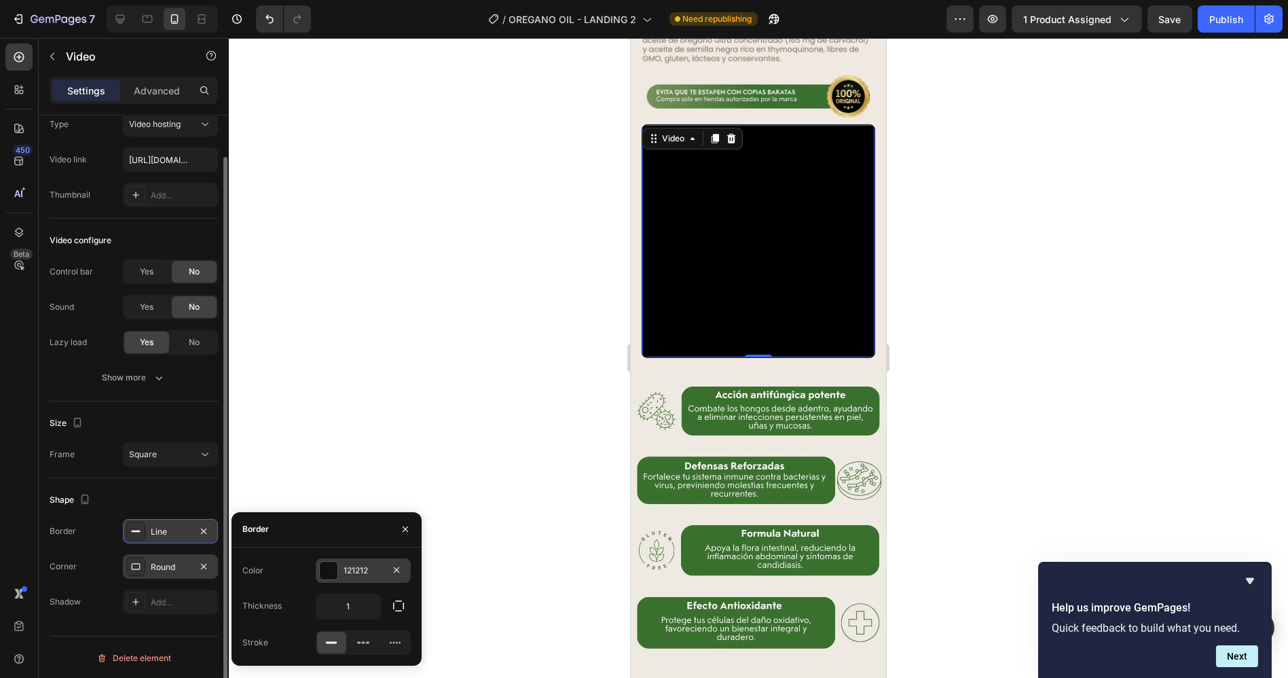
click at [340, 576] on div "121212" at bounding box center [363, 570] width 95 height 24
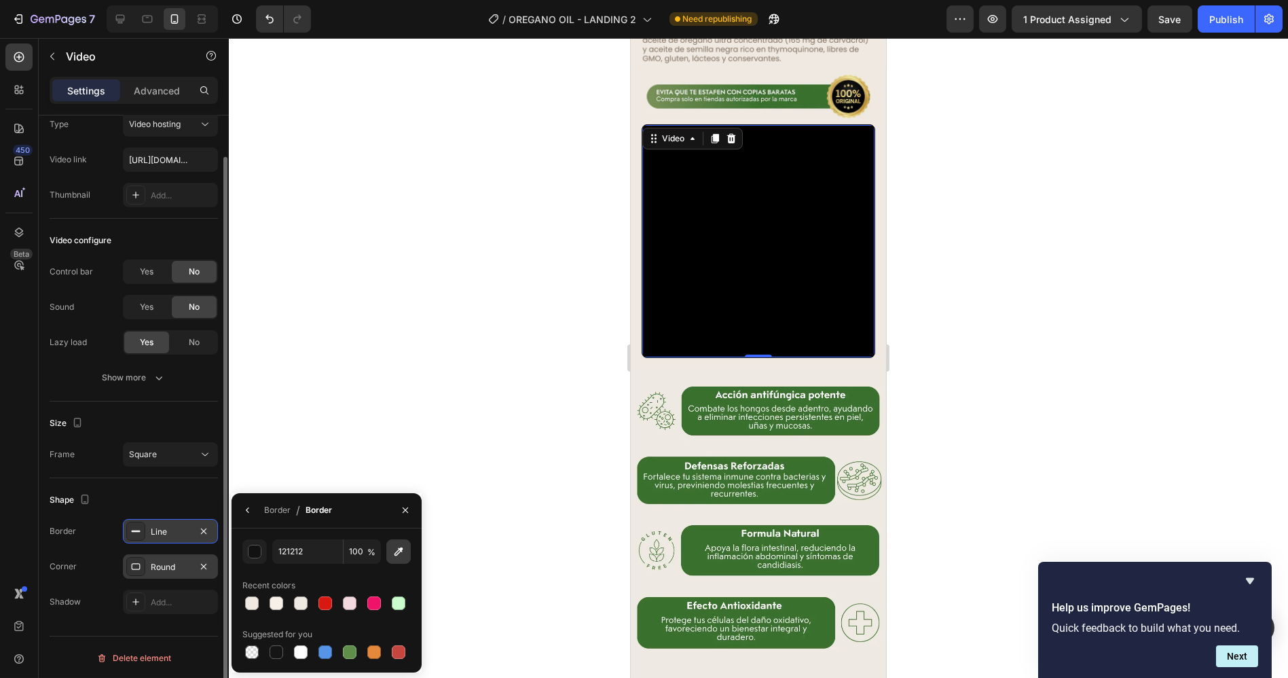
click at [397, 560] on button "button" at bounding box center [398, 551] width 24 height 24
type input "397031"
click at [265, 509] on div "Border" at bounding box center [277, 510] width 26 height 12
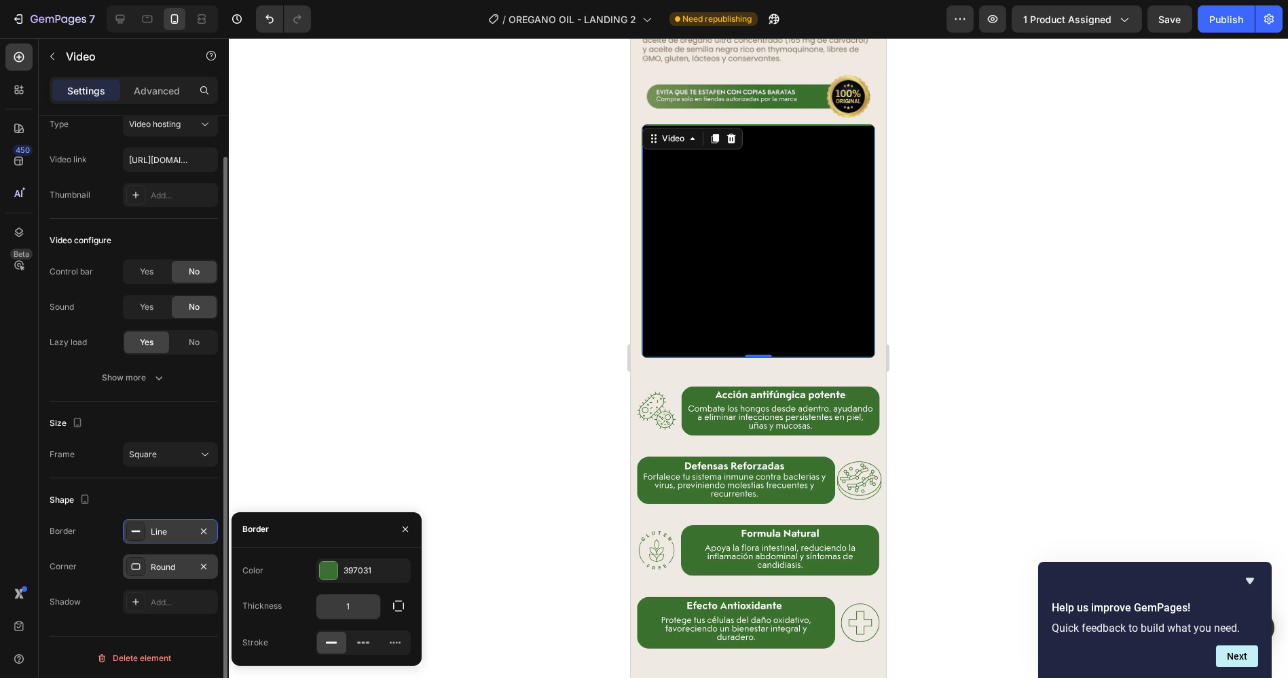
click at [358, 595] on input "1" at bounding box center [348, 606] width 64 height 24
type input "2"
drag, startPoint x: 1066, startPoint y: 309, endPoint x: 1074, endPoint y: 306, distance: 8.8
click at [1067, 308] on div at bounding box center [758, 358] width 1059 height 640
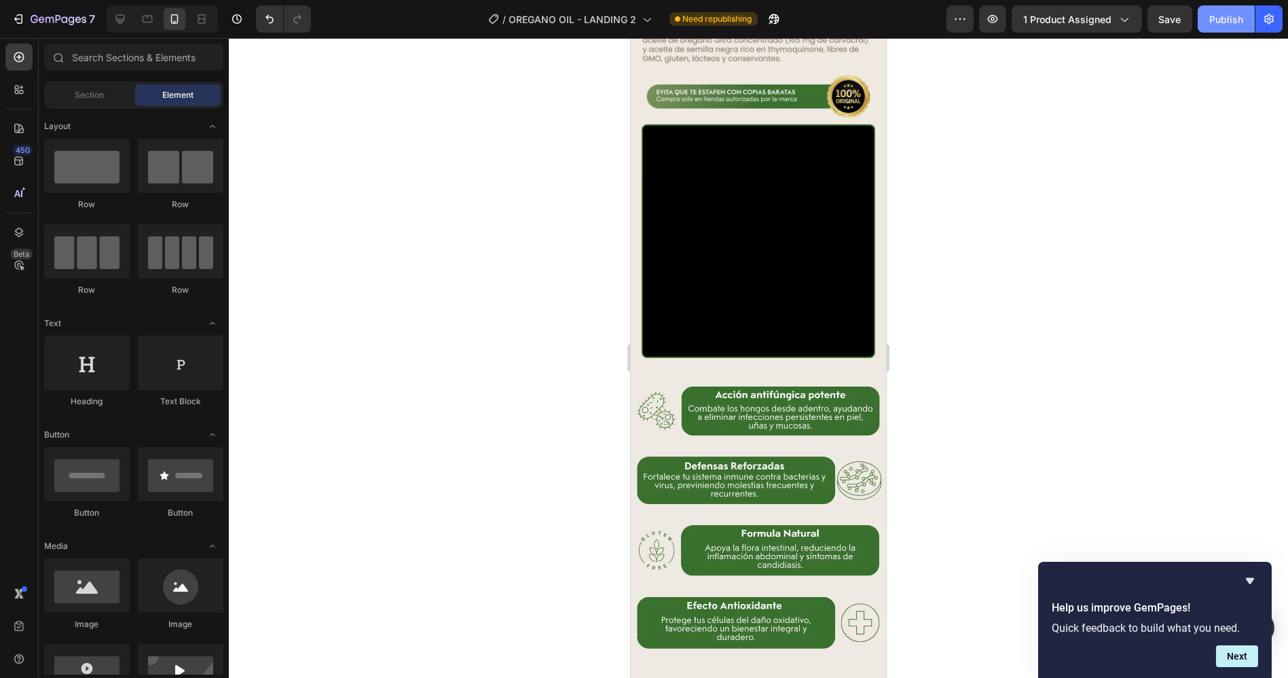
click at [1214, 20] on div "Publish" at bounding box center [1226, 19] width 34 height 14
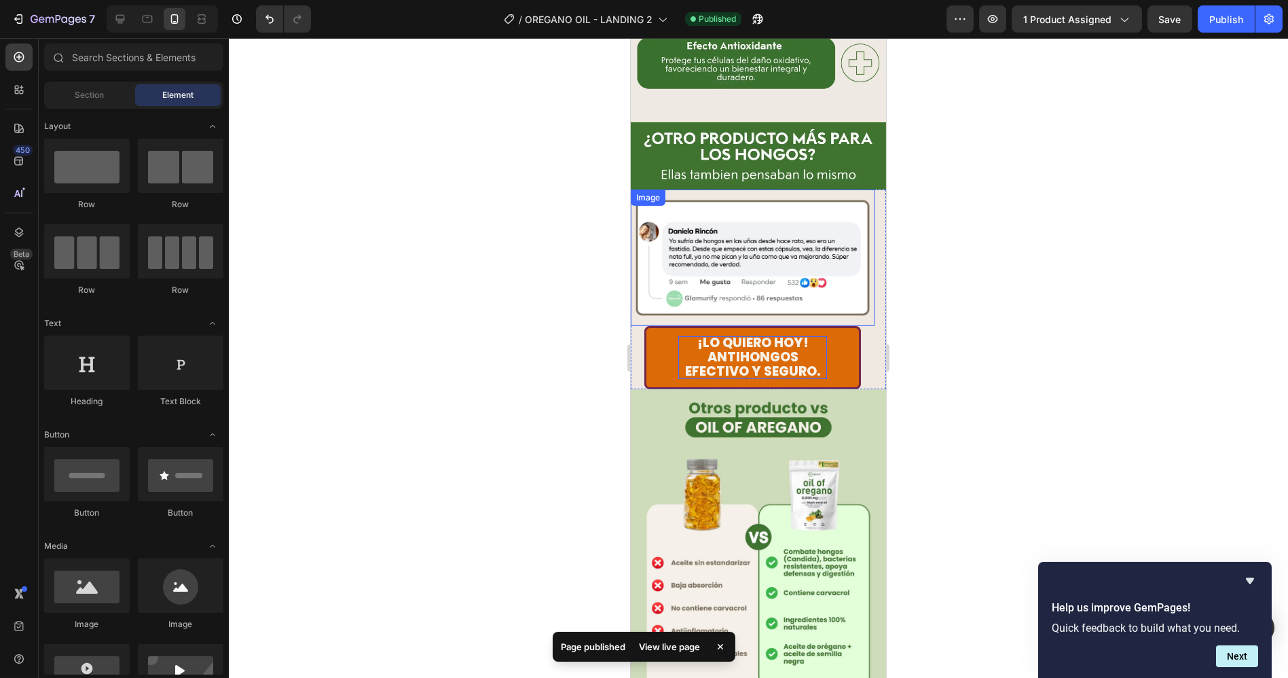
scroll to position [1926, 0]
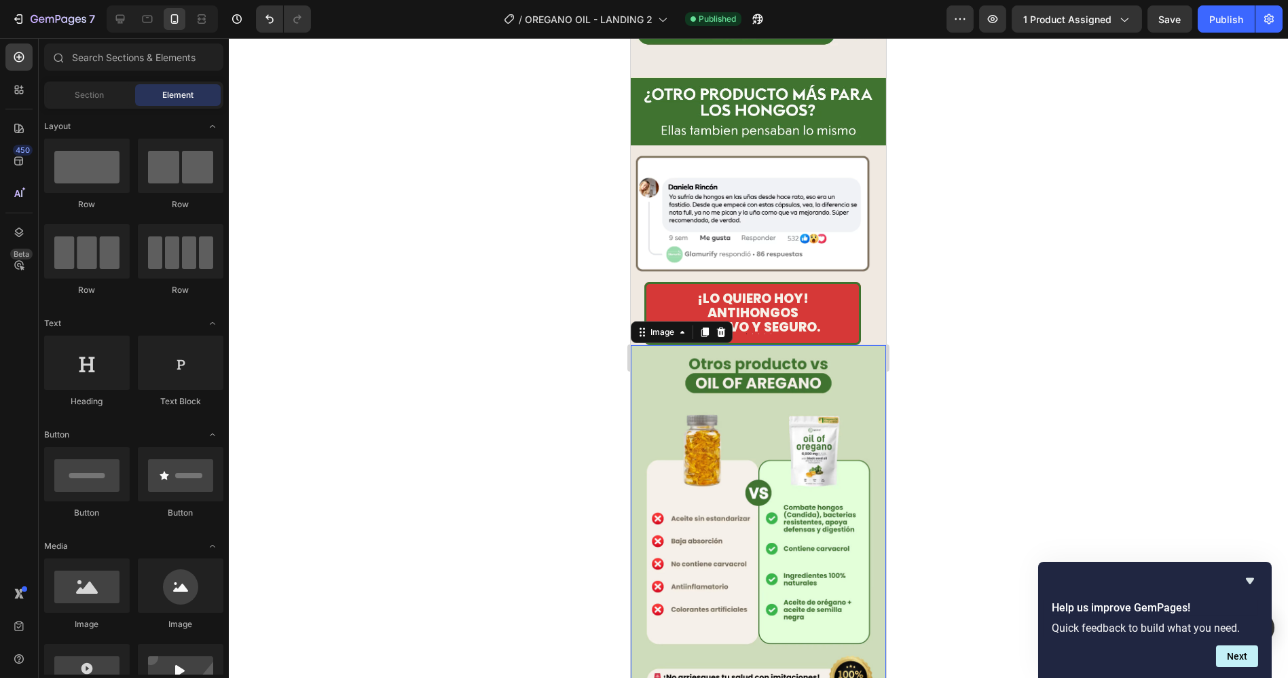
drag, startPoint x: 773, startPoint y: 328, endPoint x: 688, endPoint y: 305, distance: 88.0
click at [771, 345] on img at bounding box center [757, 526] width 255 height 363
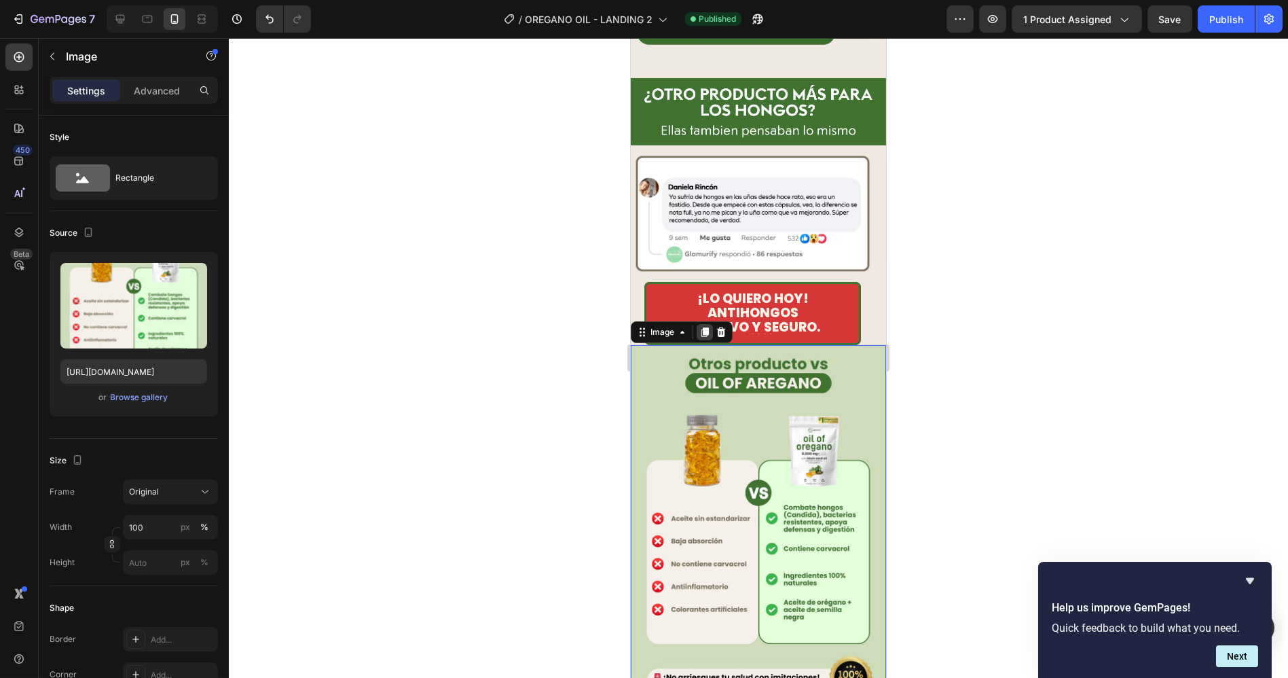
click at [703, 327] on icon at bounding box center [704, 332] width 7 height 10
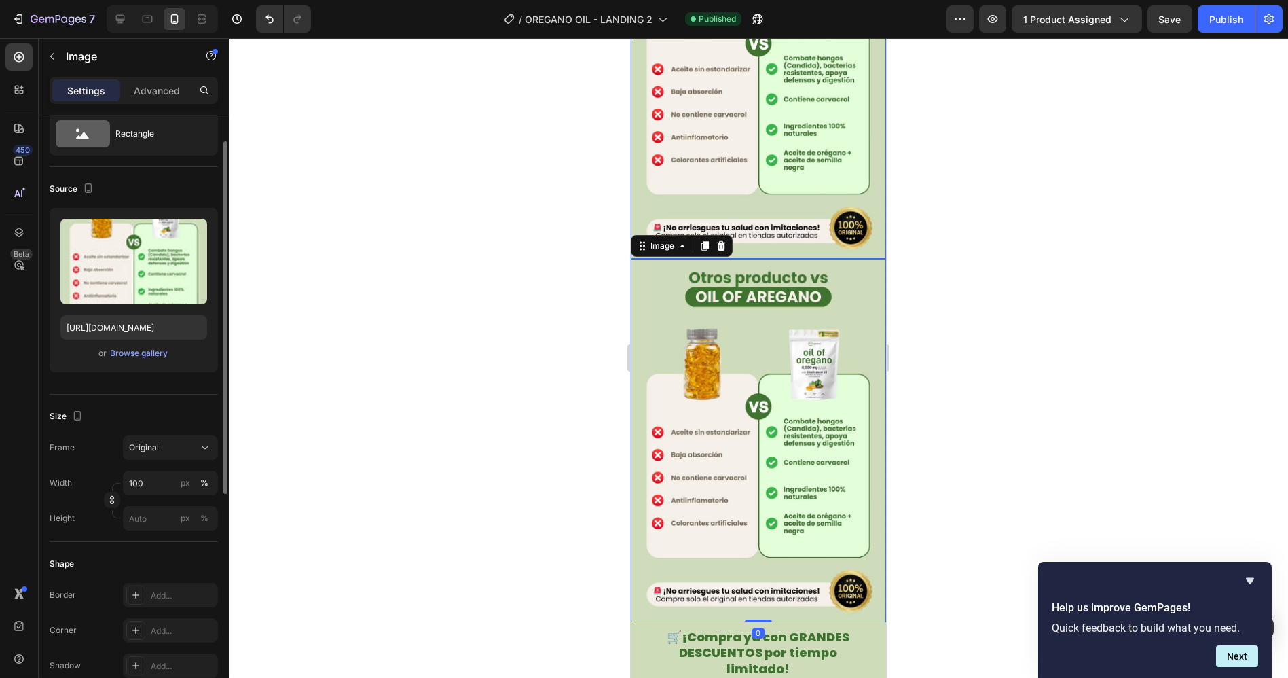
scroll to position [2115, 0]
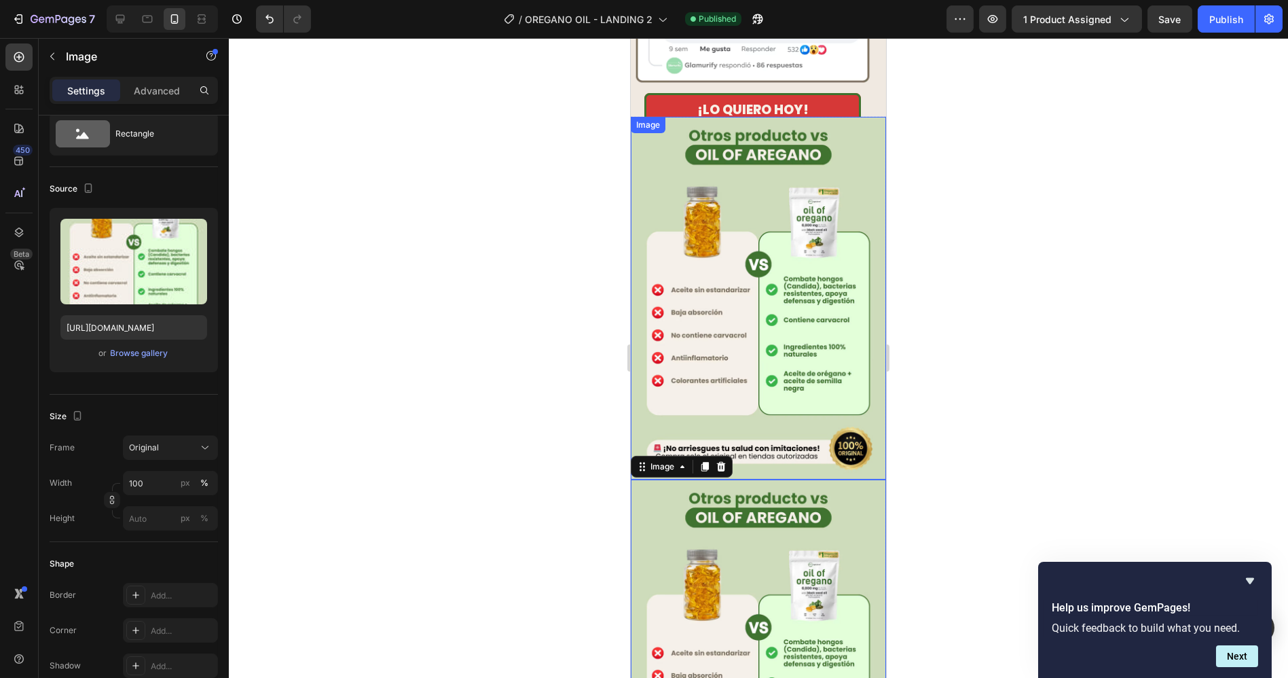
click at [733, 270] on img at bounding box center [757, 298] width 255 height 363
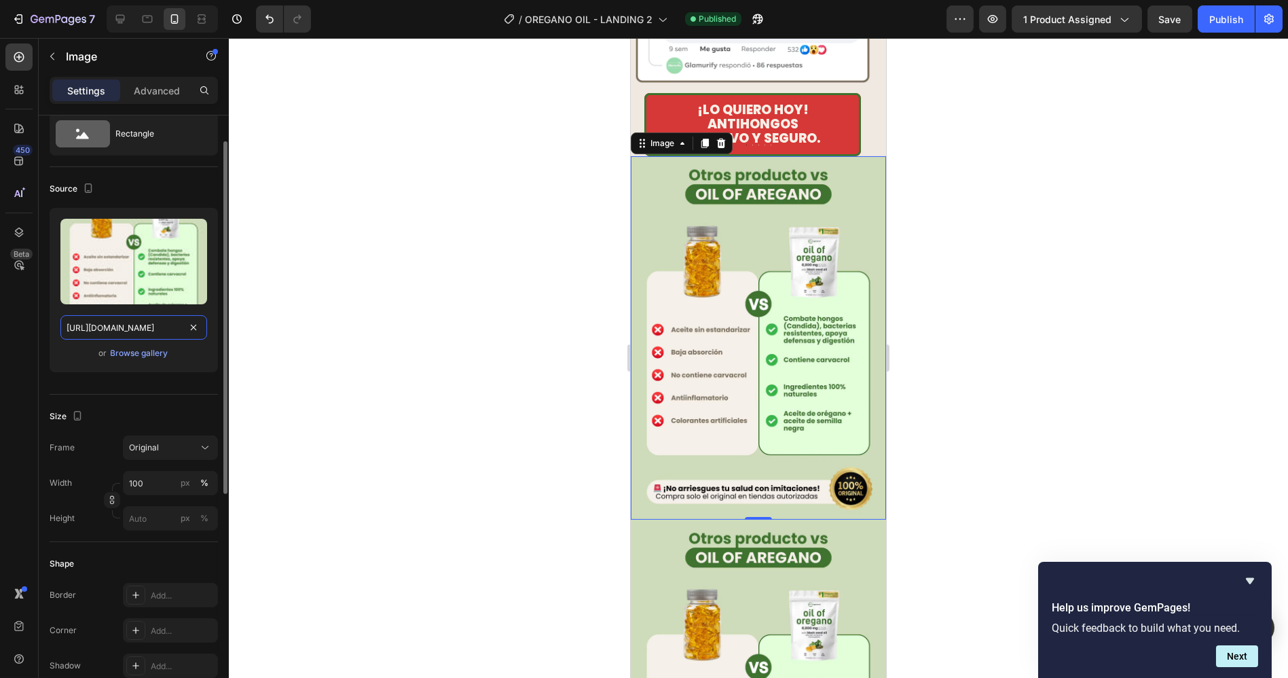
click at [135, 325] on input "[URL][DOMAIN_NAME]" at bounding box center [133, 327] width 147 height 24
paste input "OREGANO_-_L4_-_LANDING_2.avif?v=1759129164"
type input "[URL][DOMAIN_NAME]"
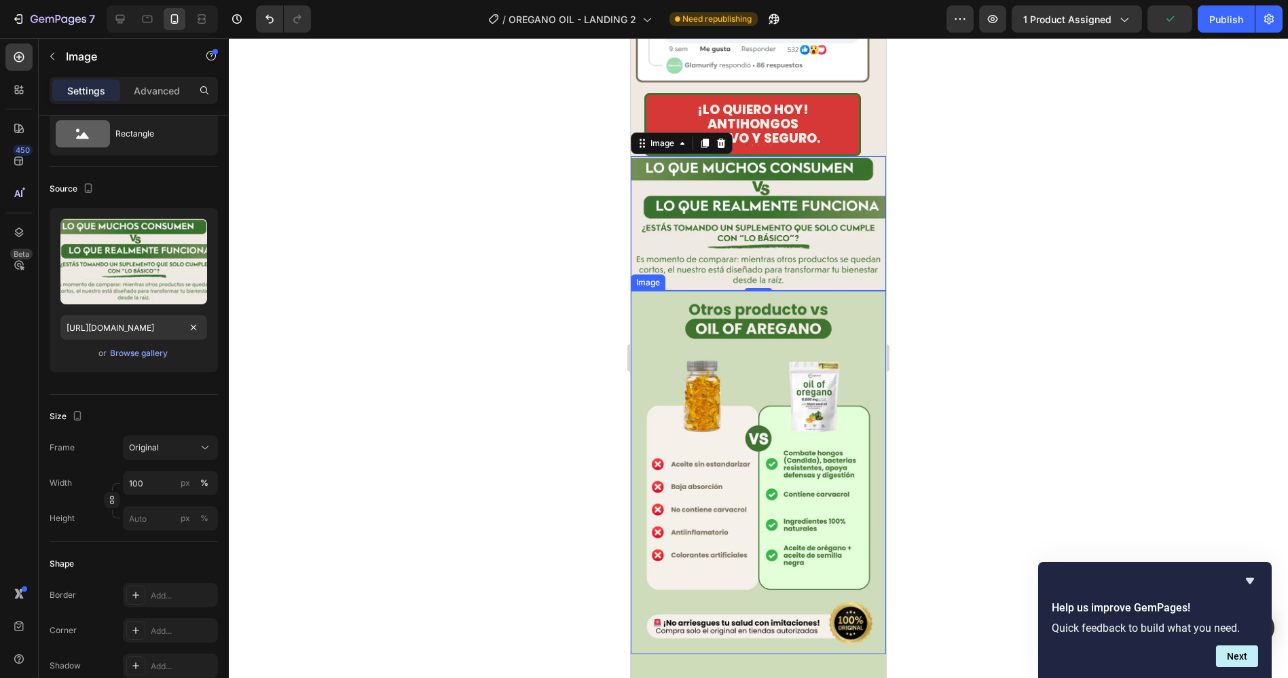
click at [737, 291] on img at bounding box center [757, 472] width 255 height 363
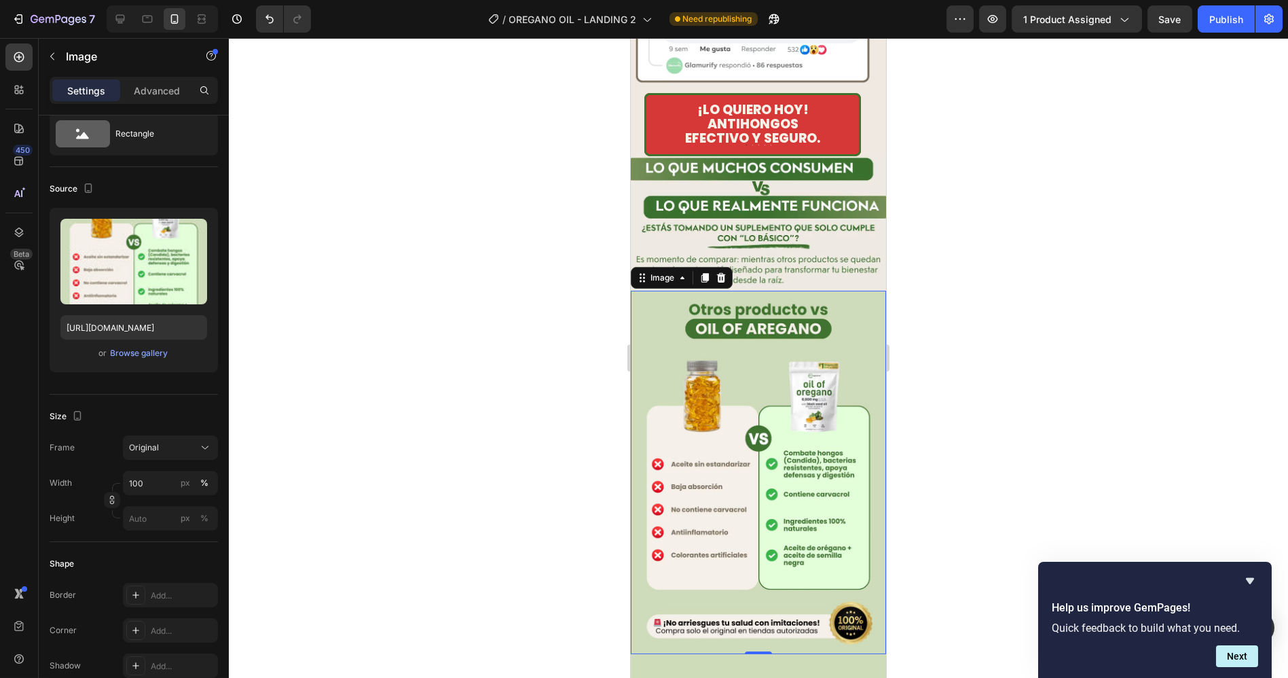
drag, startPoint x: 802, startPoint y: 334, endPoint x: 638, endPoint y: 326, distance: 163.8
click at [802, 333] on img at bounding box center [757, 472] width 255 height 363
click at [161, 322] on input "[URL][DOMAIN_NAME]" at bounding box center [133, 327] width 147 height 24
paste input "OREGANO_-_L5_-_LANDING_2.avif?v=1759129174"
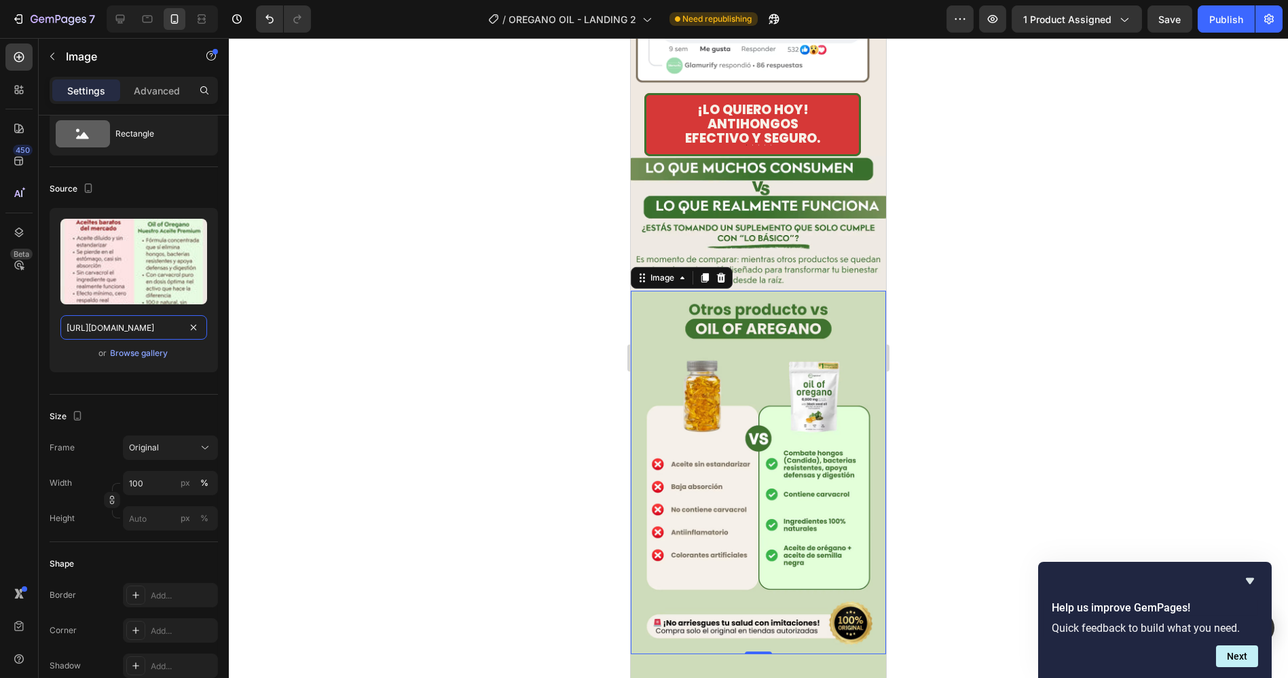
scroll to position [0, 291]
type input "[URL][DOMAIN_NAME]"
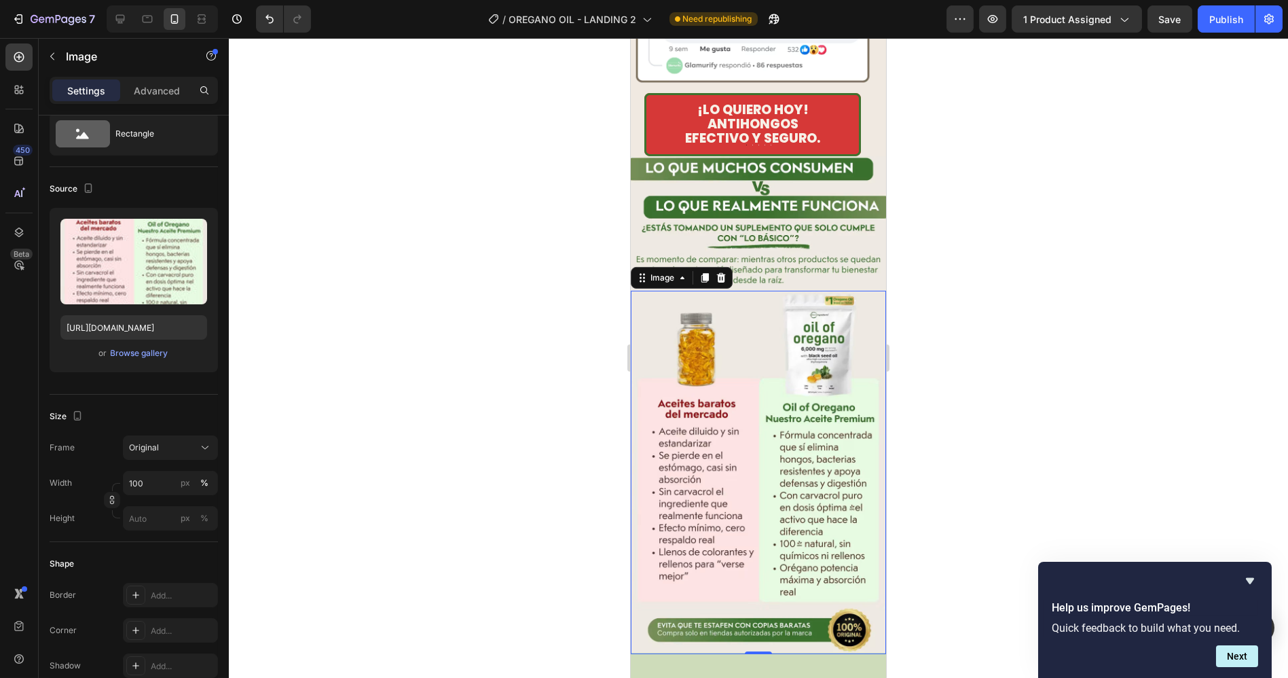
scroll to position [0, 0]
click at [475, 290] on div at bounding box center [758, 358] width 1059 height 640
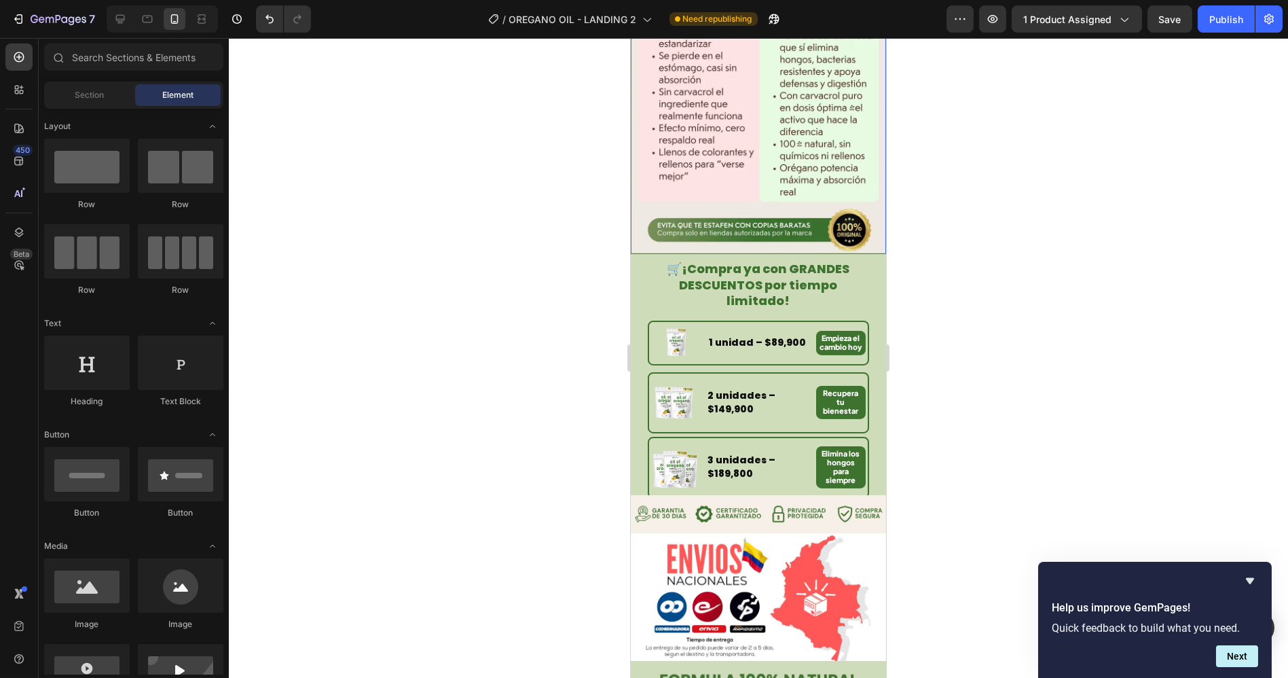
scroll to position [2493, 0]
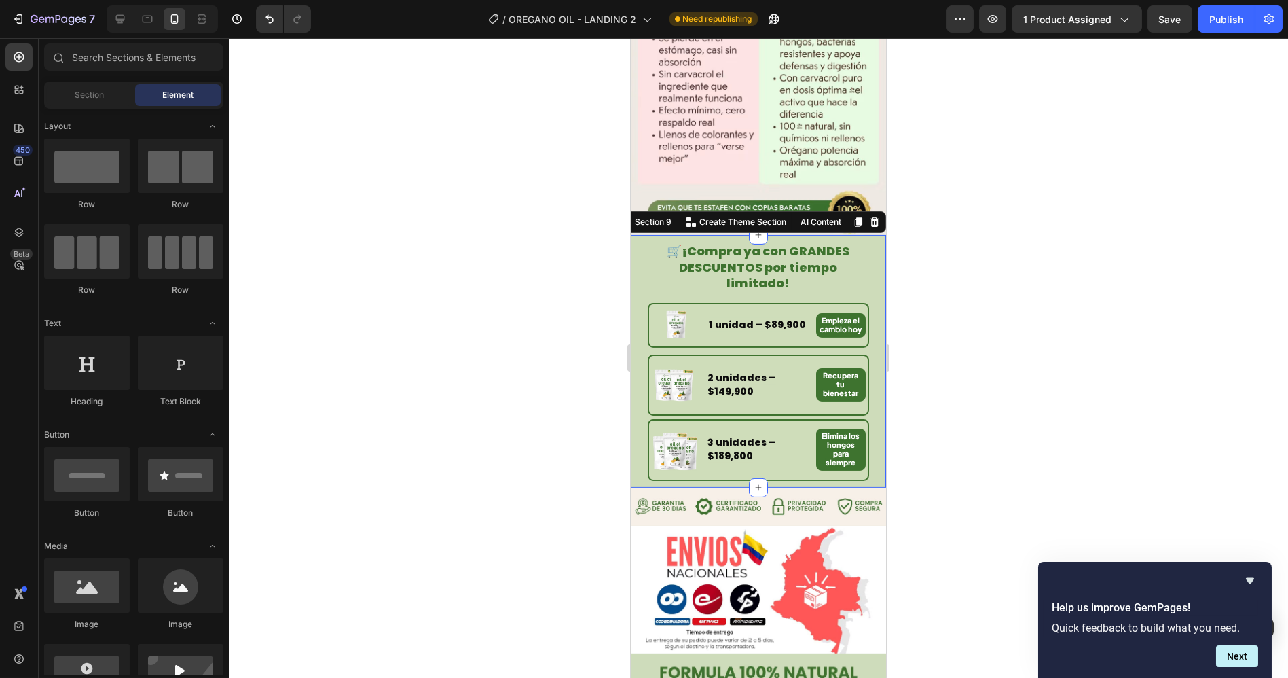
click at [640, 235] on div "🛒 ¡Compra ya con GRANDES DESCUENTOS por tiempo limitado! Heading Image 1 unidad…" at bounding box center [757, 361] width 255 height 252
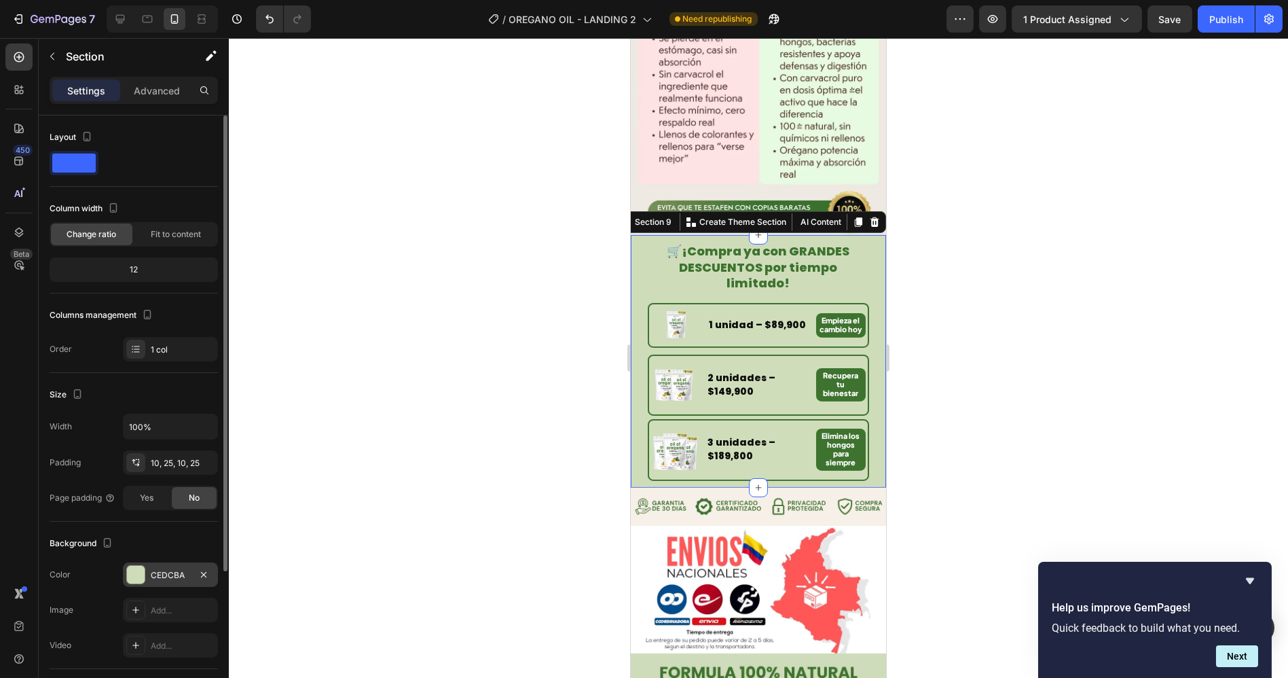
click at [163, 569] on div "CEDCBA" at bounding box center [170, 575] width 39 height 12
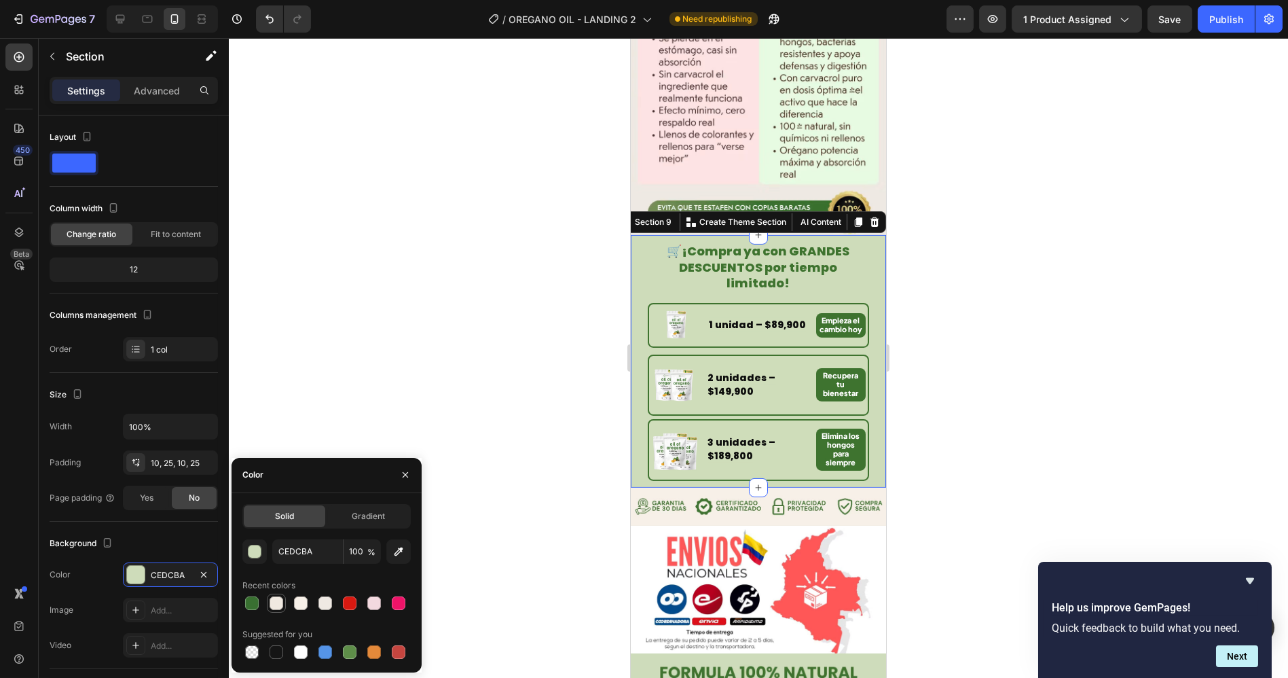
click at [279, 606] on div at bounding box center [277, 603] width 14 height 14
type input "F0E9E1"
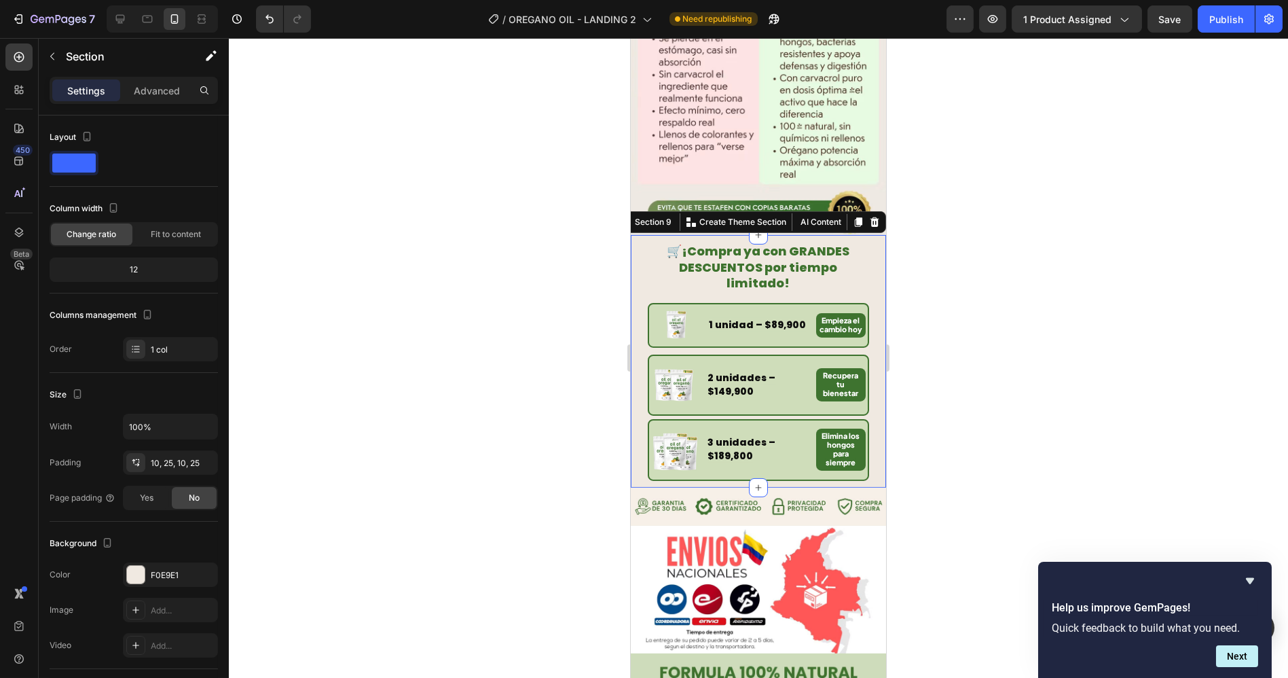
click at [979, 346] on div at bounding box center [758, 358] width 1059 height 640
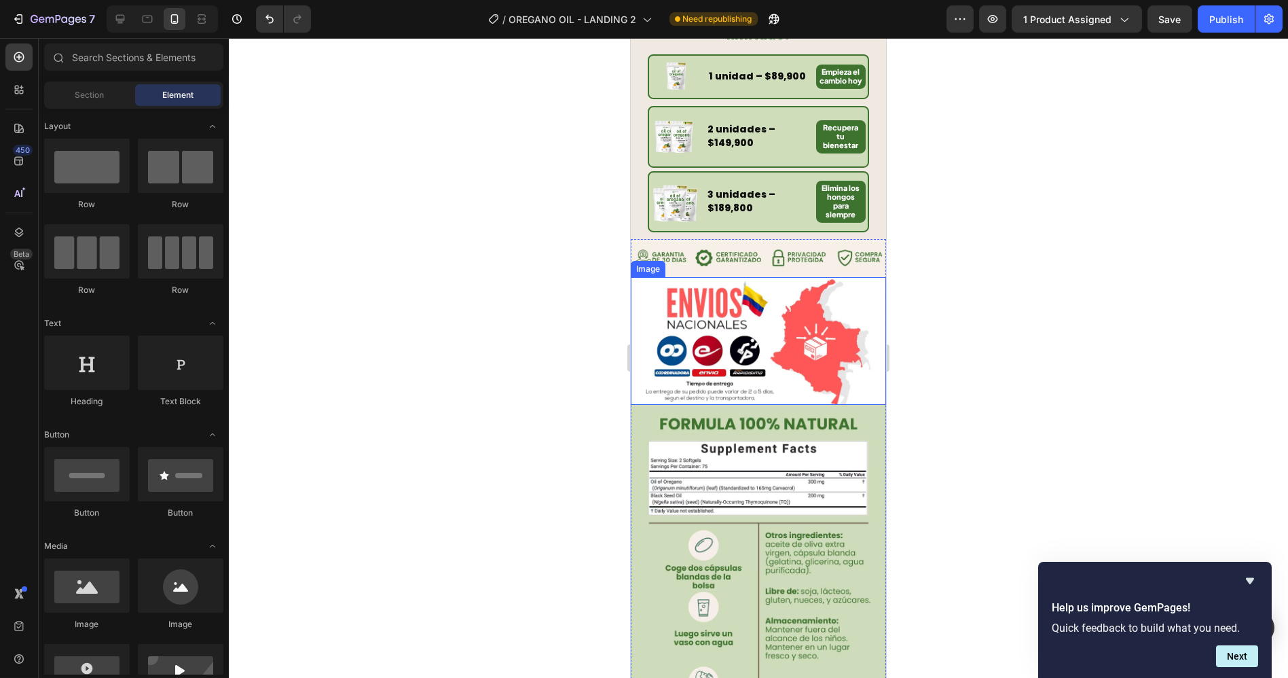
scroll to position [2870, 0]
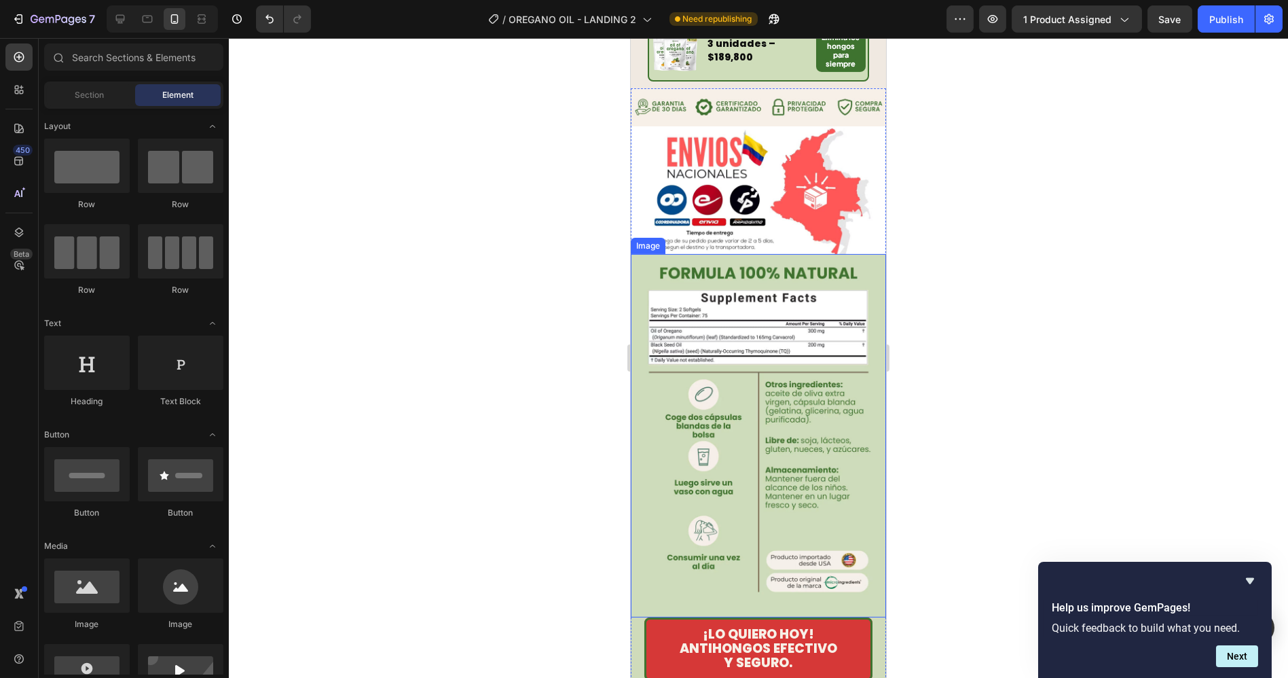
click at [707, 416] on img at bounding box center [757, 435] width 255 height 363
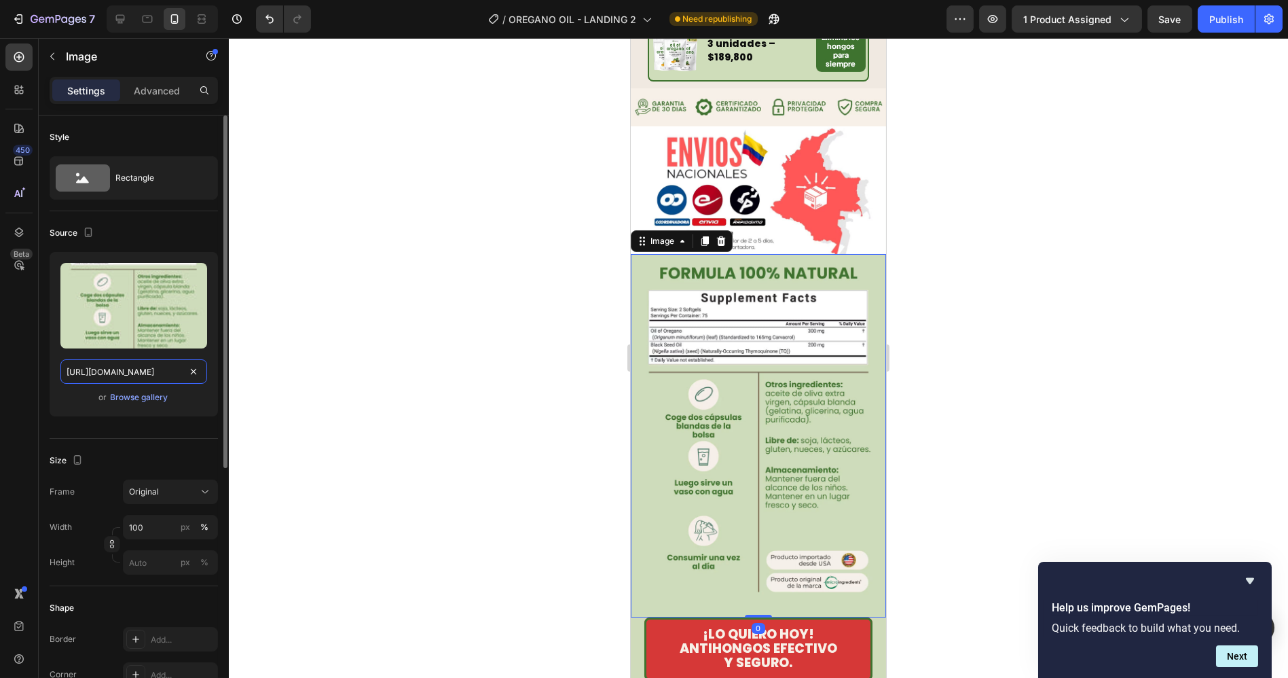
click at [139, 369] on input "[URL][DOMAIN_NAME]" at bounding box center [133, 371] width 147 height 24
paste input "OREGANO_-_L6_-_LANDING_2.avif?v=1759129187"
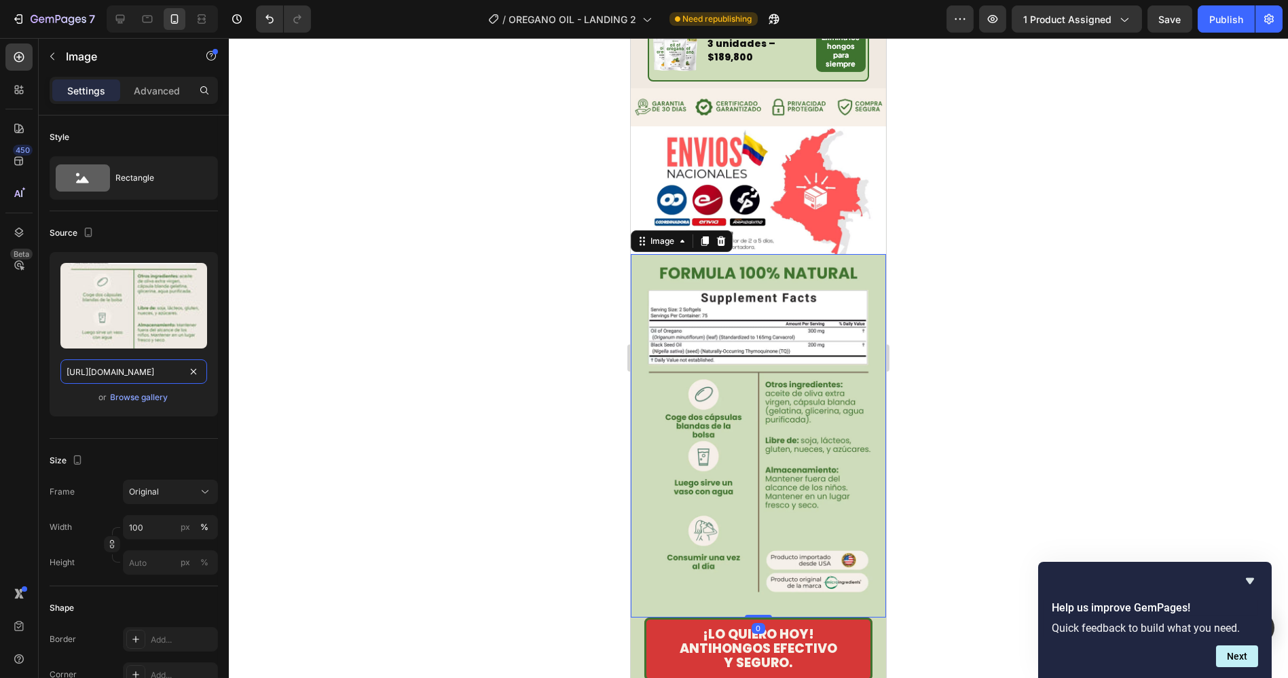
scroll to position [0, 291]
type input "[URL][DOMAIN_NAME]"
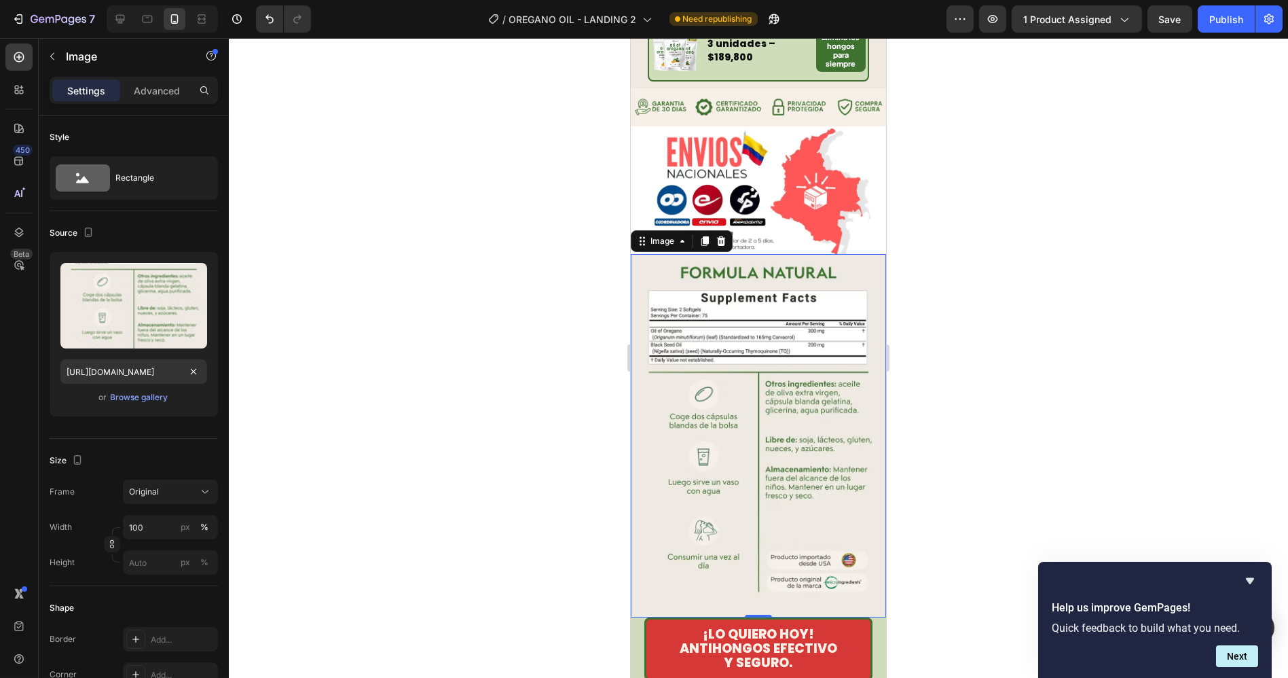
scroll to position [0, 0]
click at [487, 297] on div at bounding box center [758, 358] width 1059 height 640
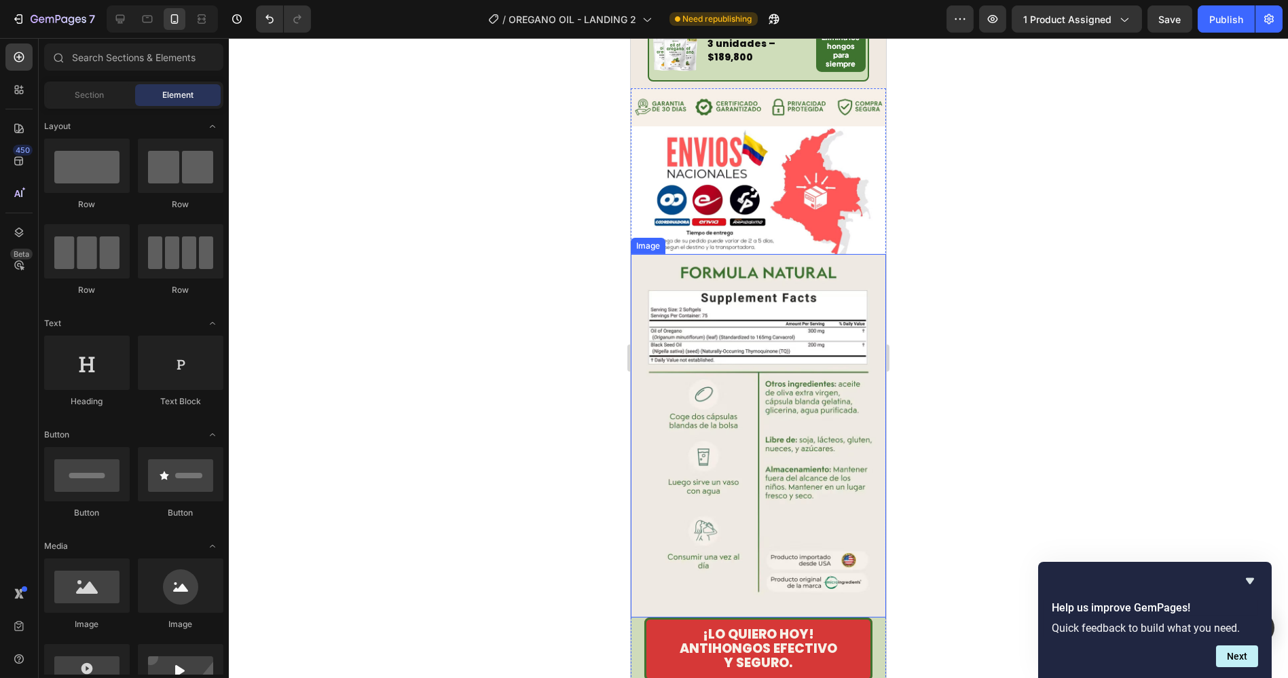
scroll to position [3172, 0]
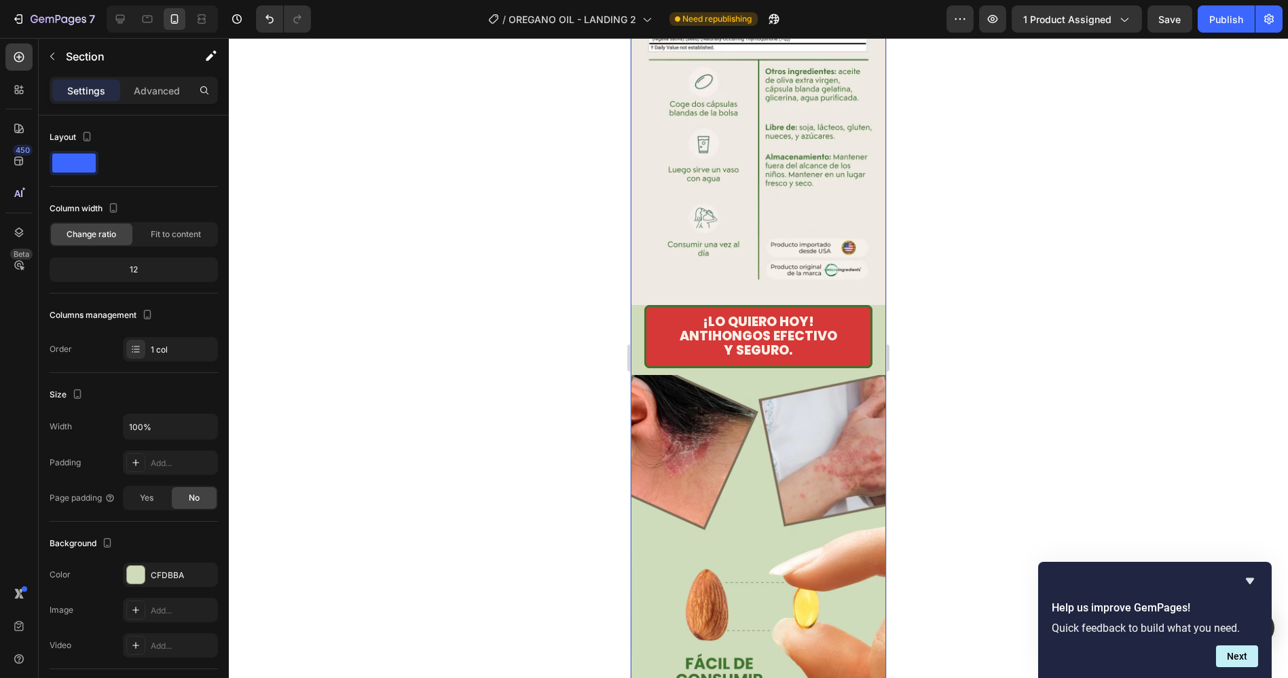
click at [638, 305] on div "¡LO QUIERO [DATE]! ANTIHONGOS EFECTIVO Y SEGURO. Button" at bounding box center [757, 340] width 255 height 70
drag, startPoint x: 166, startPoint y: 567, endPoint x: 223, endPoint y: 565, distance: 57.1
click at [166, 569] on div "CFDBBA" at bounding box center [183, 575] width 64 height 12
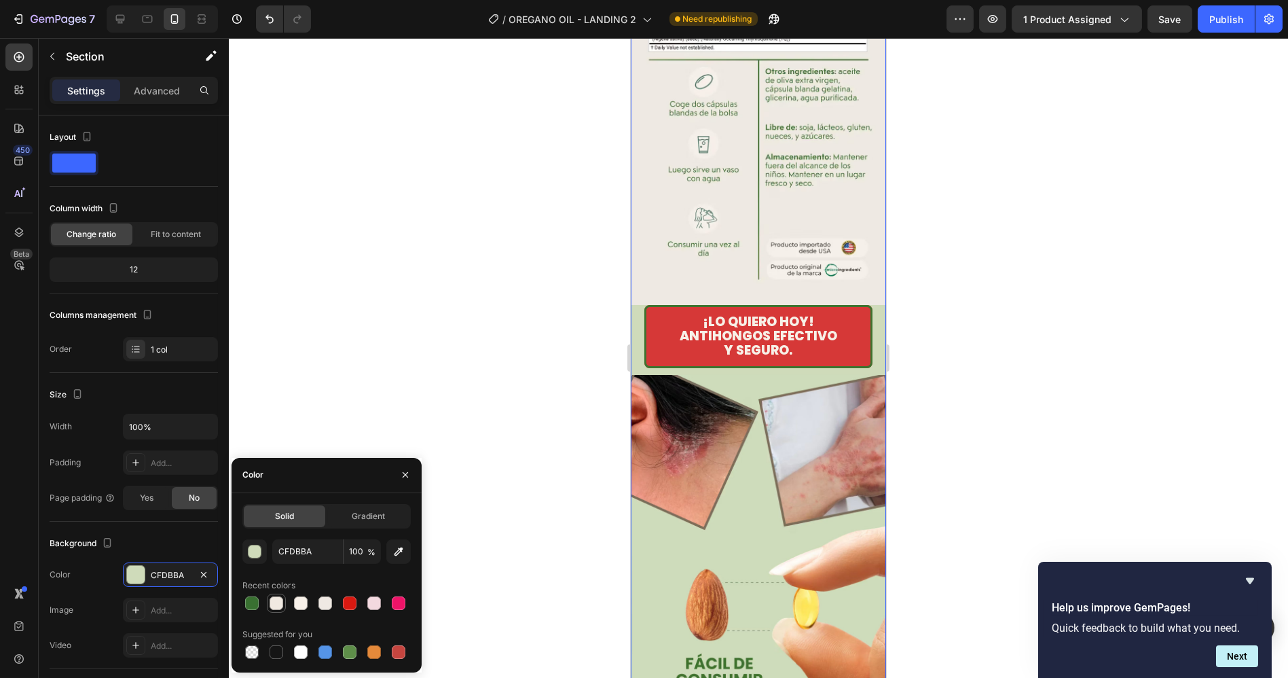
click at [277, 608] on div at bounding box center [277, 603] width 14 height 14
type input "F0E9E1"
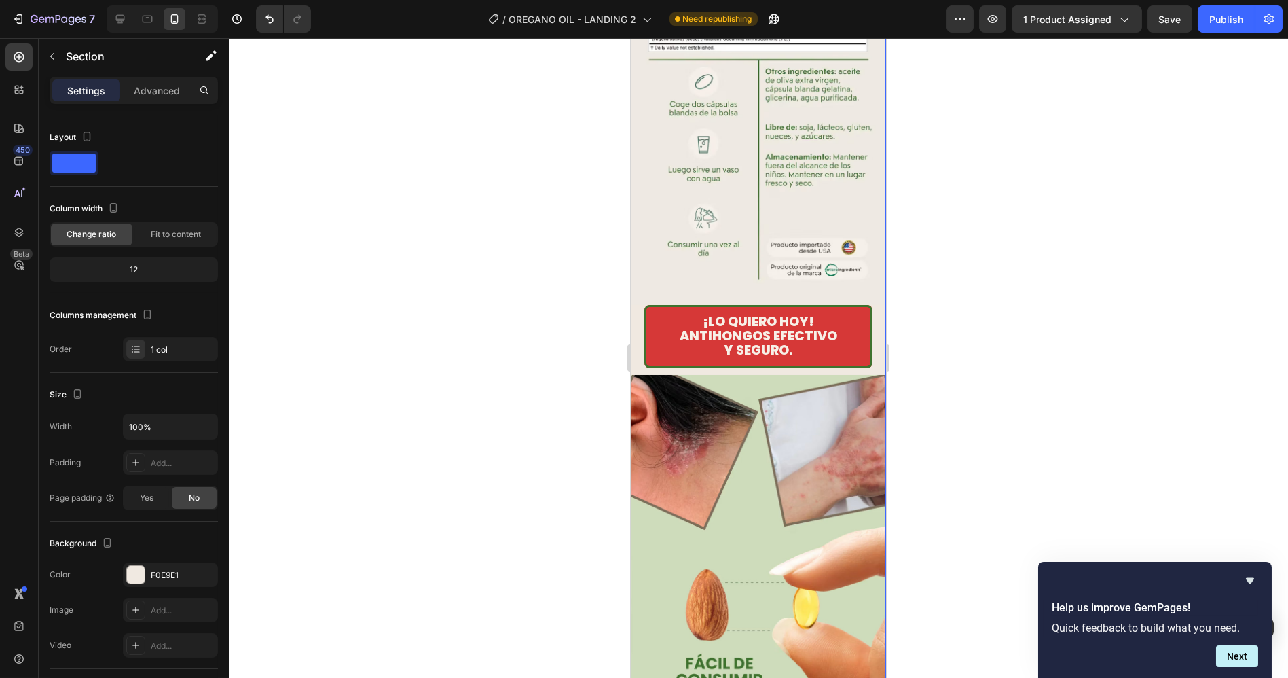
drag, startPoint x: 547, startPoint y: 337, endPoint x: 17, endPoint y: 318, distance: 529.9
click at [547, 337] on div at bounding box center [758, 358] width 1059 height 640
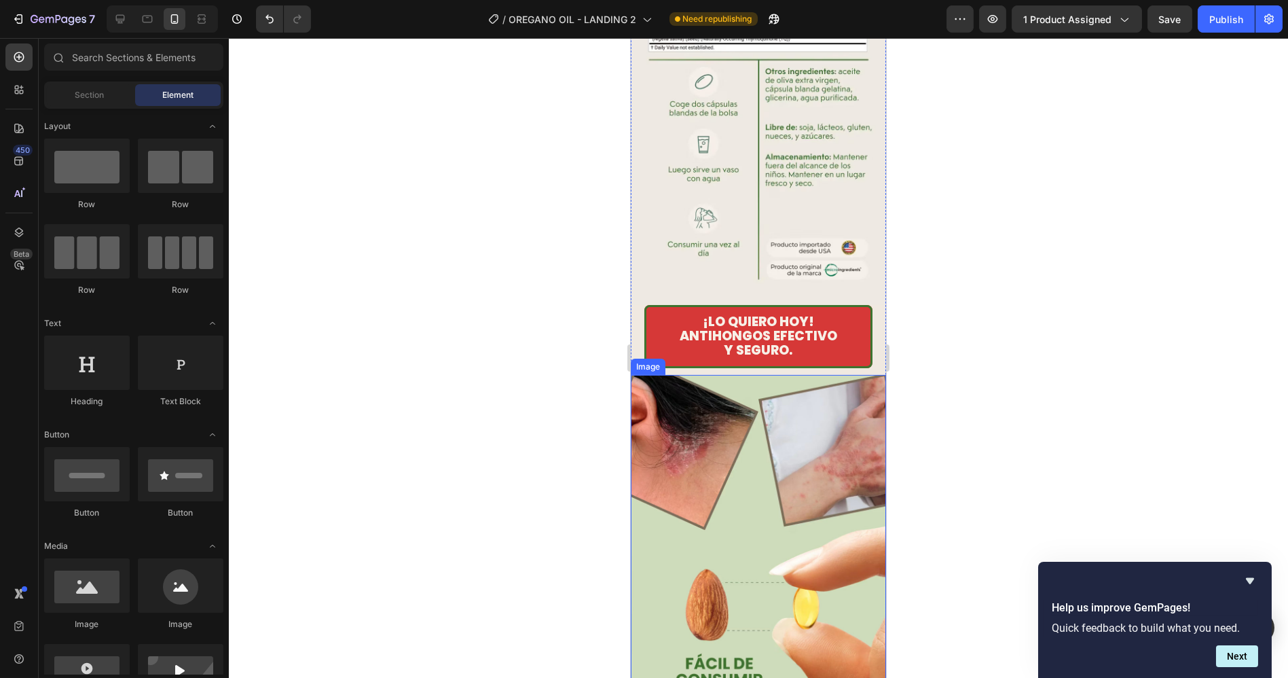
drag, startPoint x: 700, startPoint y: 420, endPoint x: 634, endPoint y: 426, distance: 66.1
click at [700, 420] on img at bounding box center [757, 556] width 255 height 363
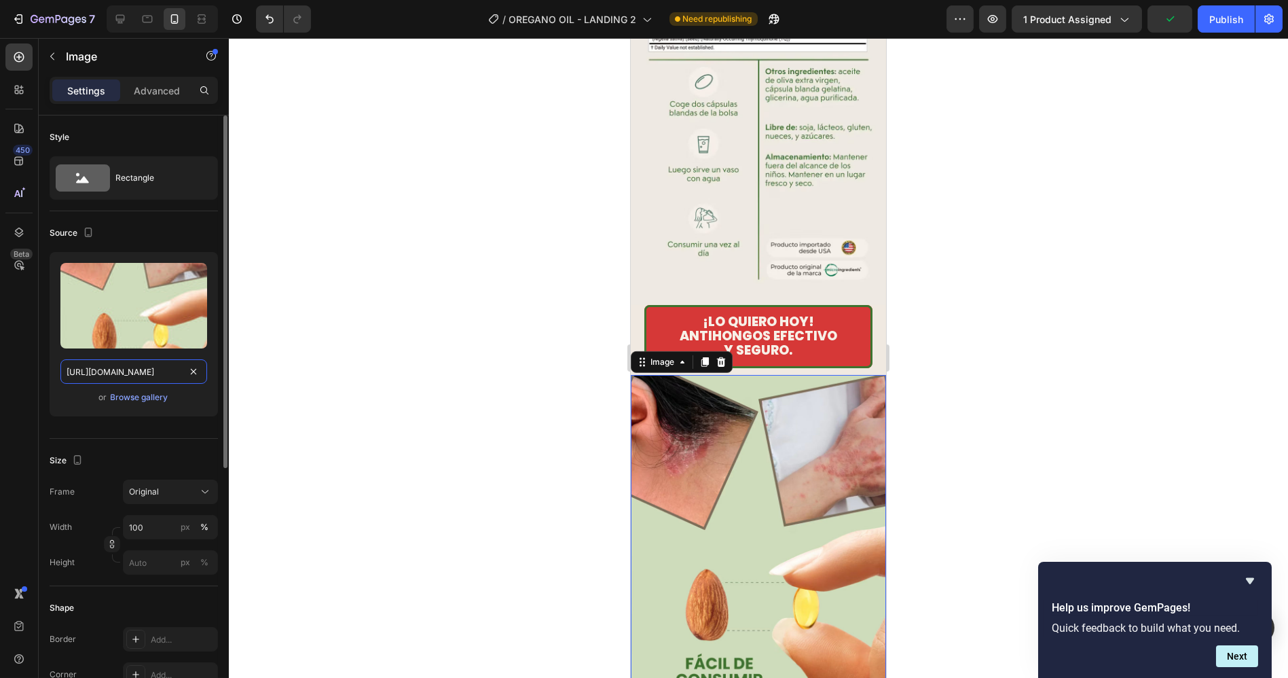
click at [138, 377] on input "[URL][DOMAIN_NAME]" at bounding box center [133, 371] width 147 height 24
paste input "OREGANO_-_L7_-_LANDING_2.avif?v=1759129210"
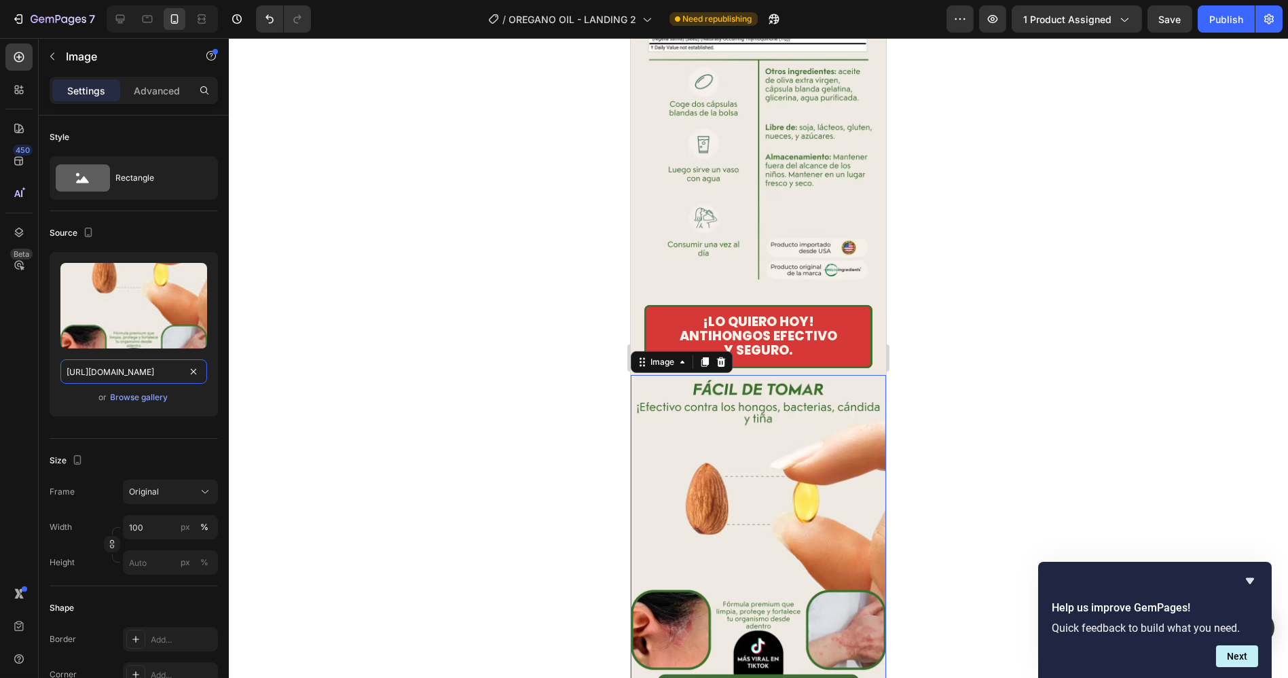
type input "[URL][DOMAIN_NAME]"
click at [396, 301] on div at bounding box center [758, 358] width 1059 height 640
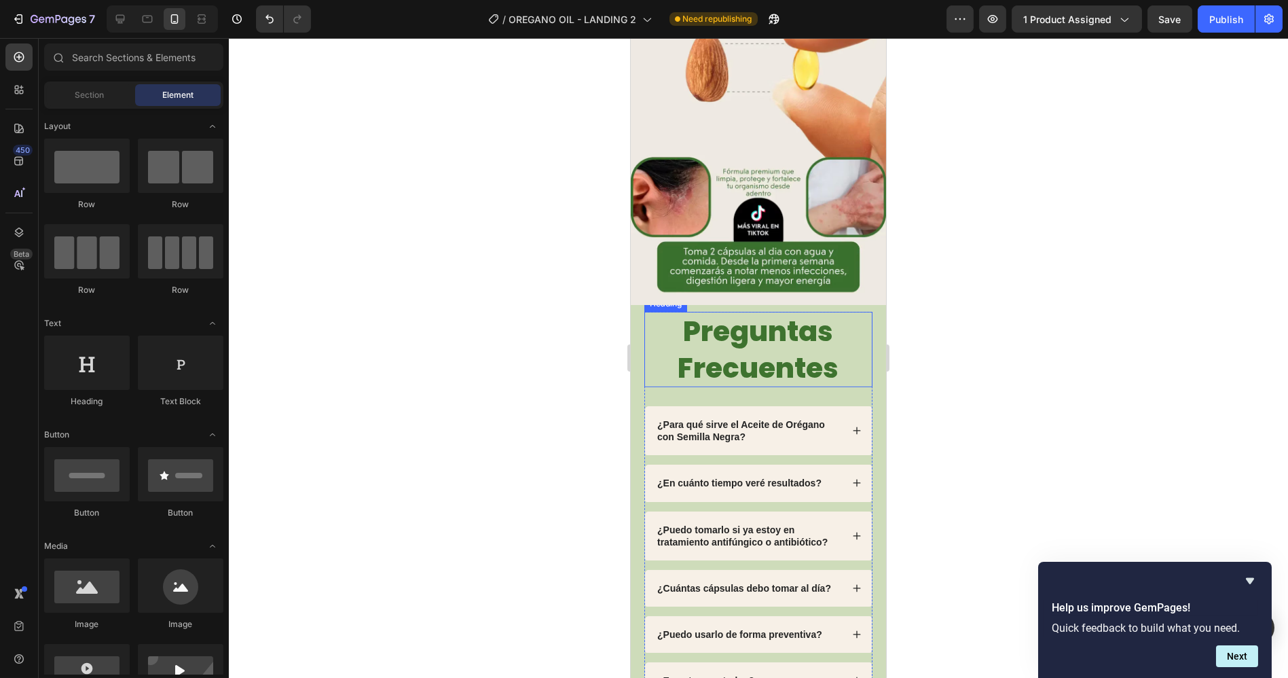
scroll to position [3624, 0]
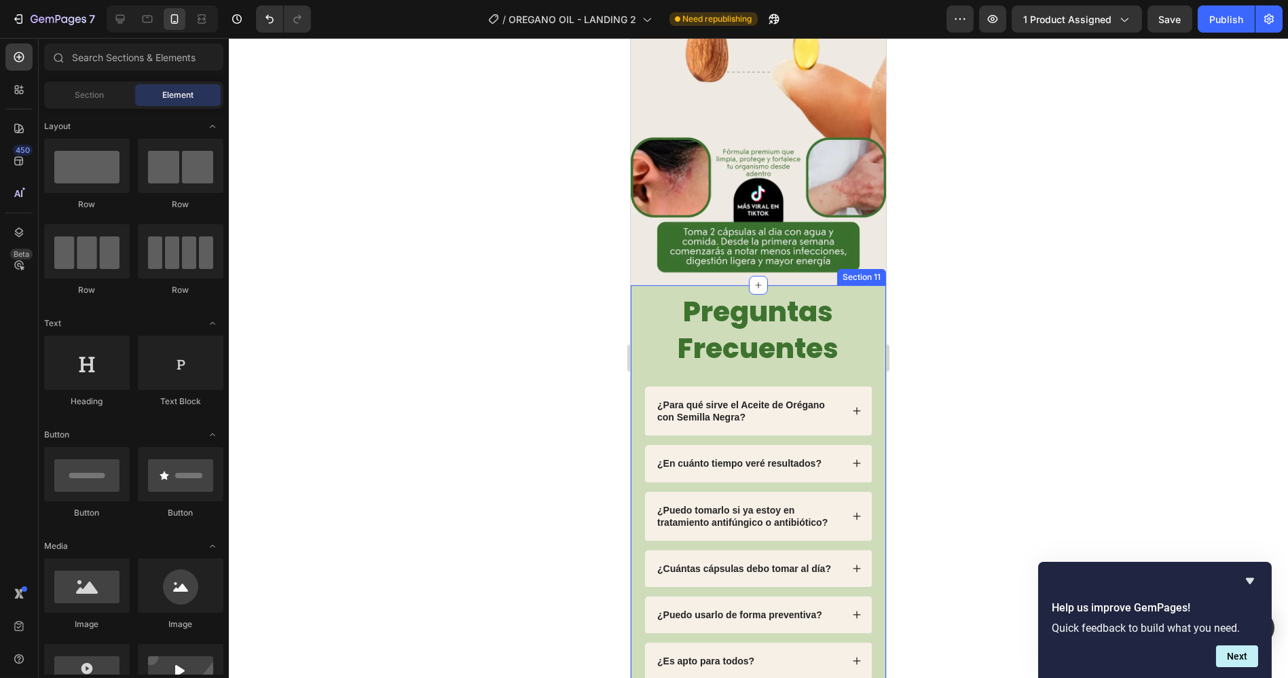
click at [637, 285] on div "Preguntas Frecuentes Heading ¿Para qué sirve el Aceite de Orégano con Semilla N…" at bounding box center [757, 486] width 255 height 403
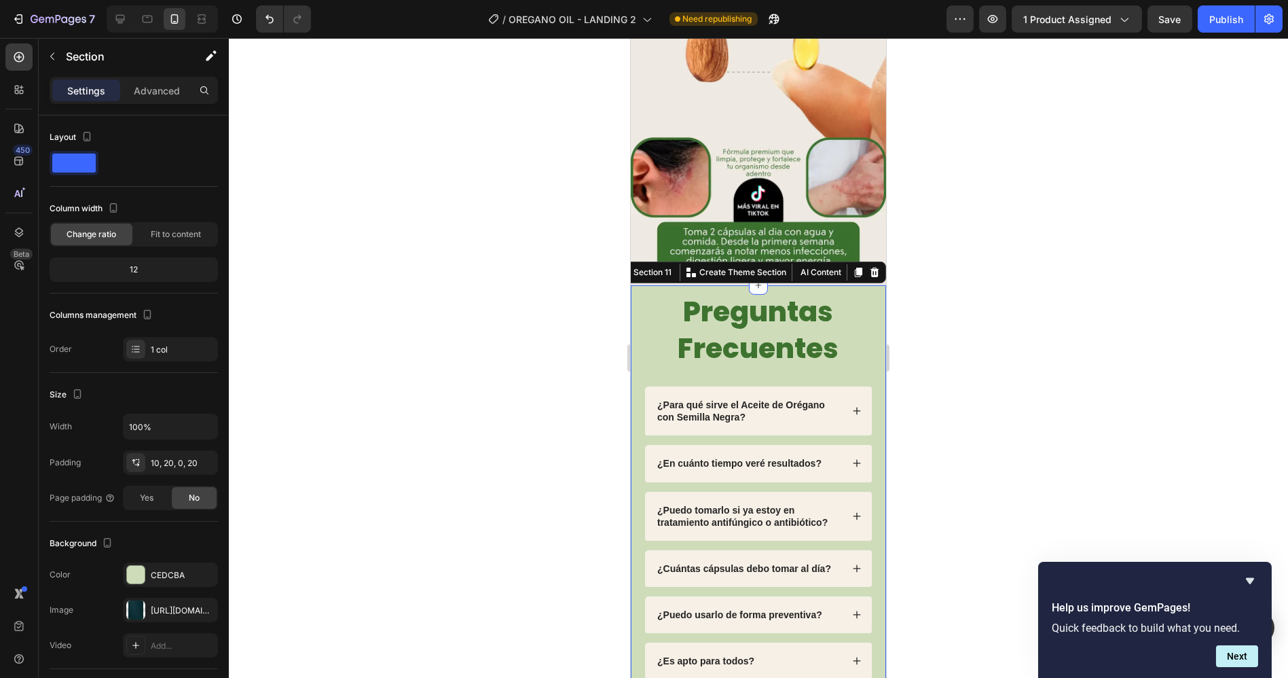
click at [1046, 304] on div at bounding box center [758, 358] width 1059 height 640
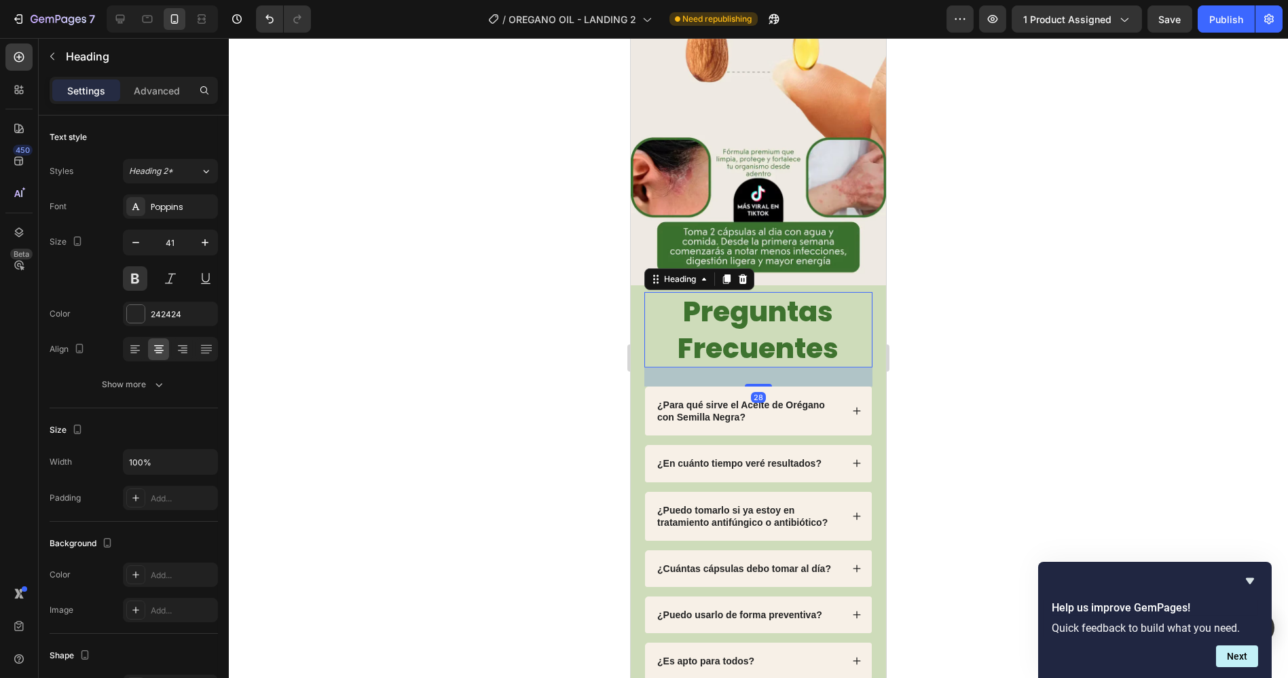
click at [761, 292] on span "Preguntas Frecuentes" at bounding box center [758, 329] width 161 height 75
click at [132, 244] on icon "button" at bounding box center [136, 243] width 14 height 14
click at [132, 243] on icon "button" at bounding box center [136, 243] width 14 height 14
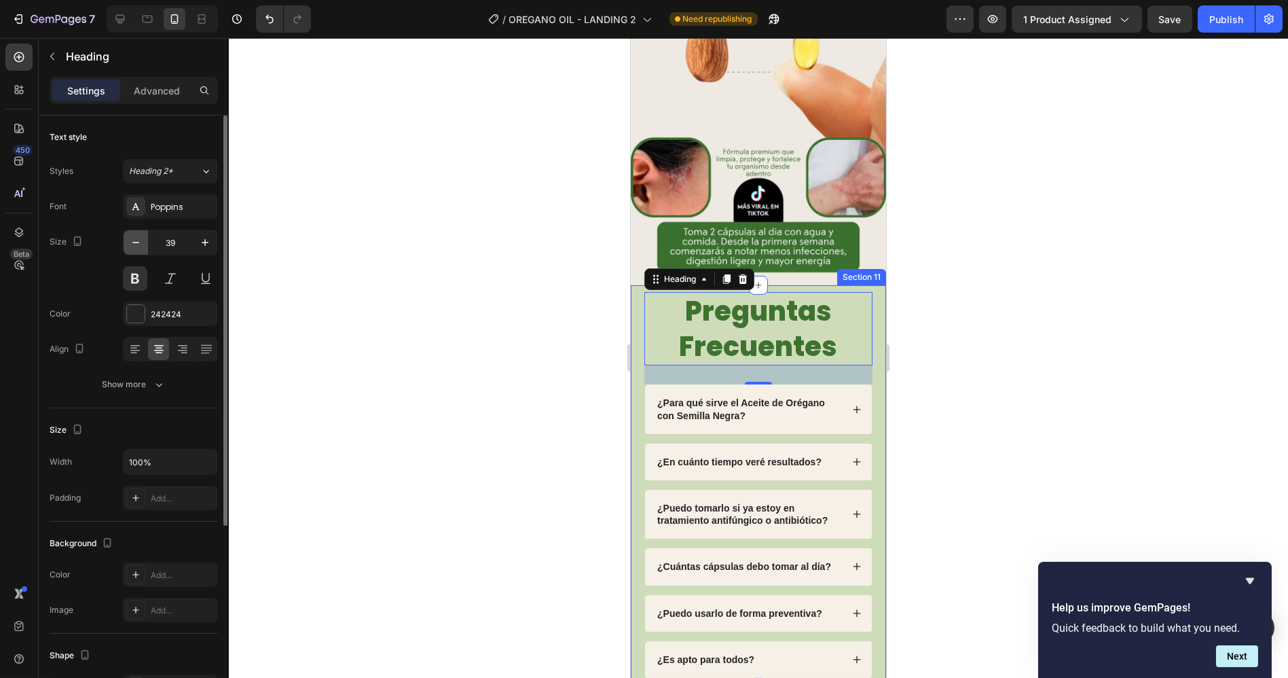
click at [132, 243] on icon "button" at bounding box center [136, 243] width 14 height 14
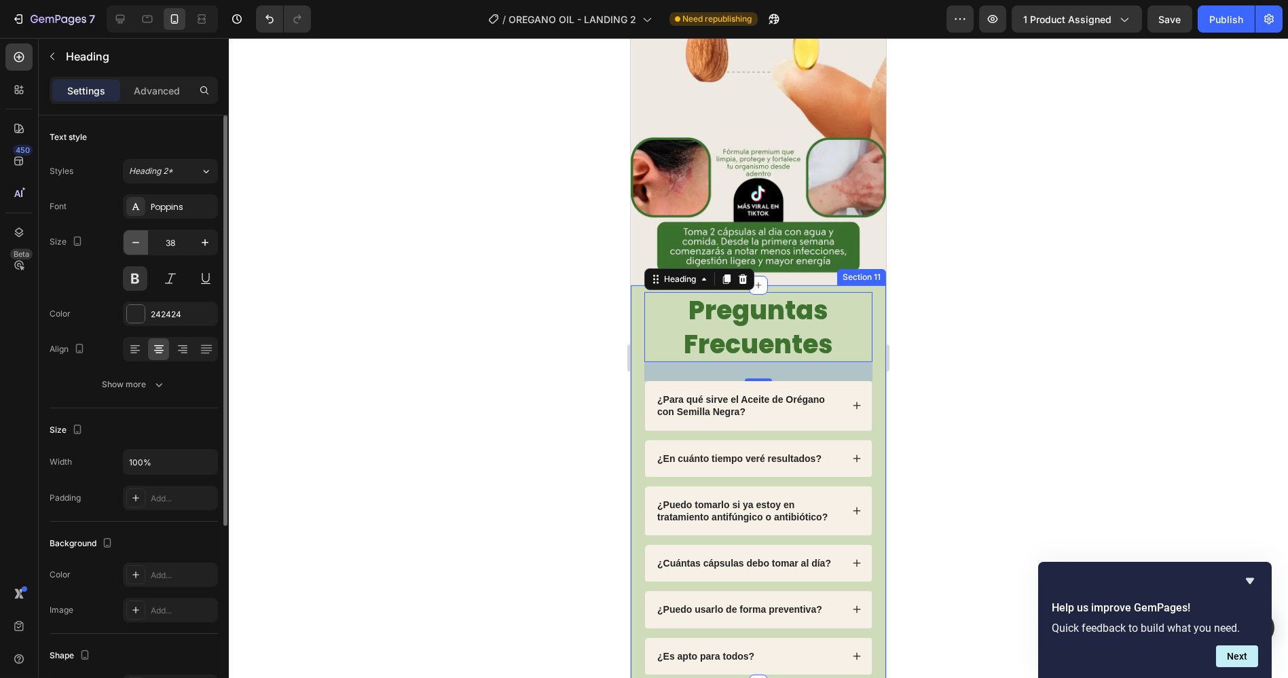
click at [132, 243] on icon "button" at bounding box center [136, 243] width 14 height 14
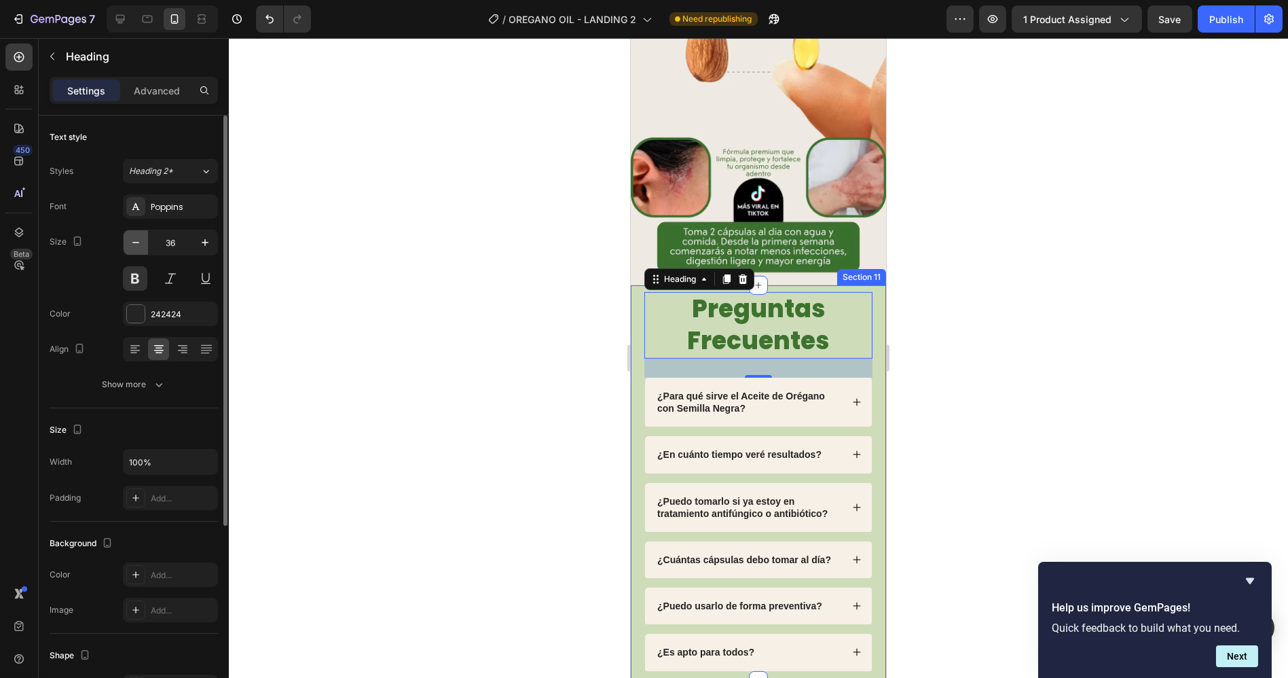
click at [130, 242] on icon "button" at bounding box center [136, 243] width 14 height 14
click at [130, 241] on icon "button" at bounding box center [136, 243] width 14 height 14
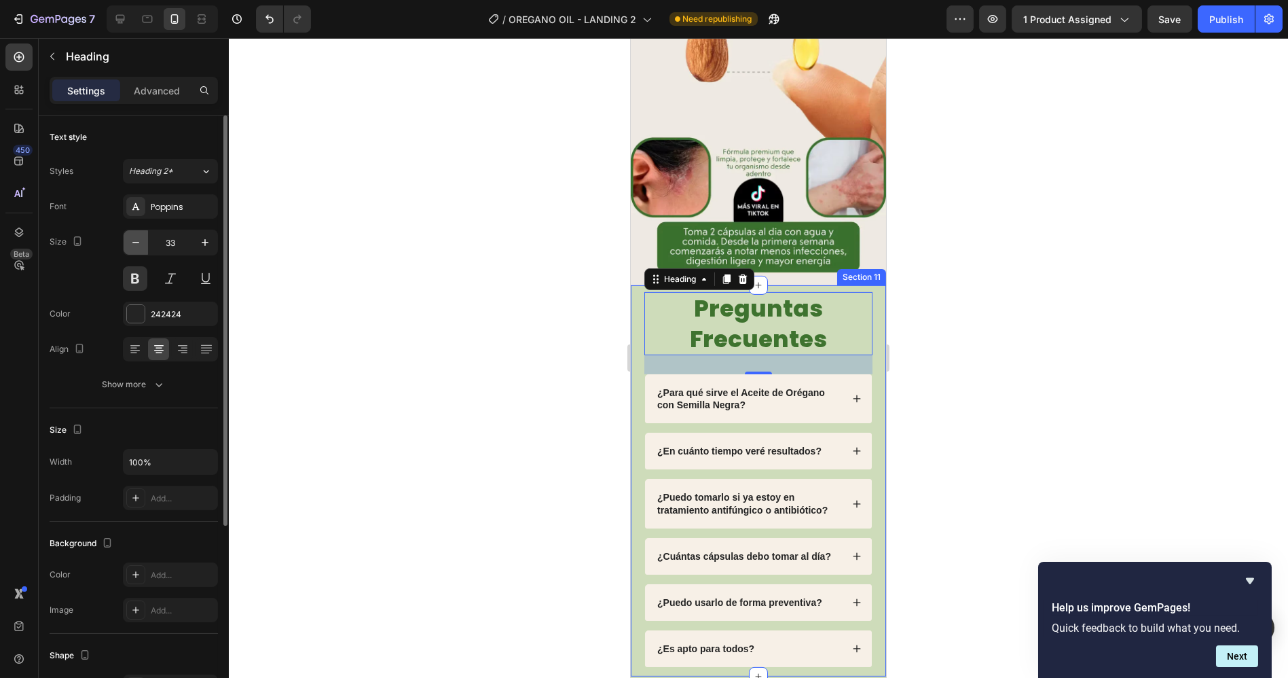
click at [130, 241] on icon "button" at bounding box center [136, 243] width 14 height 14
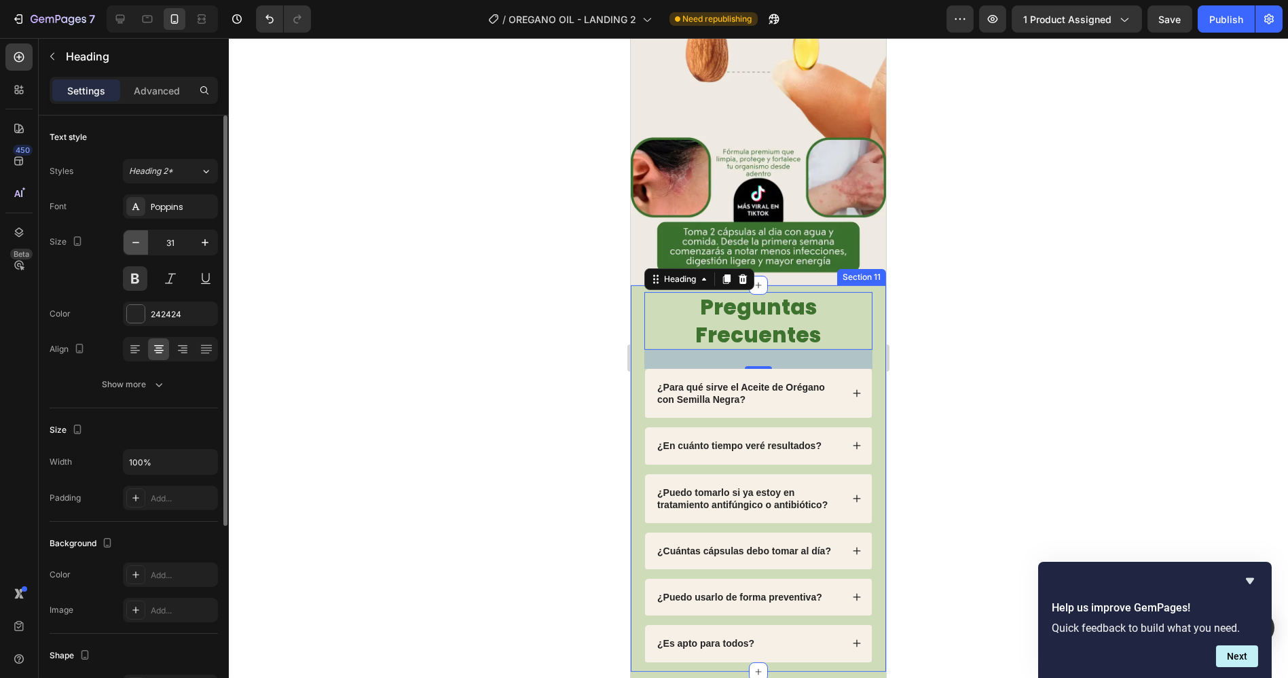
click at [130, 241] on icon "button" at bounding box center [136, 243] width 14 height 14
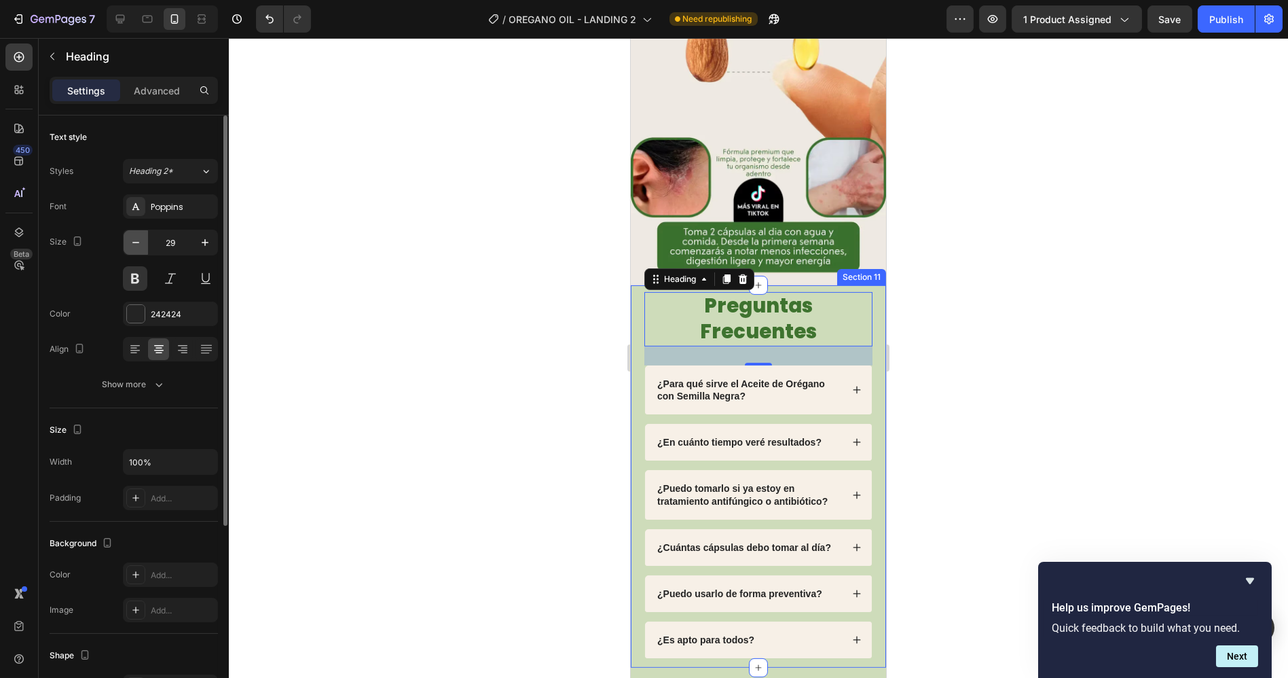
click at [130, 241] on icon "button" at bounding box center [136, 243] width 14 height 14
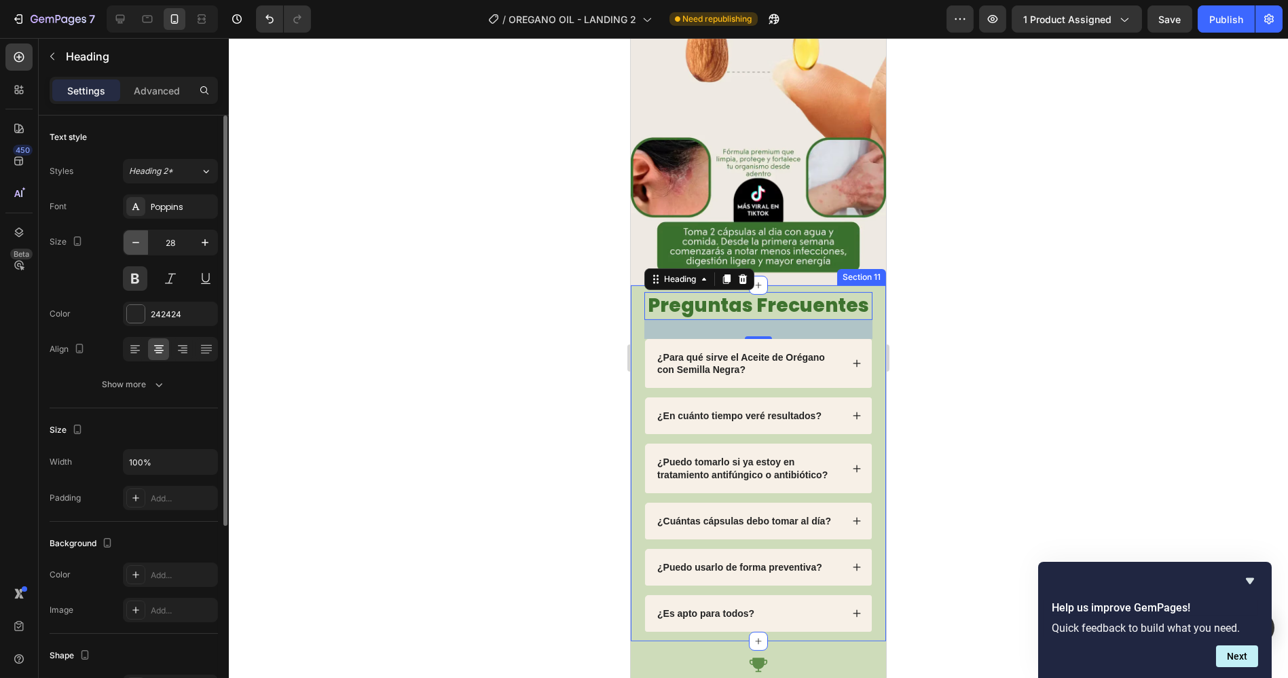
click at [130, 241] on icon "button" at bounding box center [136, 243] width 14 height 14
click at [131, 240] on icon "button" at bounding box center [136, 243] width 14 height 14
type input "25"
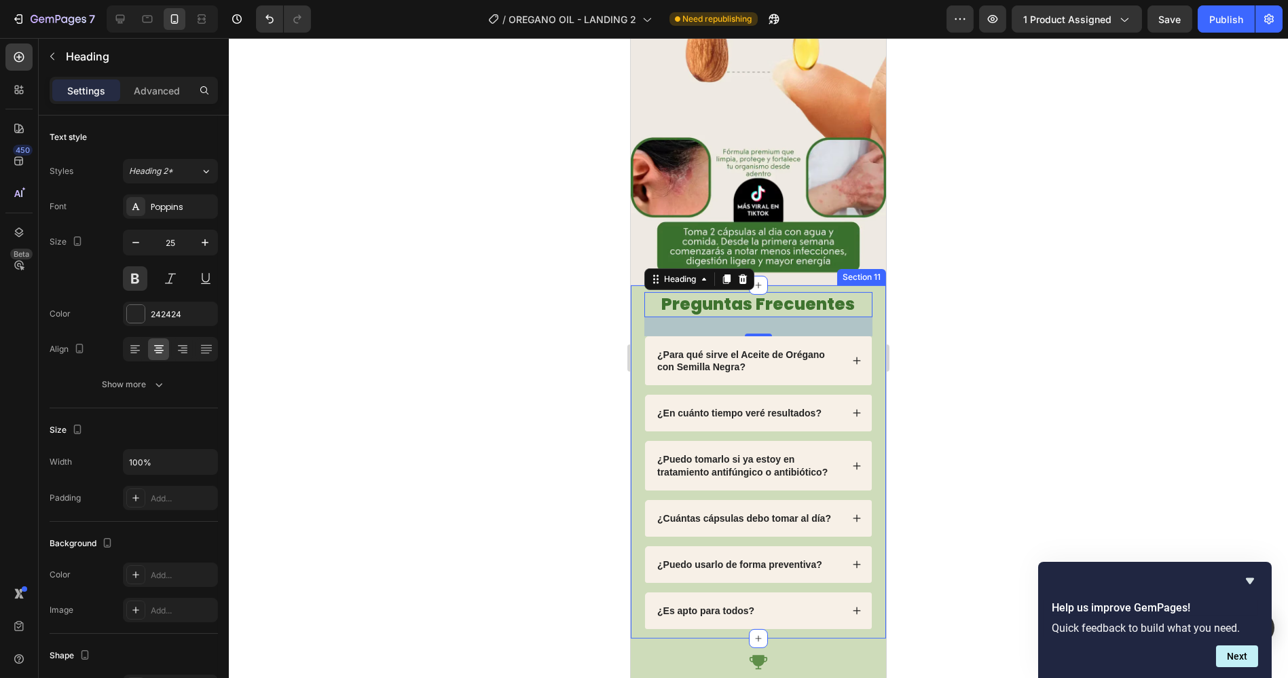
drag, startPoint x: 991, startPoint y: 284, endPoint x: 983, endPoint y: 282, distance: 8.3
click at [990, 285] on div at bounding box center [758, 358] width 1059 height 640
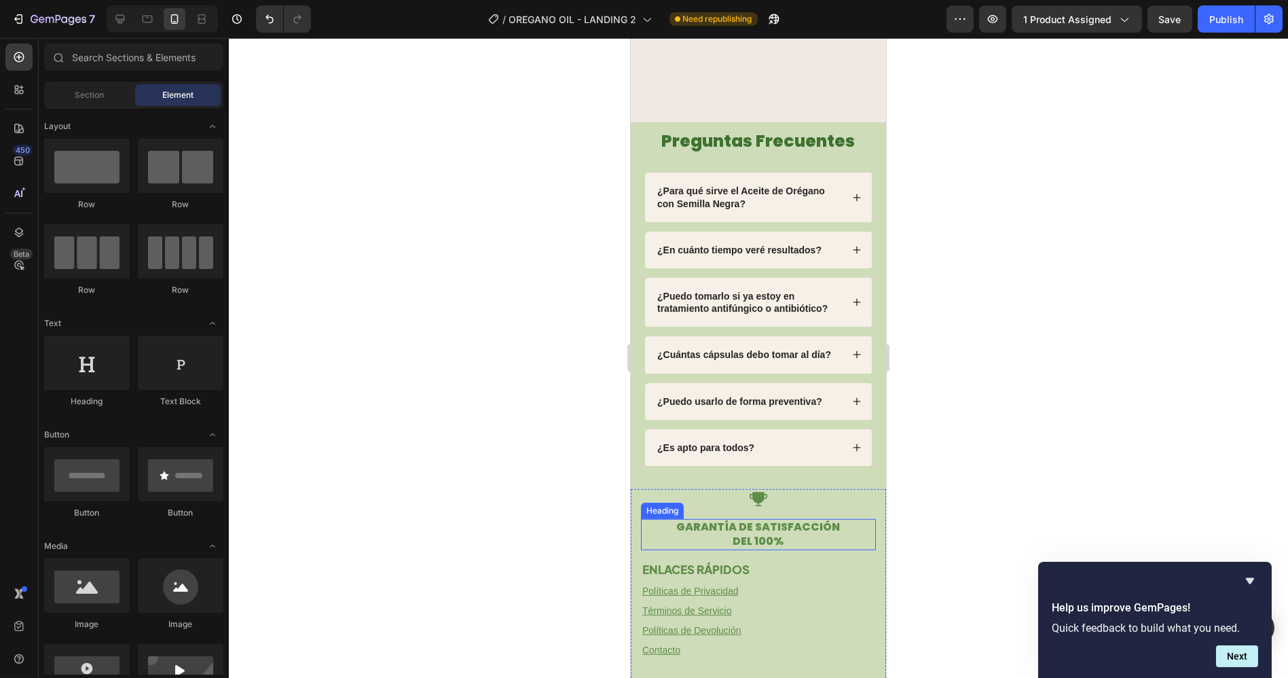
scroll to position [3926, 0]
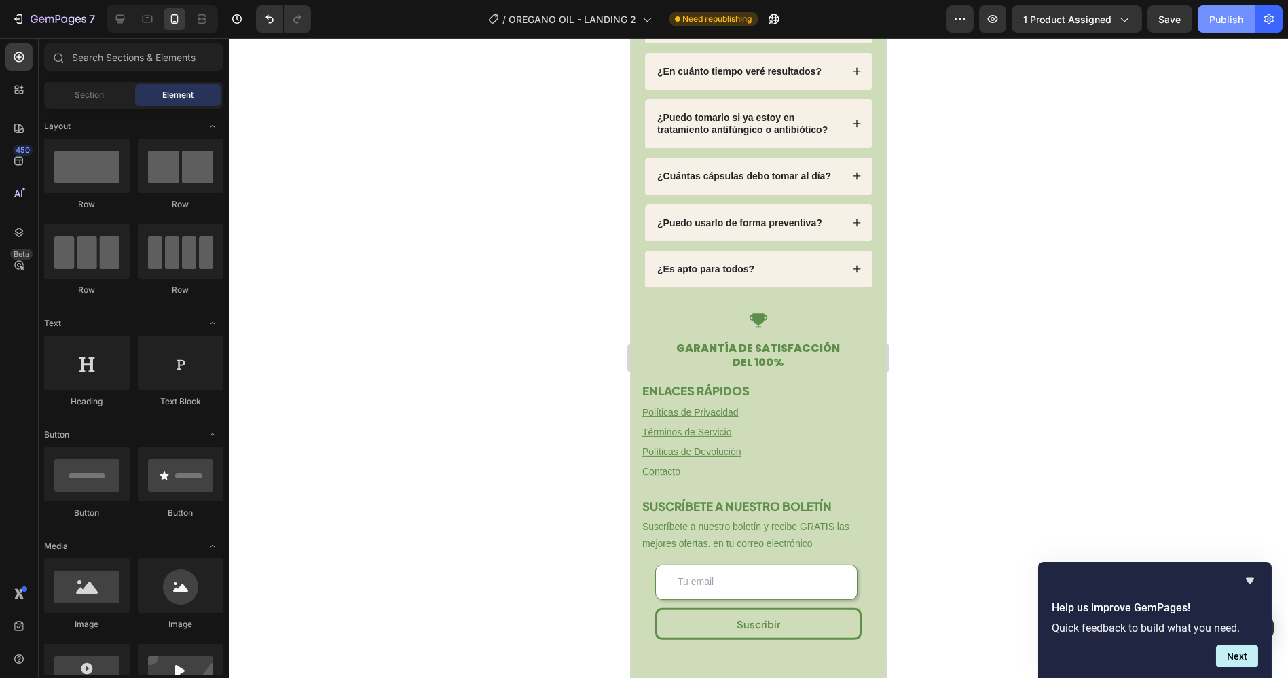
click at [1220, 20] on div "Publish" at bounding box center [1226, 19] width 34 height 14
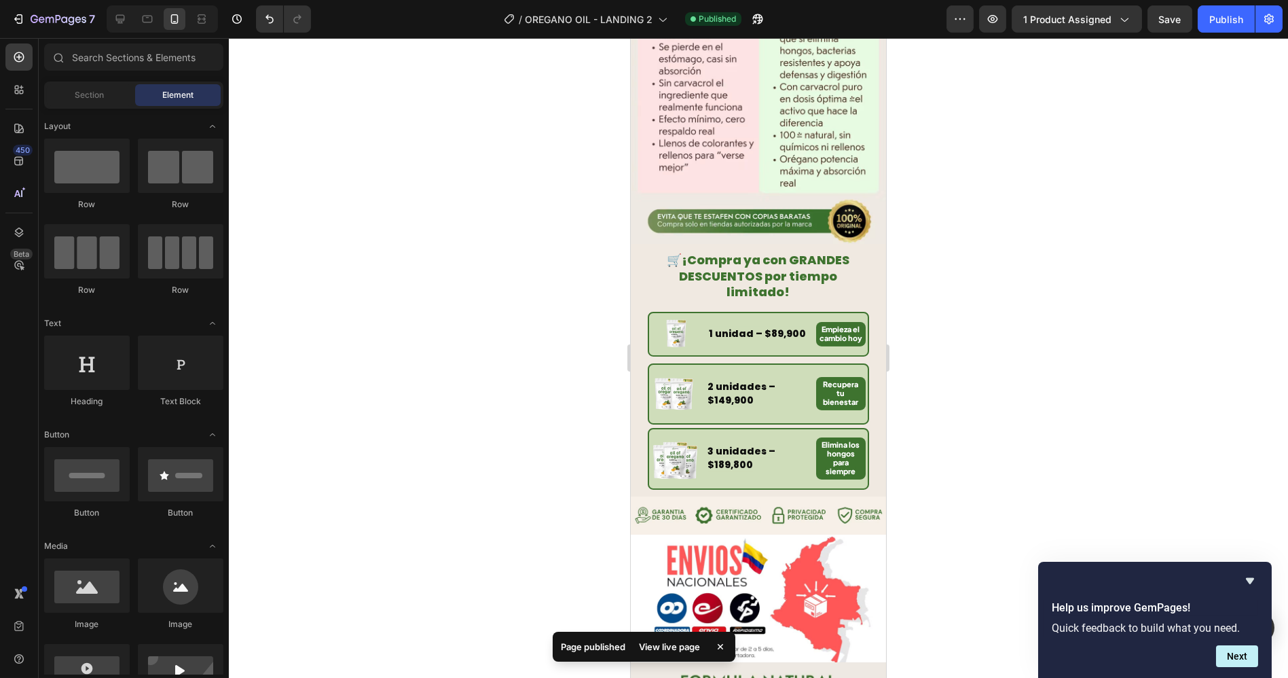
scroll to position [2435, 0]
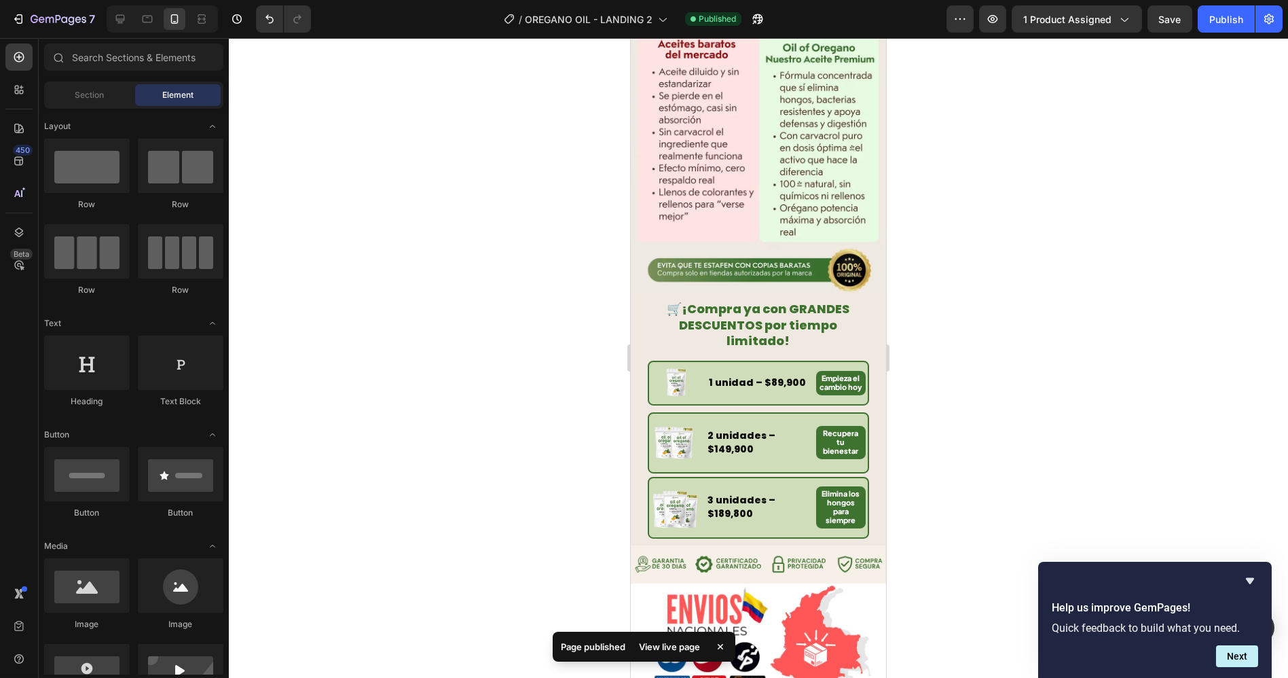
drag, startPoint x: 879, startPoint y: 505, endPoint x: 1517, endPoint y: 431, distance: 642.5
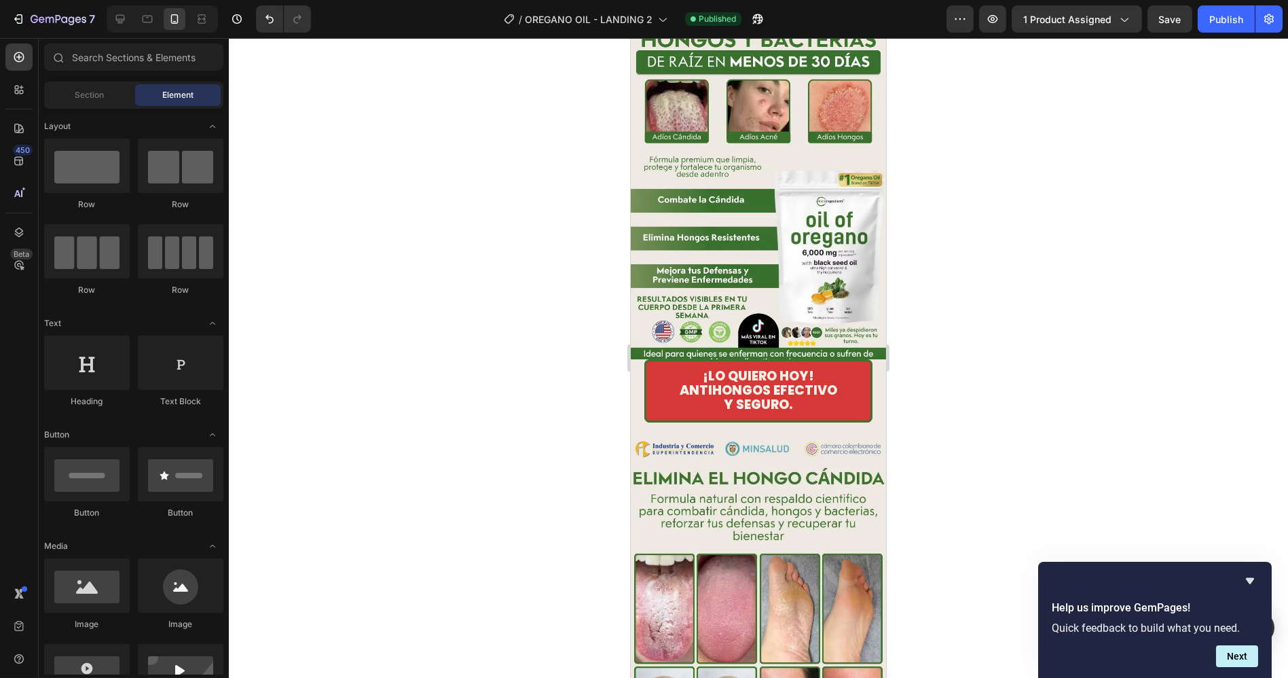
scroll to position [0, 0]
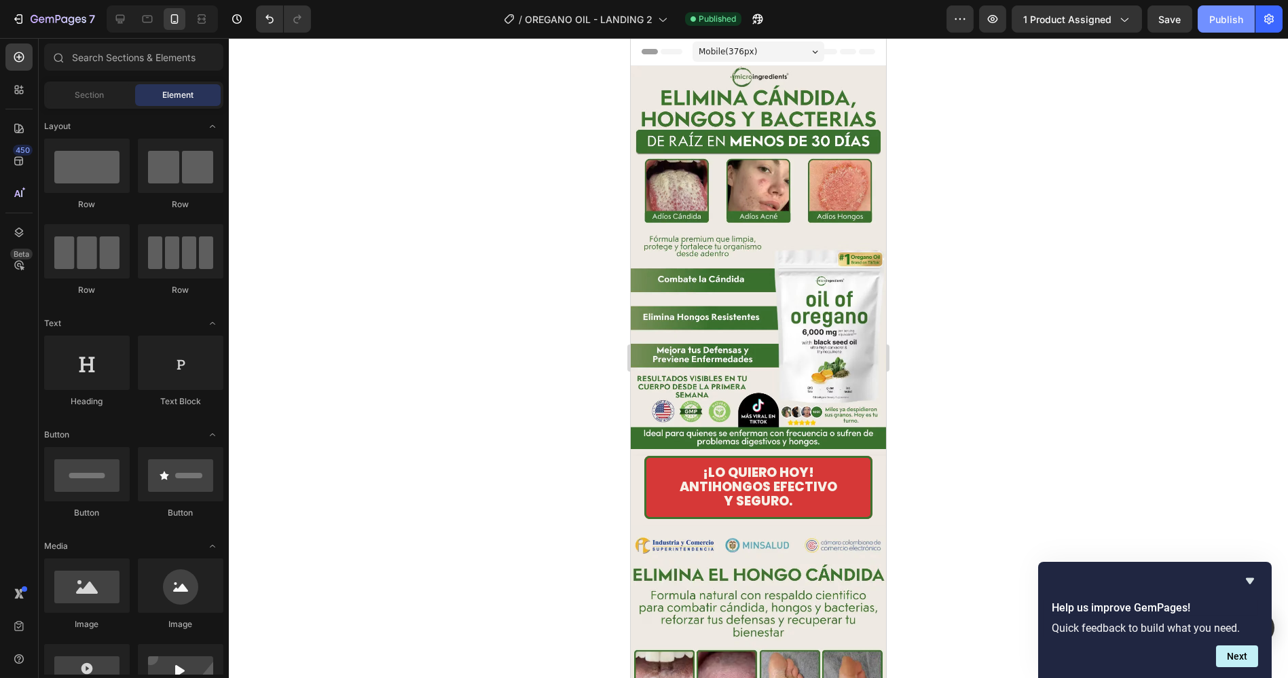
click at [1228, 10] on button "Publish" at bounding box center [1226, 18] width 57 height 27
click at [756, 20] on icon "button" at bounding box center [758, 19] width 14 height 14
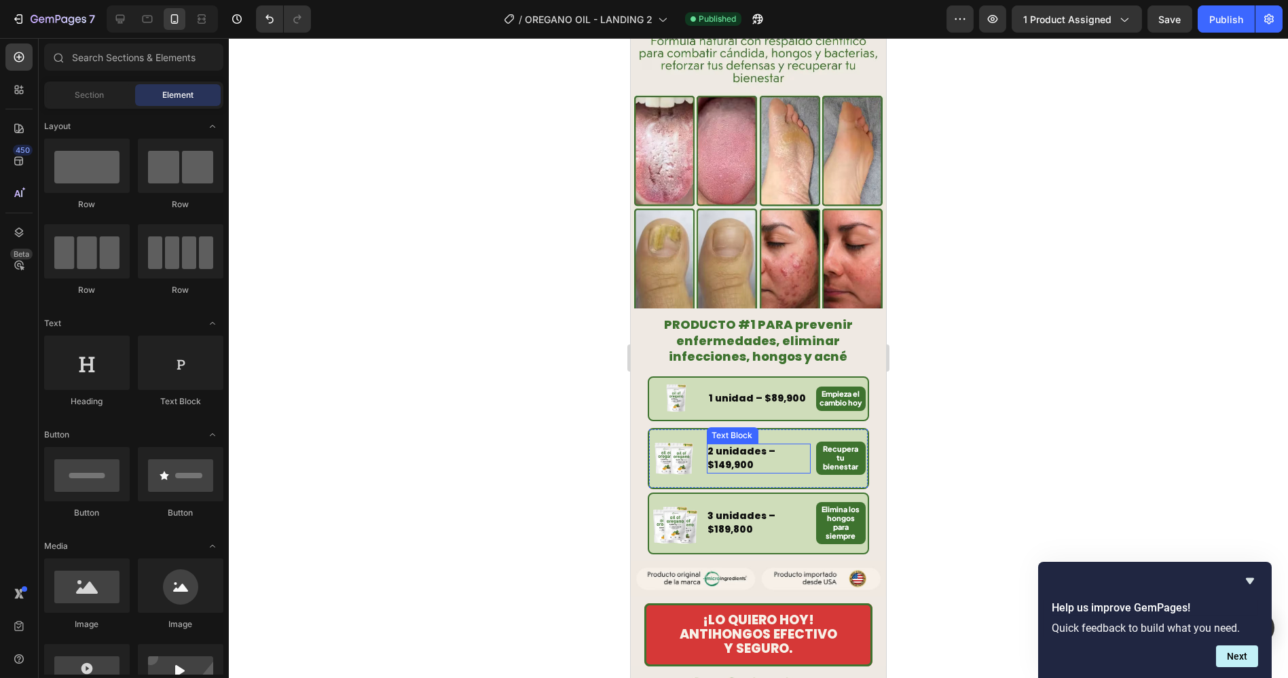
scroll to position [528, 0]
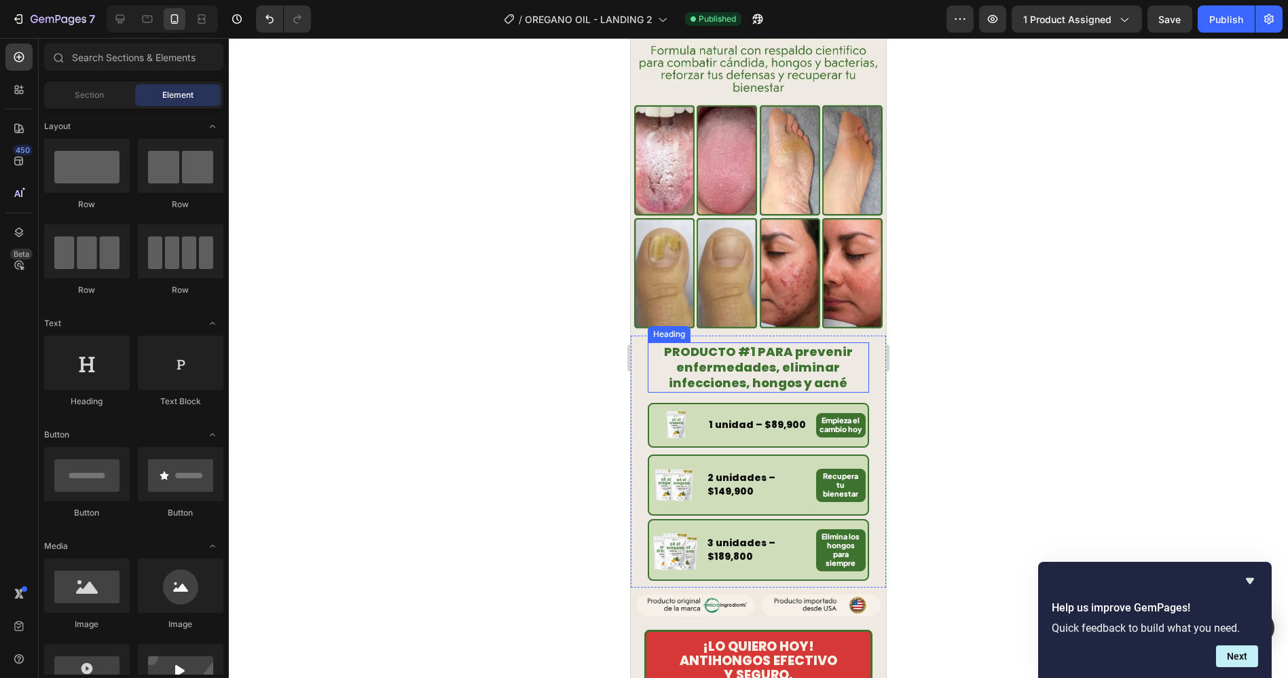
click at [763, 343] on strong "PRODUCTO #1 PARA prevenir enfermedades, eliminar infecciones, hongos y acné" at bounding box center [757, 367] width 189 height 49
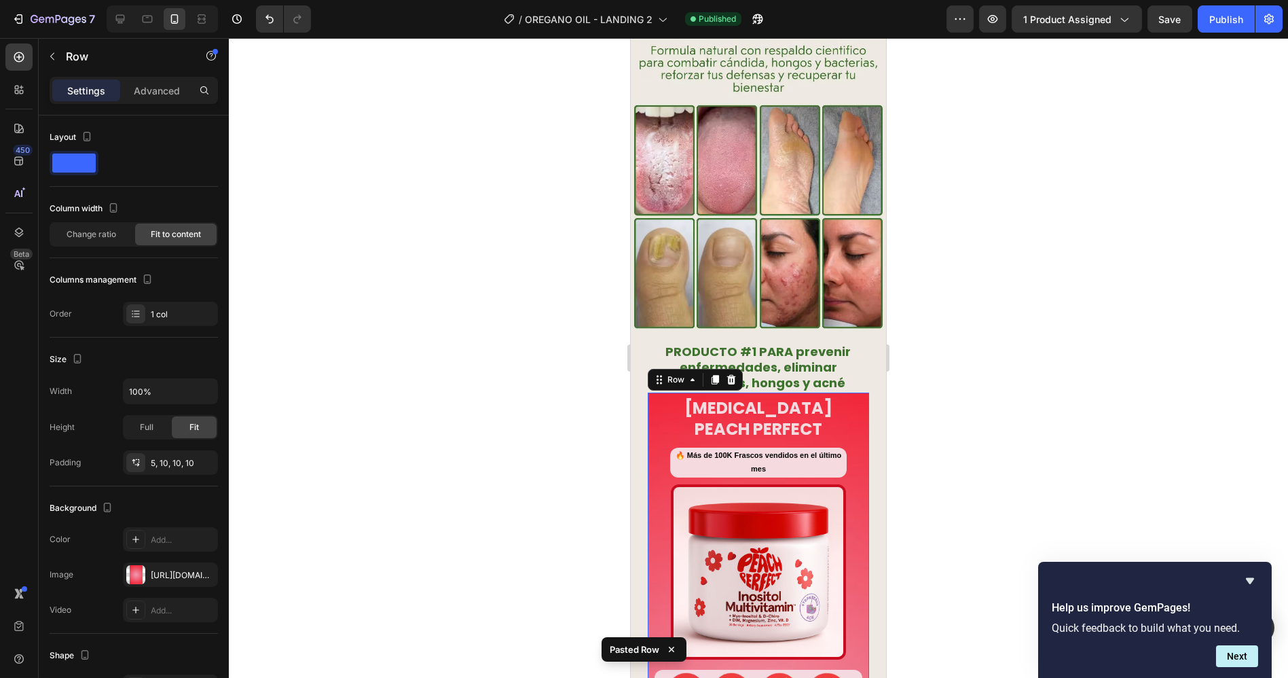
click at [204, 572] on icon "button" at bounding box center [203, 573] width 5 height 5
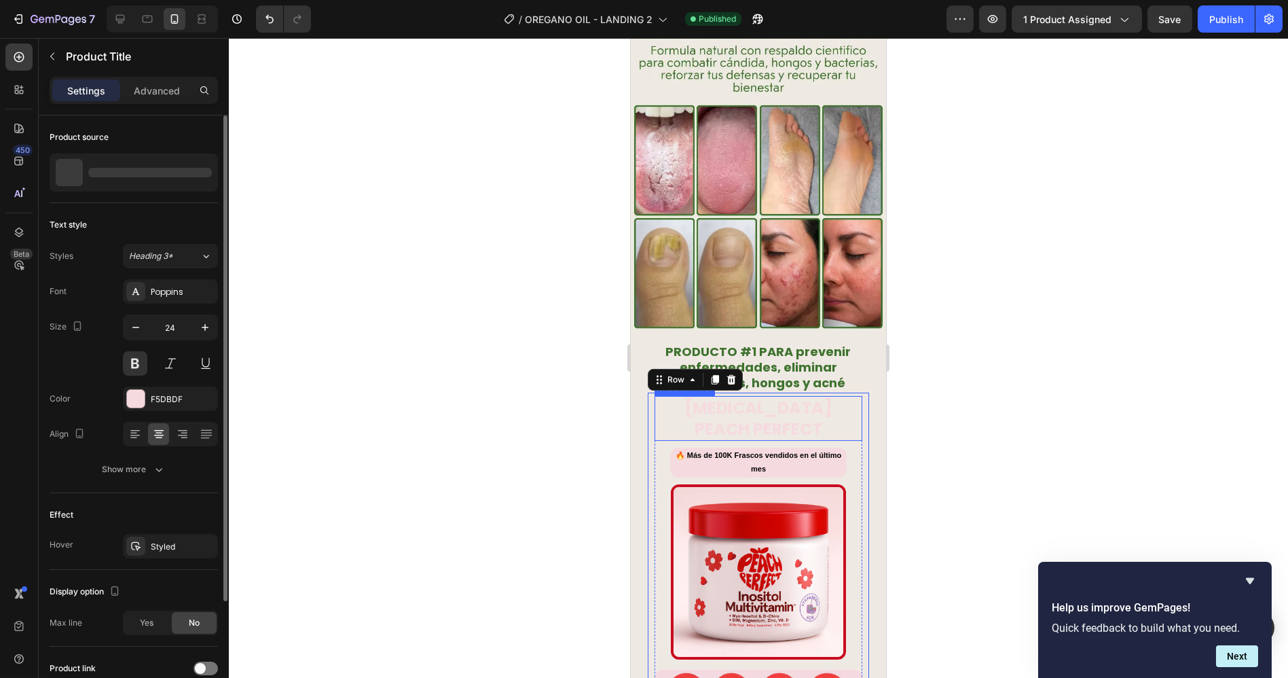
click at [754, 396] on h1 "[MEDICAL_DATA] Peach Perfect" at bounding box center [758, 418] width 208 height 45
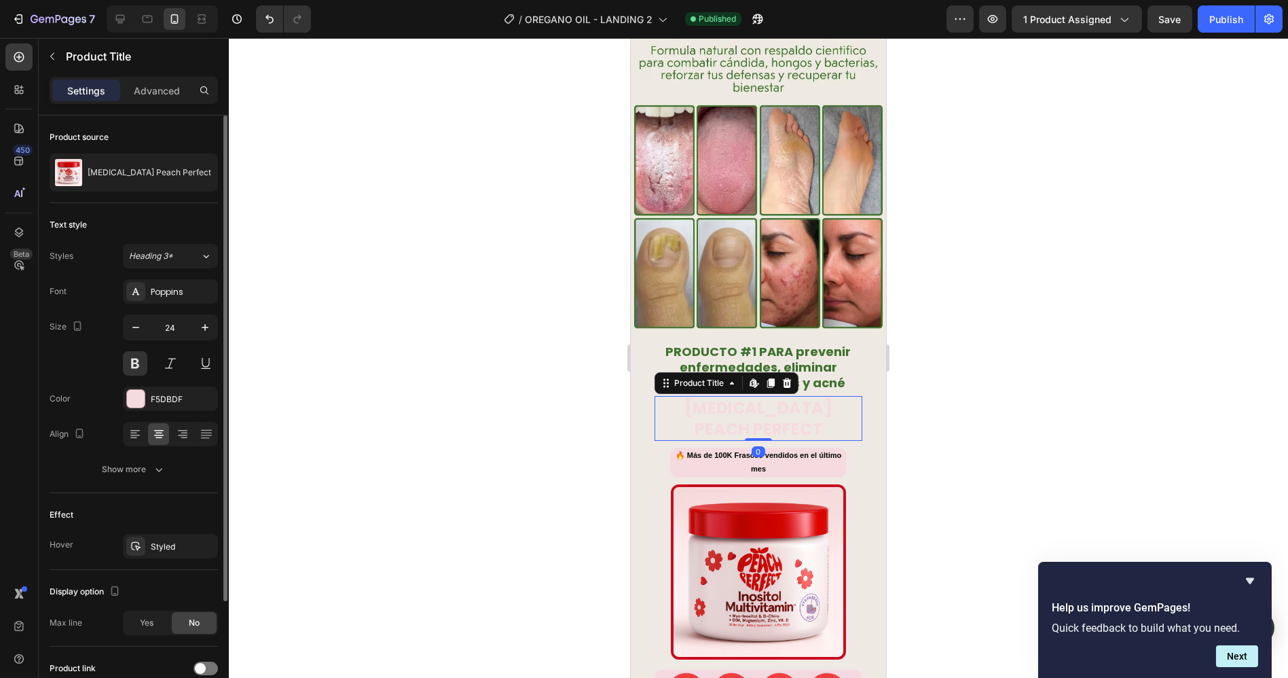
click at [754, 396] on h1 "[MEDICAL_DATA] Peach Perfect" at bounding box center [758, 418] width 208 height 45
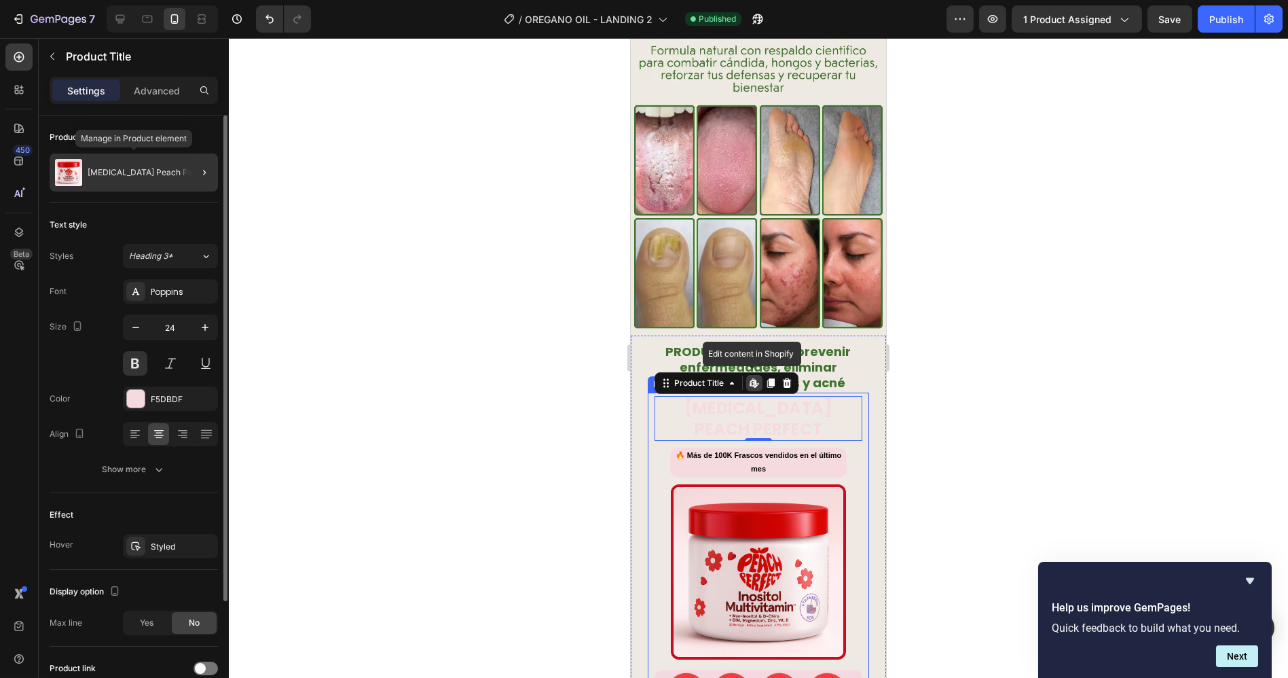
click at [132, 172] on p "[MEDICAL_DATA] Peach Perfect" at bounding box center [150, 173] width 124 height 10
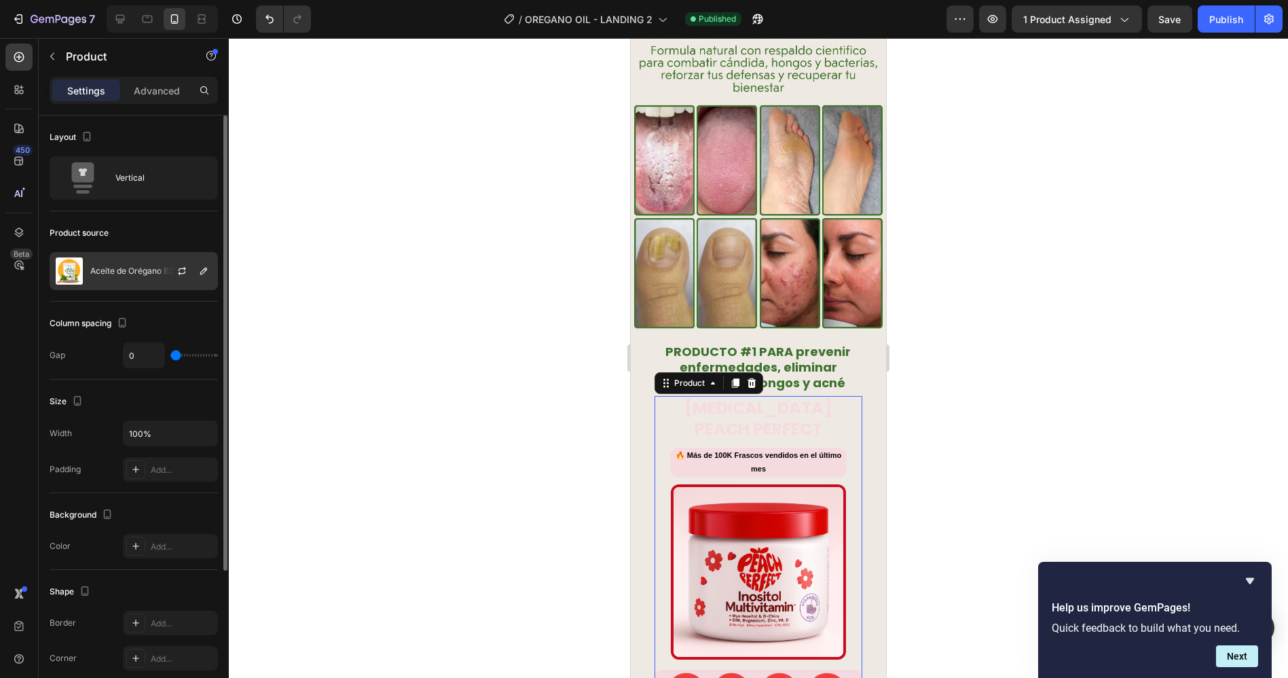
click at [103, 270] on p "Aceite de Orégano B2" at bounding box center [132, 271] width 84 height 10
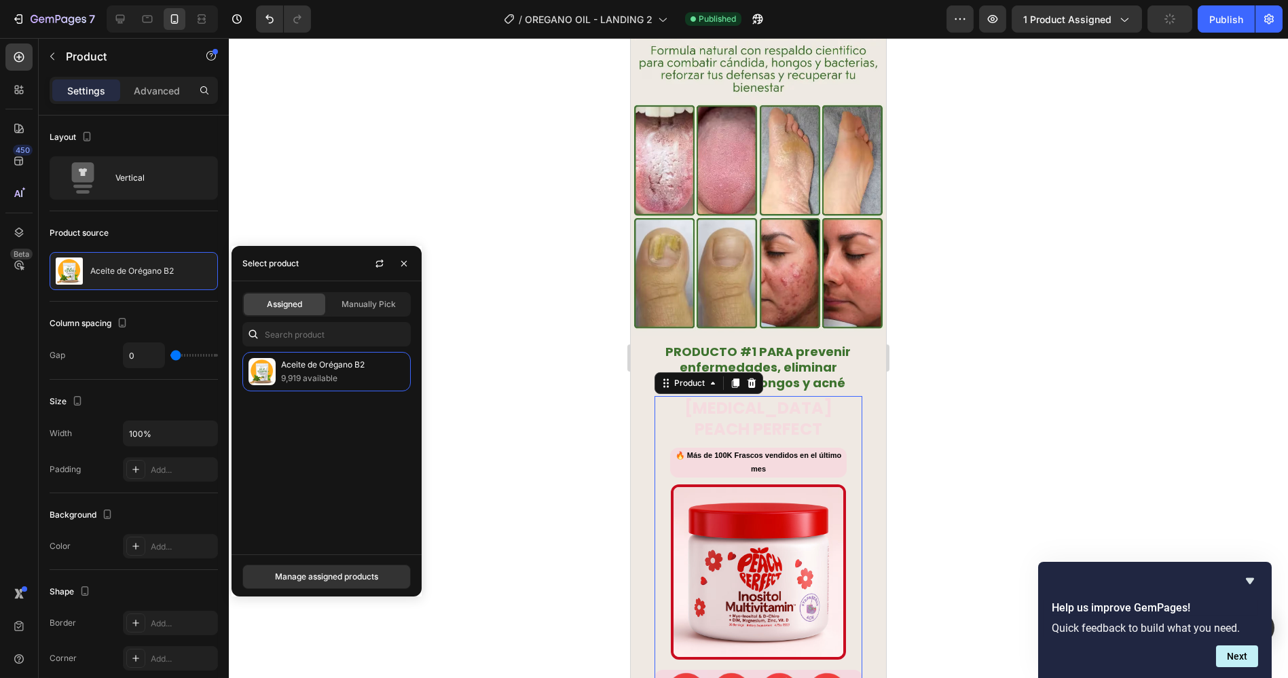
click at [280, 304] on span "Assigned" at bounding box center [284, 304] width 35 height 12
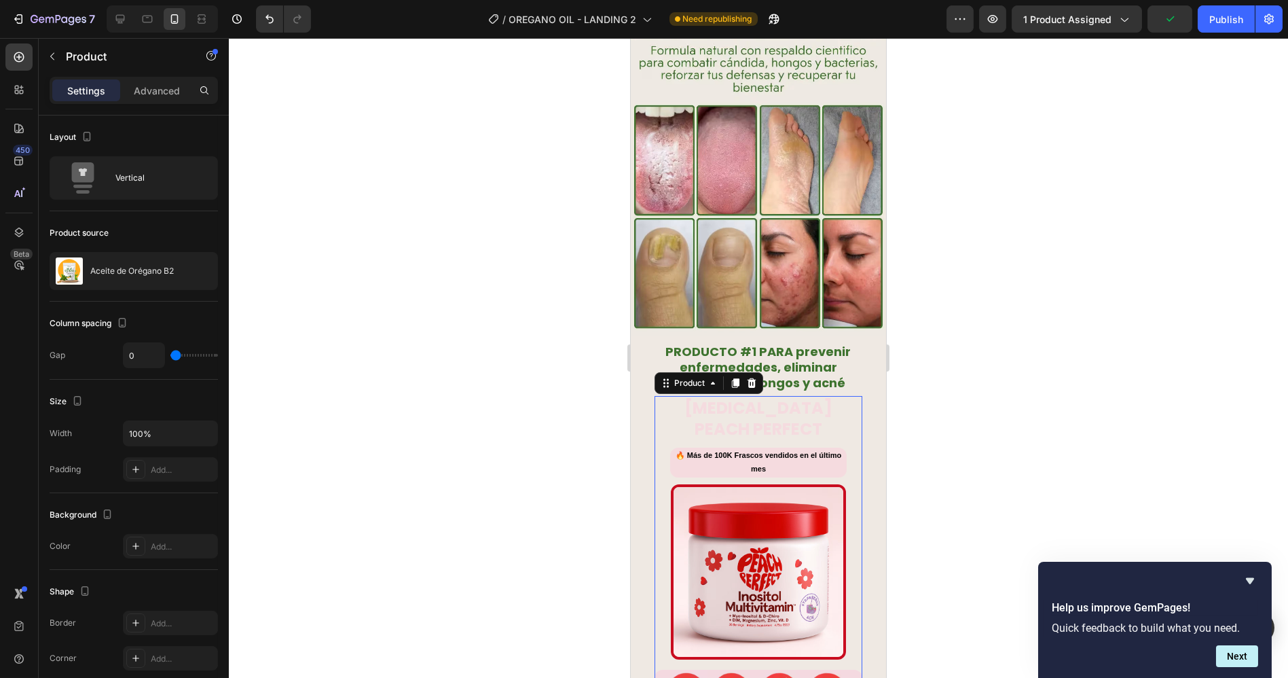
click at [494, 315] on div at bounding box center [758, 358] width 1059 height 640
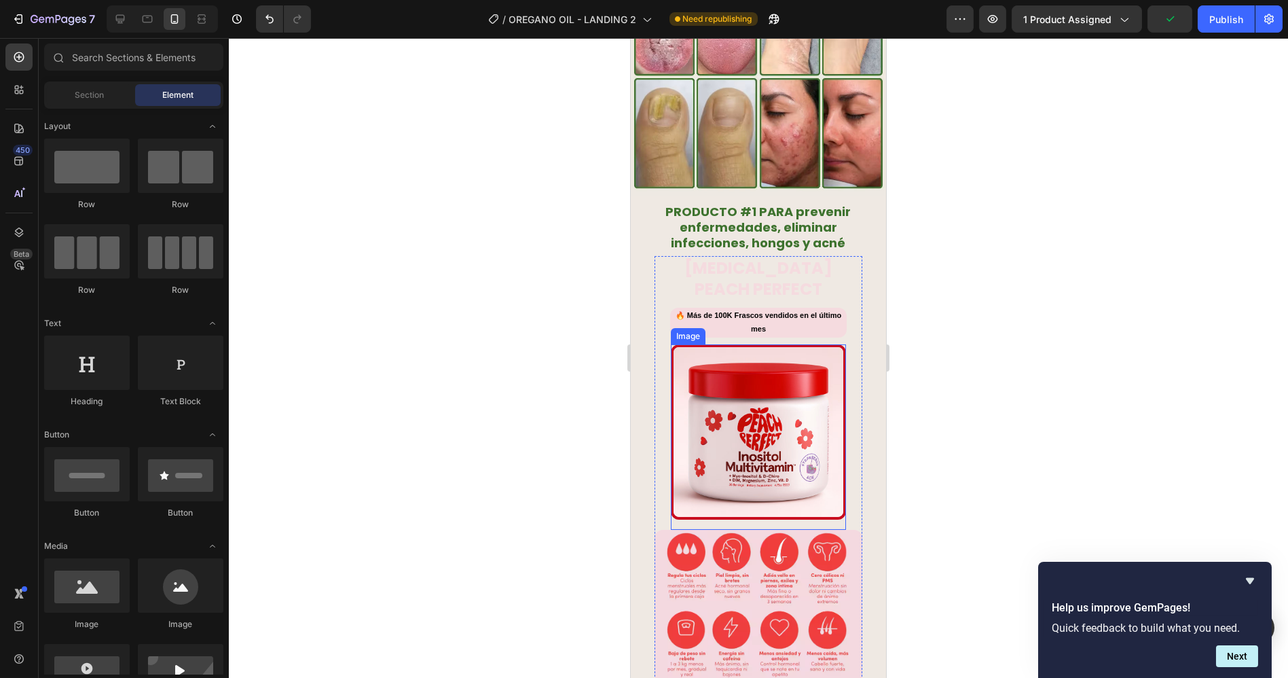
scroll to position [679, 0]
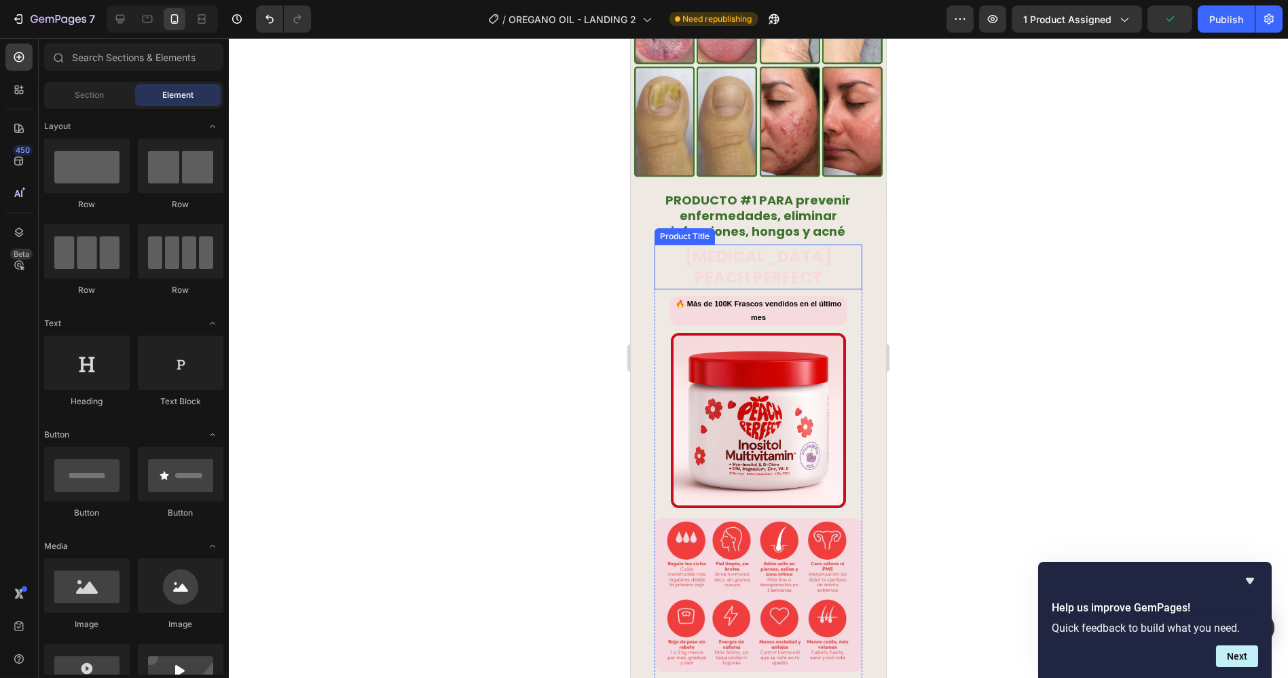
click at [744, 244] on h1 "[MEDICAL_DATA] Peach Perfect" at bounding box center [758, 266] width 208 height 45
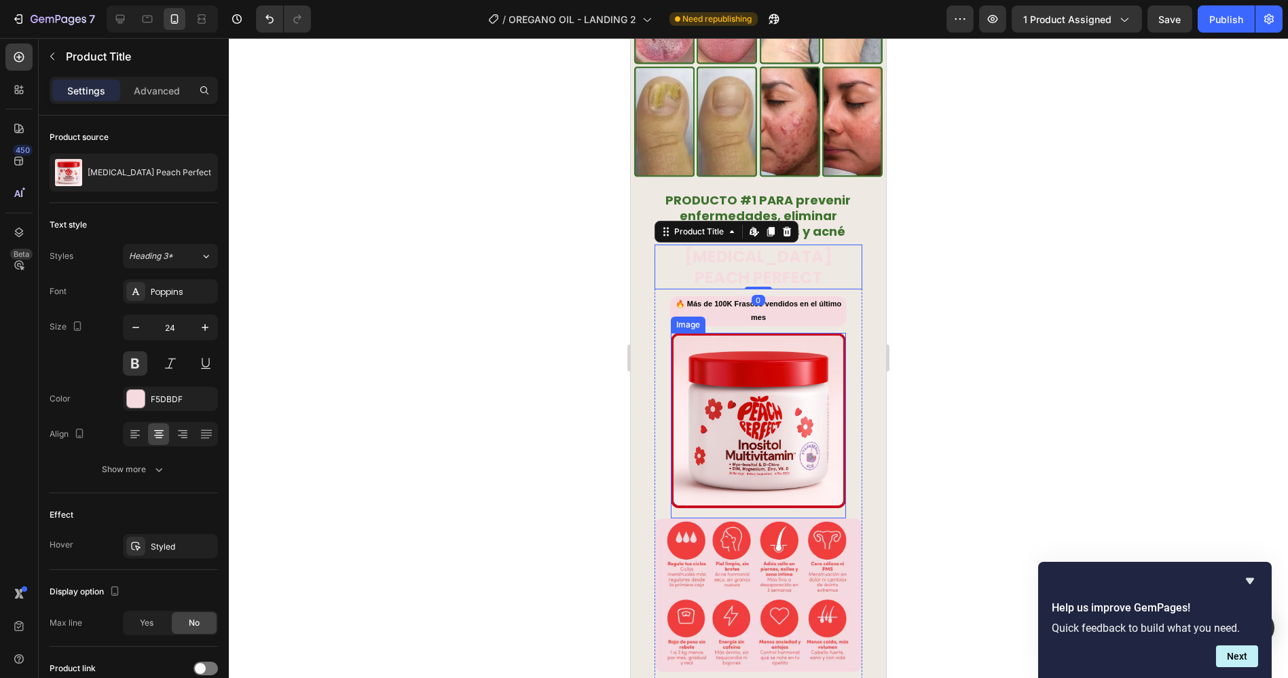
click at [733, 348] on img at bounding box center [757, 420] width 175 height 175
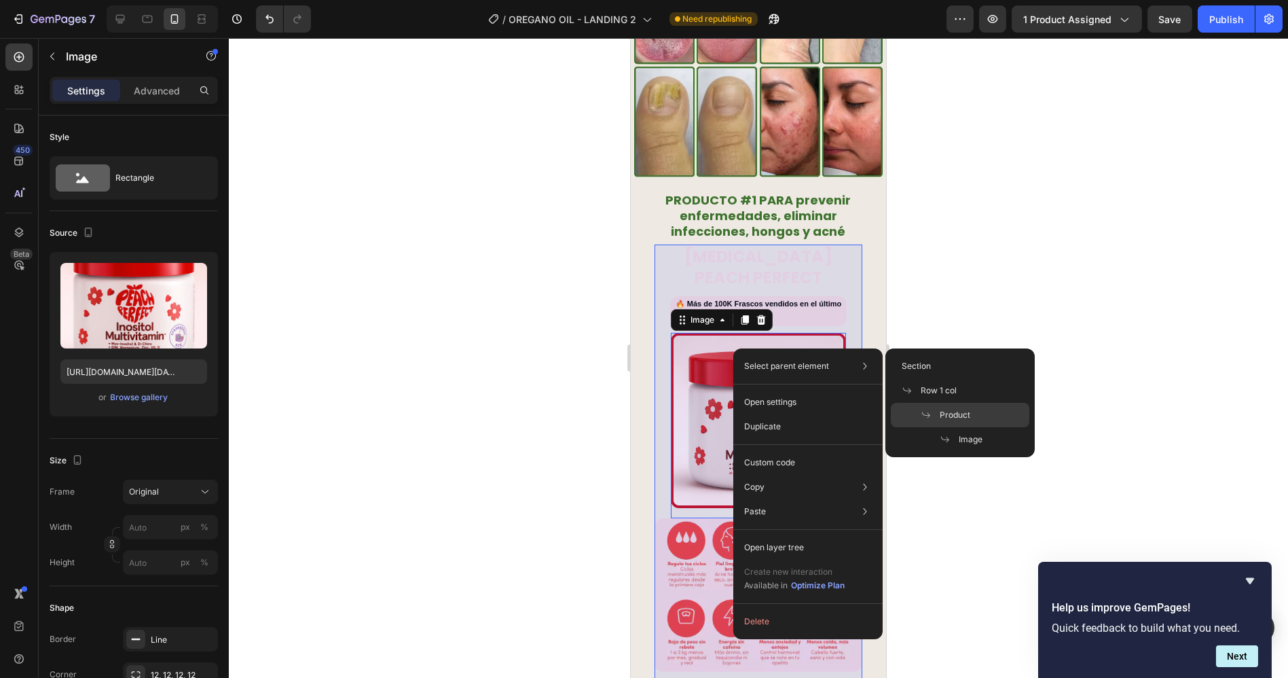
click at [948, 413] on span "Product" at bounding box center [955, 415] width 31 height 12
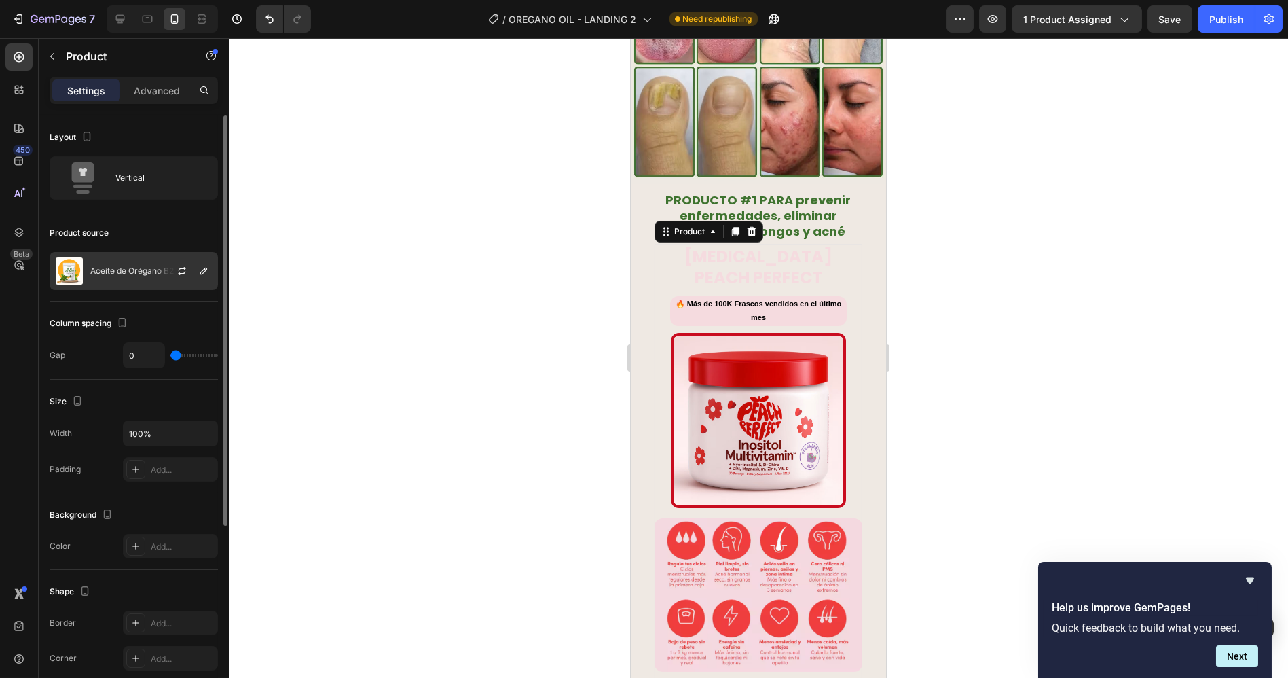
click at [111, 264] on div "Aceite de Orégano B2" at bounding box center [134, 271] width 168 height 38
click at [185, 270] on icon "button" at bounding box center [182, 270] width 11 height 11
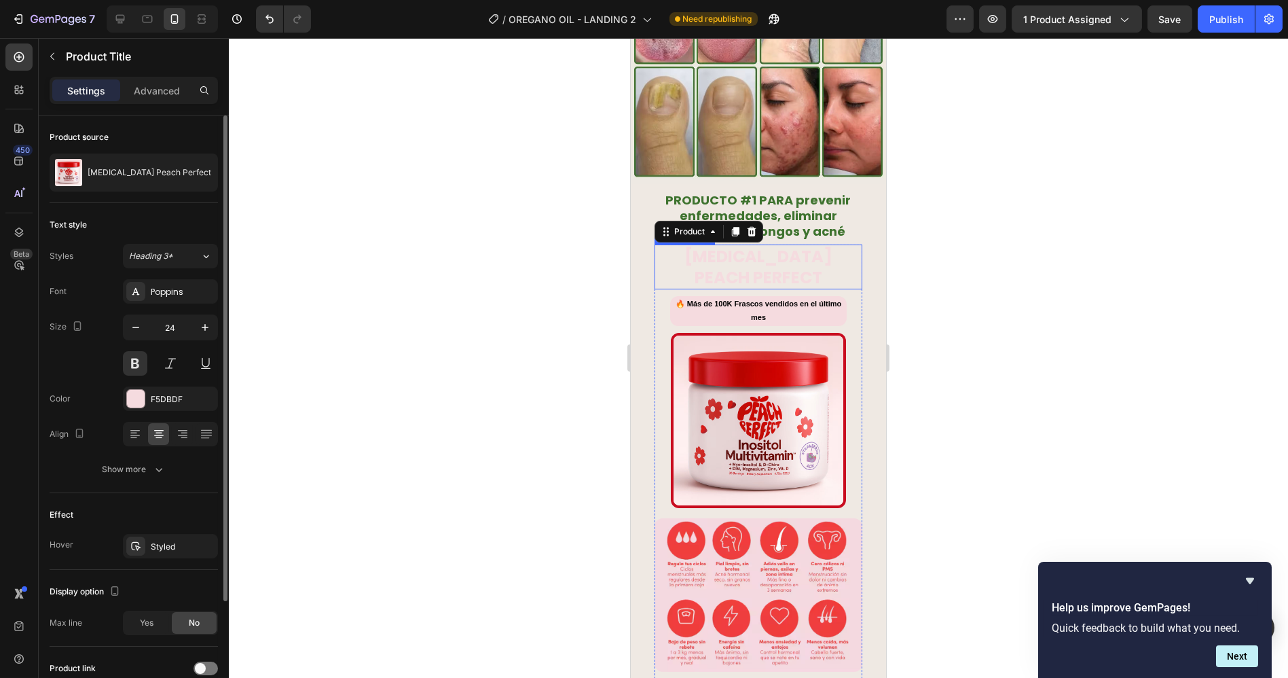
click at [752, 244] on h1 "[MEDICAL_DATA] Peach Perfect" at bounding box center [758, 266] width 208 height 45
click at [786, 227] on icon at bounding box center [786, 232] width 9 height 10
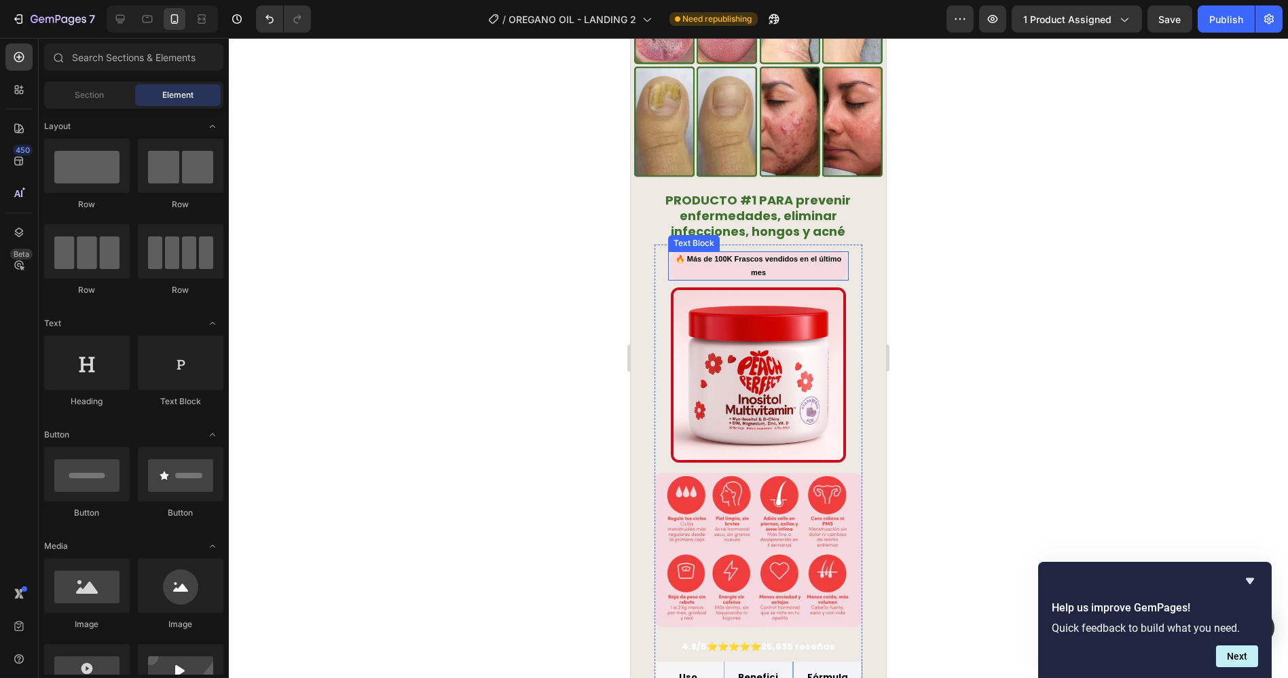
click at [777, 253] on p "🔥 Más de 100K Frascos vendidos en el último mes" at bounding box center [758, 266] width 174 height 27
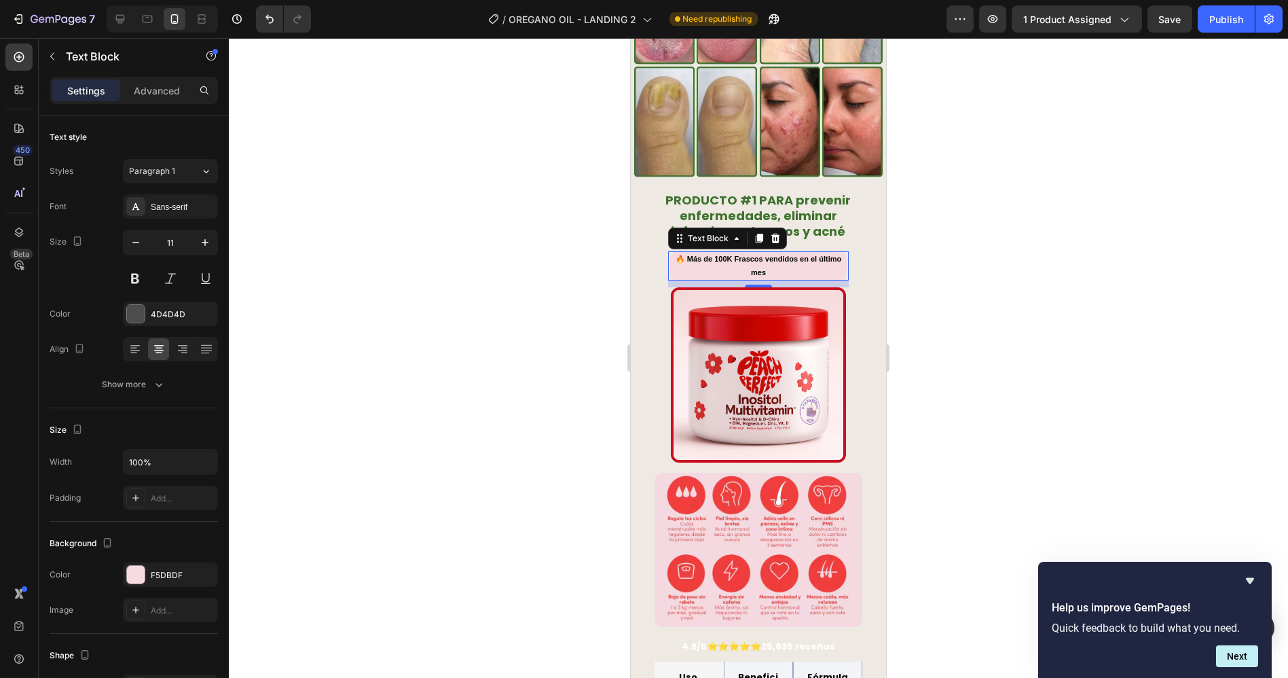
click at [756, 255] on strong "🔥 Más de 100K Frascos vendidos en el último mes" at bounding box center [758, 266] width 166 height 22
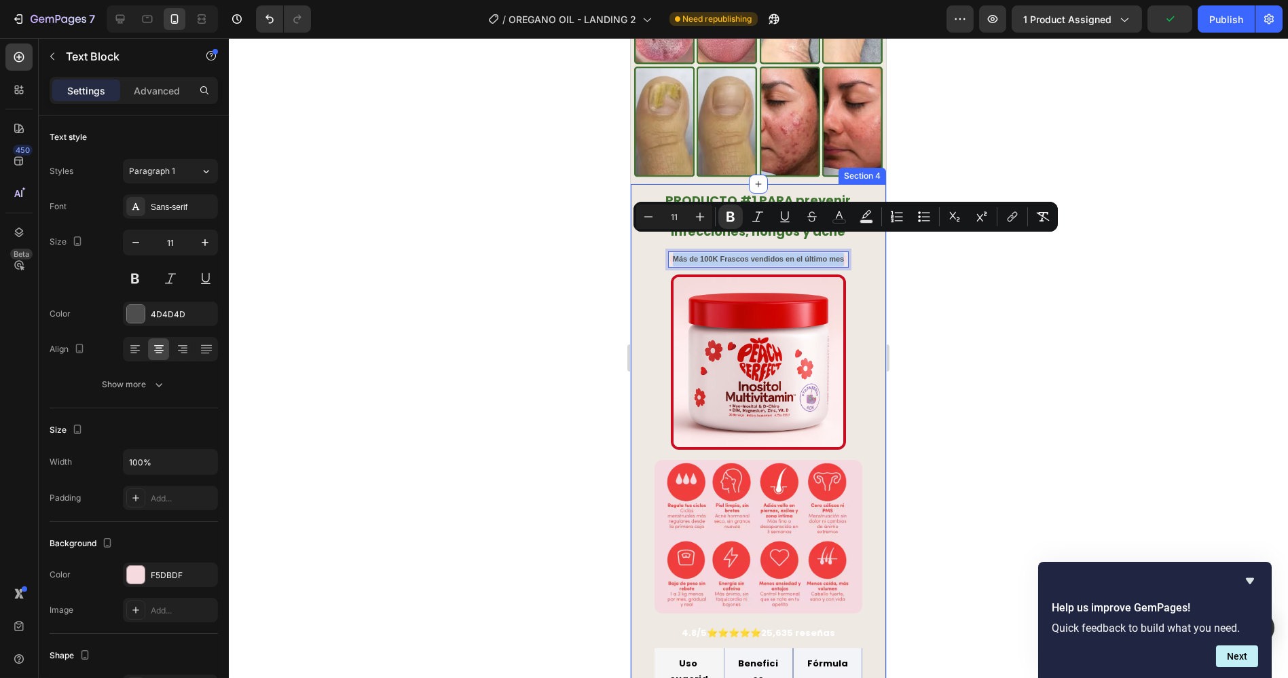
drag, startPoint x: 769, startPoint y: 255, endPoint x: 646, endPoint y: 247, distance: 123.8
click at [646, 247] on div "PRODUCTO #1 PARA prevenir enfermedades, eliminar infecciones, hongos y acné Hea…" at bounding box center [757, 658] width 255 height 948
click at [686, 253] on p "Más de 100K Frascos vendidos en el último mes" at bounding box center [758, 260] width 174 height 14
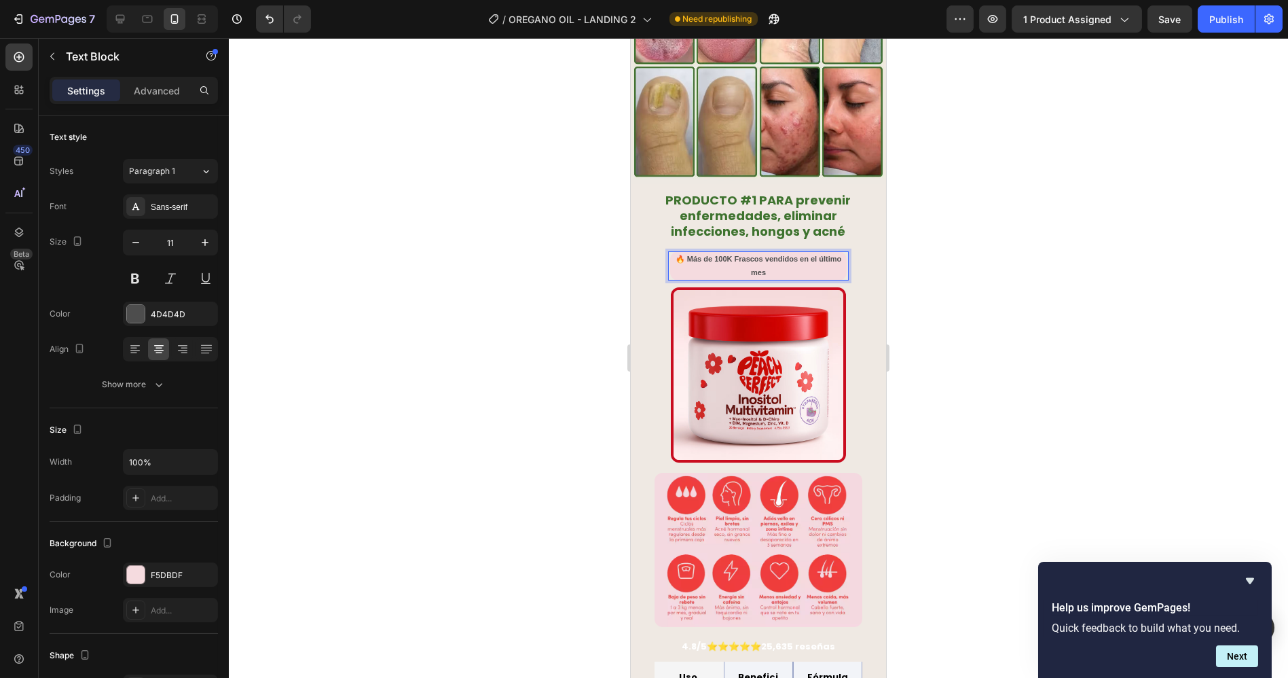
drag, startPoint x: 931, startPoint y: 259, endPoint x: 253, endPoint y: 216, distance: 679.0
click at [931, 259] on div at bounding box center [758, 358] width 1059 height 640
click at [822, 253] on p "🔥 Más de 100K Frascos vendidos en el último mes" at bounding box center [758, 266] width 174 height 27
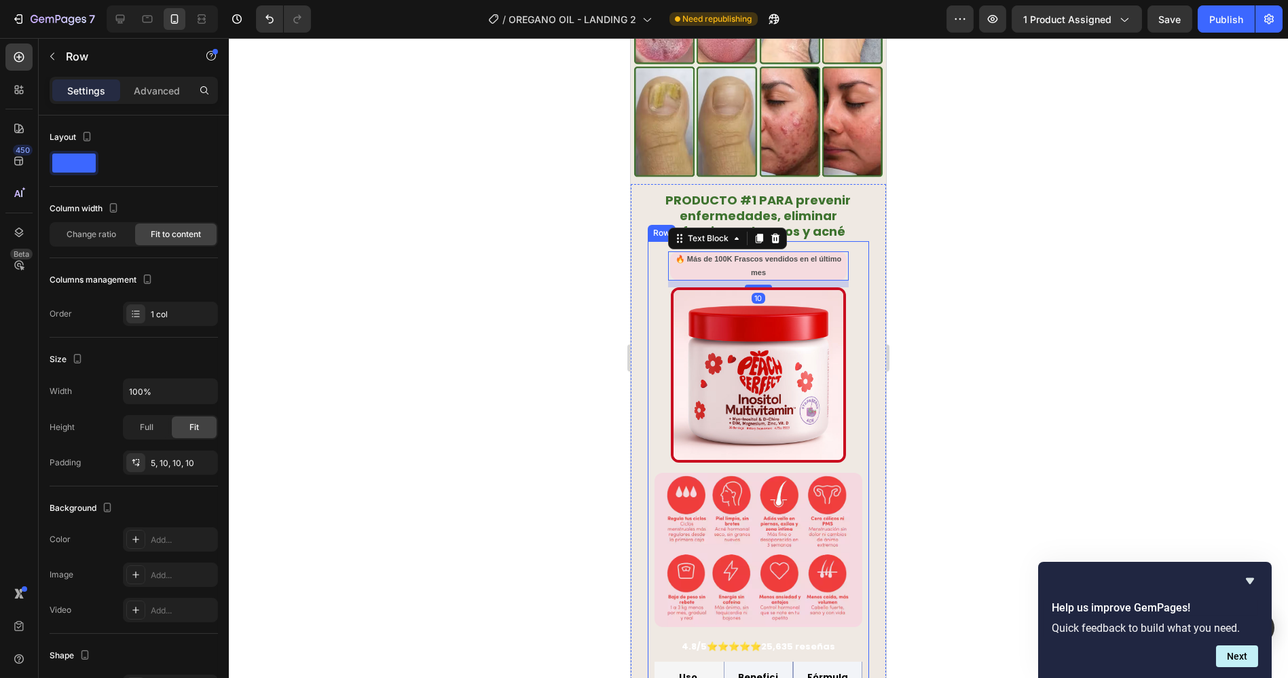
click at [649, 252] on div "🔥 Más de 100K Frascos vendidos en el último mes Text Block 10 Image Image 4.8/5…" at bounding box center [757, 590] width 221 height 698
click at [147, 88] on p "Advanced" at bounding box center [157, 91] width 46 height 14
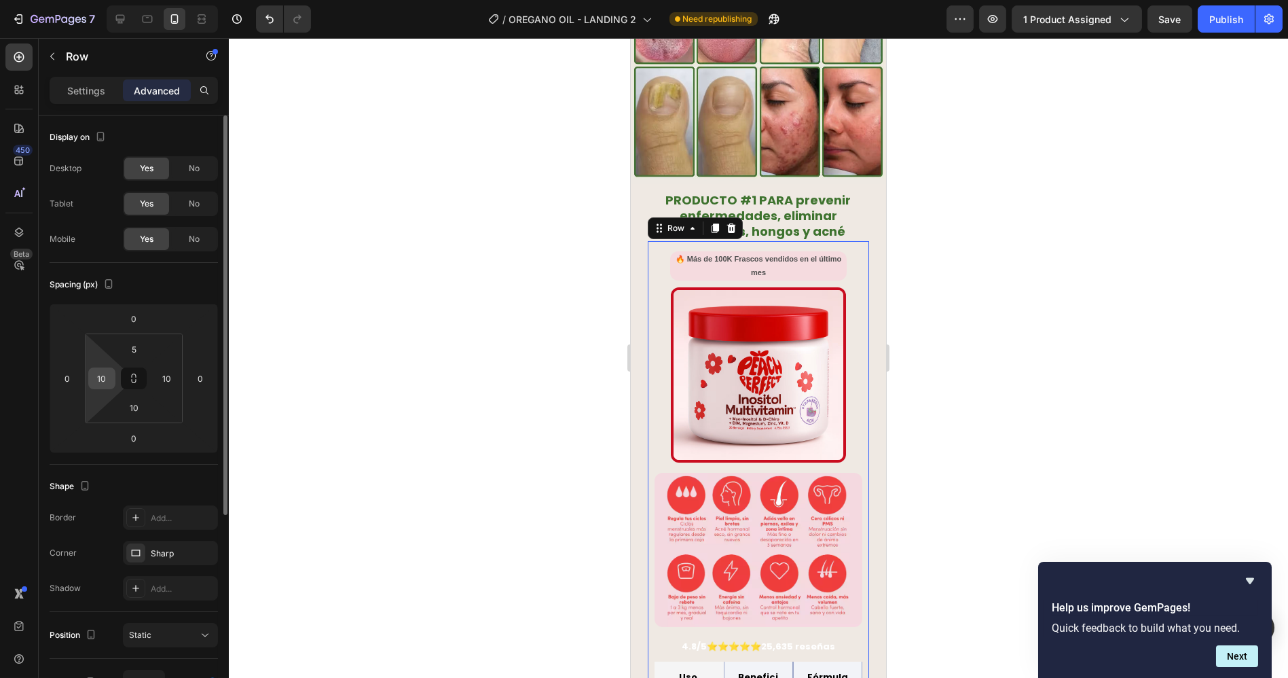
click at [103, 377] on input "10" at bounding box center [102, 378] width 20 height 20
type input "0"
click at [172, 377] on input "10" at bounding box center [167, 378] width 20 height 20
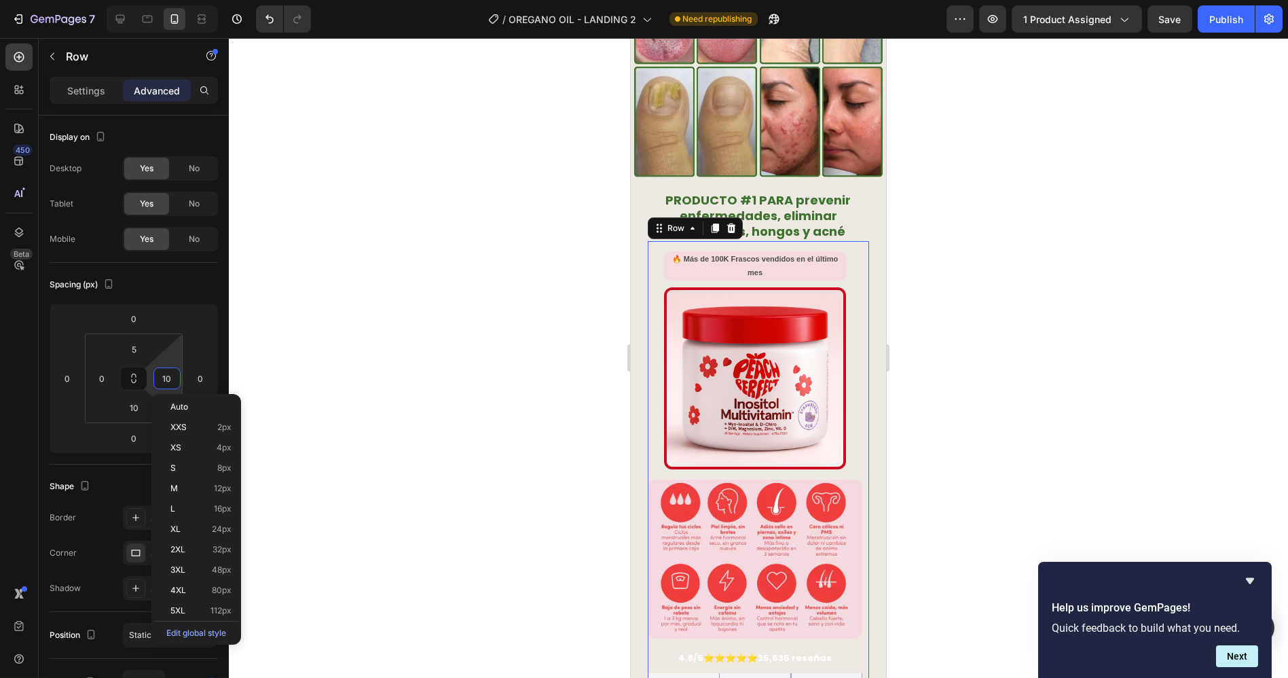
type input "0"
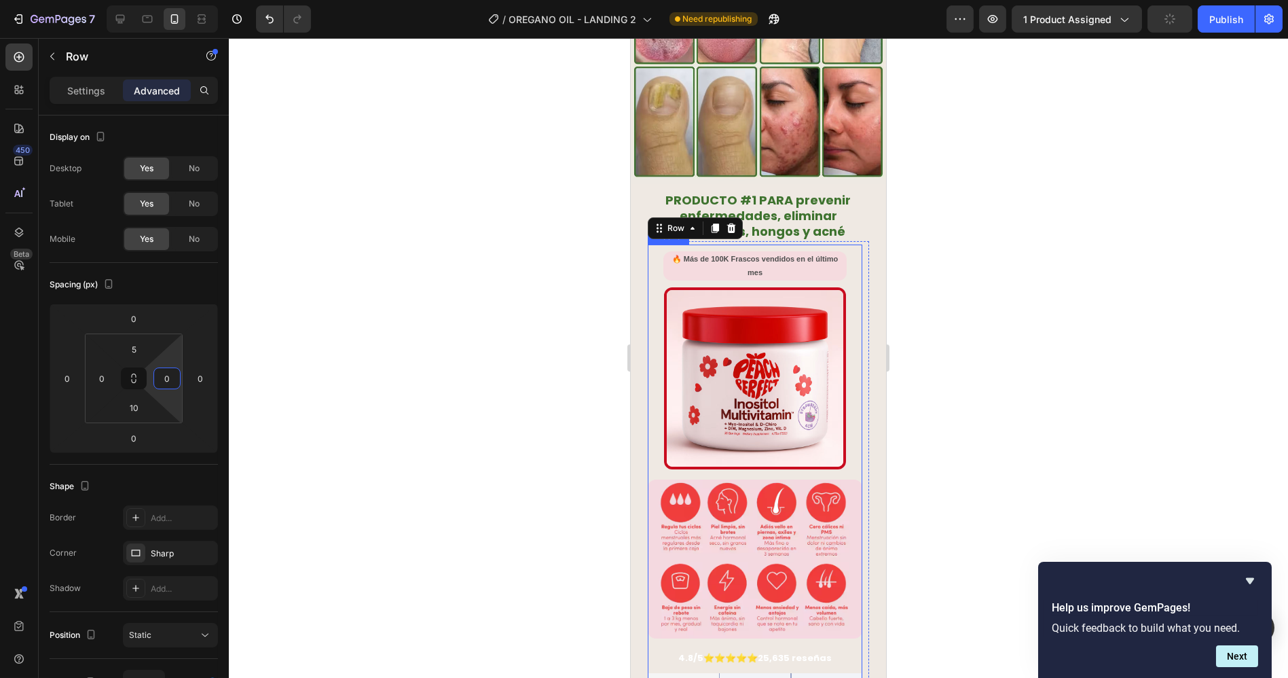
click at [647, 272] on div "🔥 Más de 100K Frascos vendidos en el último mes Text Block Image" at bounding box center [754, 362] width 215 height 236
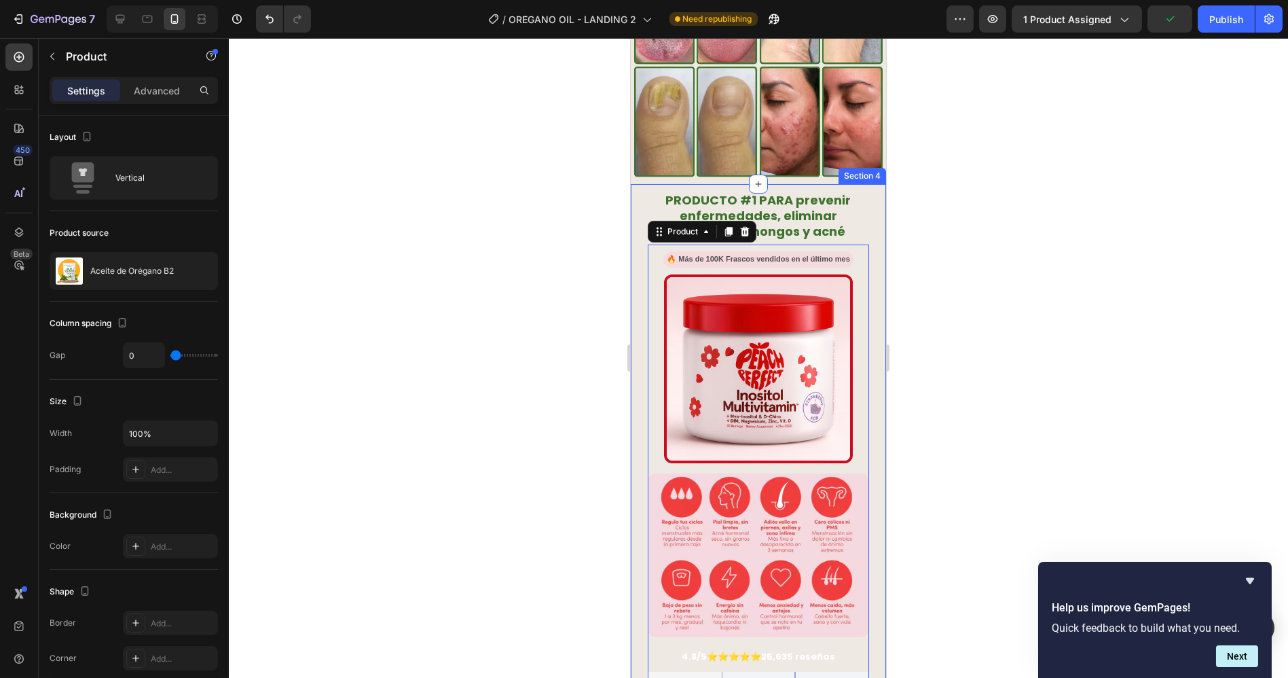
click at [631, 263] on div "PRODUCTO #1 PARA prevenir enfermedades, eliminar infecciones, hongos y acné Hea…" at bounding box center [757, 647] width 255 height 926
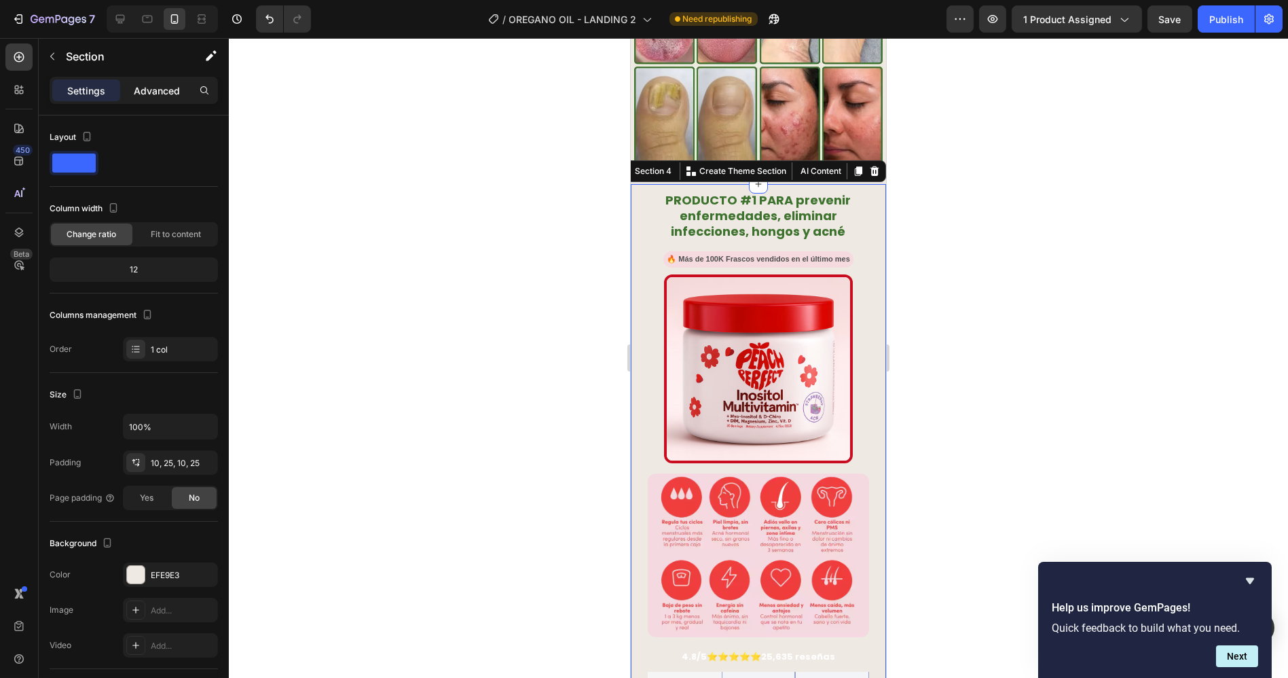
click at [149, 94] on p "Advanced" at bounding box center [157, 91] width 46 height 14
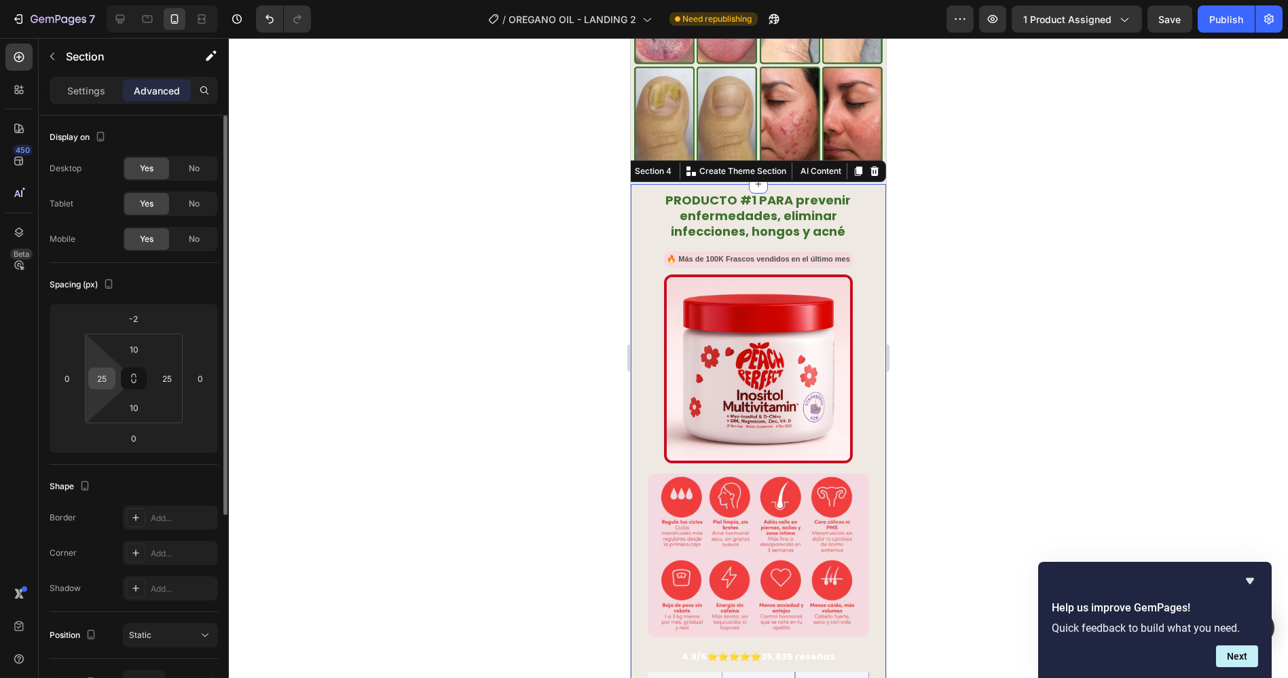
click at [103, 387] on input "25" at bounding box center [102, 378] width 20 height 20
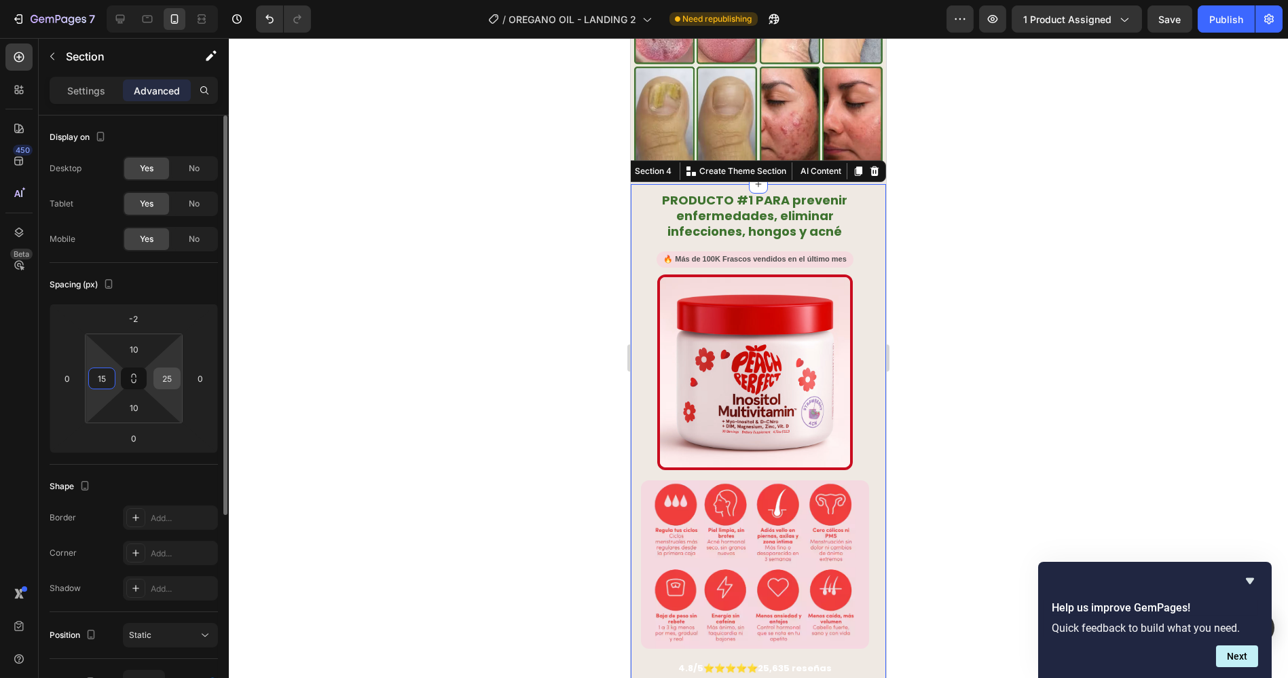
type input "15"
click at [178, 377] on div "25" at bounding box center [166, 378] width 27 height 22
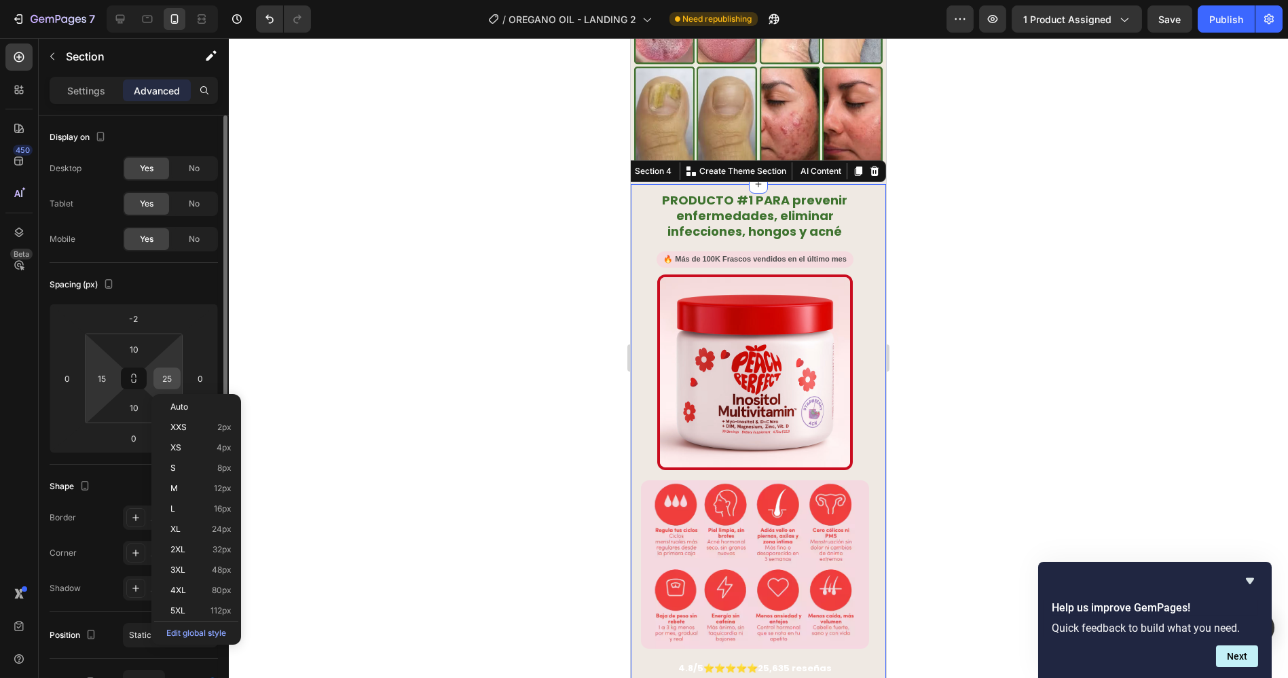
click at [168, 378] on input "25" at bounding box center [167, 378] width 20 height 20
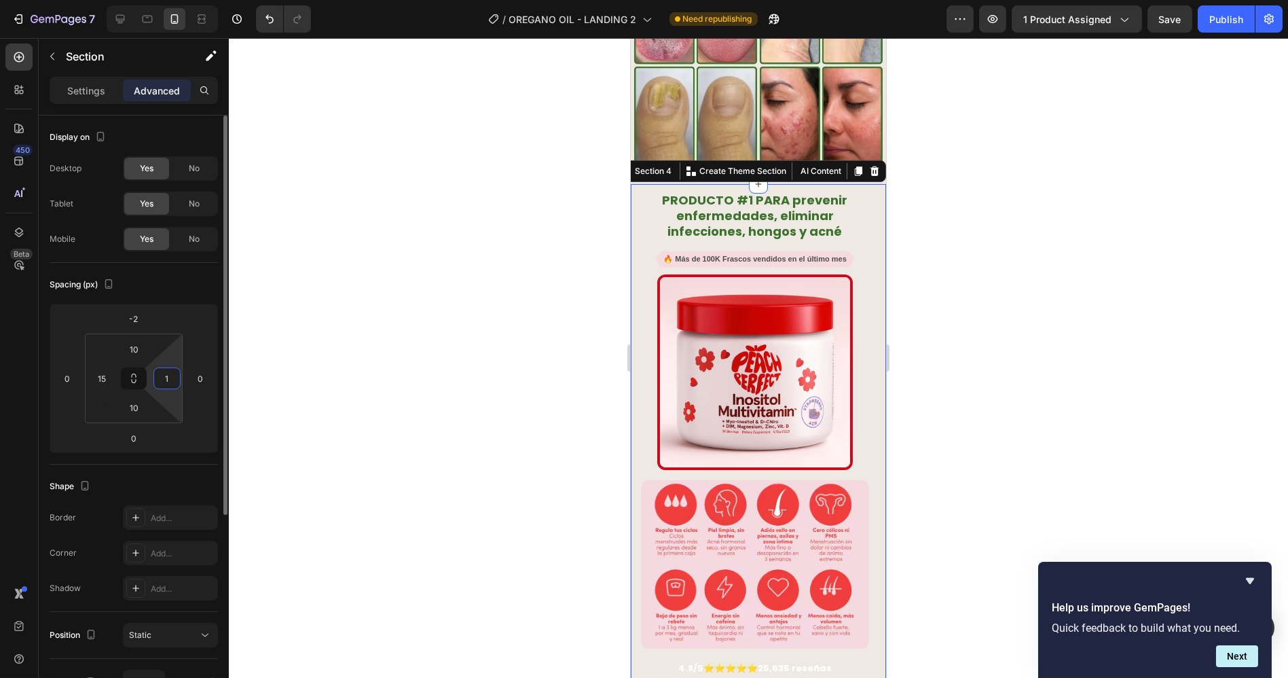
type input "15"
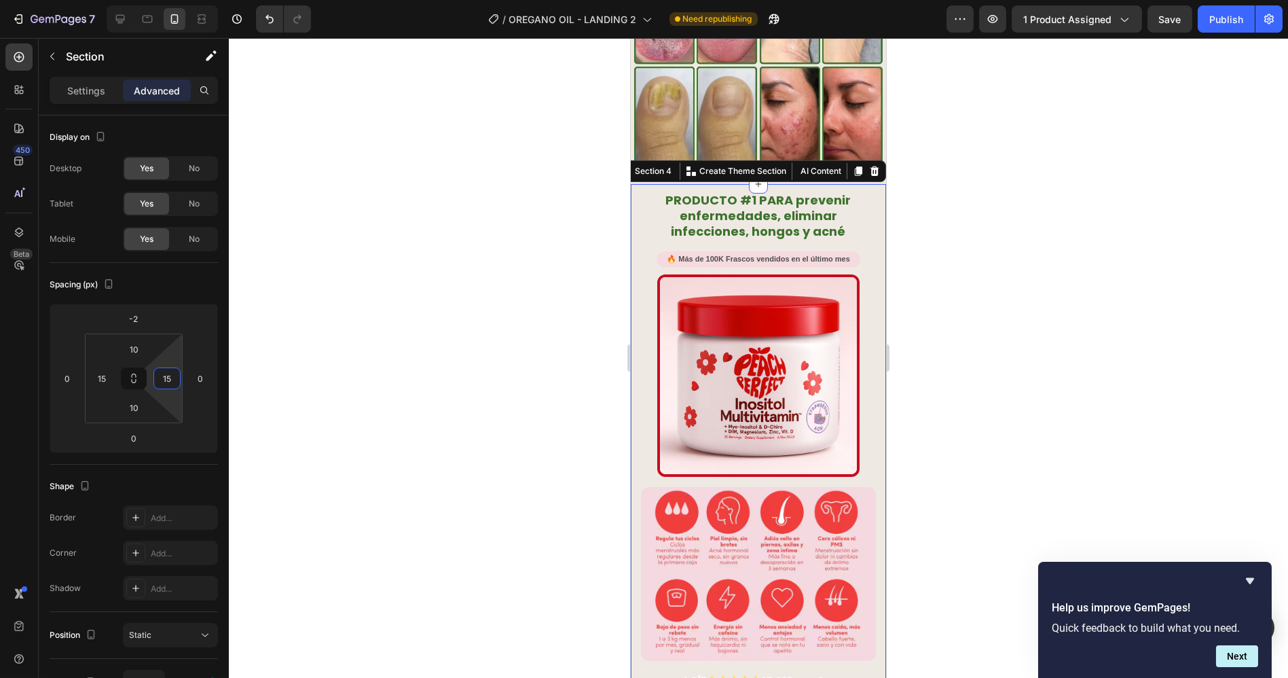
click at [471, 347] on div at bounding box center [758, 358] width 1059 height 640
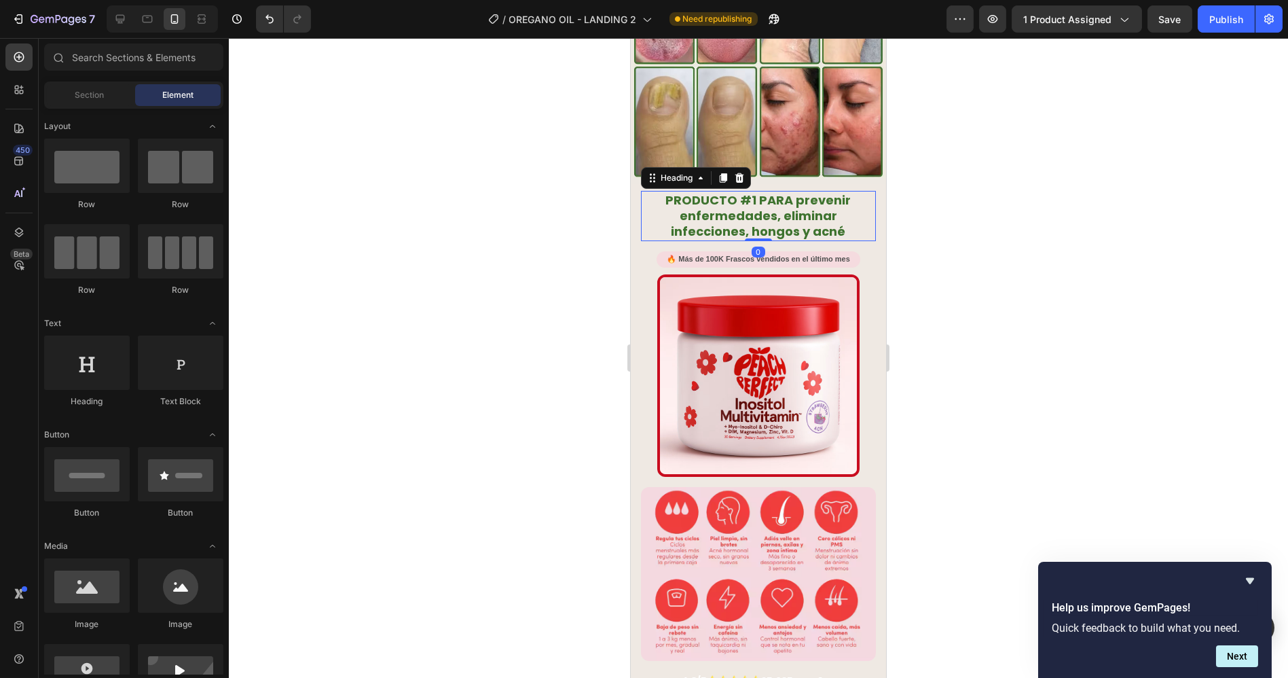
click at [792, 191] on strong "PRODUCTO #1 PARA prevenir enfermedades, eliminar infecciones, hongos y acné" at bounding box center [757, 215] width 185 height 49
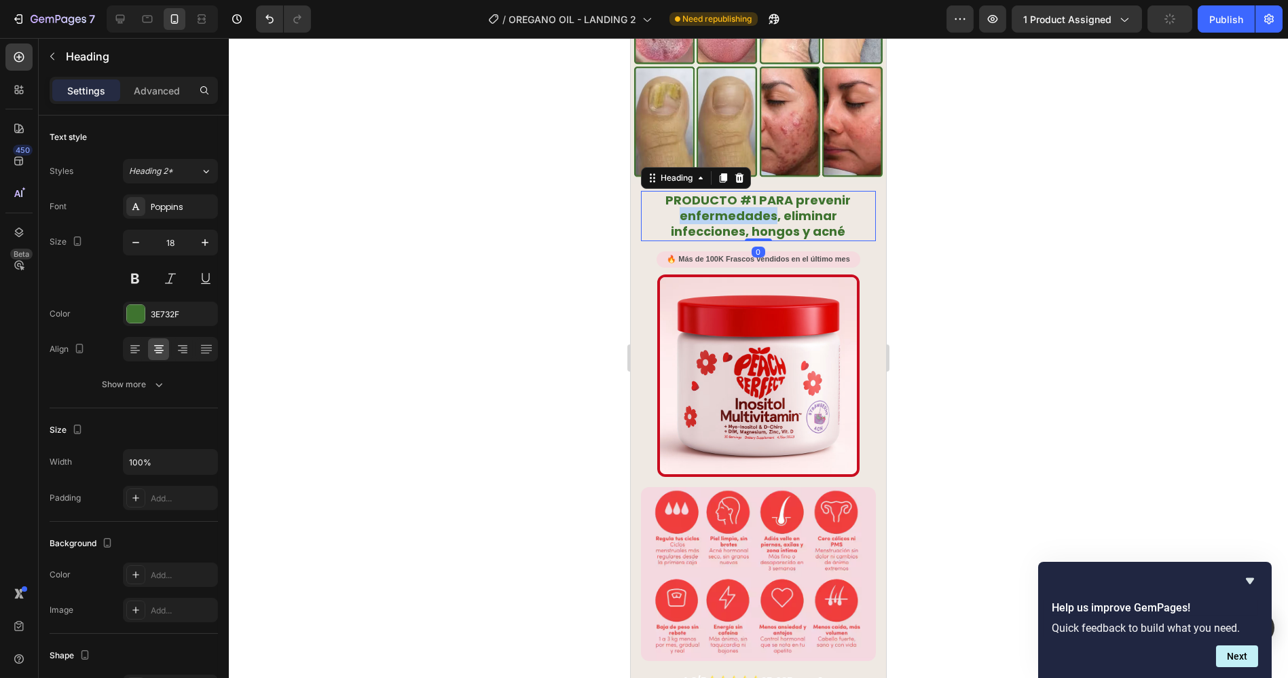
click at [758, 195] on strong "PRODUCTO #1 PARA prevenir enfermedades, eliminar infecciones, hongos y acné" at bounding box center [757, 215] width 185 height 49
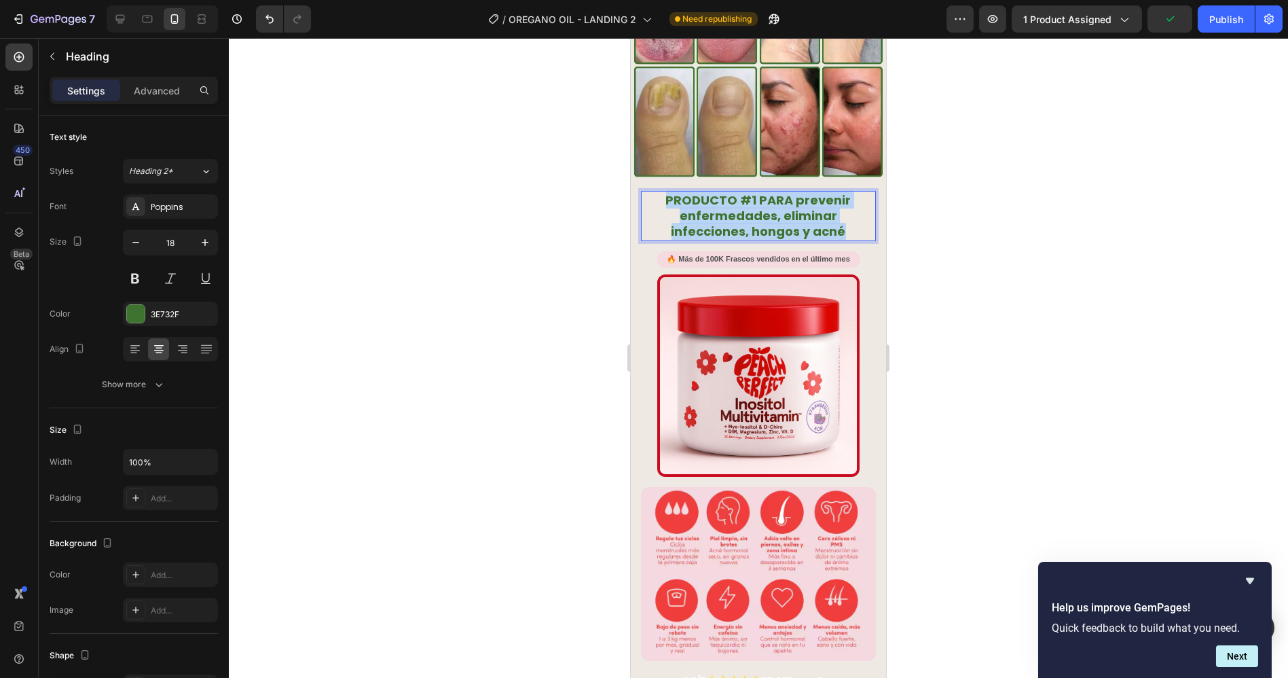
click at [758, 195] on strong "PRODUCTO #1 PARA prevenir enfermedades, eliminar infecciones, hongos y acné" at bounding box center [757, 215] width 185 height 49
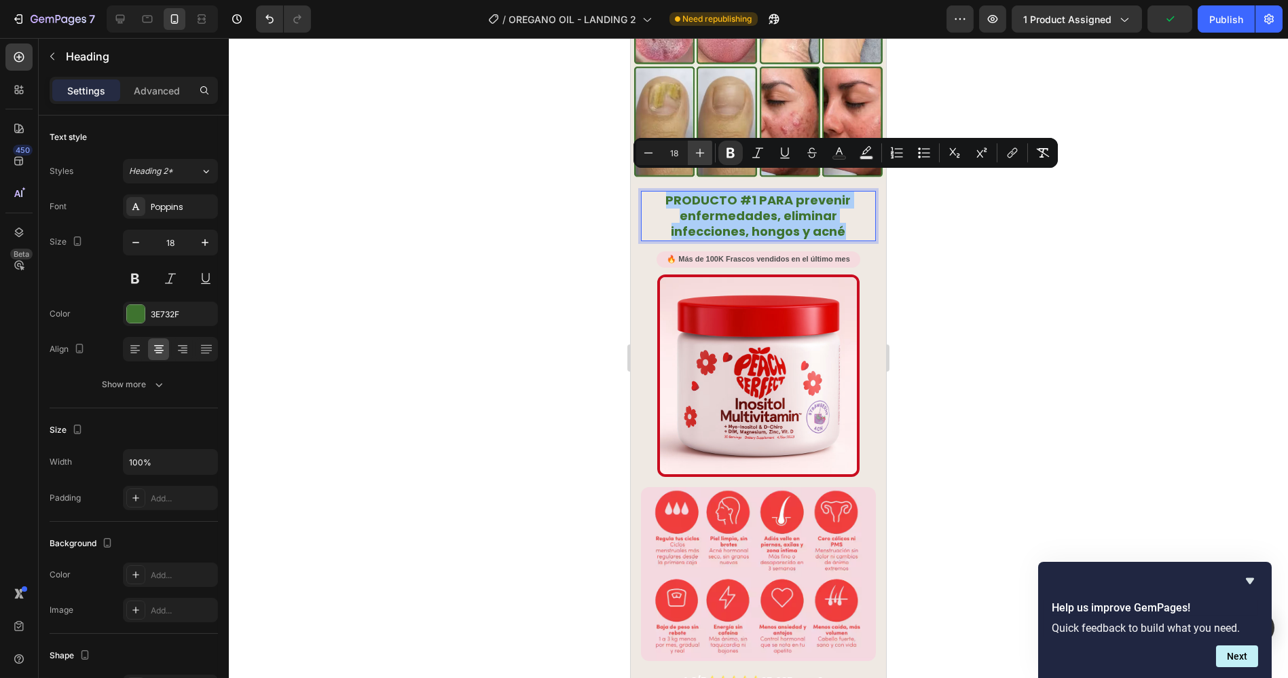
click at [697, 154] on icon "Editor contextual toolbar" at bounding box center [700, 153] width 14 height 14
click at [698, 152] on icon "Editor contextual toolbar" at bounding box center [700, 153] width 9 height 9
click at [699, 152] on icon "Editor contextual toolbar" at bounding box center [700, 153] width 9 height 9
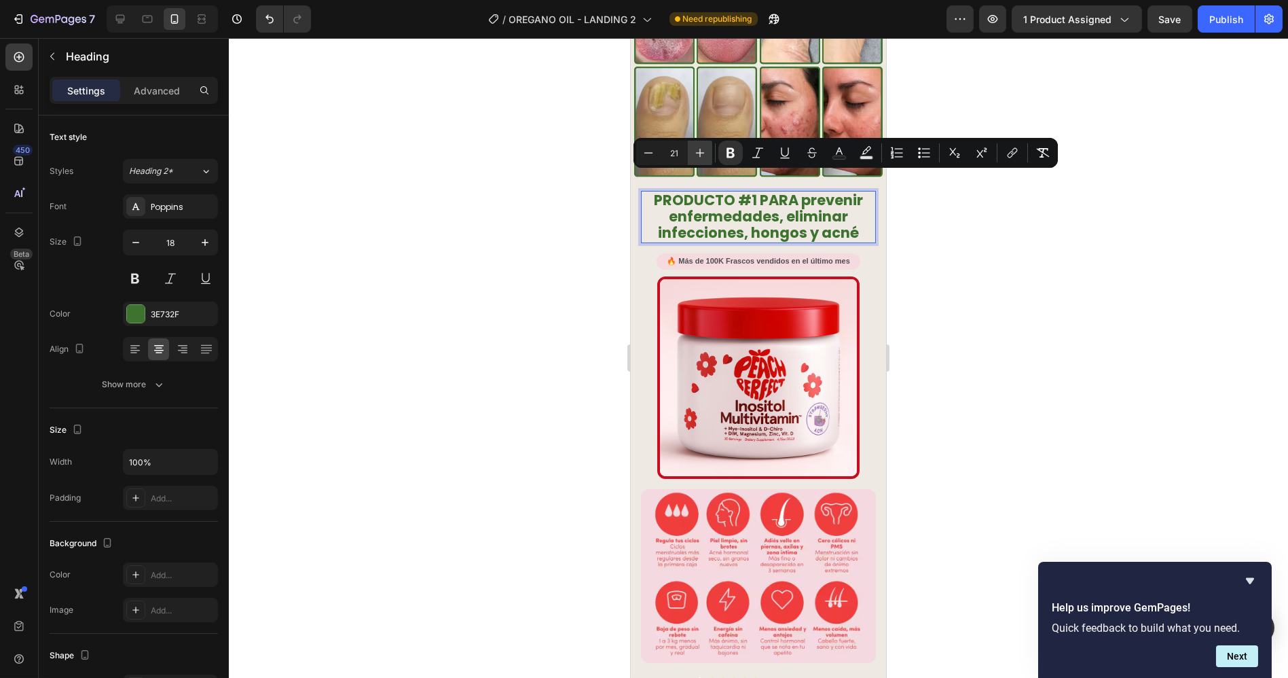
click at [699, 152] on icon "Editor contextual toolbar" at bounding box center [700, 153] width 14 height 14
type input "22"
drag, startPoint x: 1105, startPoint y: 270, endPoint x: 1087, endPoint y: 265, distance: 19.1
click at [1103, 269] on div at bounding box center [758, 358] width 1059 height 640
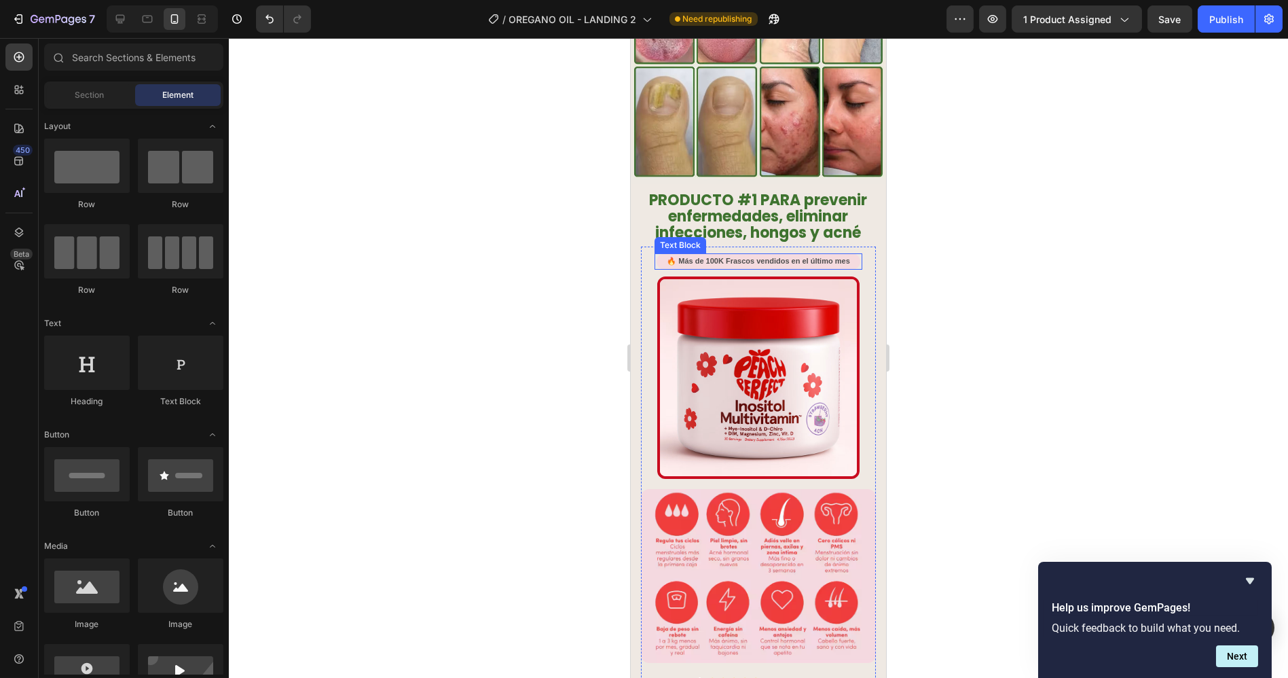
click at [784, 257] on strong "🔥 Más de 100K Frascos vendidos en el último mes" at bounding box center [757, 261] width 183 height 8
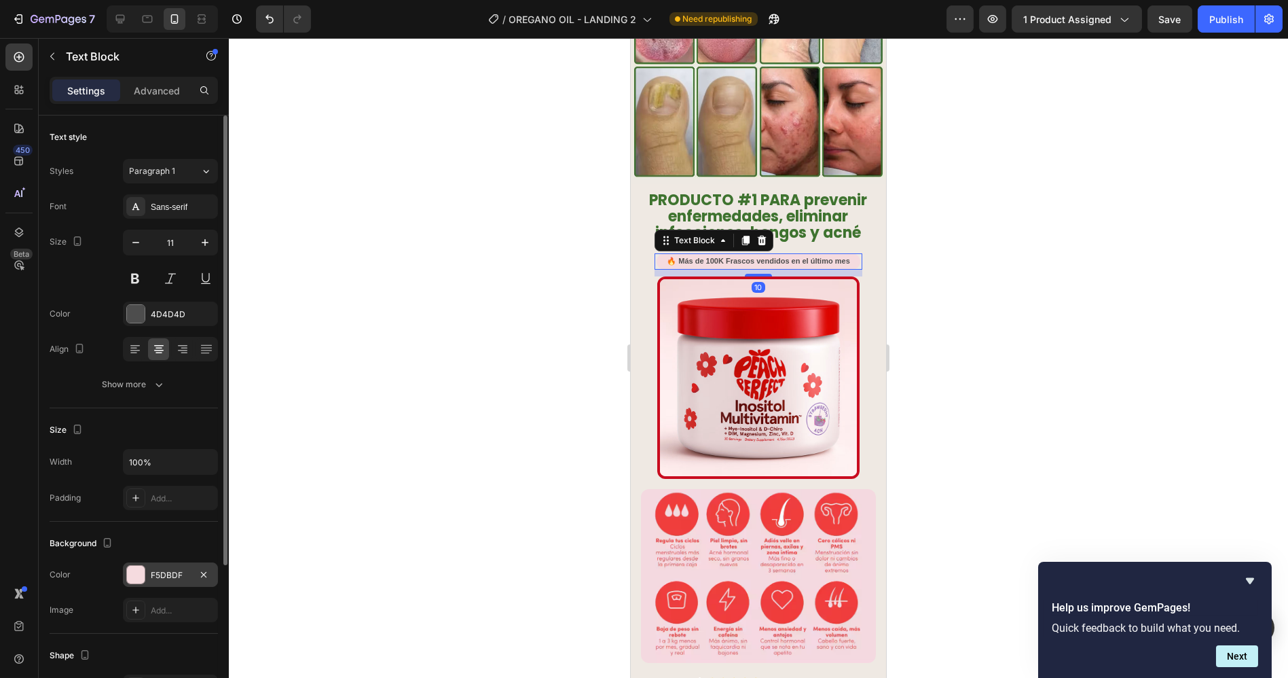
click at [153, 574] on div "F5DBDF" at bounding box center [170, 575] width 39 height 12
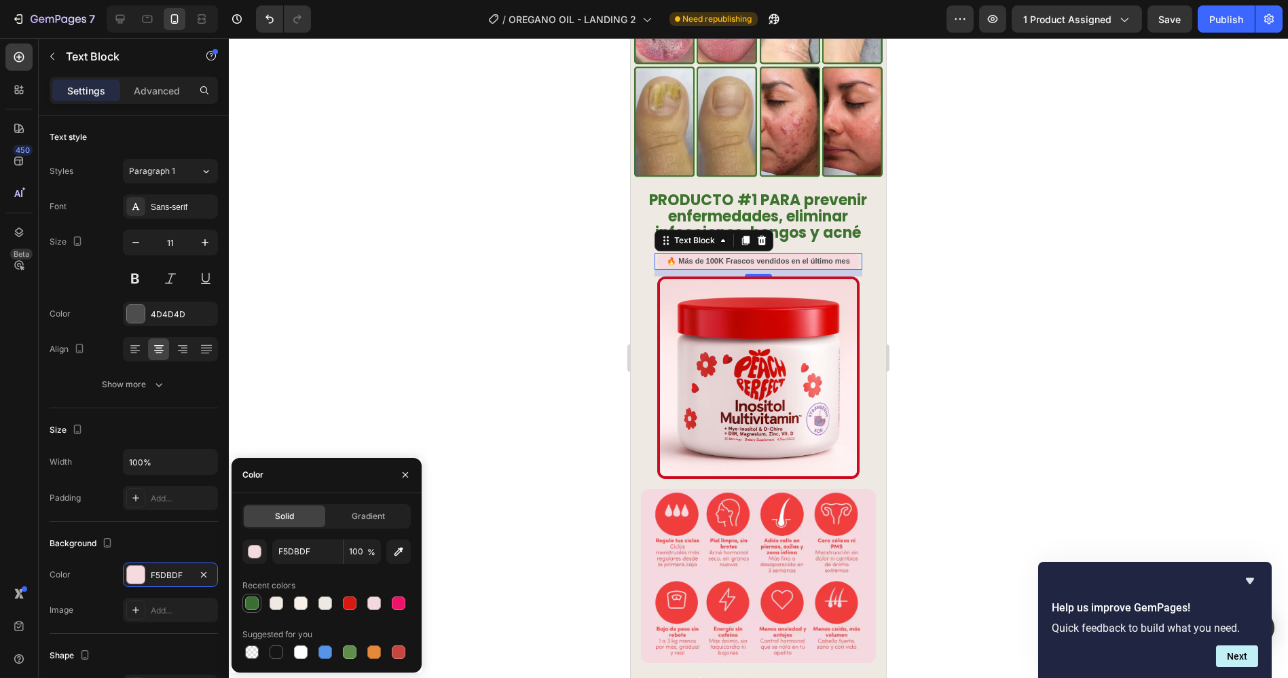
click at [255, 602] on div at bounding box center [252, 603] width 14 height 14
type input "397031"
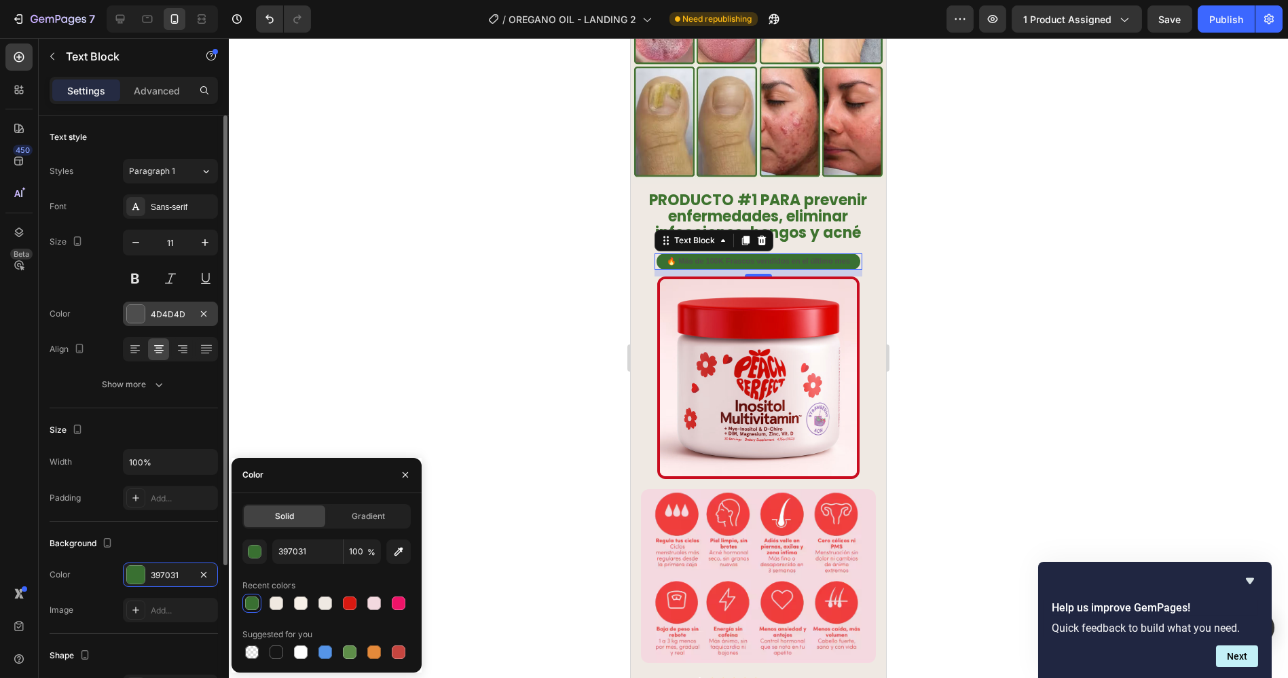
click at [157, 317] on div "4D4D4D" at bounding box center [170, 314] width 39 height 12
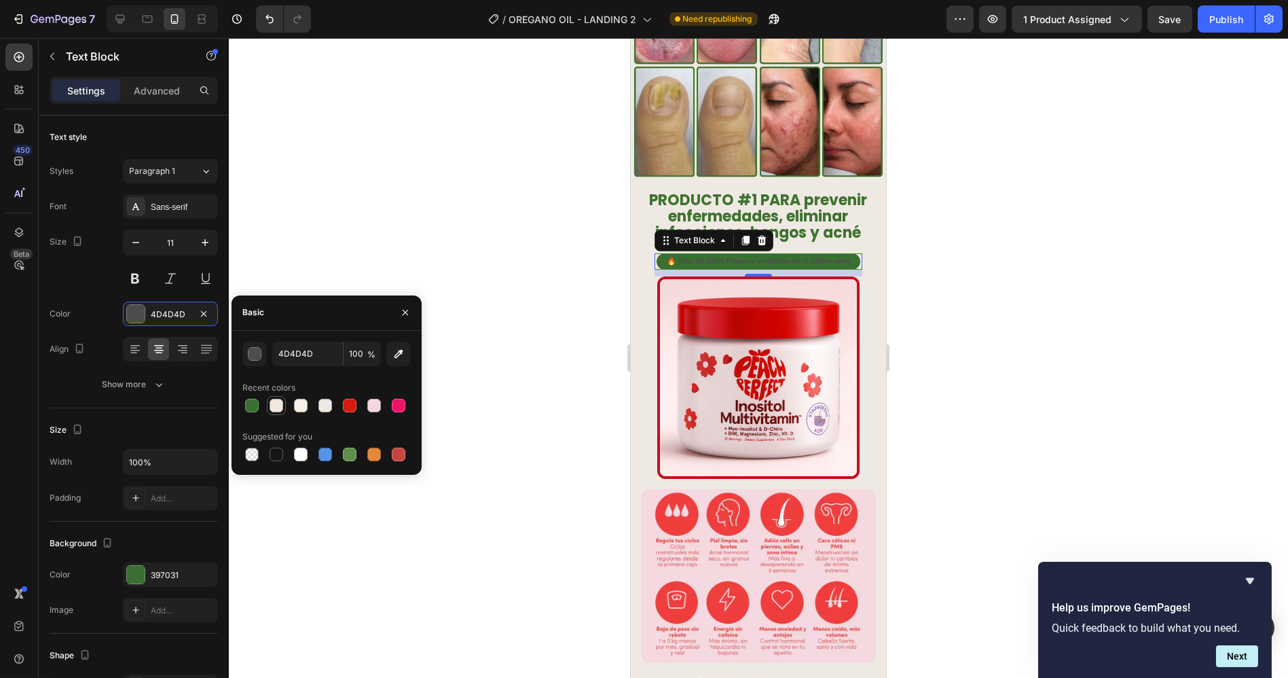
click at [273, 405] on div at bounding box center [277, 406] width 14 height 14
click at [297, 458] on div at bounding box center [301, 454] width 14 height 14
type input "FFFFFF"
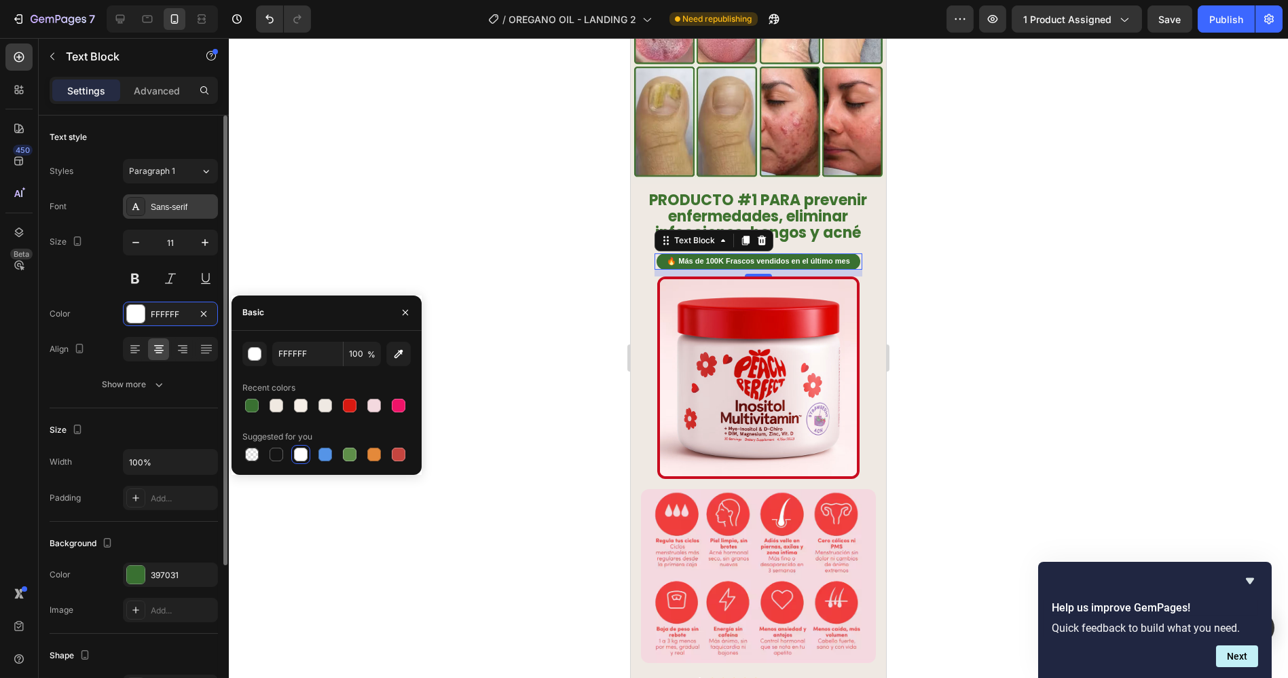
click at [161, 210] on div "Sans-serif" at bounding box center [183, 207] width 64 height 12
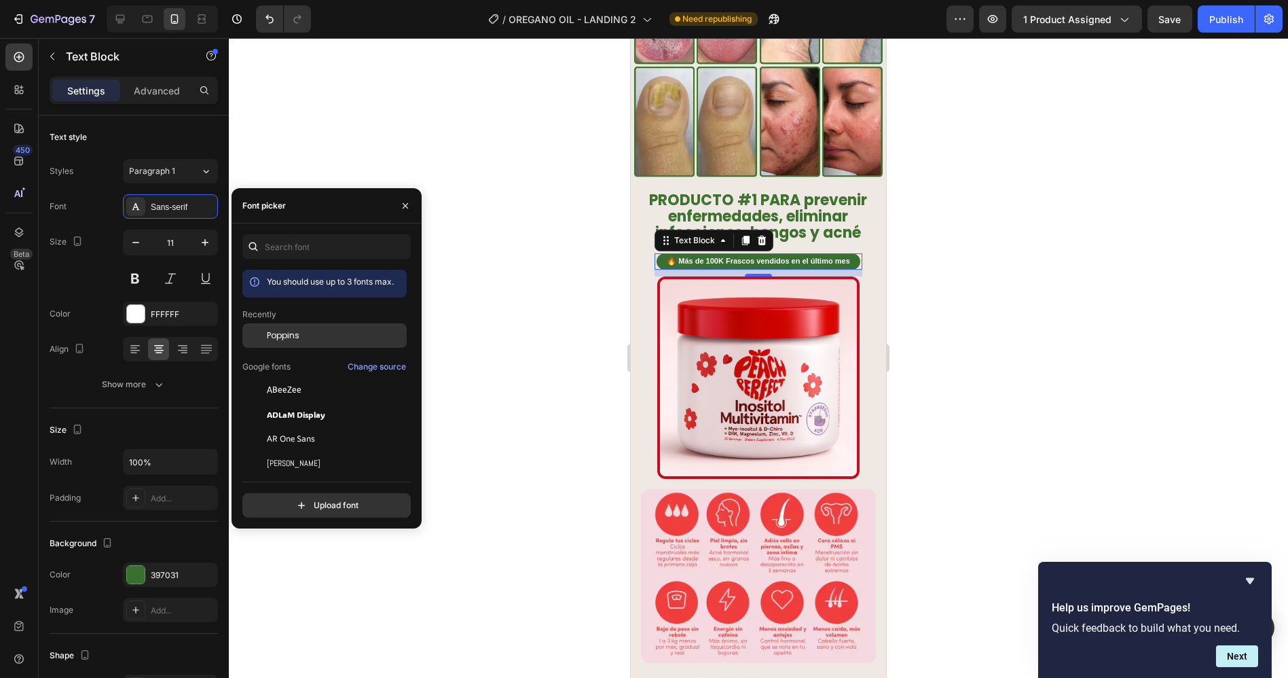
click at [280, 342] on div "Poppins" at bounding box center [324, 335] width 164 height 24
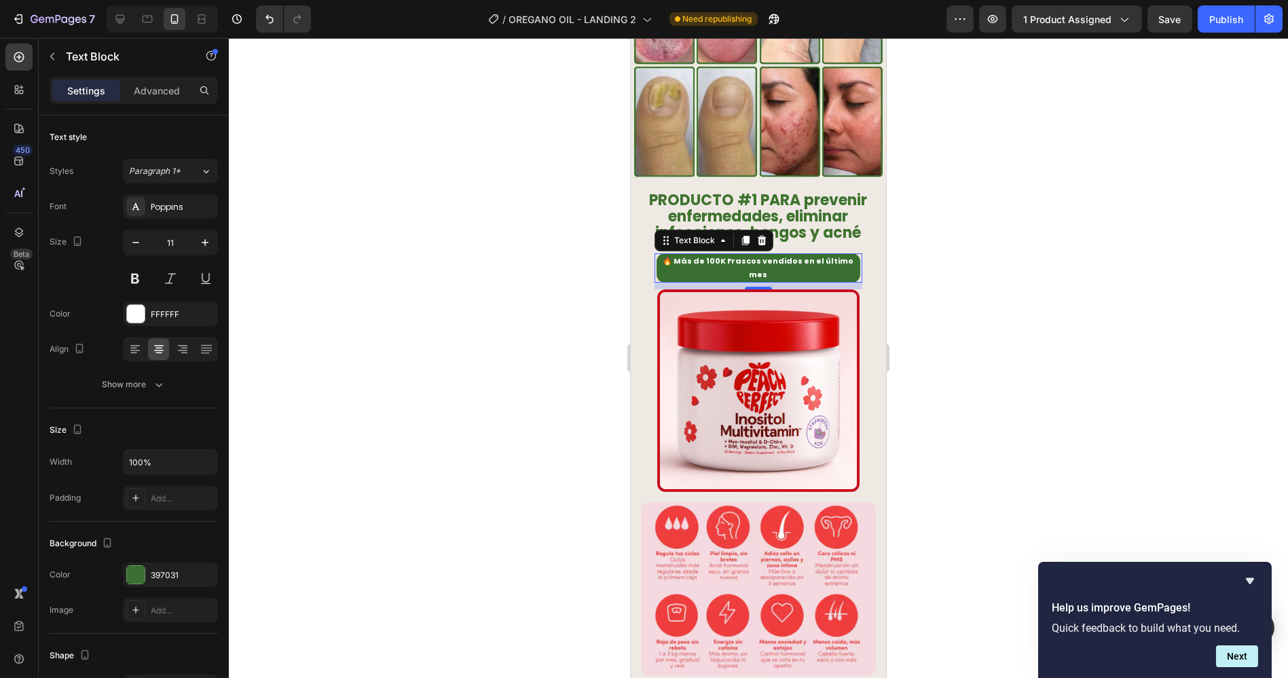
click at [740, 255] on strong "🔥 Más de 100K Frascos vendidos en el último mes" at bounding box center [758, 267] width 191 height 24
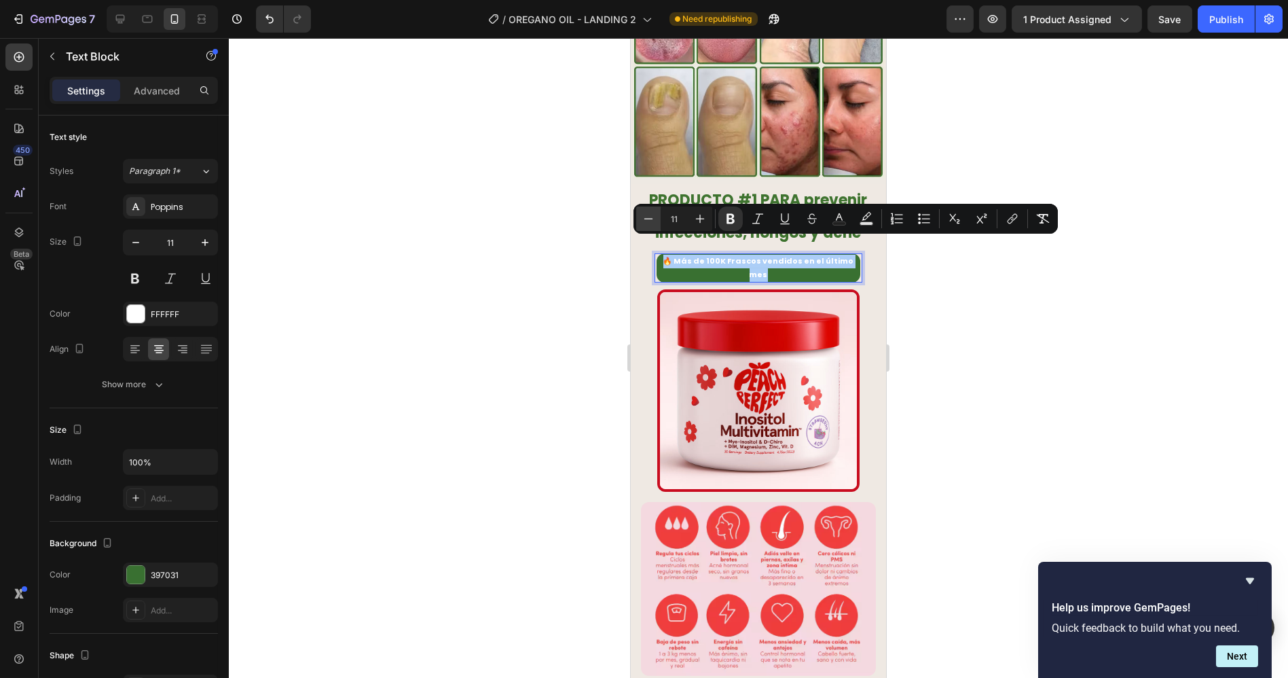
click at [646, 216] on icon "Editor contextual toolbar" at bounding box center [649, 219] width 14 height 14
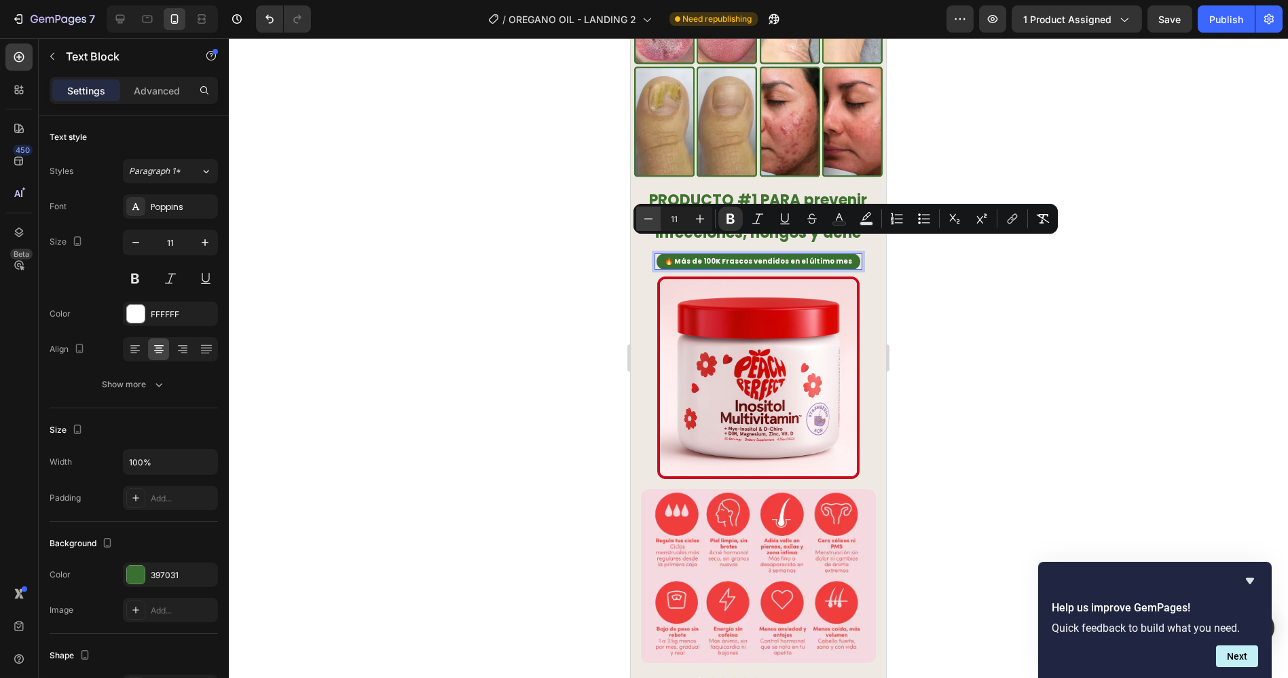
type input "10"
click at [978, 301] on div at bounding box center [758, 358] width 1059 height 640
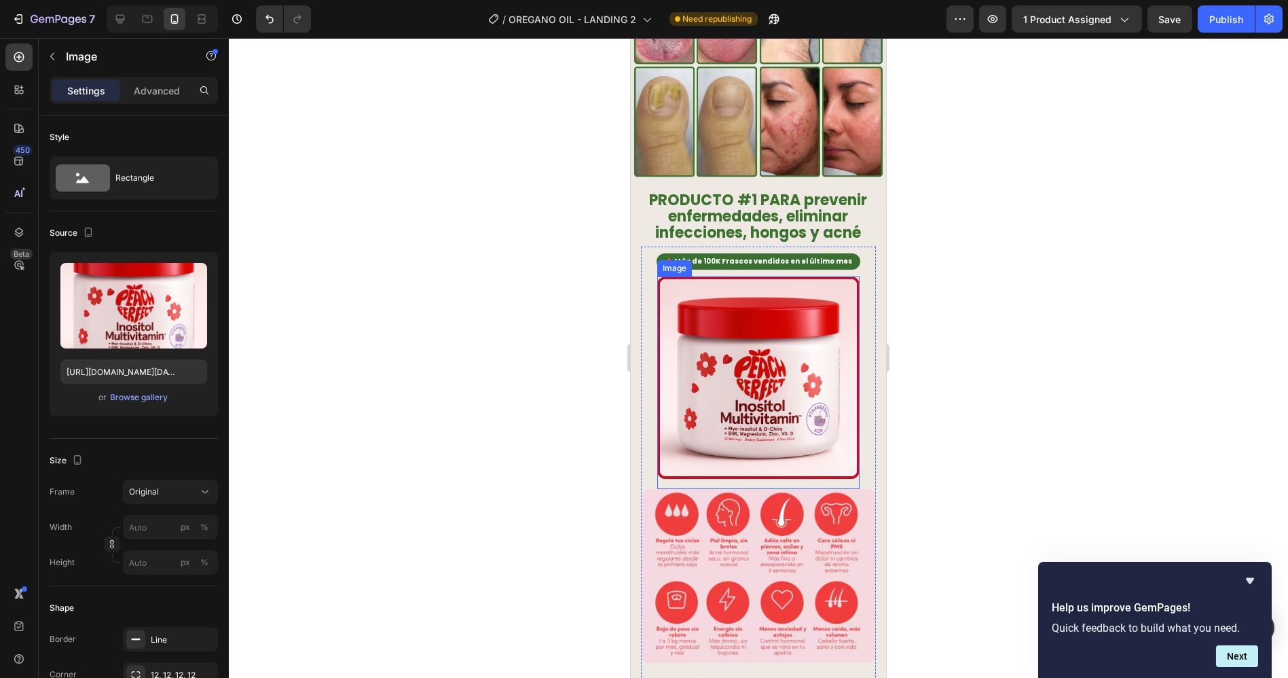
click at [819, 276] on img at bounding box center [758, 377] width 202 height 202
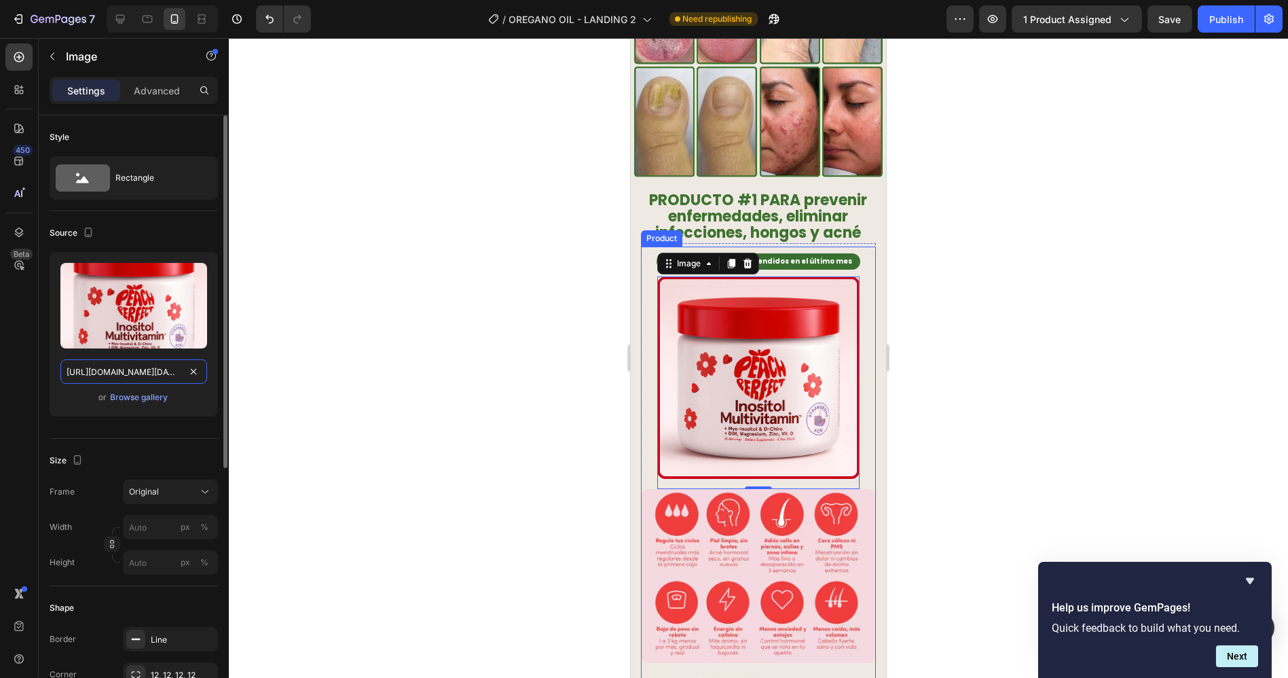
click at [132, 363] on input "[URL][DOMAIN_NAME][DATE]" at bounding box center [133, 371] width 147 height 24
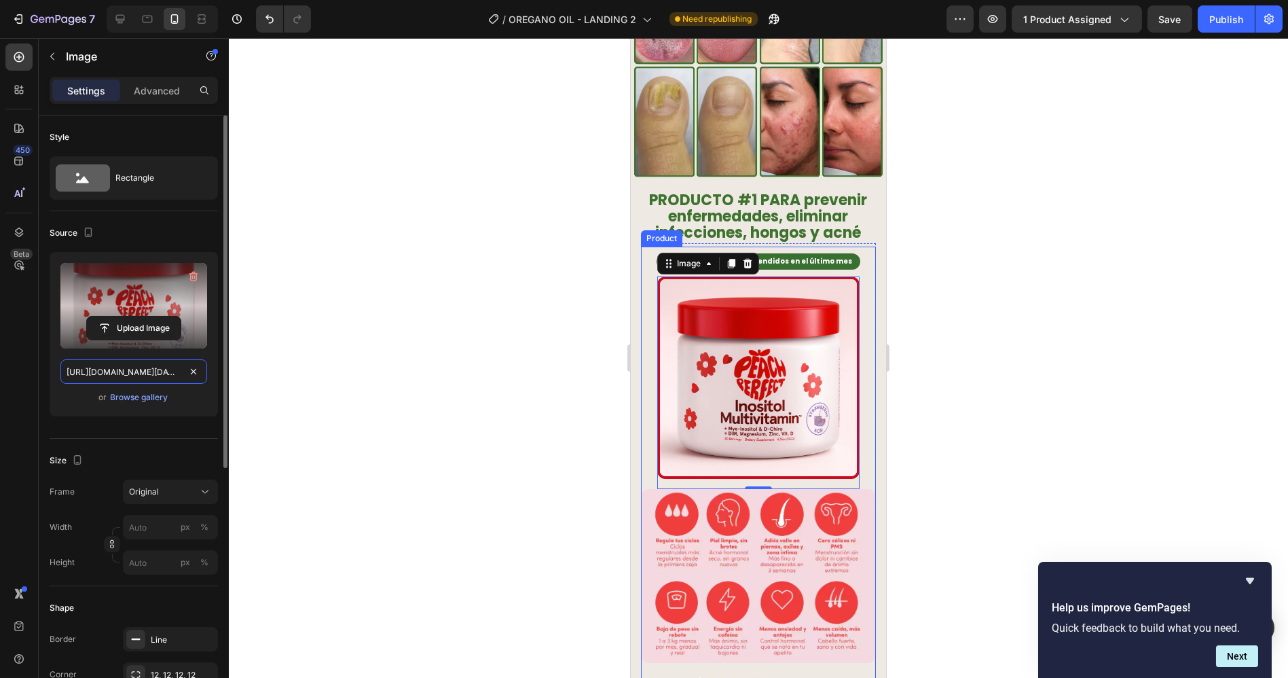
paste input "17._aceite_de_oregano_768x.webp?v=1759039127&width=555"
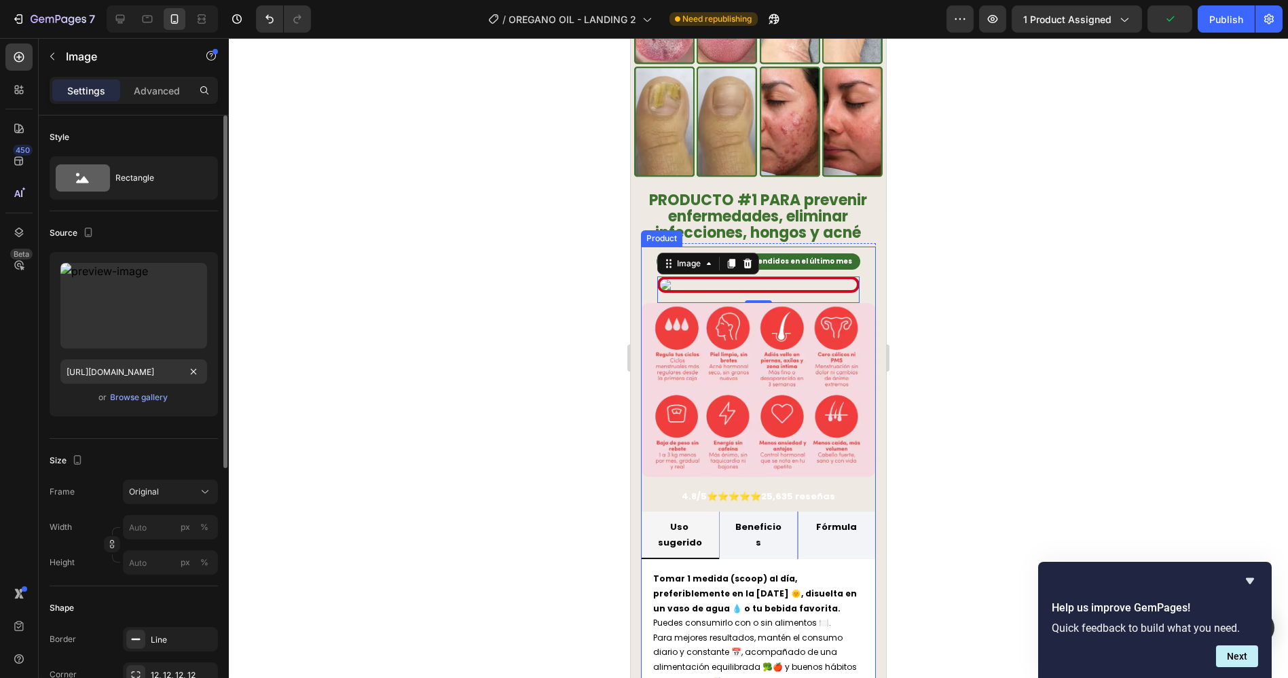
scroll to position [0, 0]
click at [145, 232] on div "Source" at bounding box center [134, 233] width 168 height 22
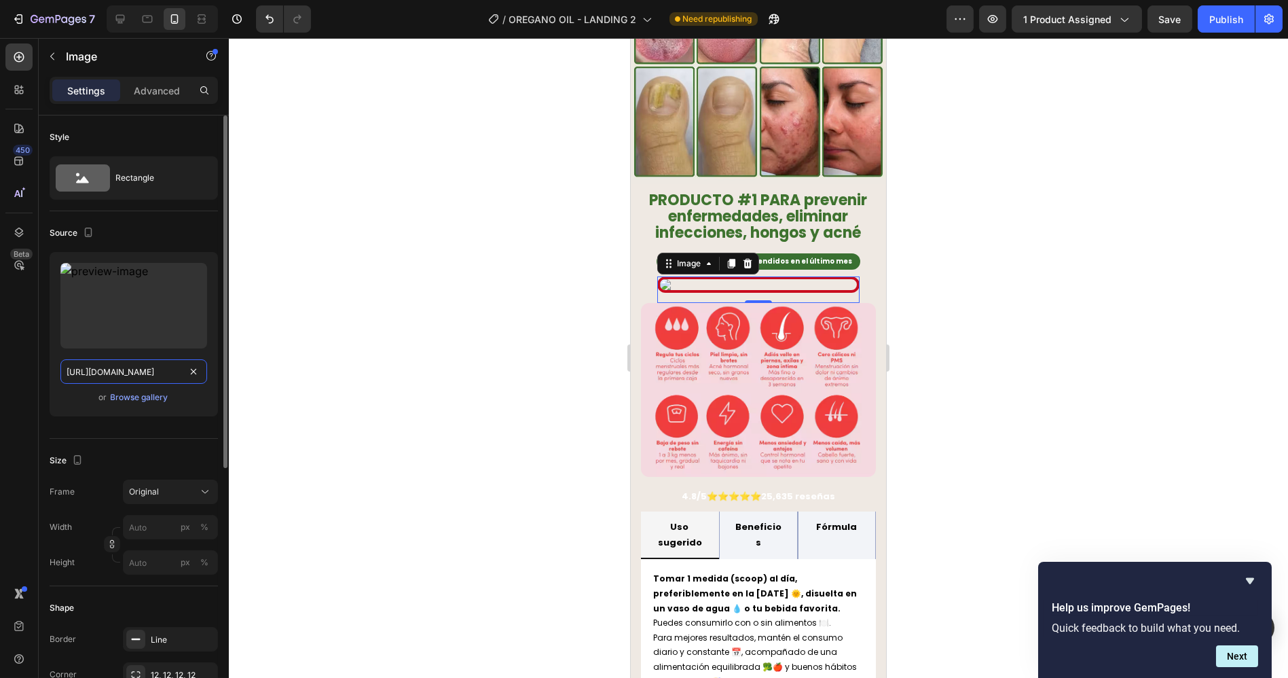
click at [128, 361] on input "[URL][DOMAIN_NAME]" at bounding box center [133, 371] width 147 height 24
paste input "662/1898/3475/files/17._aceite_de_oregano.webp?v=1759130220"
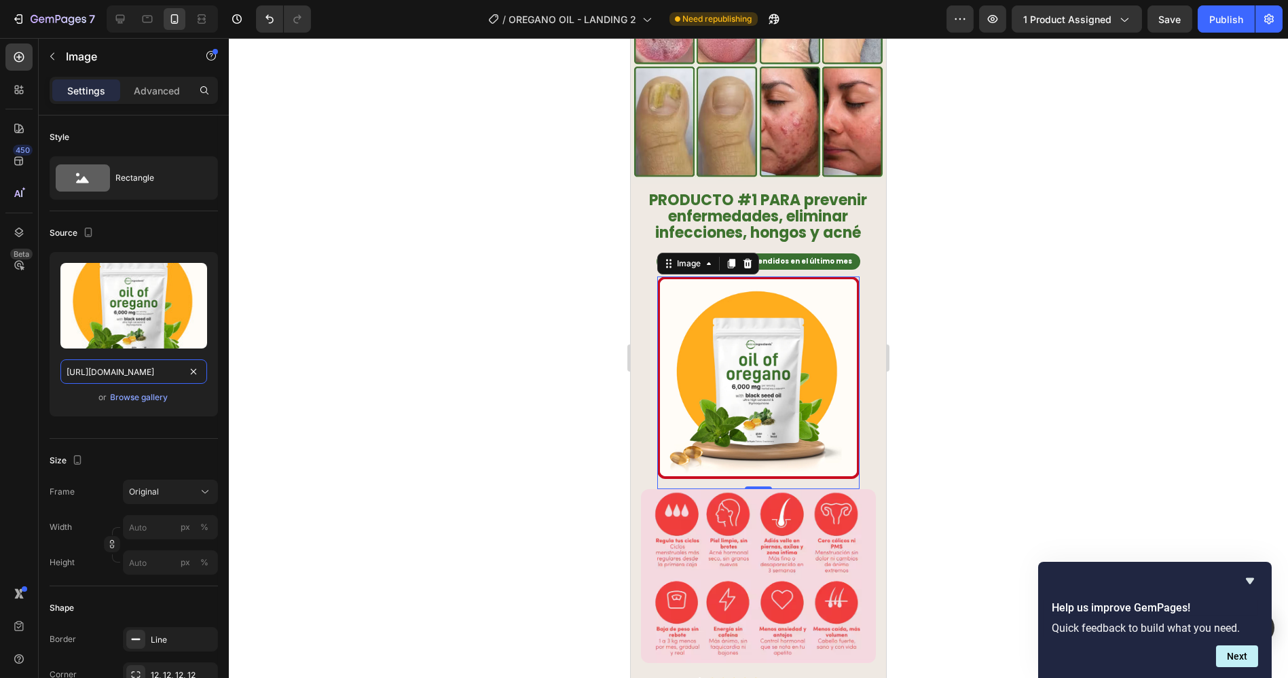
type input "[URL][DOMAIN_NAME]"
click at [794, 335] on img at bounding box center [758, 377] width 202 height 202
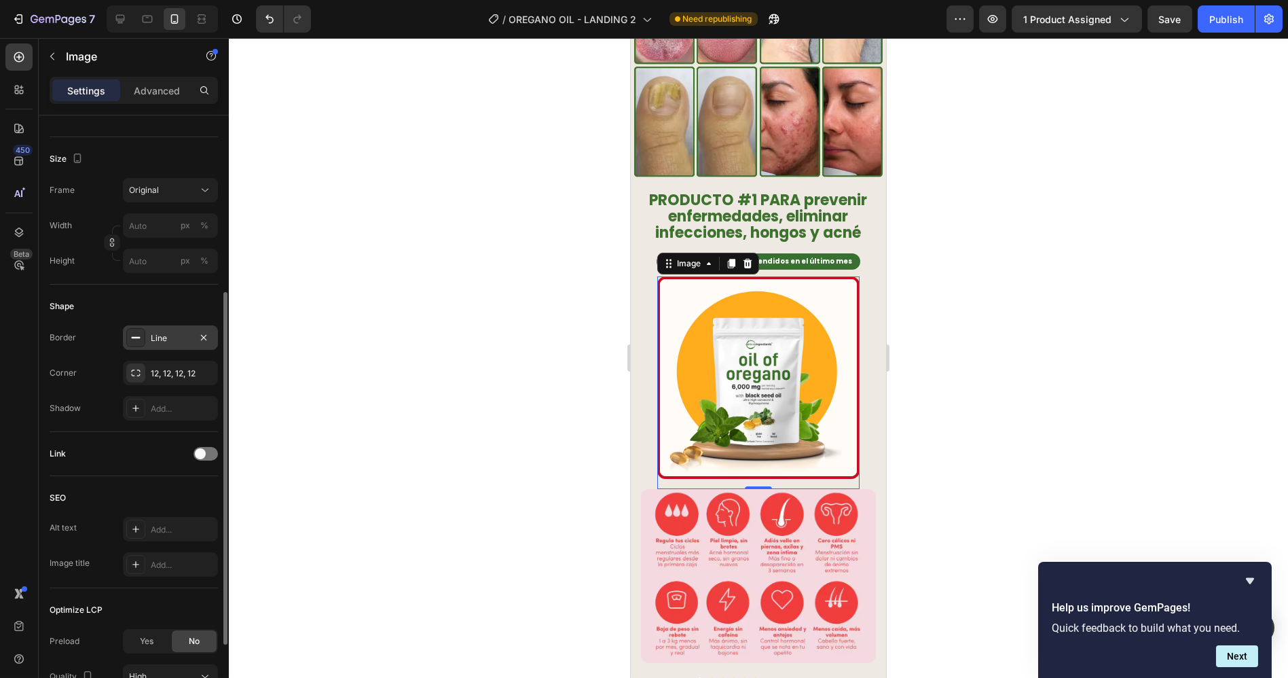
click at [166, 335] on div "Line" at bounding box center [170, 338] width 39 height 12
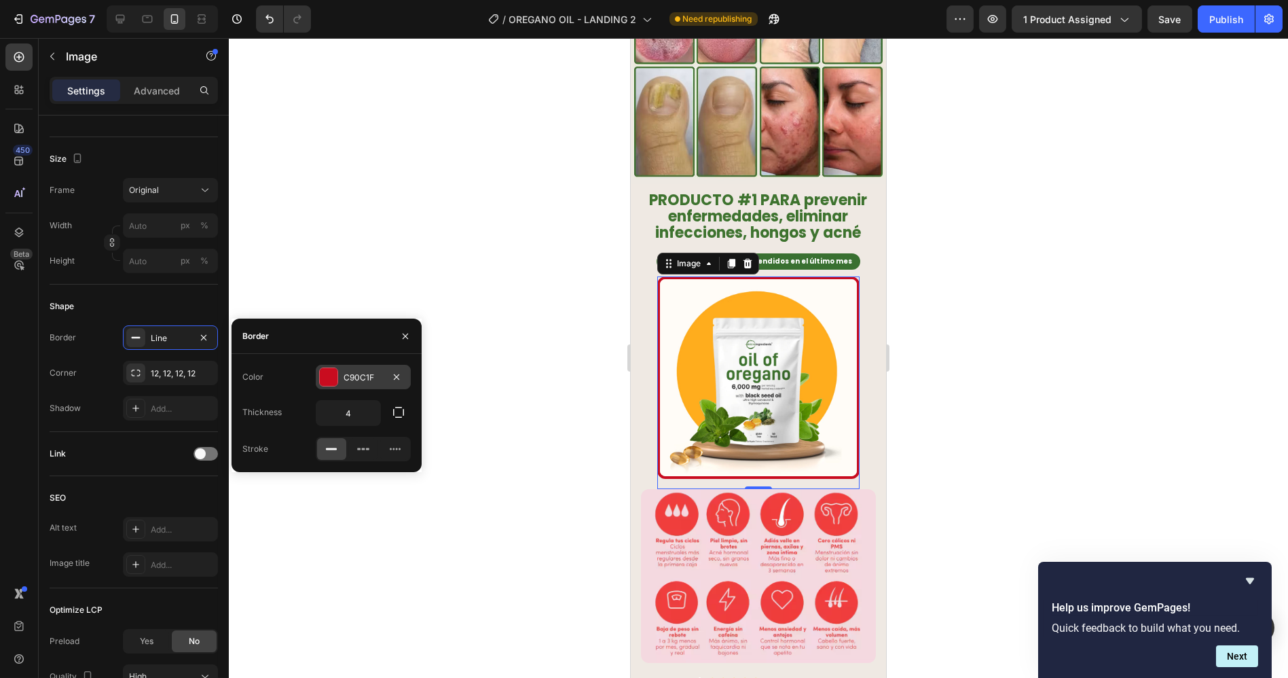
click at [356, 380] on div "C90C1F" at bounding box center [363, 377] width 39 height 12
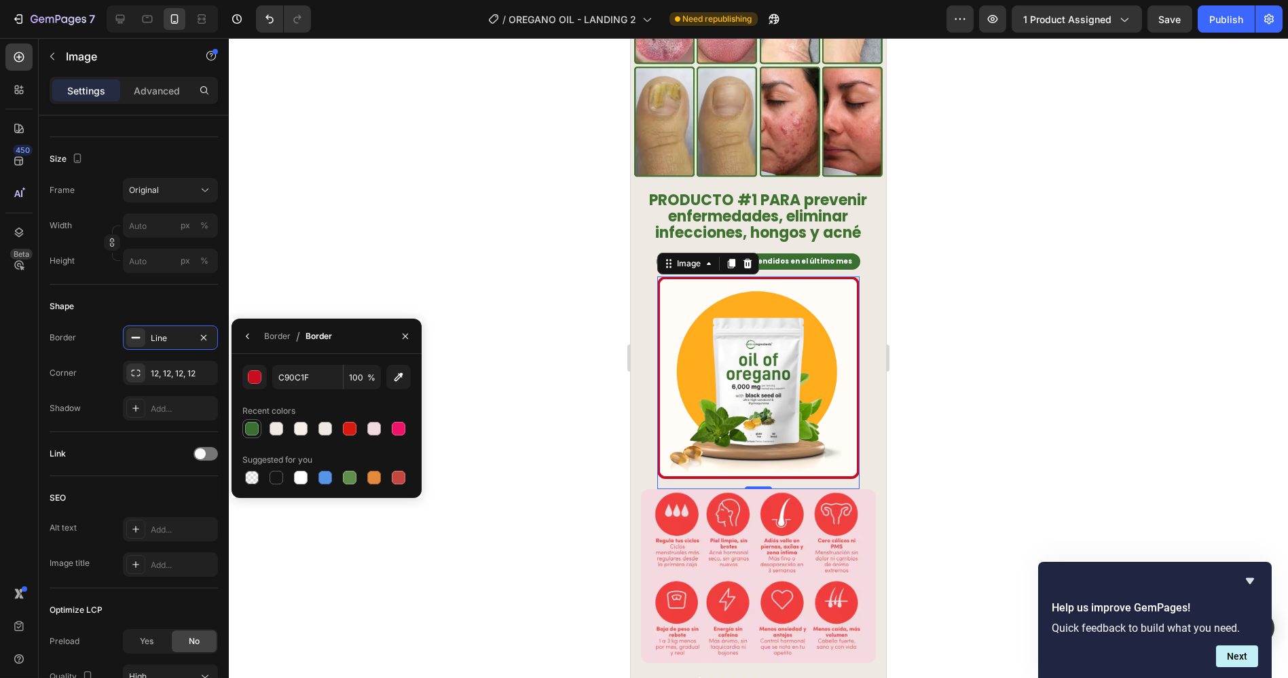
click at [249, 426] on div at bounding box center [252, 429] width 14 height 14
type input "397031"
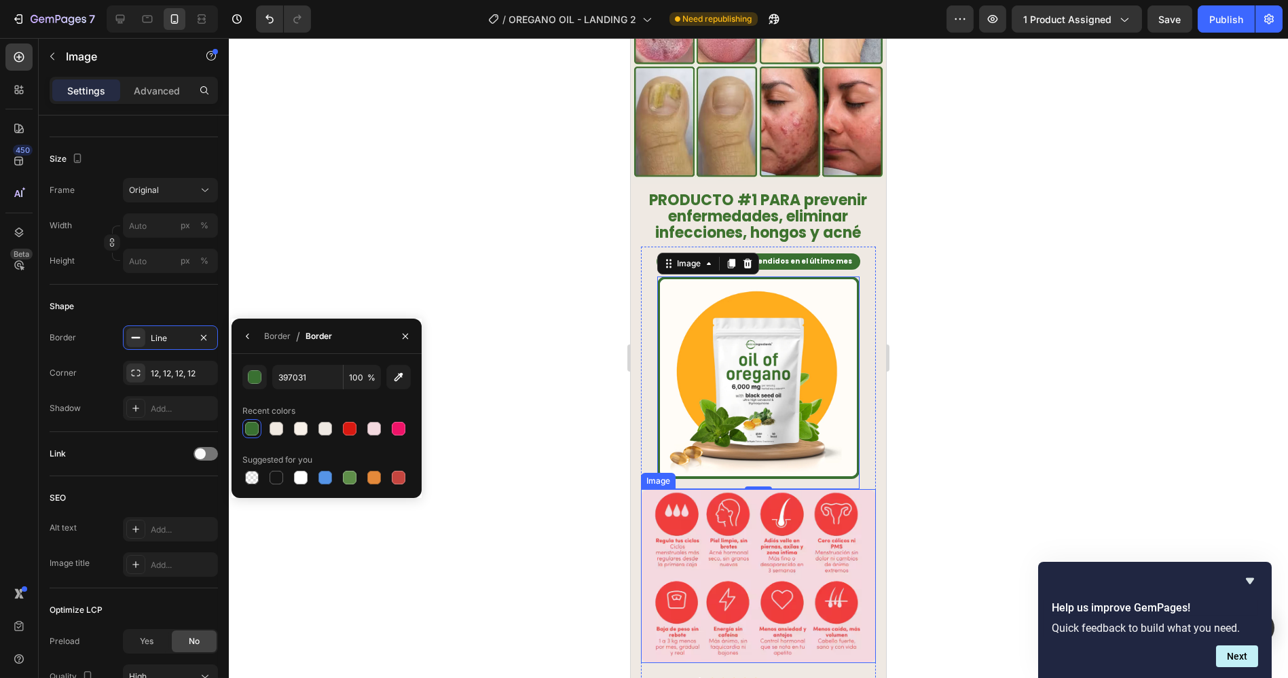
click at [732, 496] on img at bounding box center [757, 576] width 235 height 174
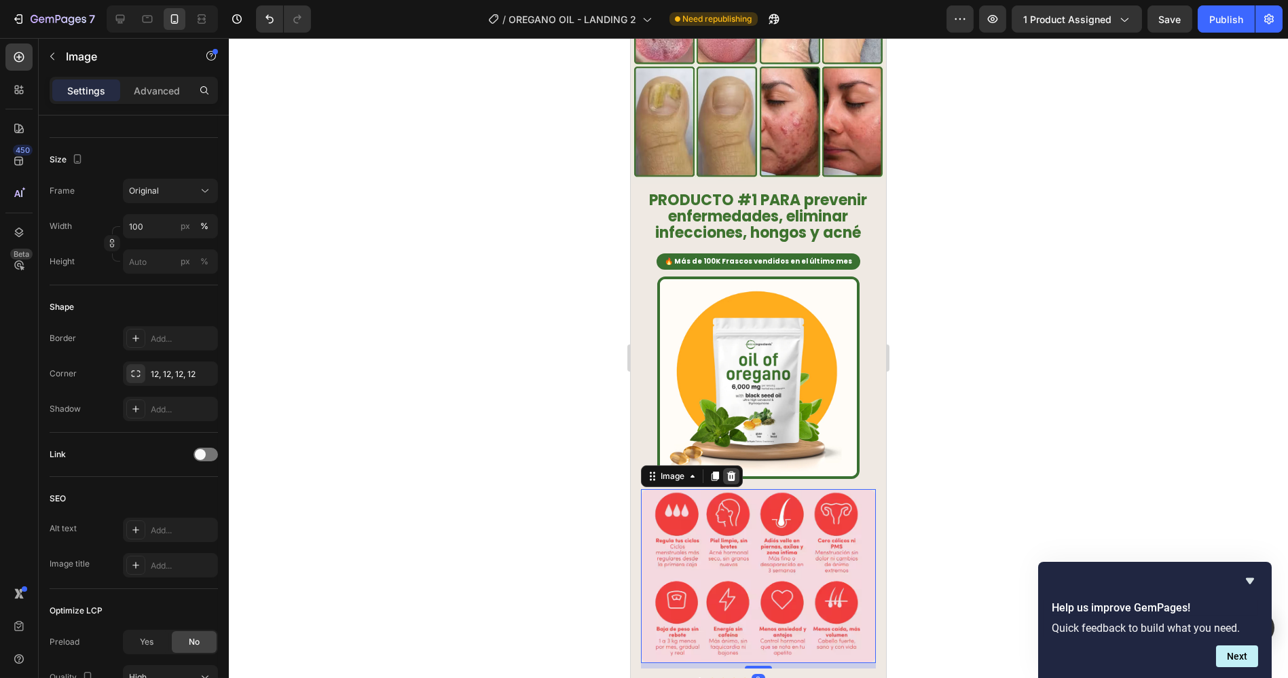
click at [731, 471] on icon at bounding box center [731, 476] width 9 height 10
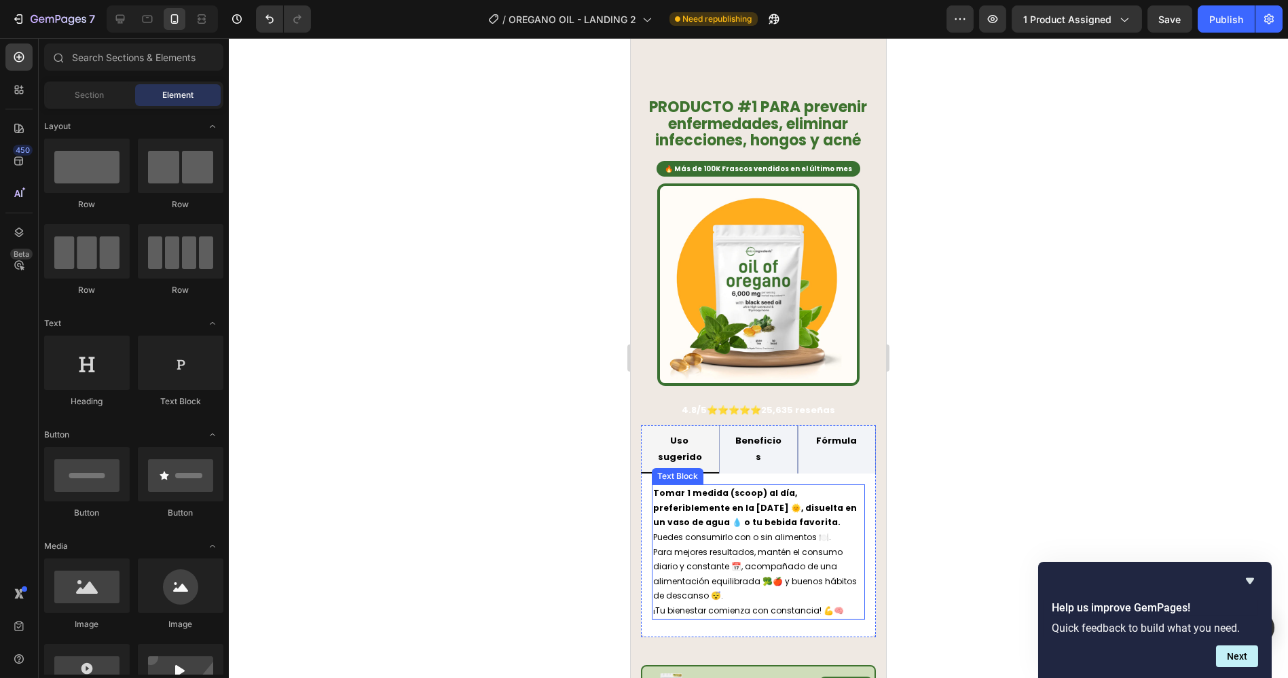
scroll to position [905, 0]
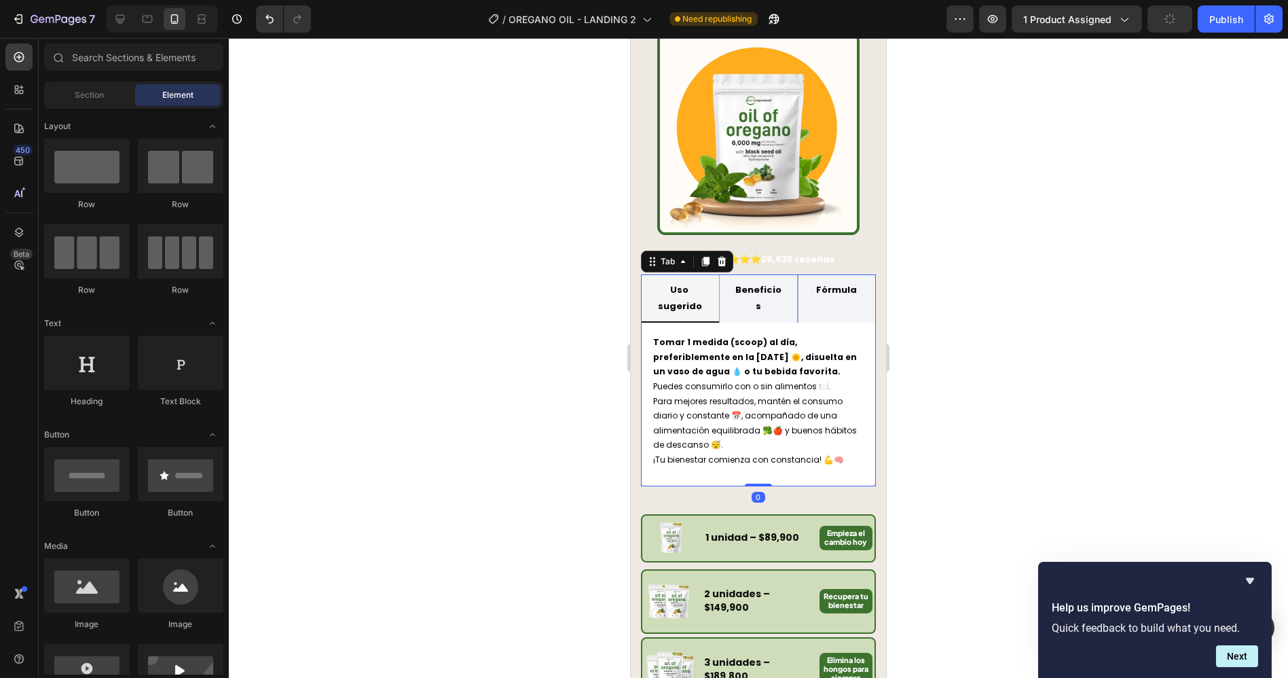
click at [674, 283] on strong "Uso sugerido" at bounding box center [679, 297] width 44 height 29
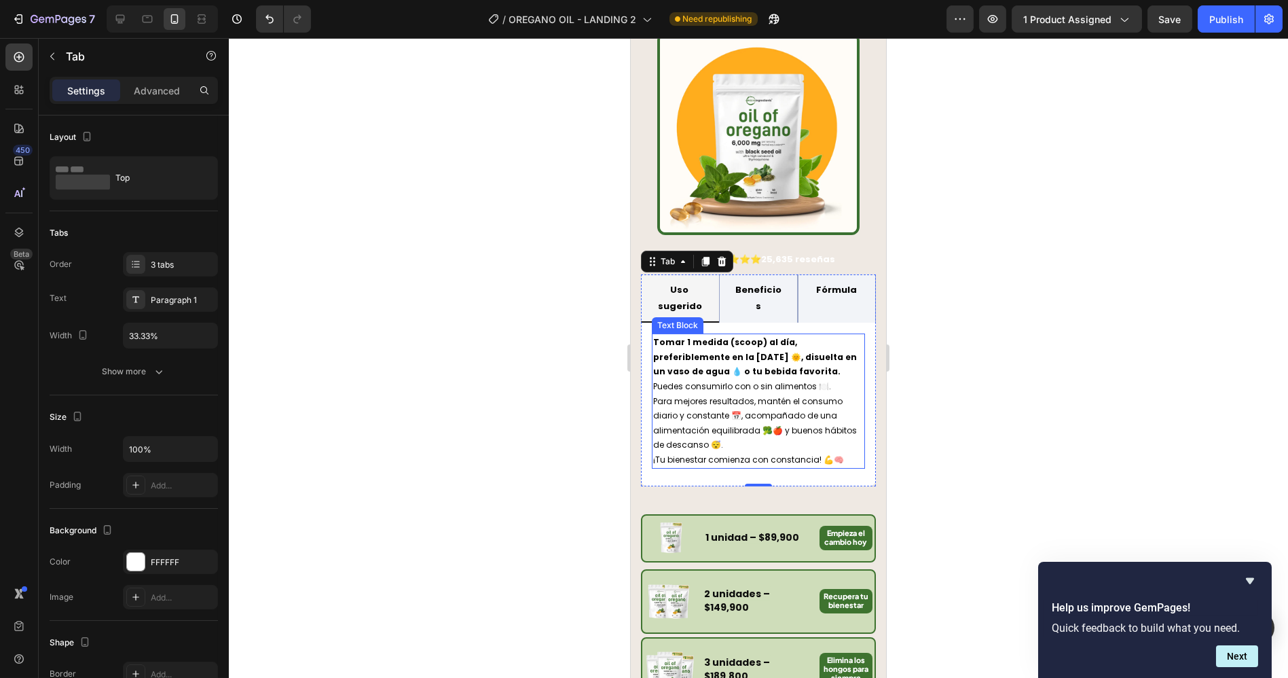
click at [739, 414] on span "Para mejores resultados, mantén el consumo diario y constante 📅, acompañado de …" at bounding box center [756, 423] width 206 height 56
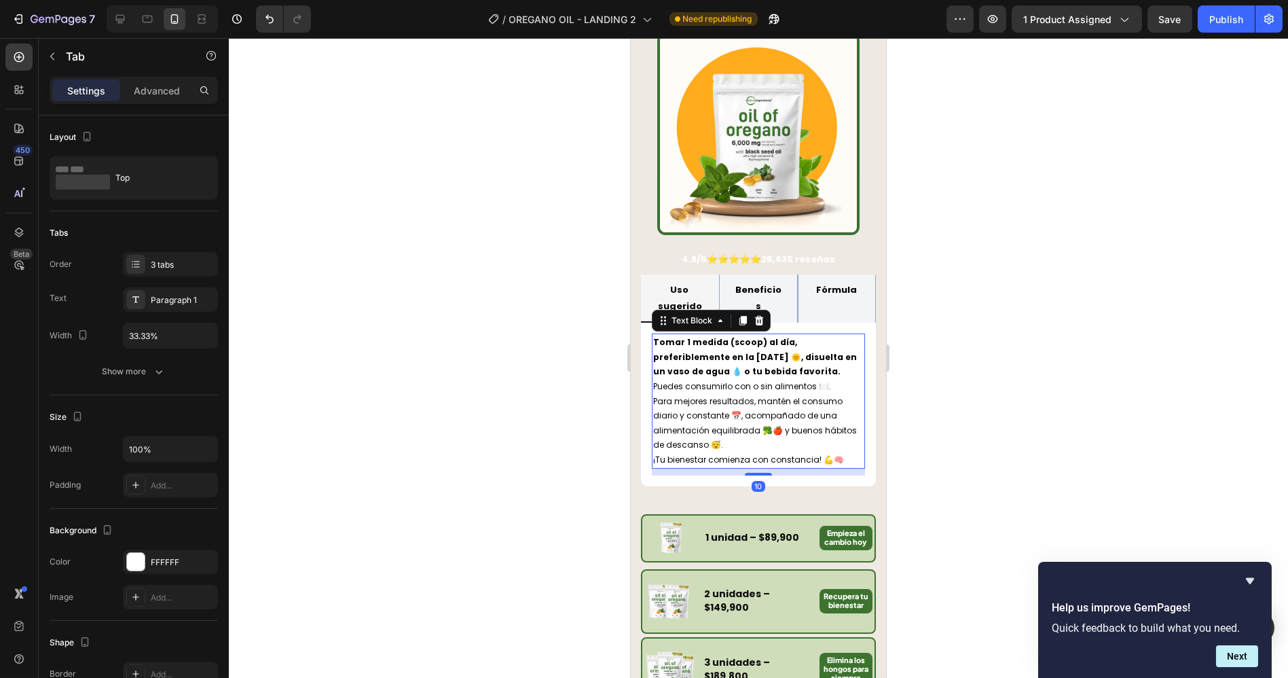
click at [739, 414] on span "Para mejores resultados, mantén el consumo diario y constante 📅, acompañado de …" at bounding box center [756, 423] width 206 height 56
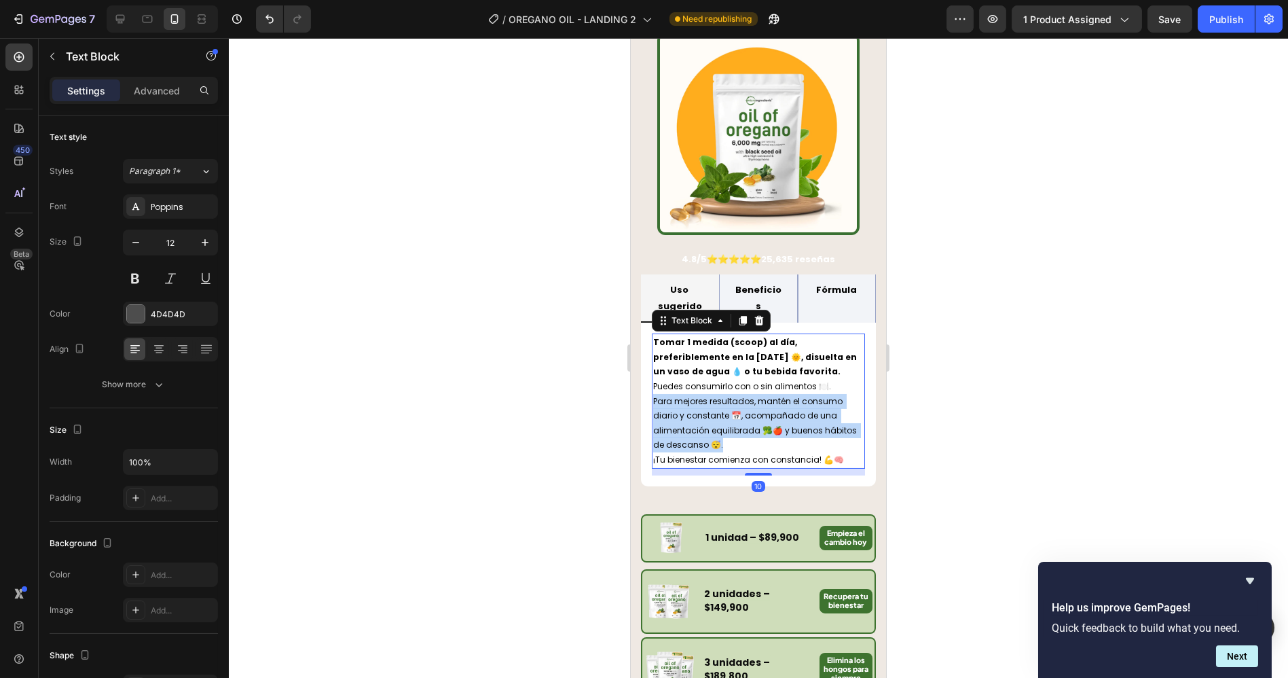
click at [739, 414] on span "Para mejores resultados, mantén el consumo diario y constante 📅, acompañado de …" at bounding box center [756, 423] width 206 height 56
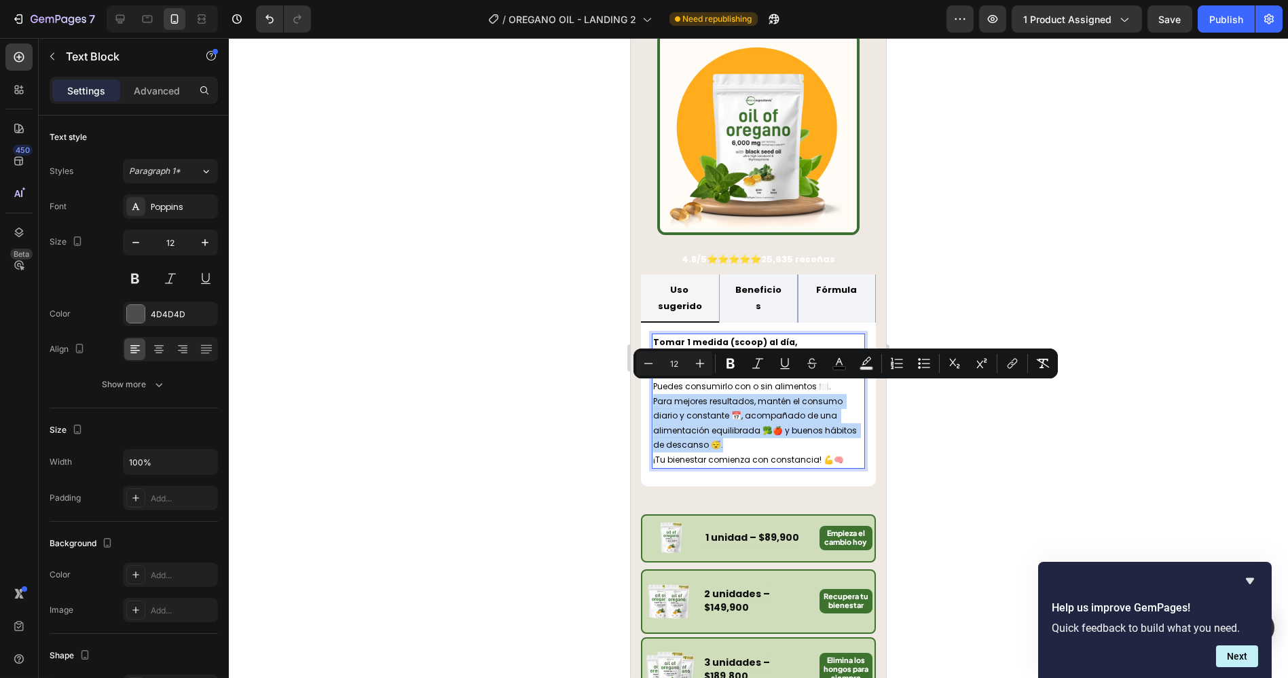
drag, startPoint x: 805, startPoint y: 431, endPoint x: 821, endPoint y: 438, distance: 17.7
click at [806, 431] on p "Para mejores resultados, mantén el consumo diario y constante 📅, acompañado de …" at bounding box center [758, 423] width 210 height 58
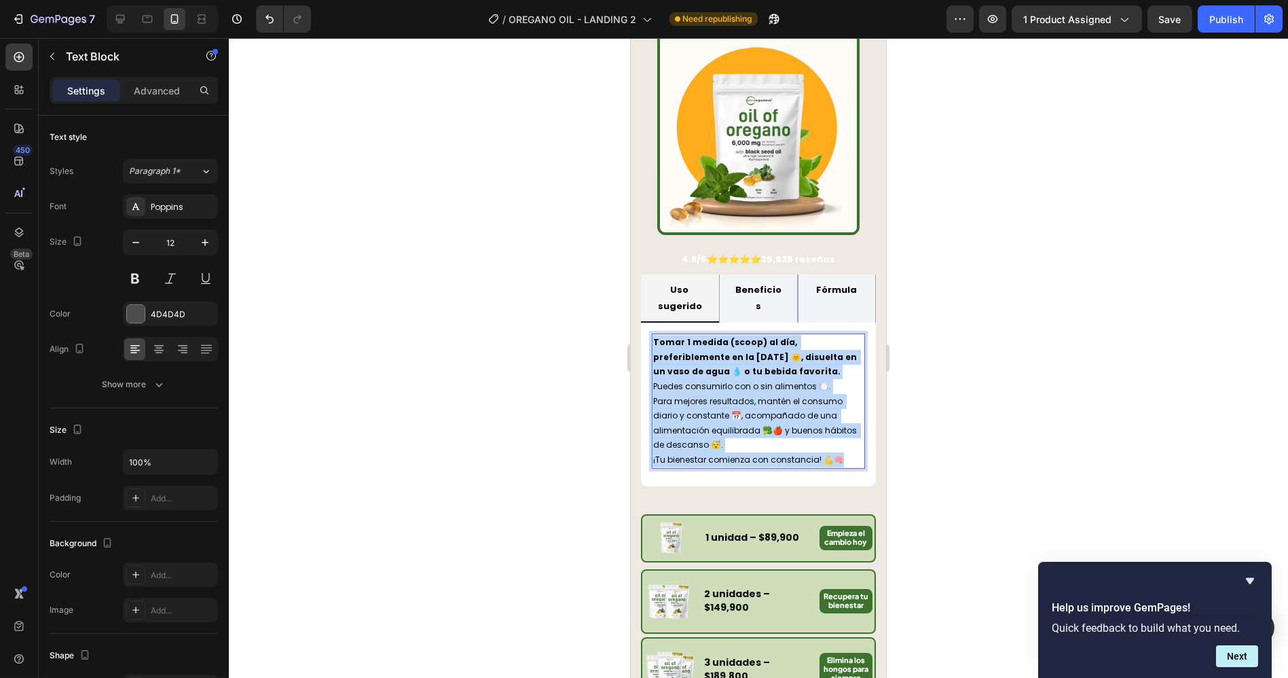
drag, startPoint x: 841, startPoint y: 448, endPoint x: 1196, endPoint y: 345, distance: 370.5
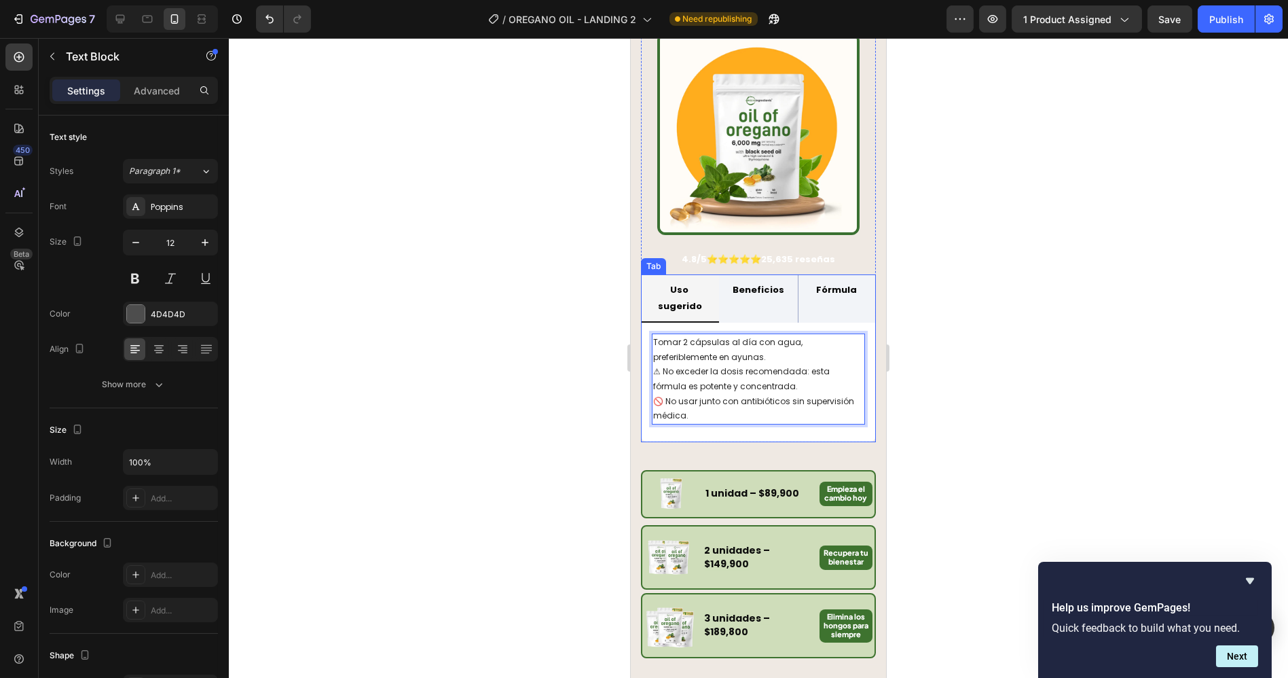
click at [752, 285] on strong "Beneficios" at bounding box center [758, 289] width 52 height 13
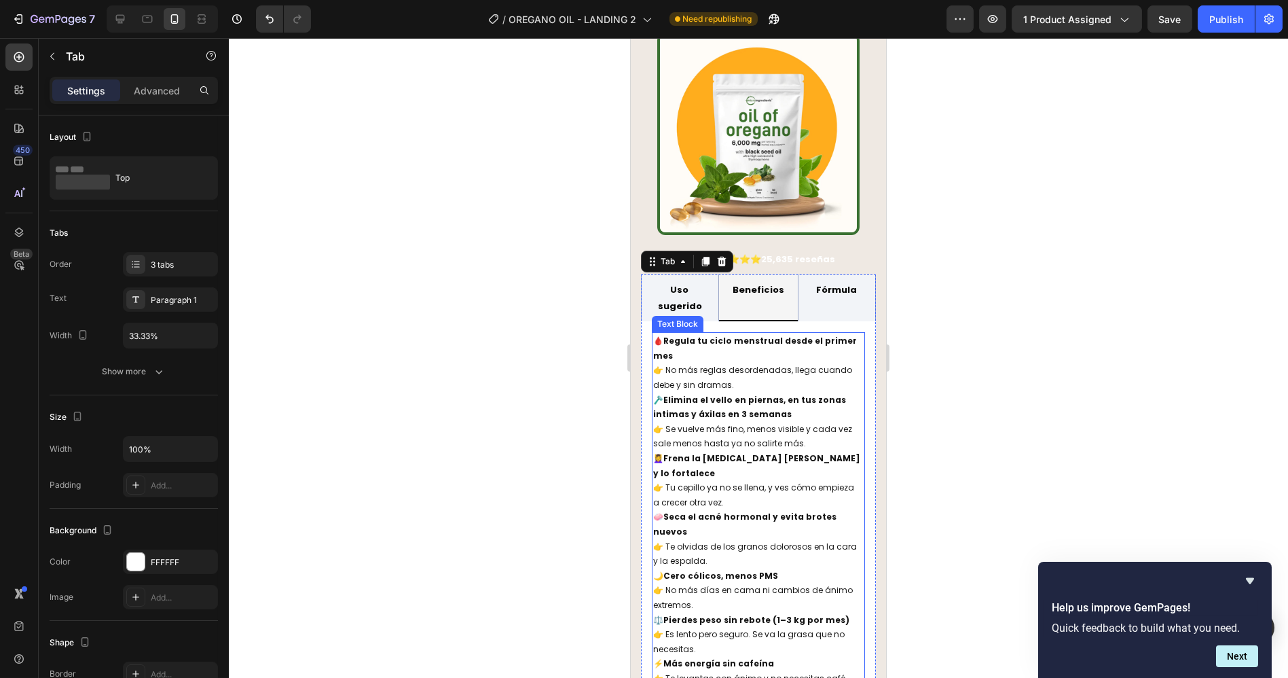
click at [700, 340] on p "🩸 Regula tu ciclo menstrual desde el primer mes 👉 No más reglas desordenadas, l…" at bounding box center [758, 362] width 210 height 58
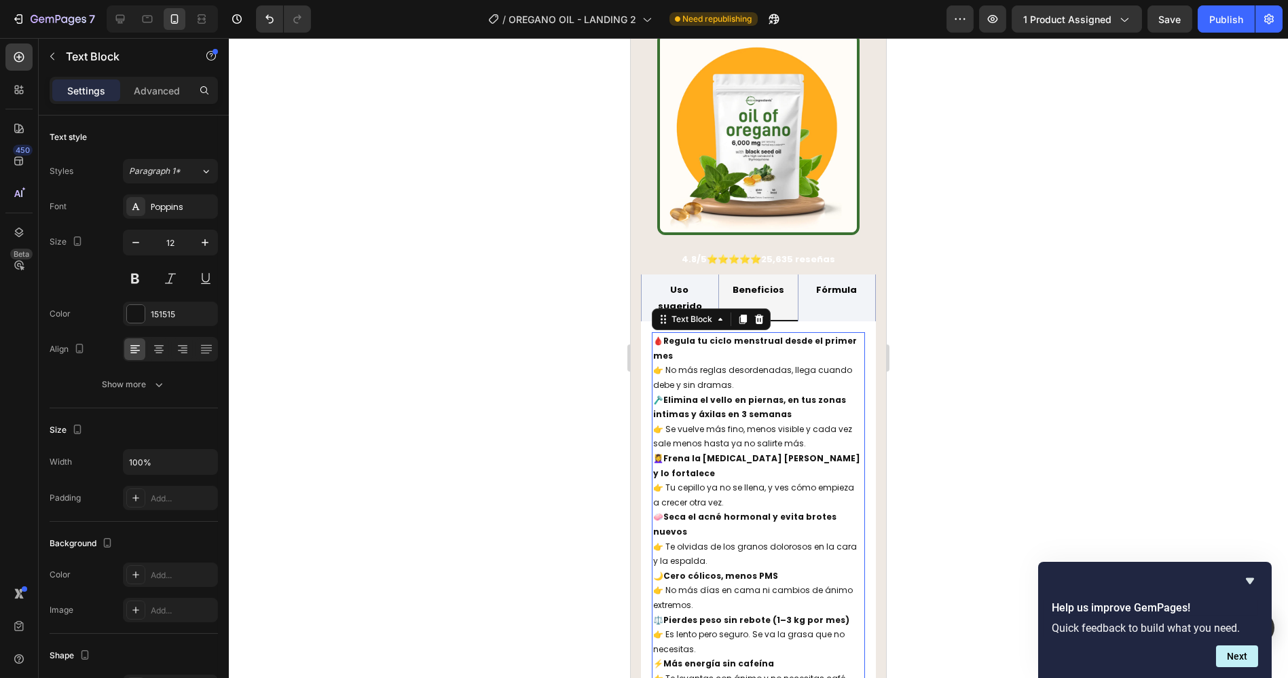
click at [700, 340] on p "🩸 Regula tu ciclo menstrual desde el primer mes 👉 No más reglas desordenadas, l…" at bounding box center [758, 362] width 210 height 58
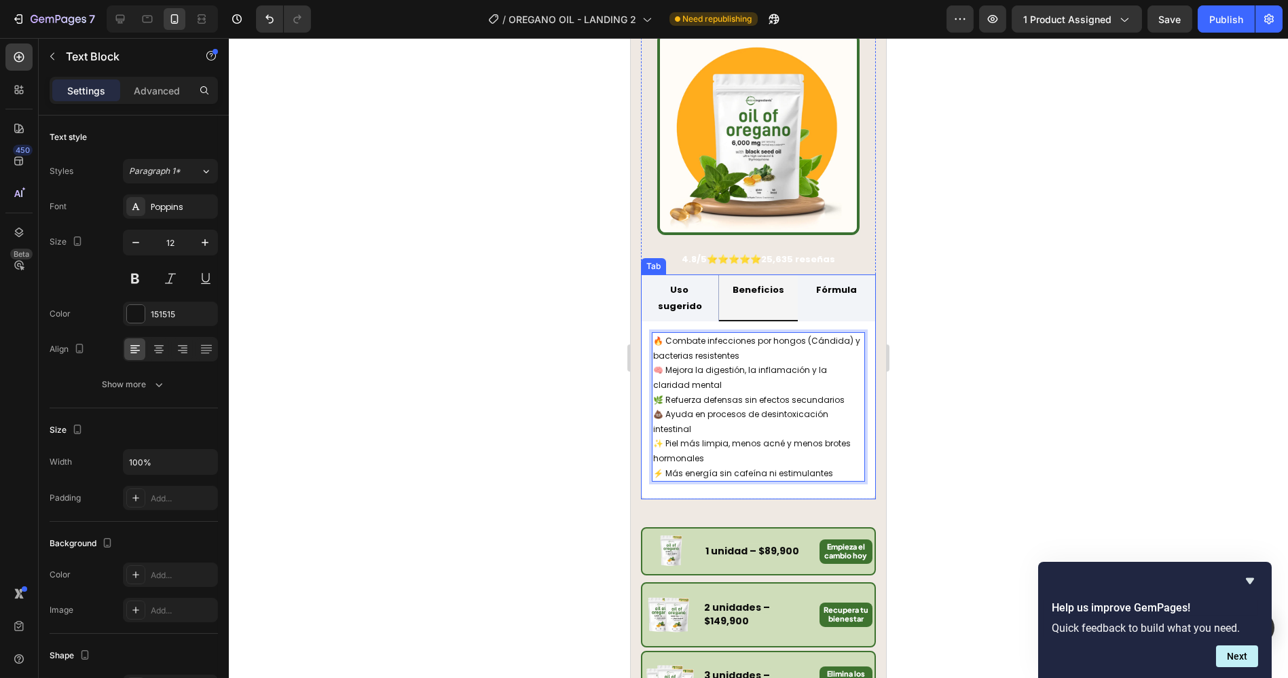
click at [834, 285] on strong "Fórmula" at bounding box center [835, 289] width 41 height 13
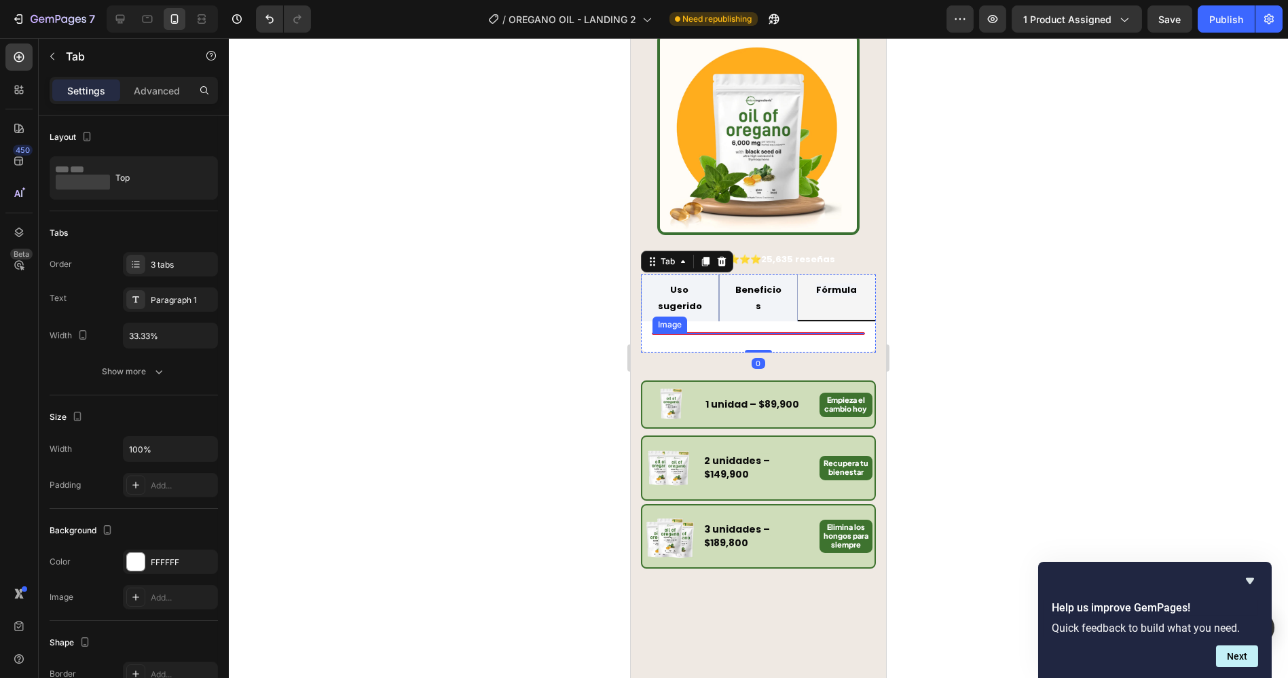
click at [725, 371] on img at bounding box center [758, 439] width 212 height 212
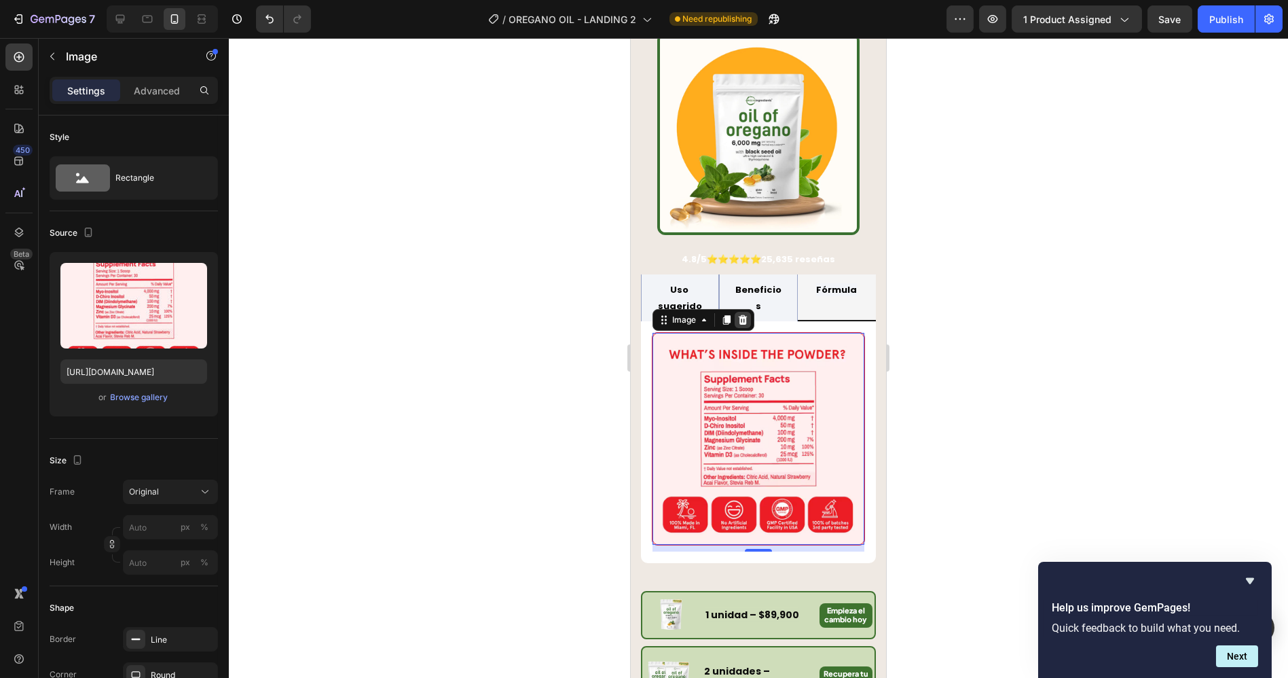
click at [743, 314] on icon at bounding box center [742, 319] width 11 height 11
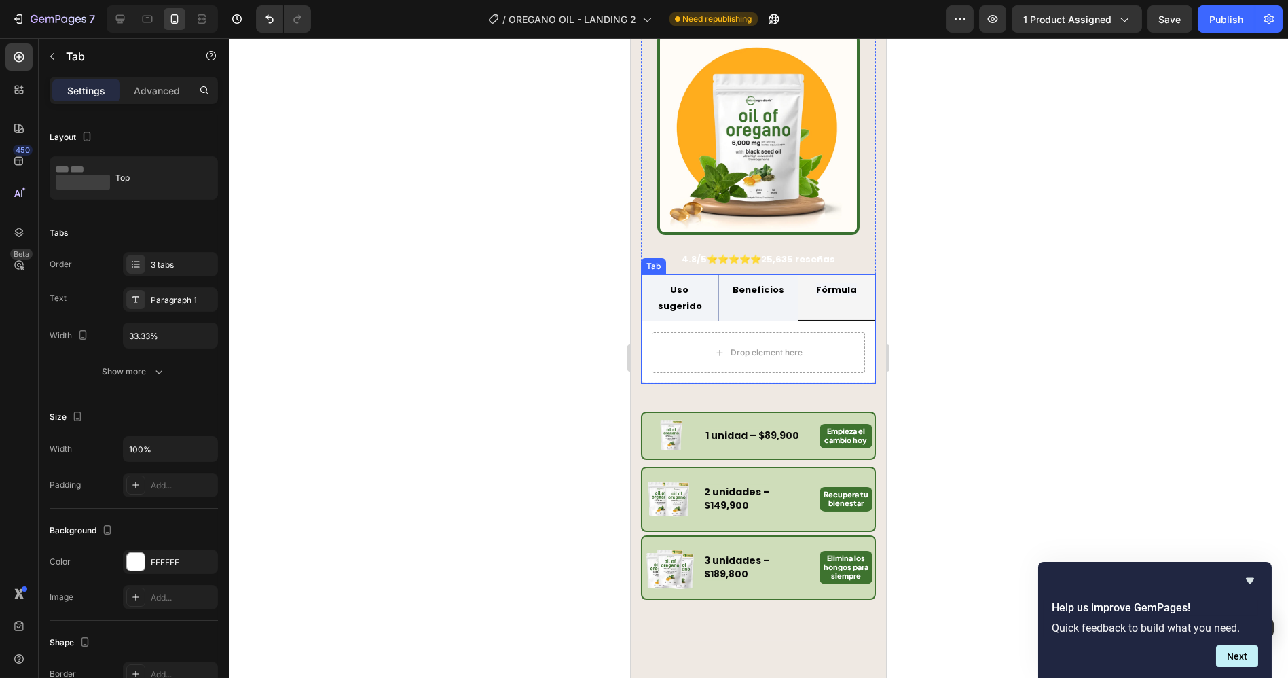
click at [743, 288] on div "Beneficios" at bounding box center [758, 290] width 56 height 20
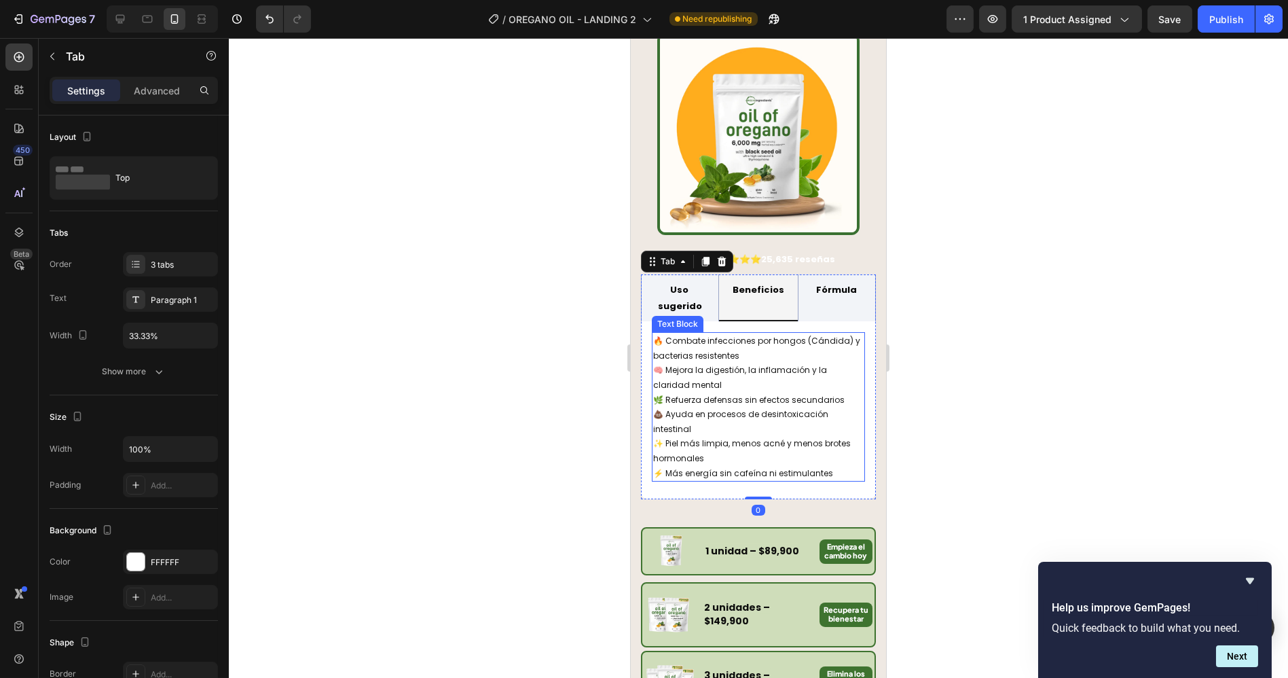
click at [691, 336] on p "🔥 Combate infecciones por hongos (Cándida) y bacterias resistentes" at bounding box center [758, 347] width 210 height 29
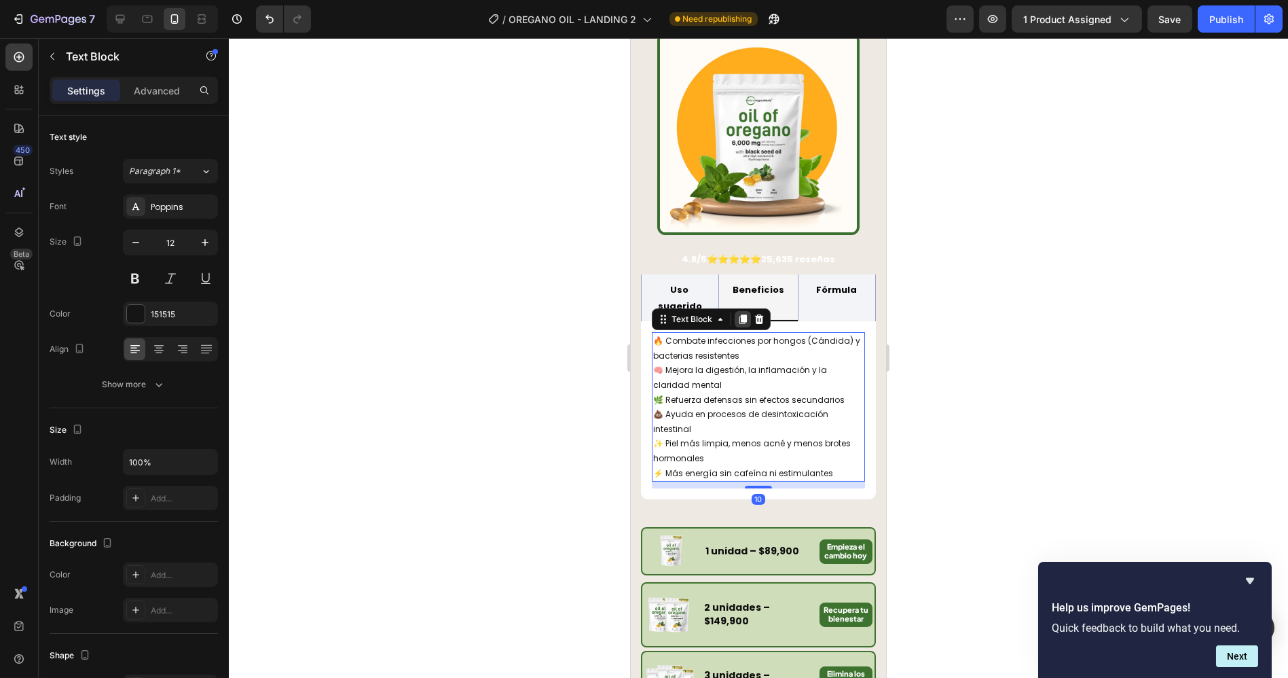
click at [740, 314] on icon at bounding box center [742, 319] width 7 height 10
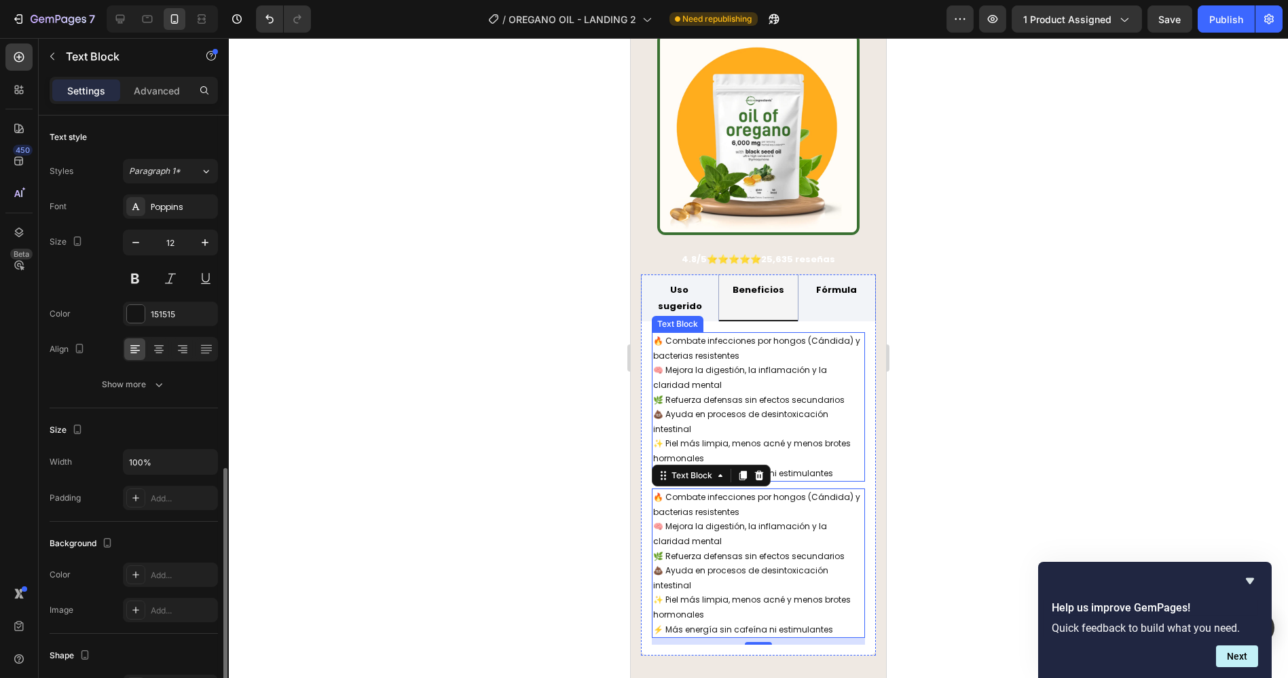
scroll to position [202, 0]
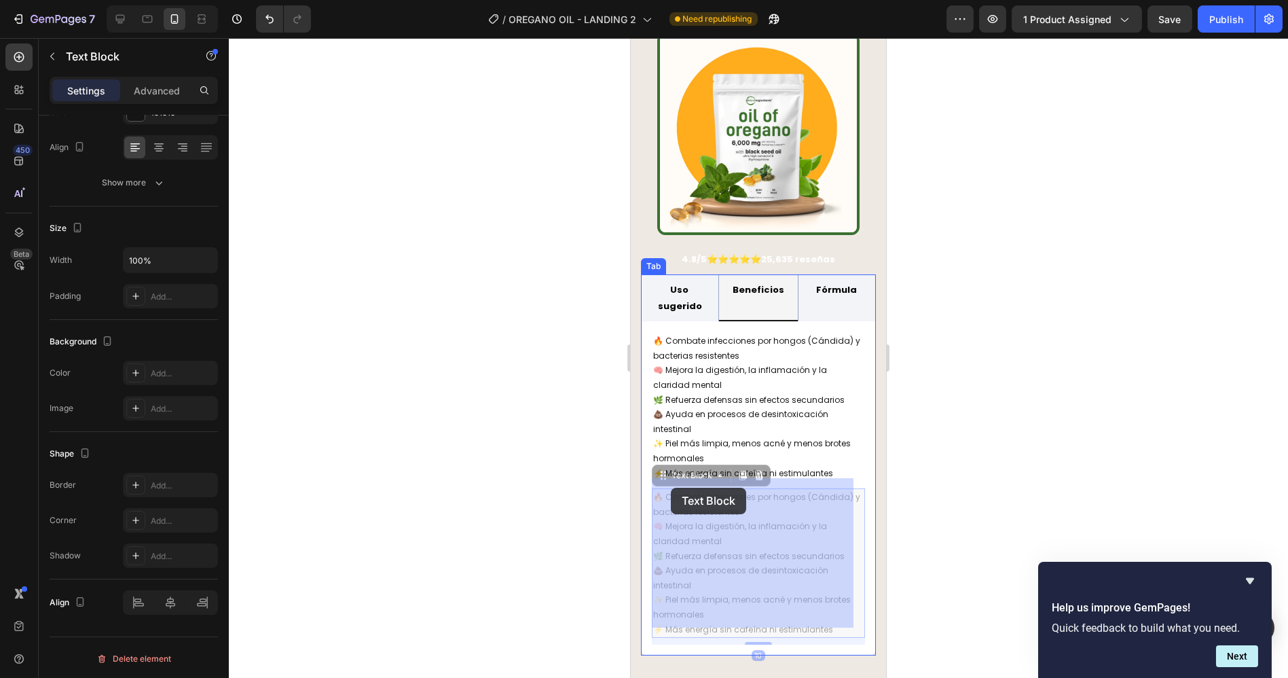
drag, startPoint x: 663, startPoint y: 471, endPoint x: 670, endPoint y: 488, distance: 17.9
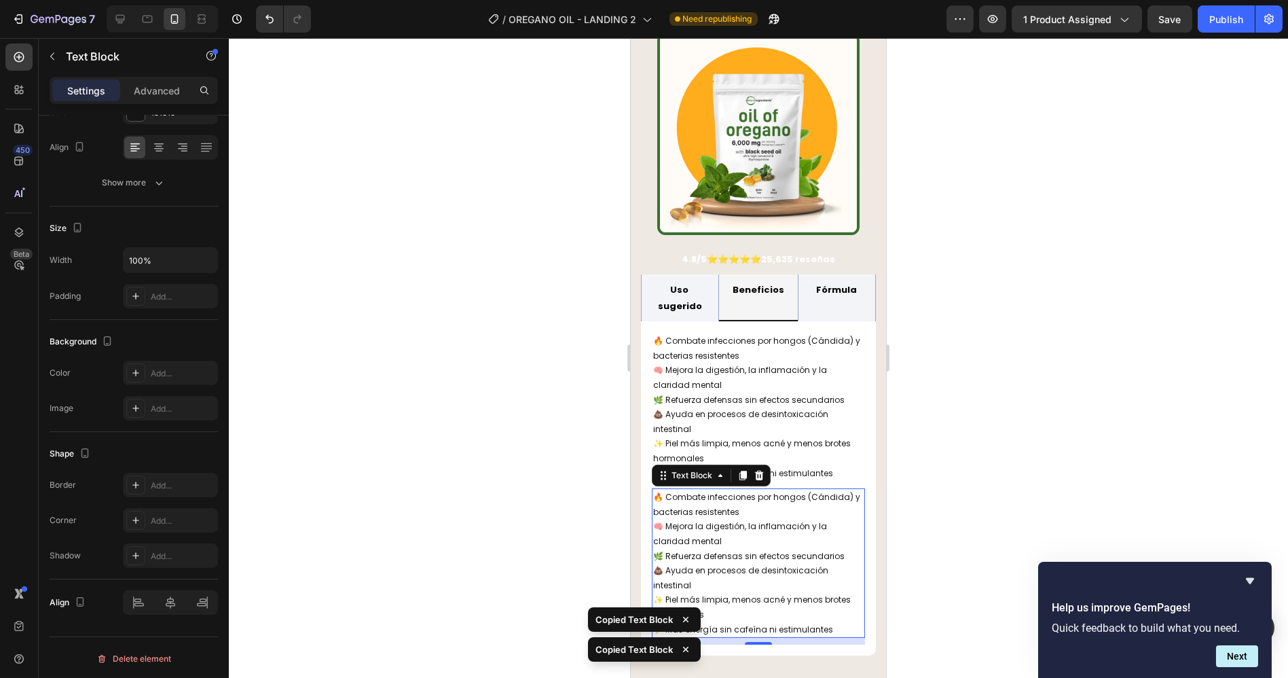
drag, startPoint x: 756, startPoint y: 464, endPoint x: 794, endPoint y: 388, distance: 85.0
click at [756, 470] on icon at bounding box center [758, 475] width 11 height 11
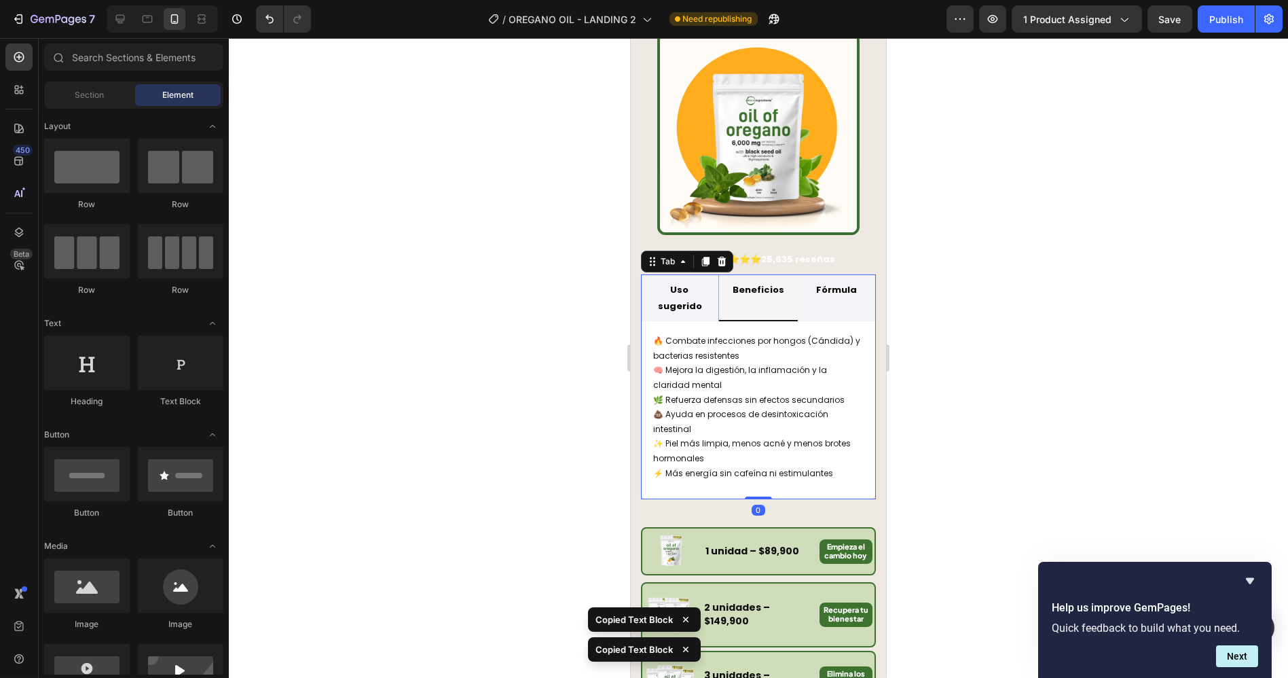
click at [832, 284] on strong "Fórmula" at bounding box center [835, 289] width 41 height 13
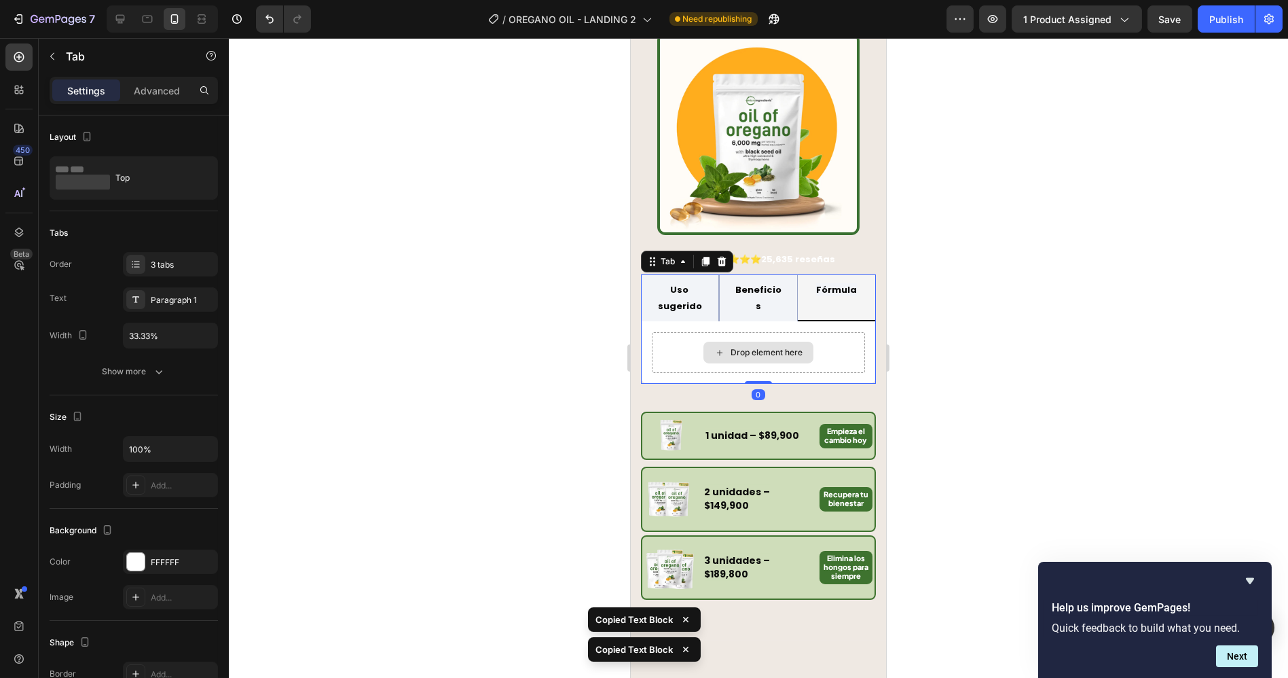
click at [688, 342] on div "Drop element here" at bounding box center [757, 352] width 213 height 41
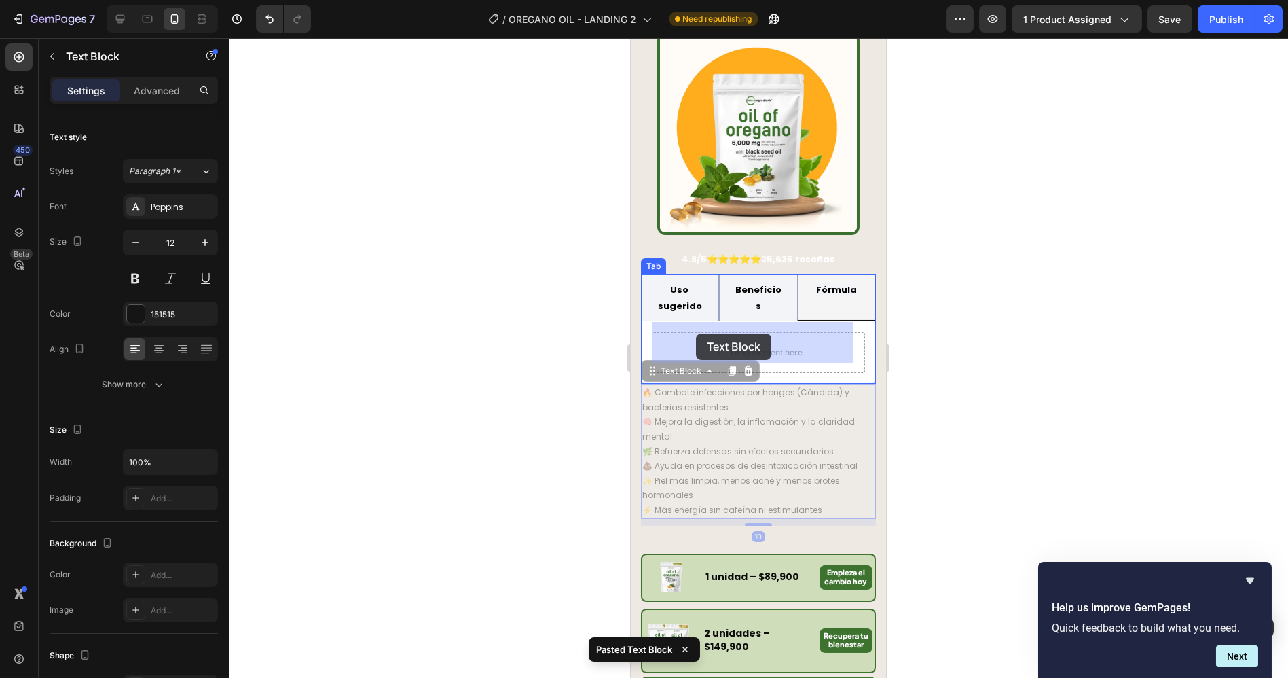
drag, startPoint x: 653, startPoint y: 363, endPoint x: 695, endPoint y: 333, distance: 52.2
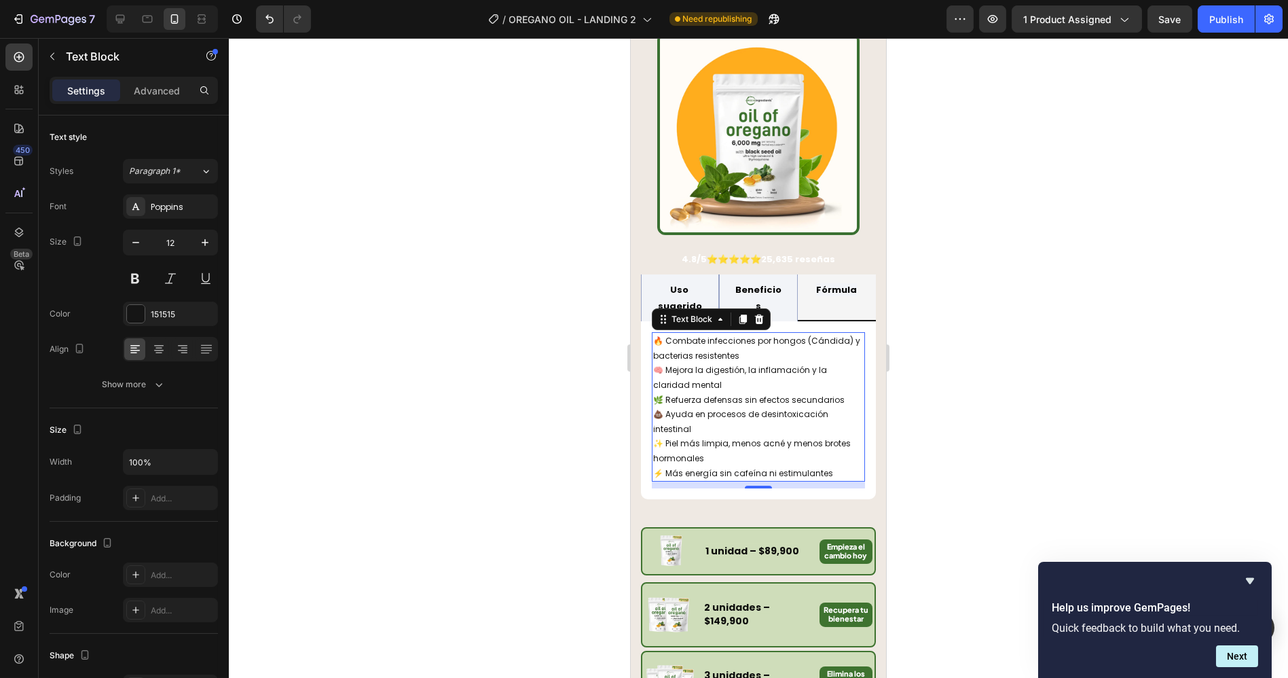
click at [711, 363] on p "🧠 Mejora la digestión, la inflamación y la claridad mental" at bounding box center [758, 377] width 210 height 29
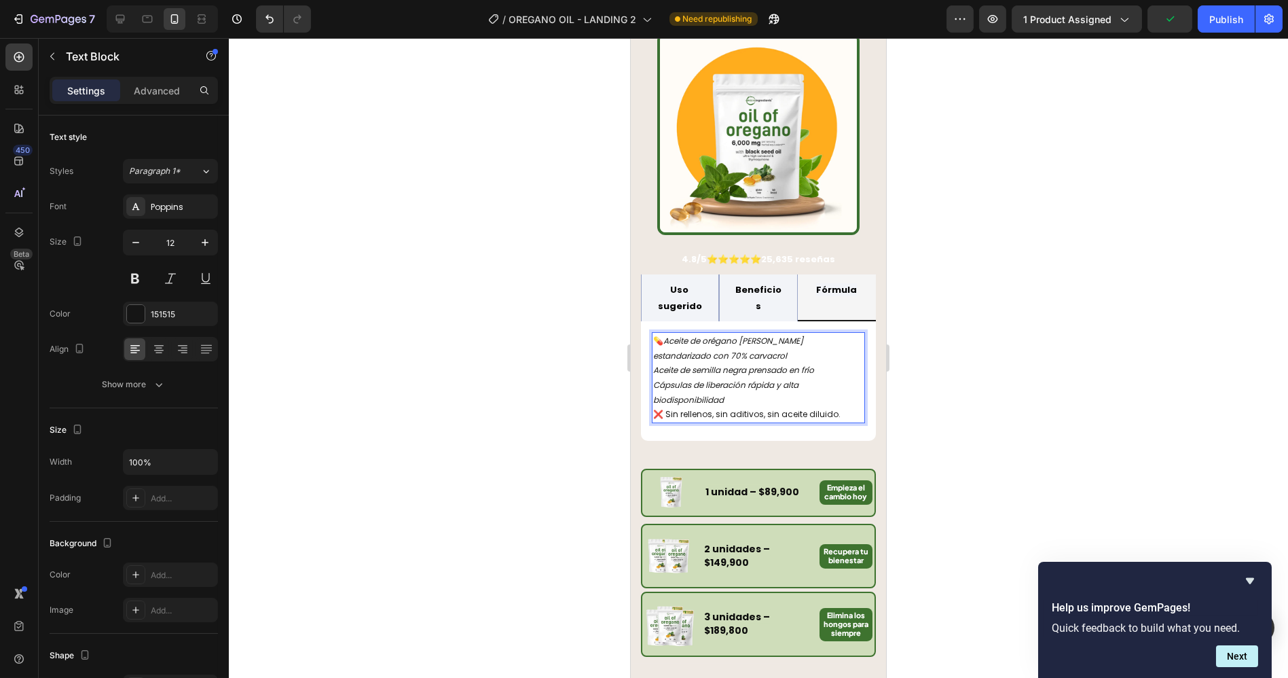
click at [982, 356] on div at bounding box center [758, 358] width 1059 height 640
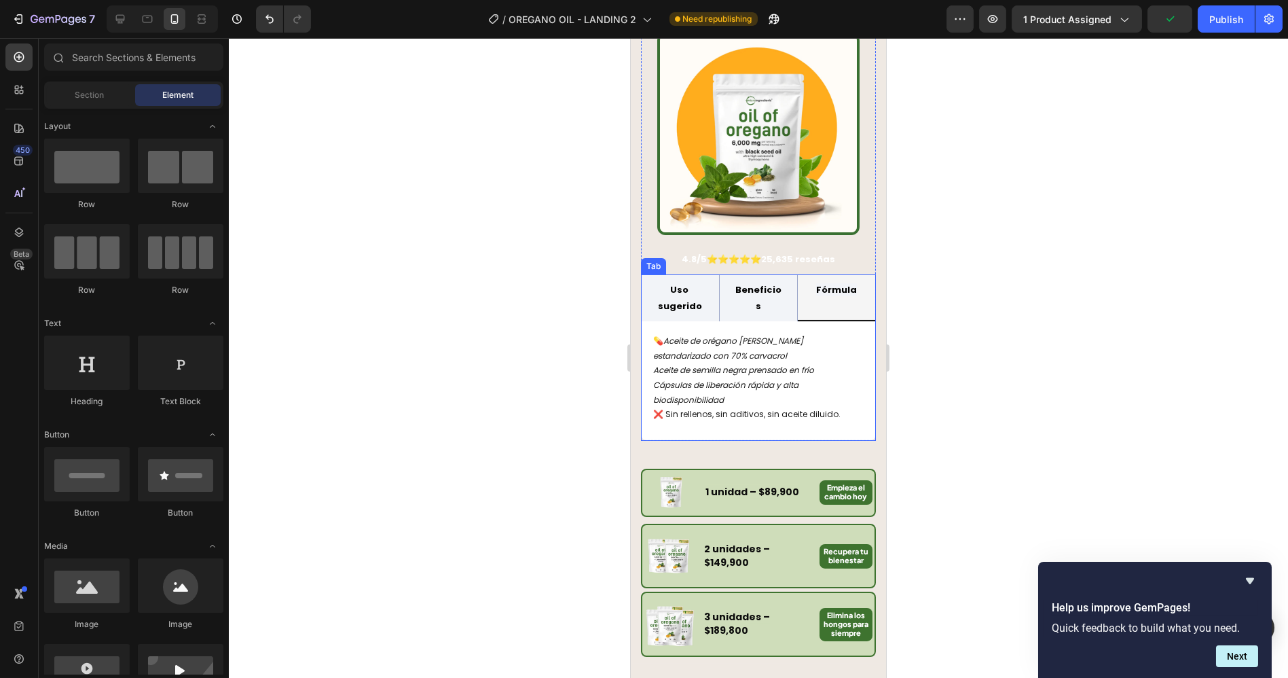
click at [686, 286] on p "Uso sugerido" at bounding box center [679, 298] width 52 height 32
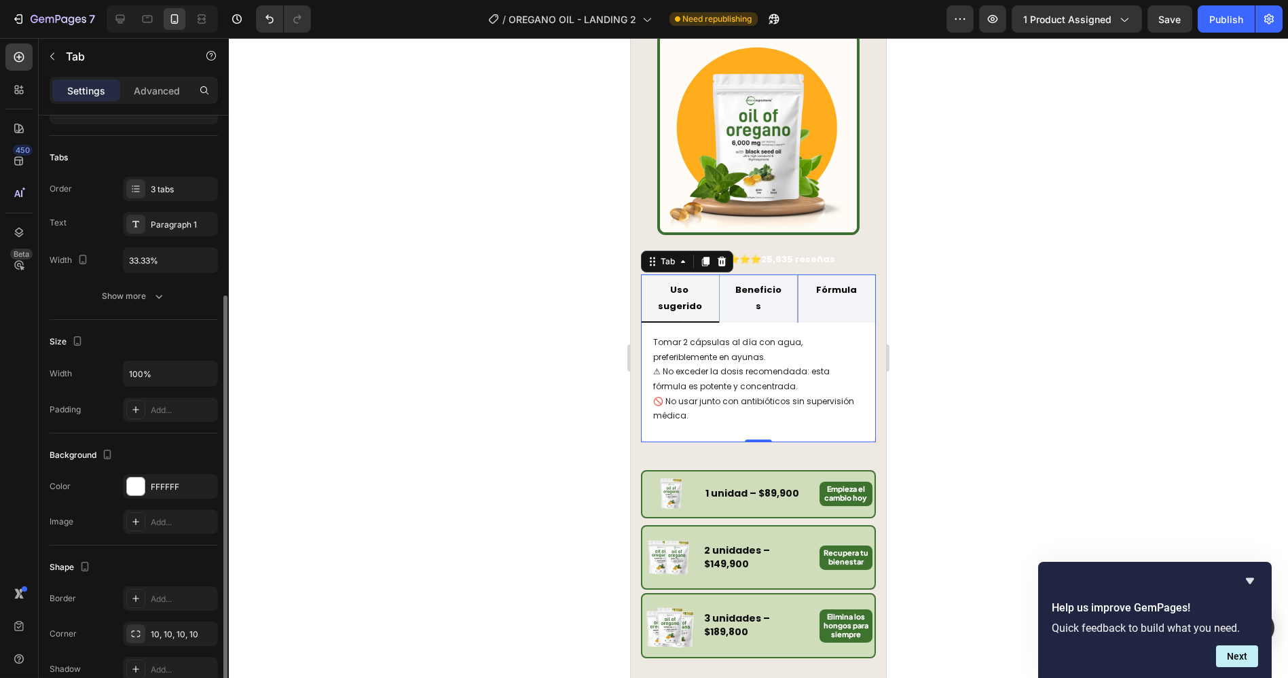
scroll to position [151, 0]
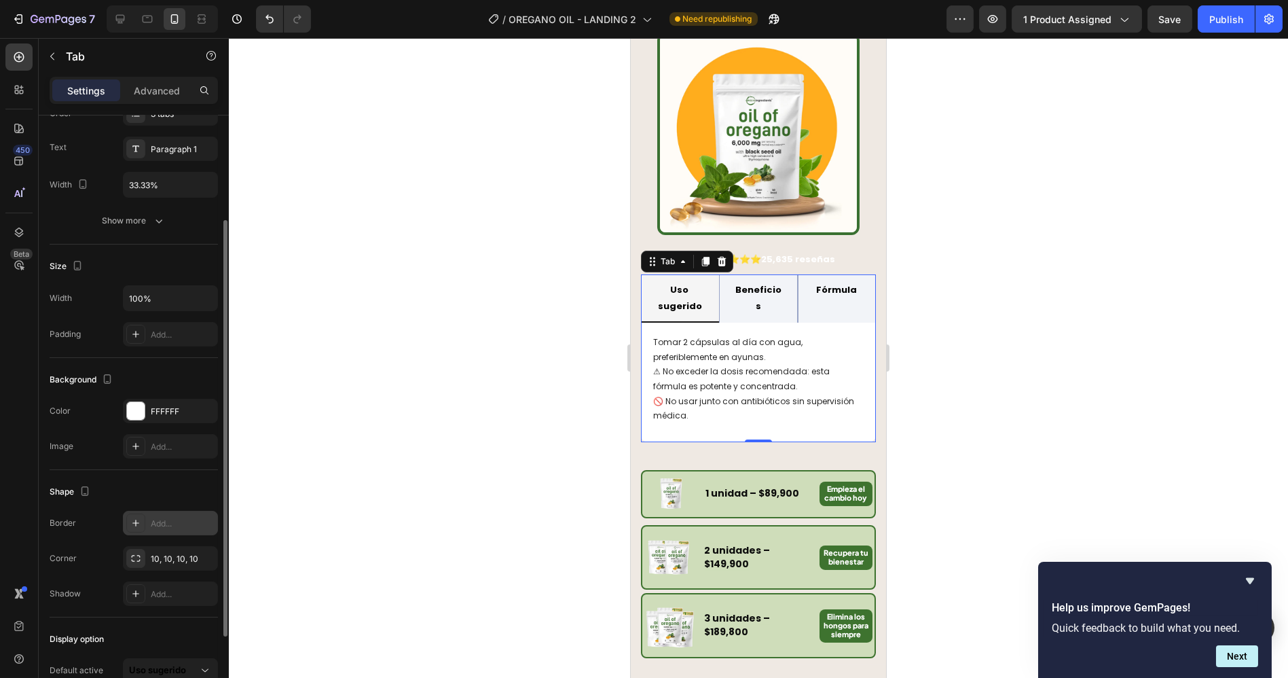
click at [161, 517] on div "Add..." at bounding box center [183, 523] width 64 height 12
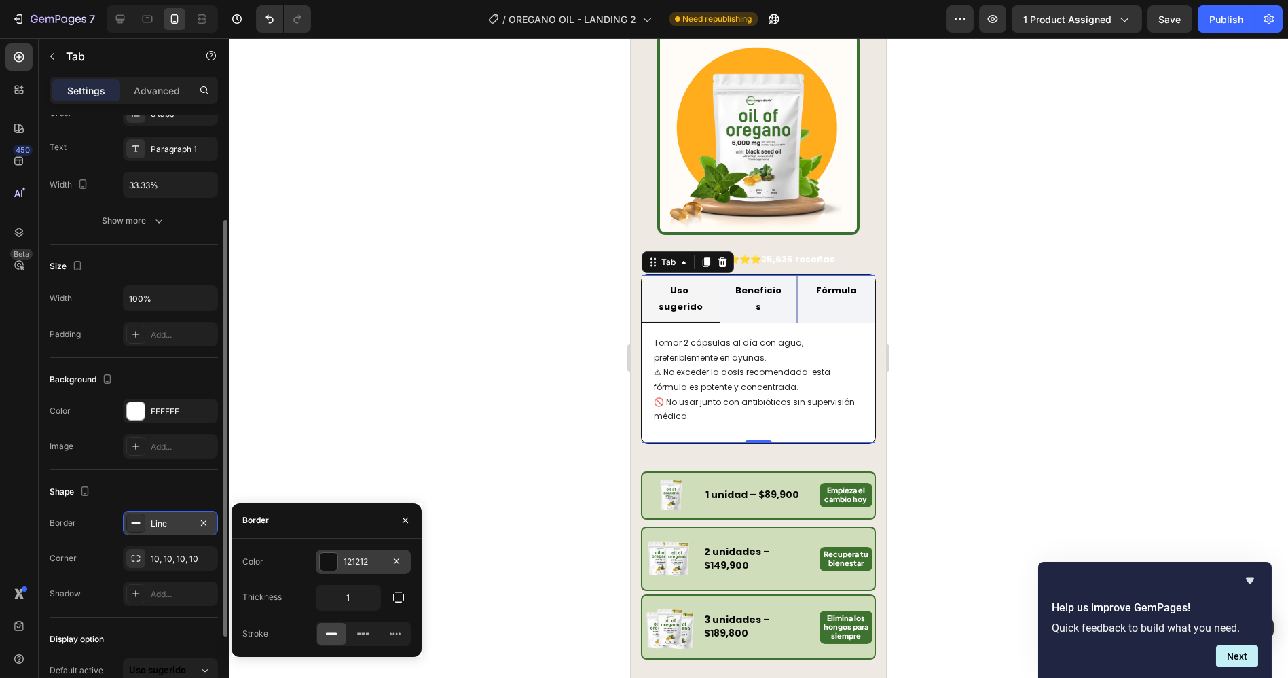
click at [354, 563] on div "121212" at bounding box center [363, 561] width 39 height 12
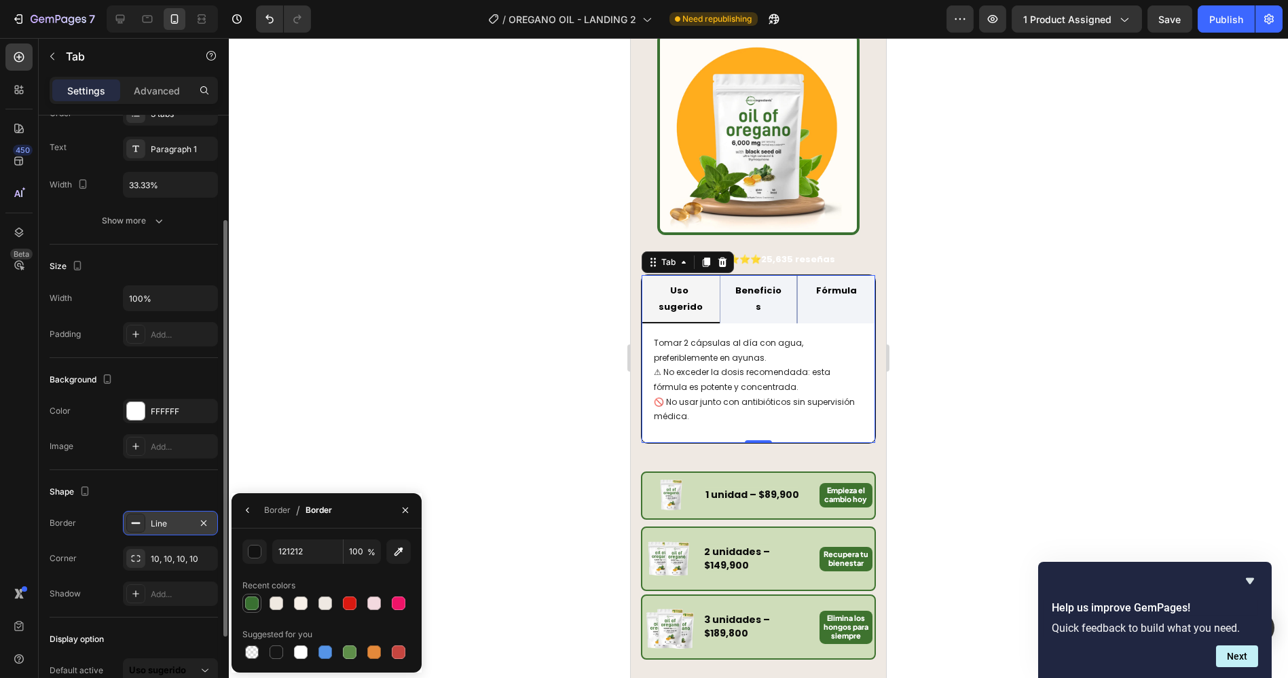
click at [257, 602] on div at bounding box center [252, 603] width 14 height 14
type input "397031"
click at [273, 513] on div "Border" at bounding box center [277, 510] width 26 height 12
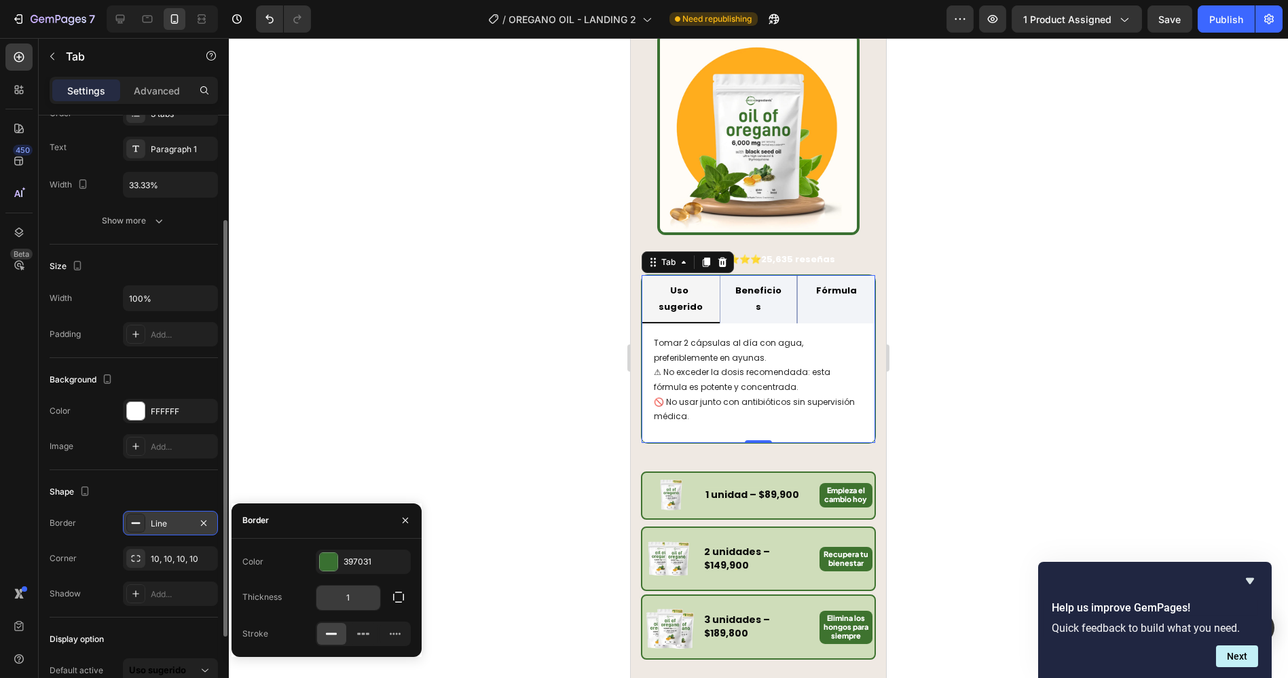
drag, startPoint x: 349, startPoint y: 594, endPoint x: 356, endPoint y: 596, distance: 7.1
click at [349, 594] on input "1" at bounding box center [348, 597] width 64 height 24
type input "2"
click at [1023, 267] on div at bounding box center [758, 358] width 1059 height 640
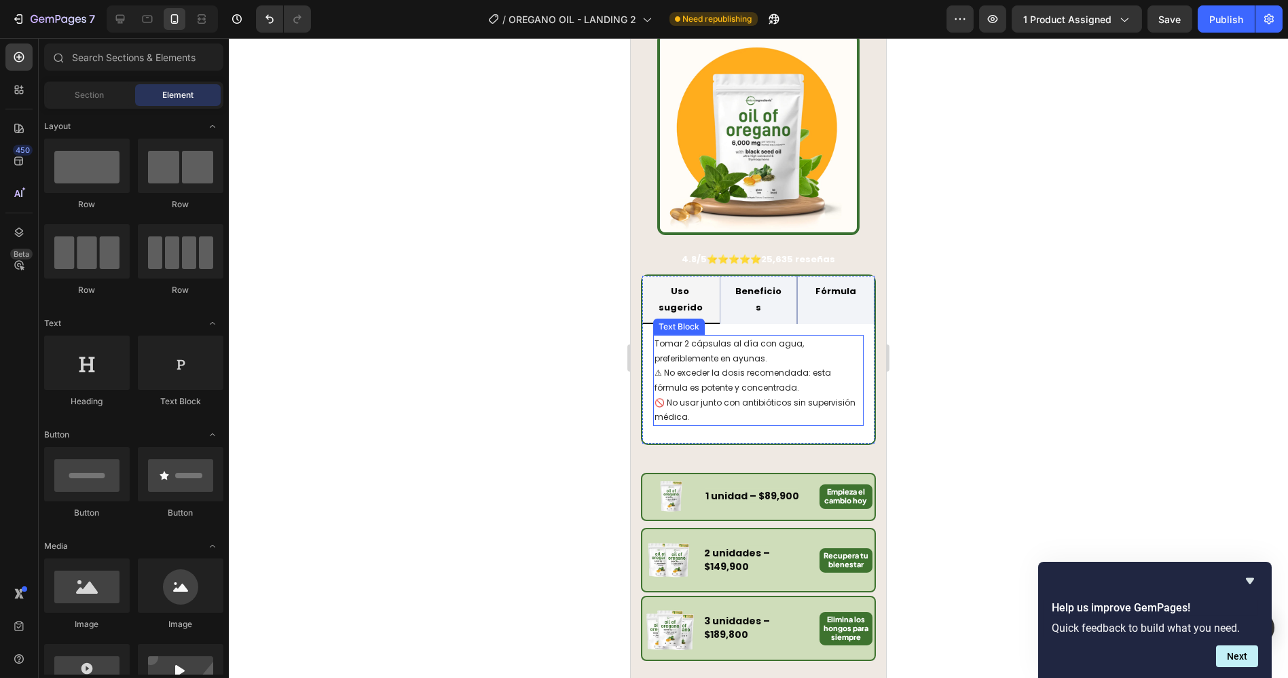
click at [837, 350] on p "Tomar 2 cápsulas al día con agua, preferiblemente en ayunas. ⚠ No exceder la do…" at bounding box center [758, 380] width 208 height 88
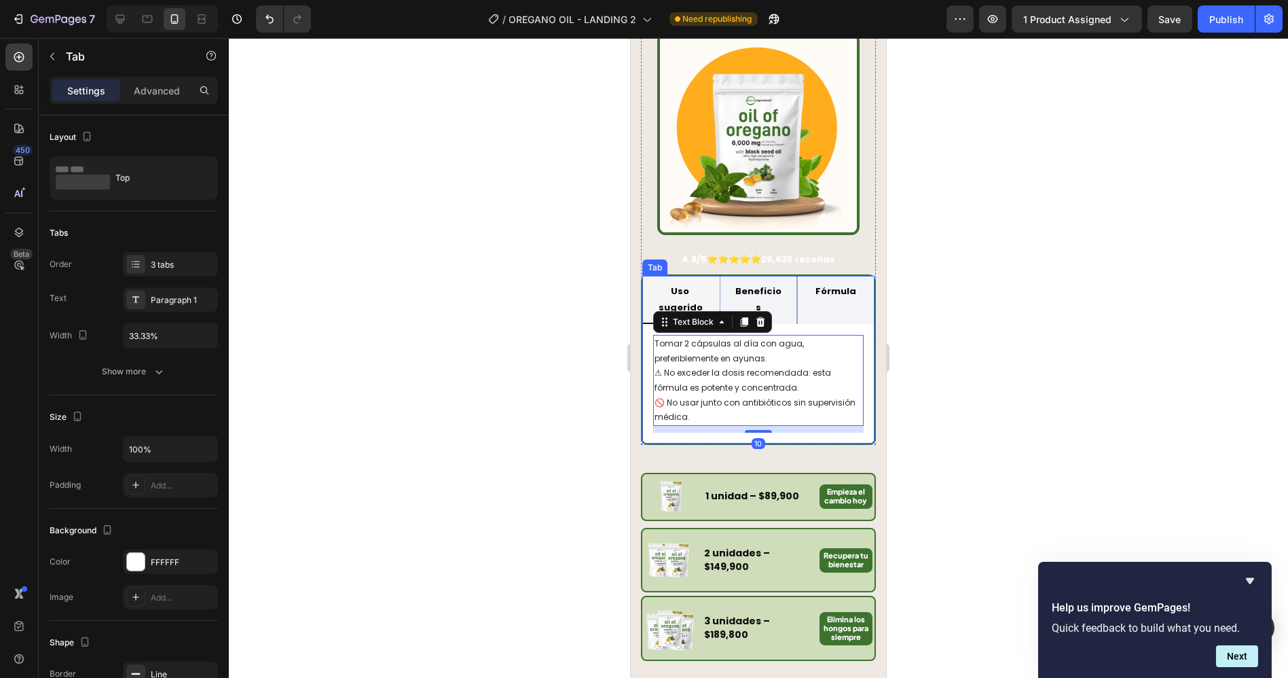
click at [859, 331] on div "Tomar 2 cápsulas al día con agua, preferiblemente en ayunas. ⚠ No exceder la do…" at bounding box center [758, 384] width 232 height 120
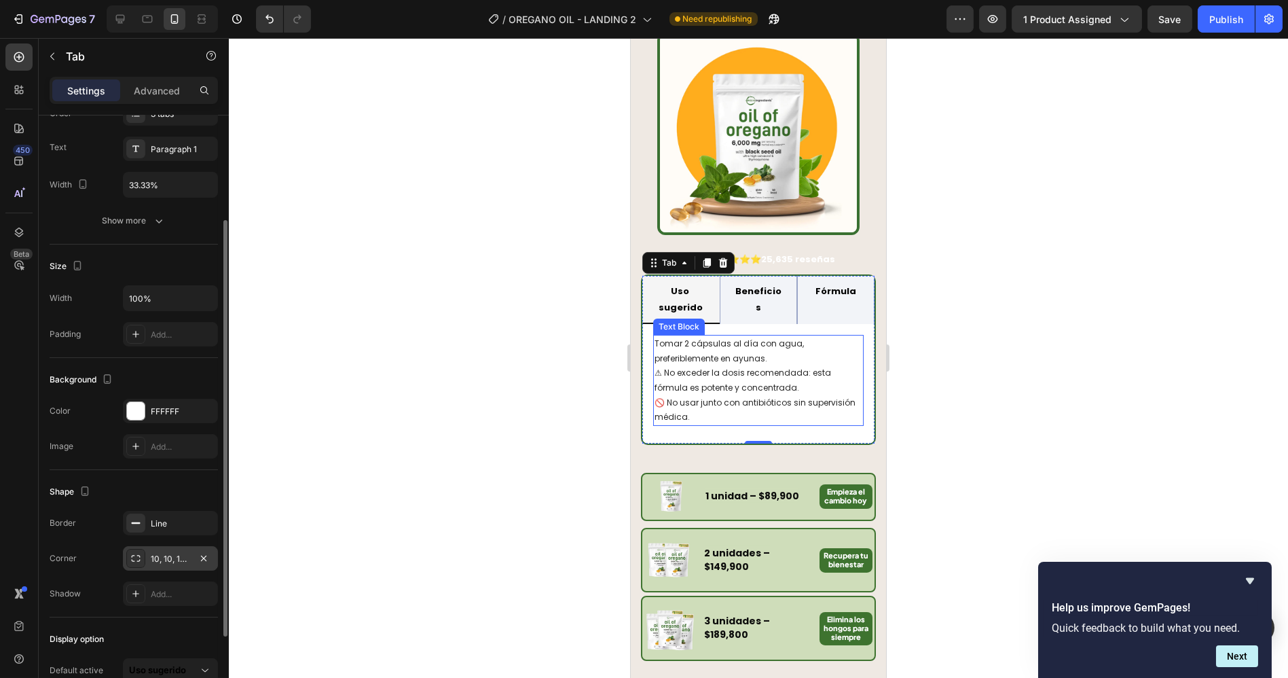
click at [162, 555] on div "10, 10, 10, 10" at bounding box center [170, 559] width 39 height 12
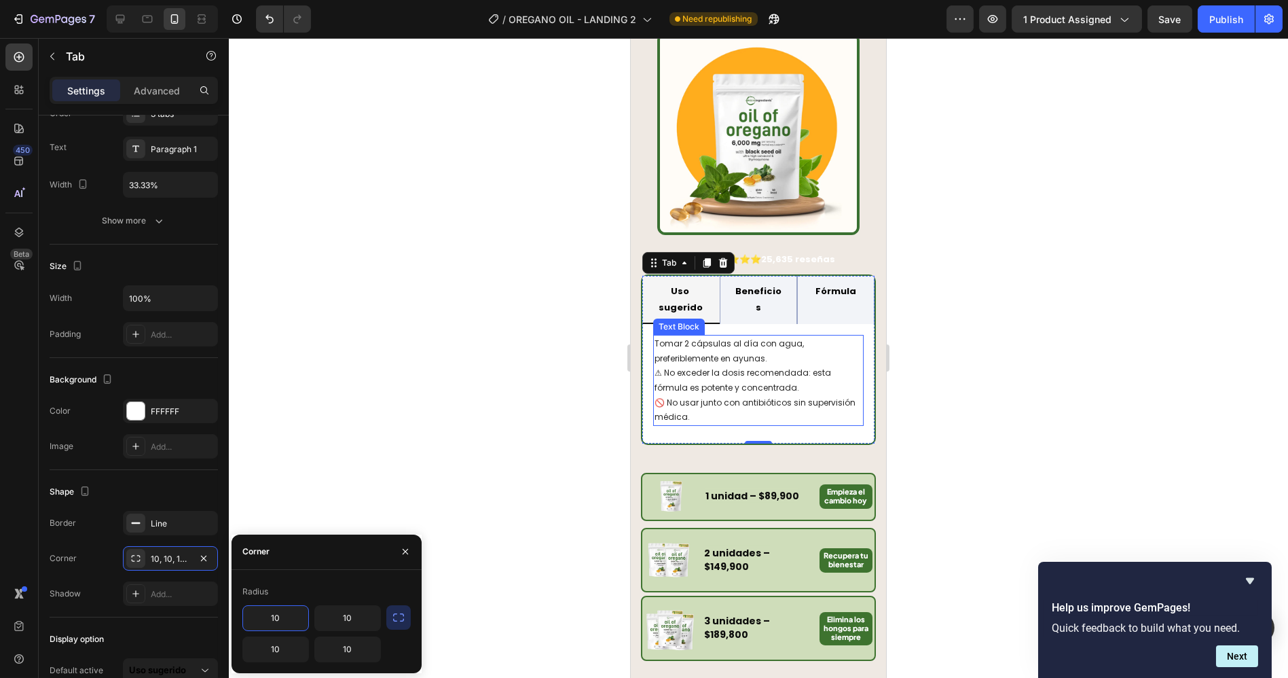
click at [283, 614] on input "10" at bounding box center [275, 618] width 65 height 24
type input "16"
click at [356, 625] on input "10" at bounding box center [347, 618] width 65 height 24
type input "16"
click at [268, 657] on input "10" at bounding box center [275, 649] width 65 height 24
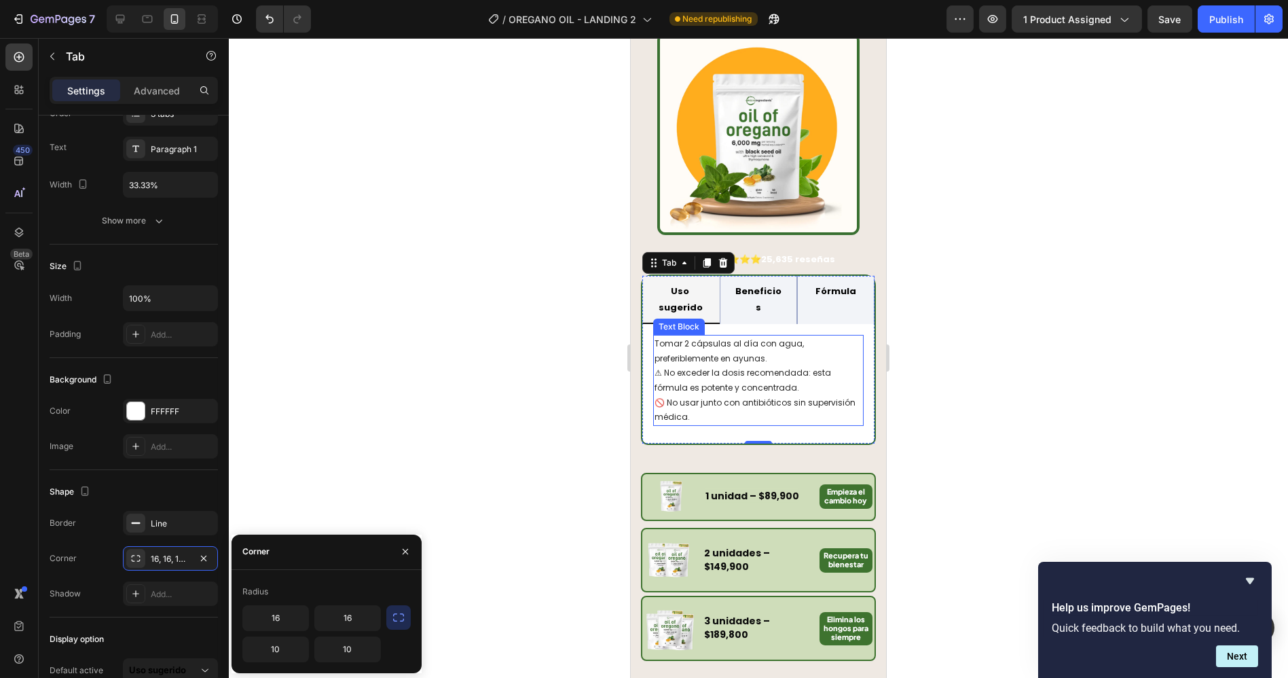
click at [416, 615] on div "Radius 16 16 10 10" at bounding box center [327, 621] width 190 height 81
click at [407, 619] on button "button" at bounding box center [398, 617] width 24 height 24
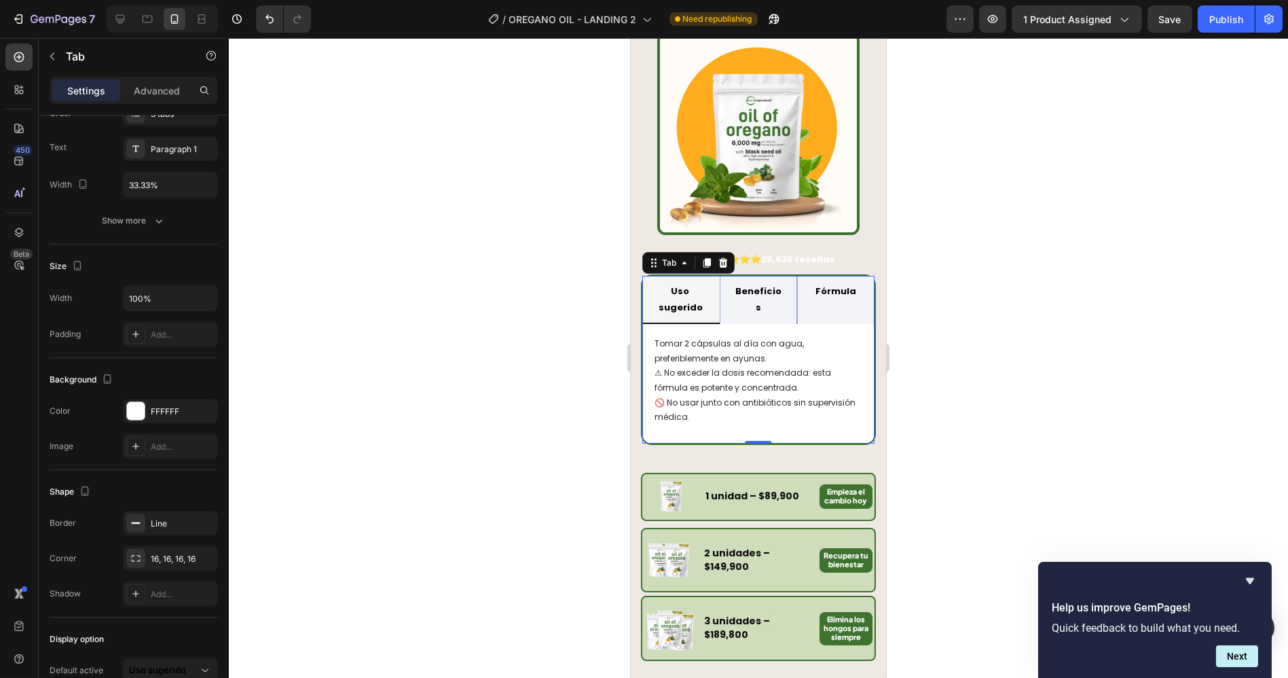
click at [1021, 295] on div at bounding box center [758, 358] width 1059 height 640
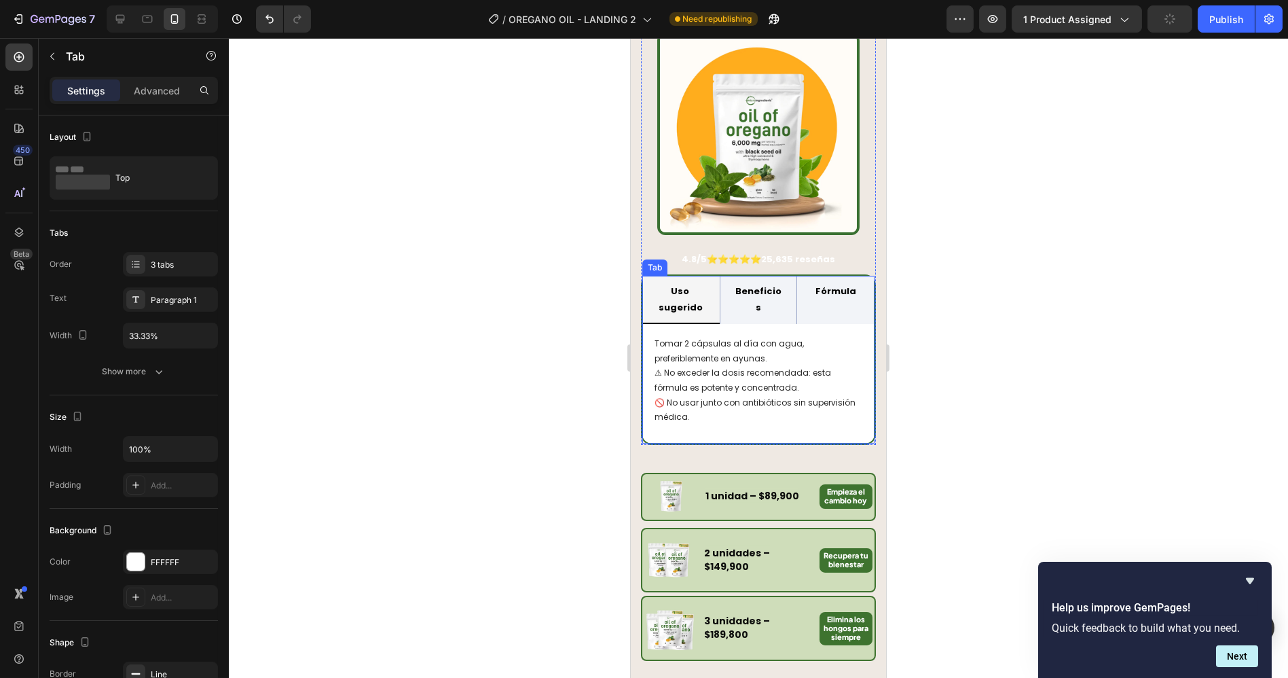
click at [858, 276] on li "Fórmula" at bounding box center [834, 300] width 77 height 48
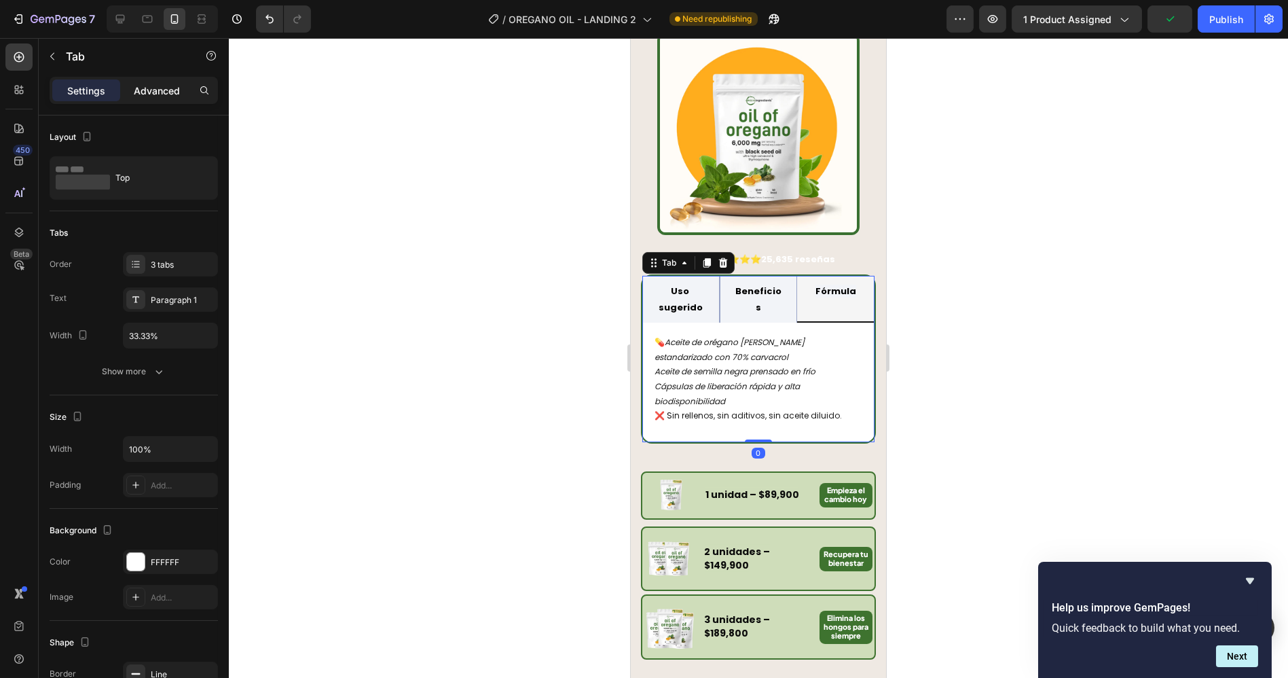
click at [155, 93] on p "Advanced" at bounding box center [157, 91] width 46 height 14
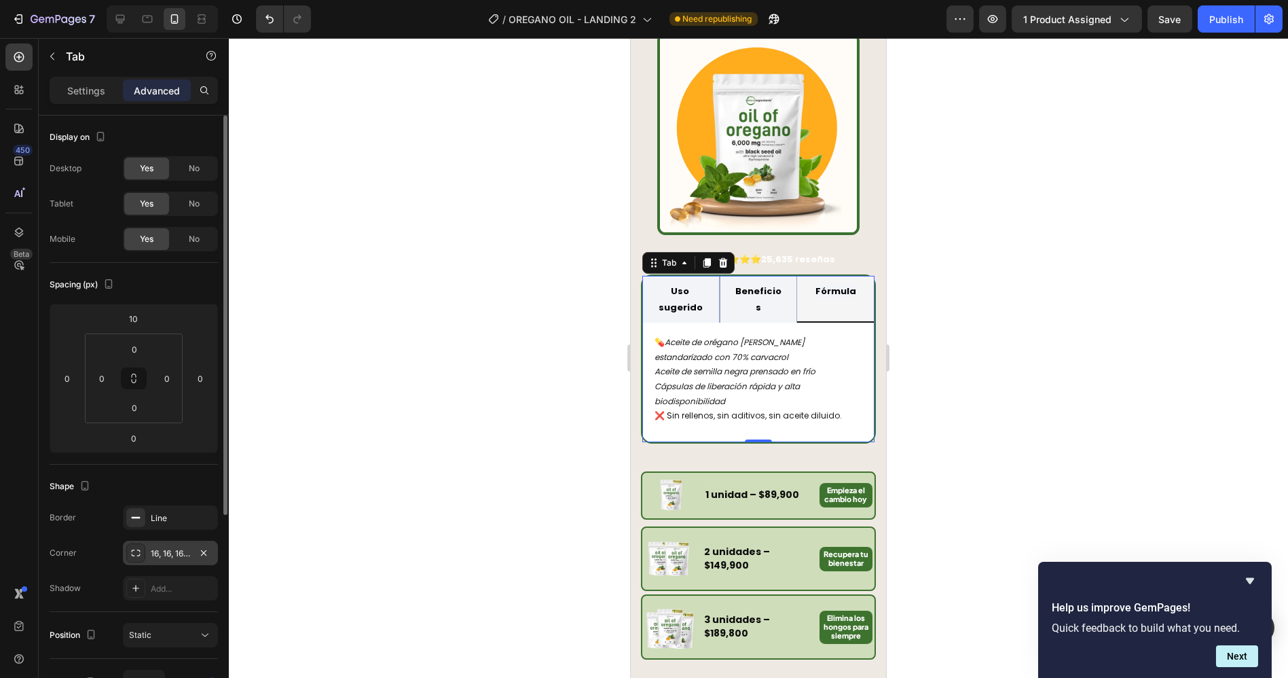
click at [169, 555] on div "16, 16, 16, 16" at bounding box center [170, 553] width 39 height 12
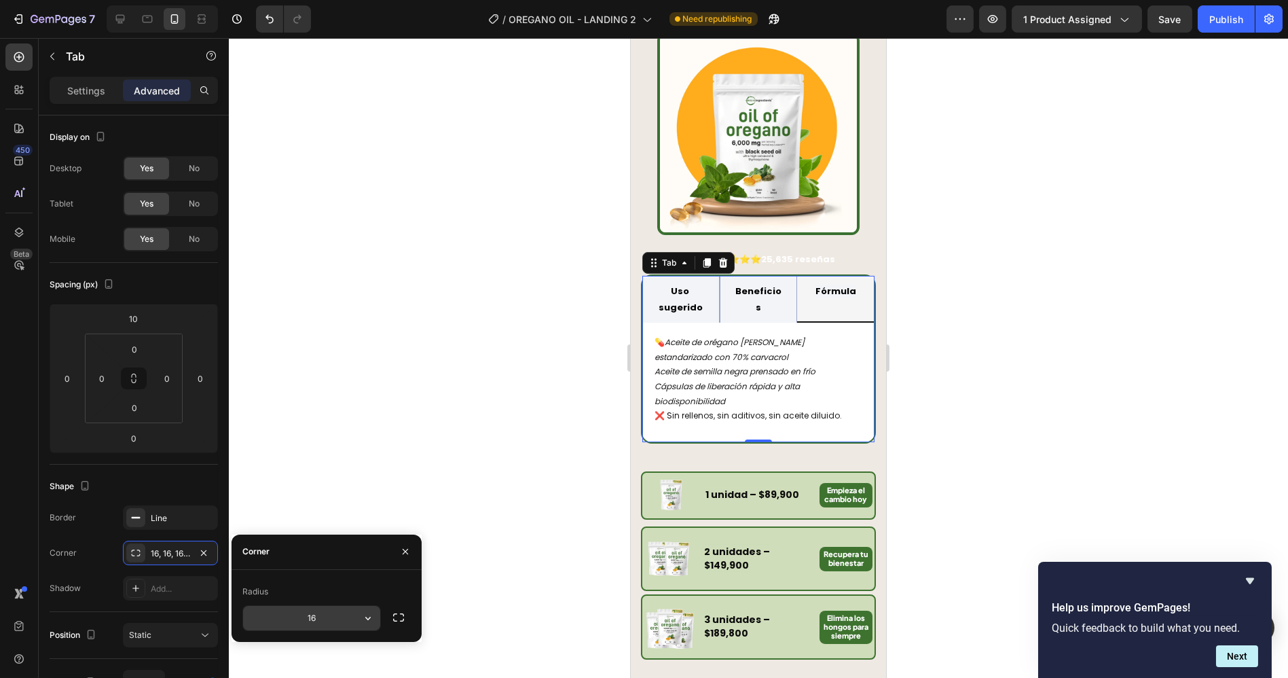
click at [322, 617] on input "16" at bounding box center [311, 618] width 137 height 24
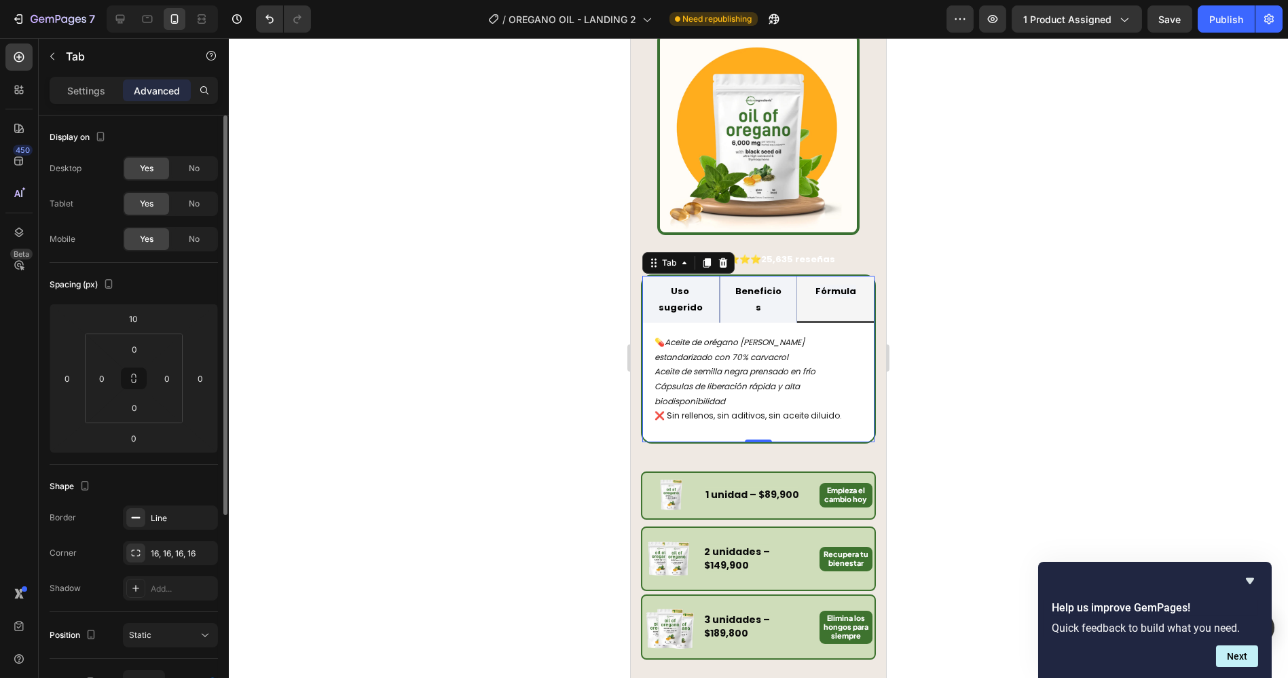
click at [160, 472] on div "Shape Border Line Corner 16, 16, 16, 16 Shadow Add..." at bounding box center [134, 537] width 168 height 147
click at [704, 429] on div "Tomar 2 cápsulas al día con agua, preferiblemente en ayunas. ⚠ No exceder la do…" at bounding box center [758, 383] width 232 height 120
click at [644, 428] on div "Tomar 2 cápsulas al día con agua, preferiblemente en ayunas. ⚠ No exceder la do…" at bounding box center [758, 383] width 232 height 120
click at [1066, 437] on div at bounding box center [758, 358] width 1059 height 640
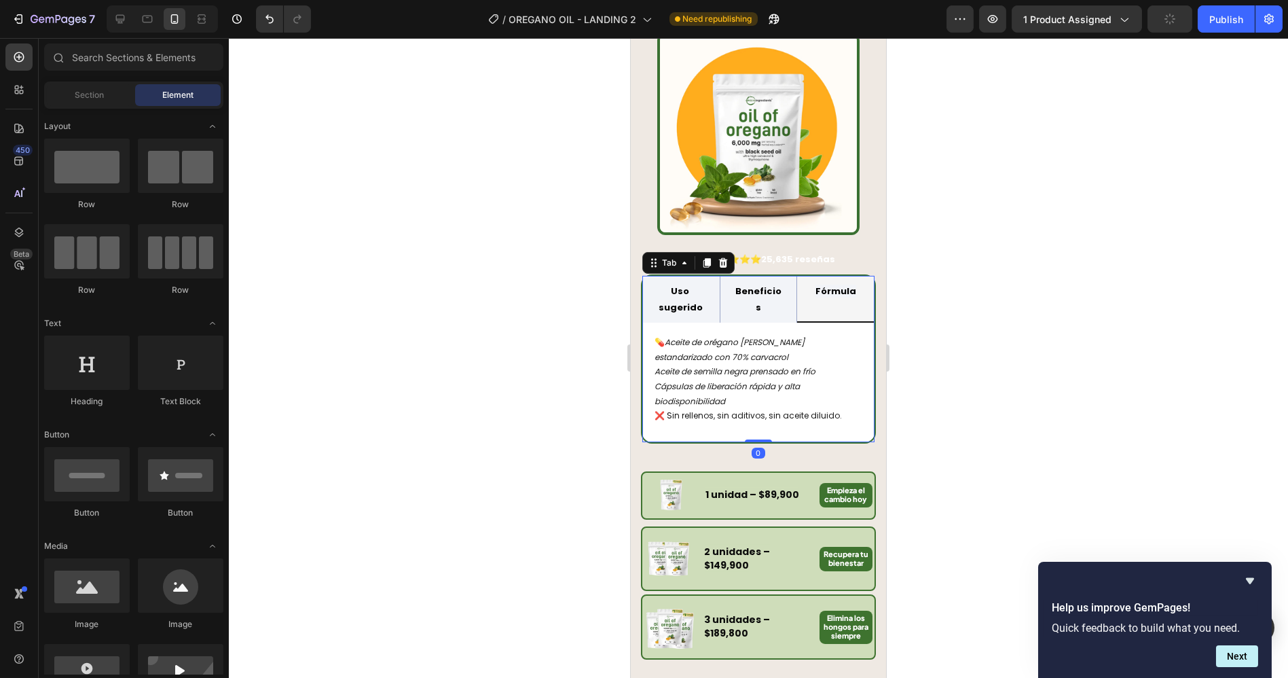
click at [643, 276] on li "Uso sugerido" at bounding box center [680, 299] width 77 height 47
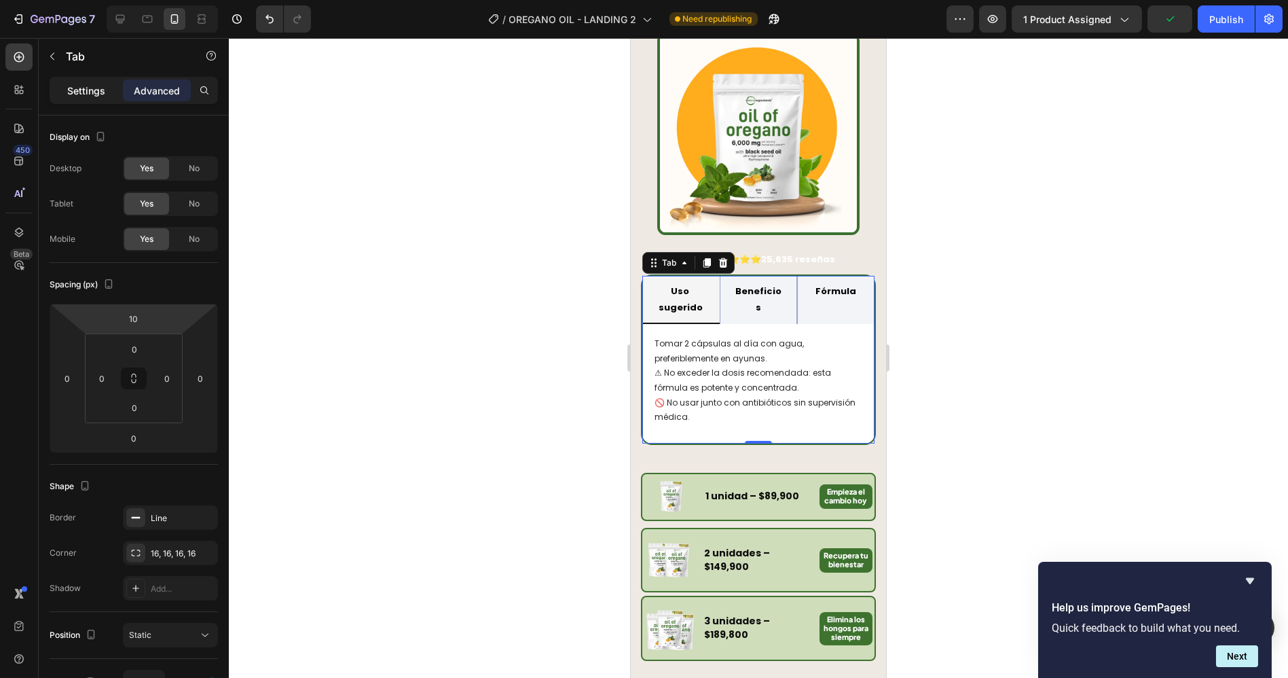
click at [95, 94] on p "Settings" at bounding box center [86, 91] width 38 height 14
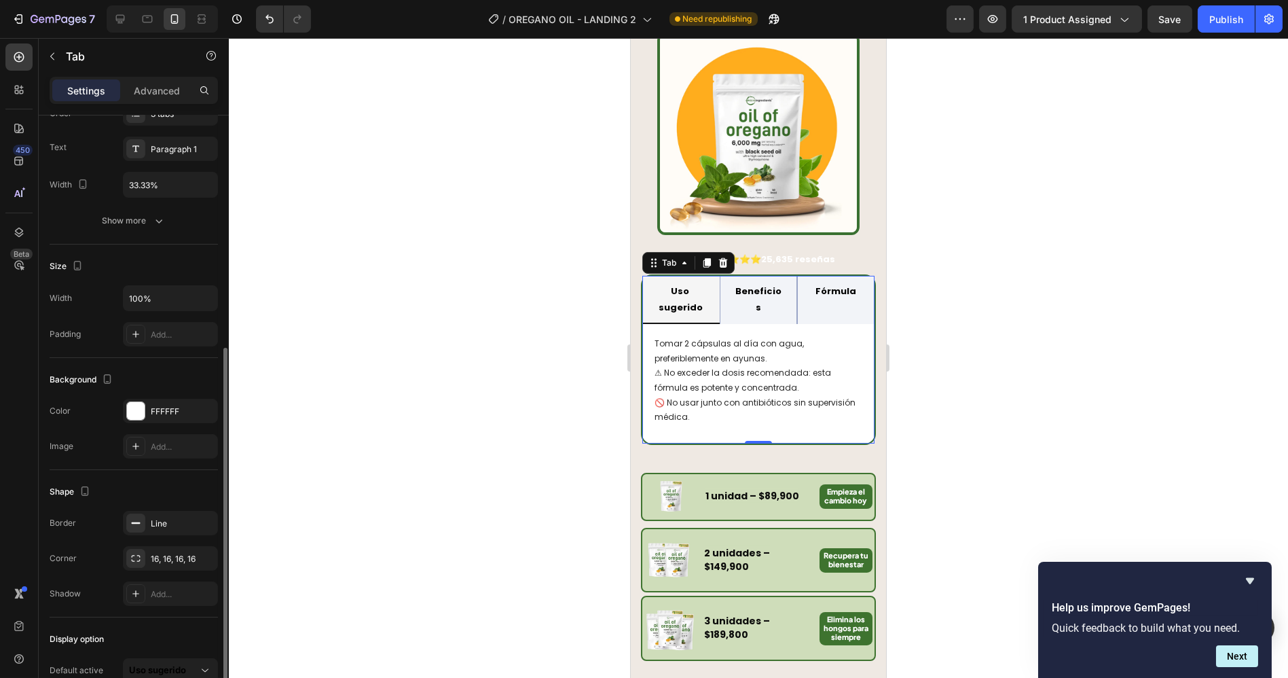
scroll to position [226, 0]
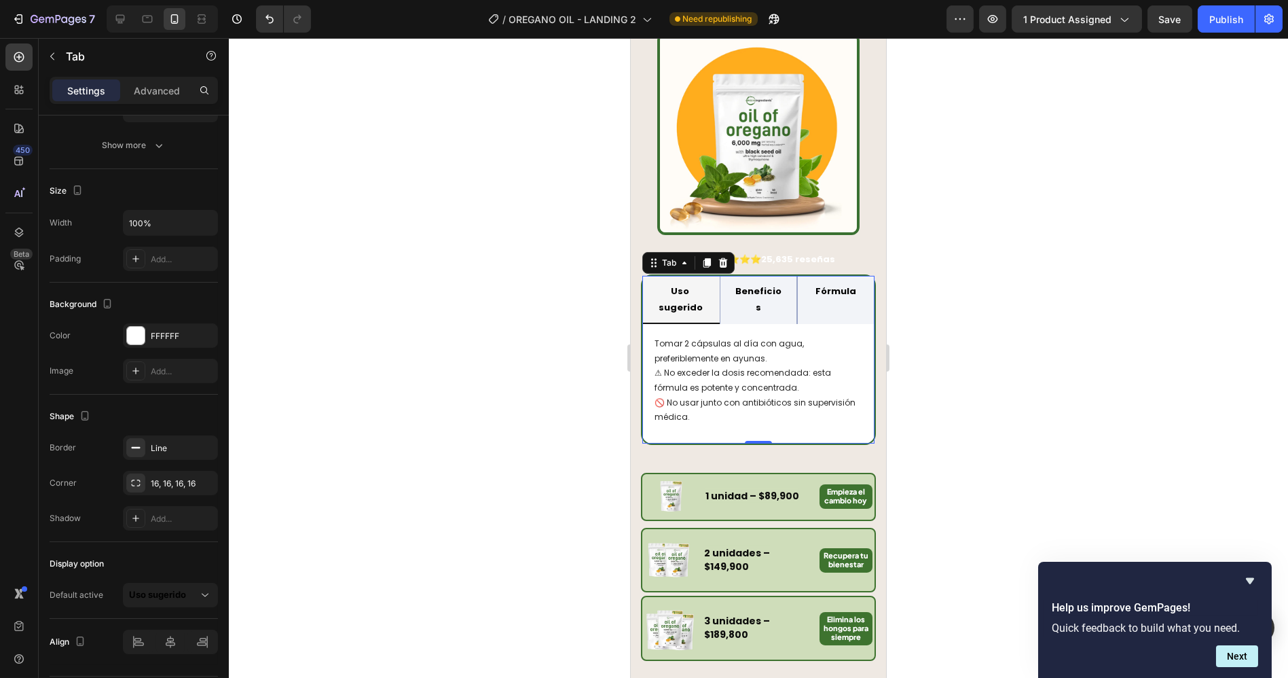
drag, startPoint x: 754, startPoint y: 430, endPoint x: 839, endPoint y: 456, distance: 89.2
click at [754, 443] on div at bounding box center [757, 442] width 27 height 3
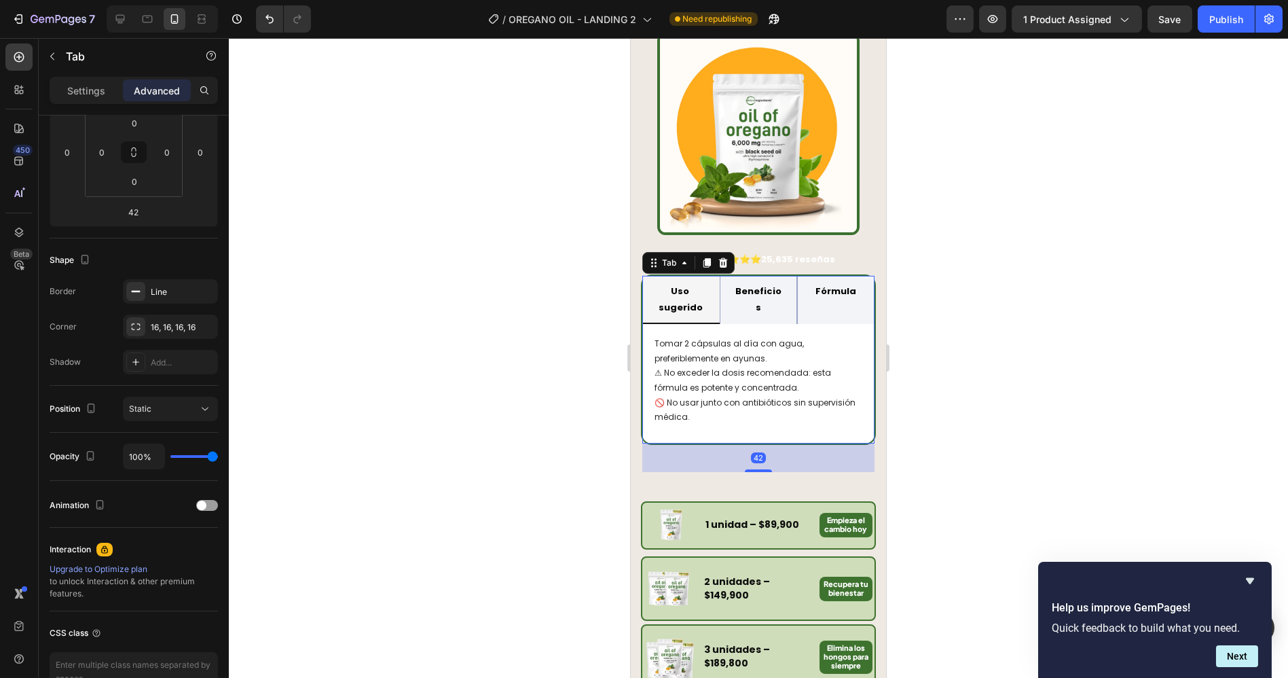
drag, startPoint x: 1002, startPoint y: 435, endPoint x: 970, endPoint y: 428, distance: 32.8
click at [1000, 433] on div at bounding box center [758, 358] width 1059 height 640
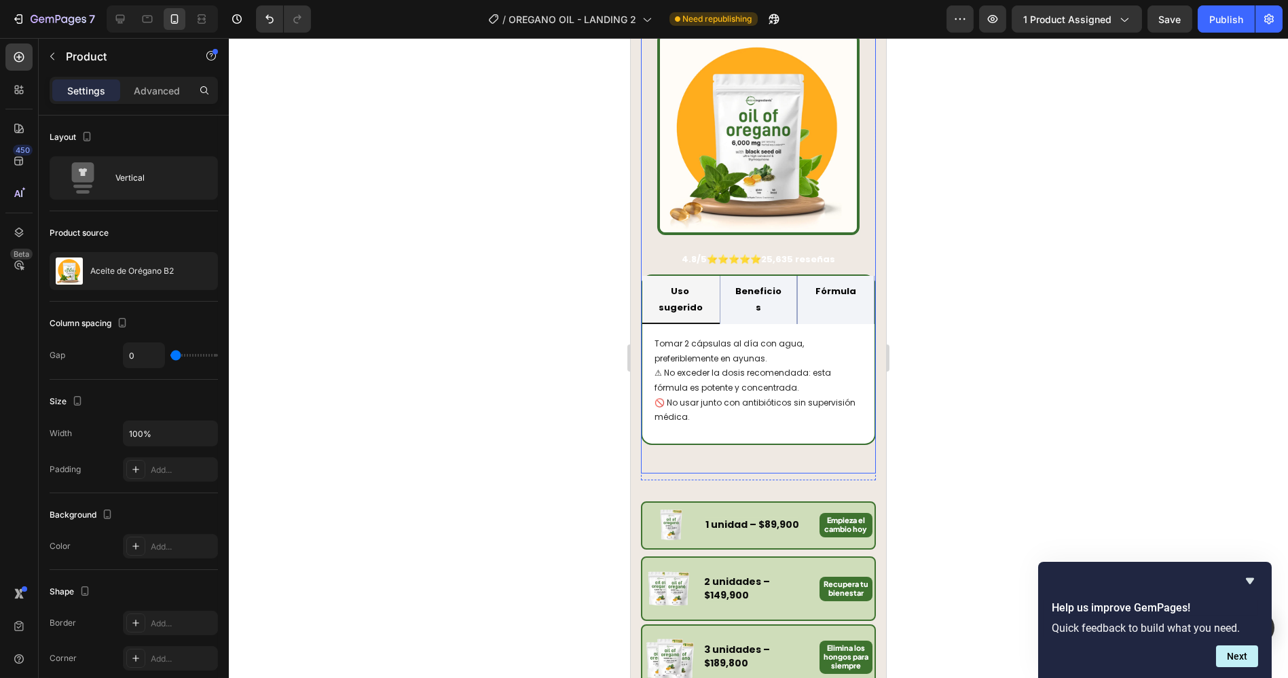
click at [796, 439] on div "4.8/5 ⭐⭐⭐⭐⭐ 25,635 reseñas Text Block Uso sugerido Beneficios Fórmula Tomar 2 c…" at bounding box center [757, 358] width 235 height 227
click at [765, 422] on div "Tomar 2 cápsulas al día con agua, preferiblemente en ayunas. ⚠ No exceder la do…" at bounding box center [758, 384] width 232 height 120
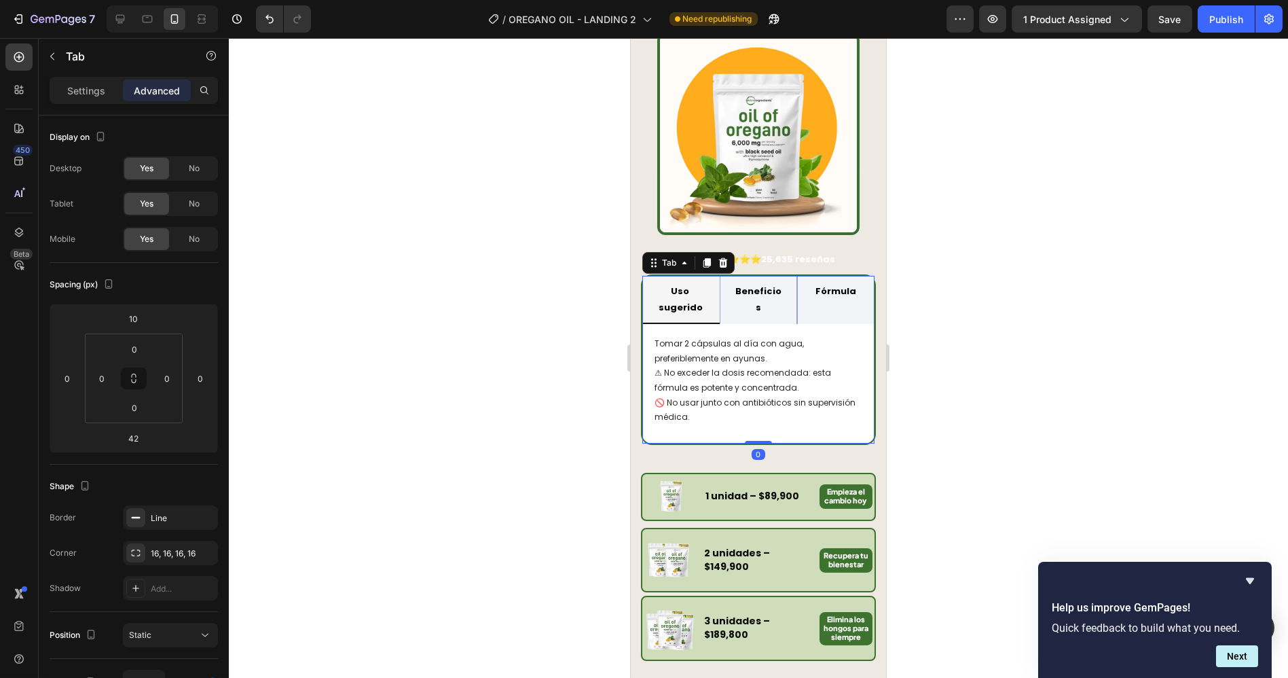
drag, startPoint x: 748, startPoint y: 458, endPoint x: 746, endPoint y: 402, distance: 56.4
click at [746, 402] on div "Uso sugerido Beneficios Fórmula Tomar 2 cápsulas al día con agua, preferiblemen…" at bounding box center [757, 359] width 235 height 170
type input "0"
click at [524, 310] on div at bounding box center [758, 358] width 1059 height 640
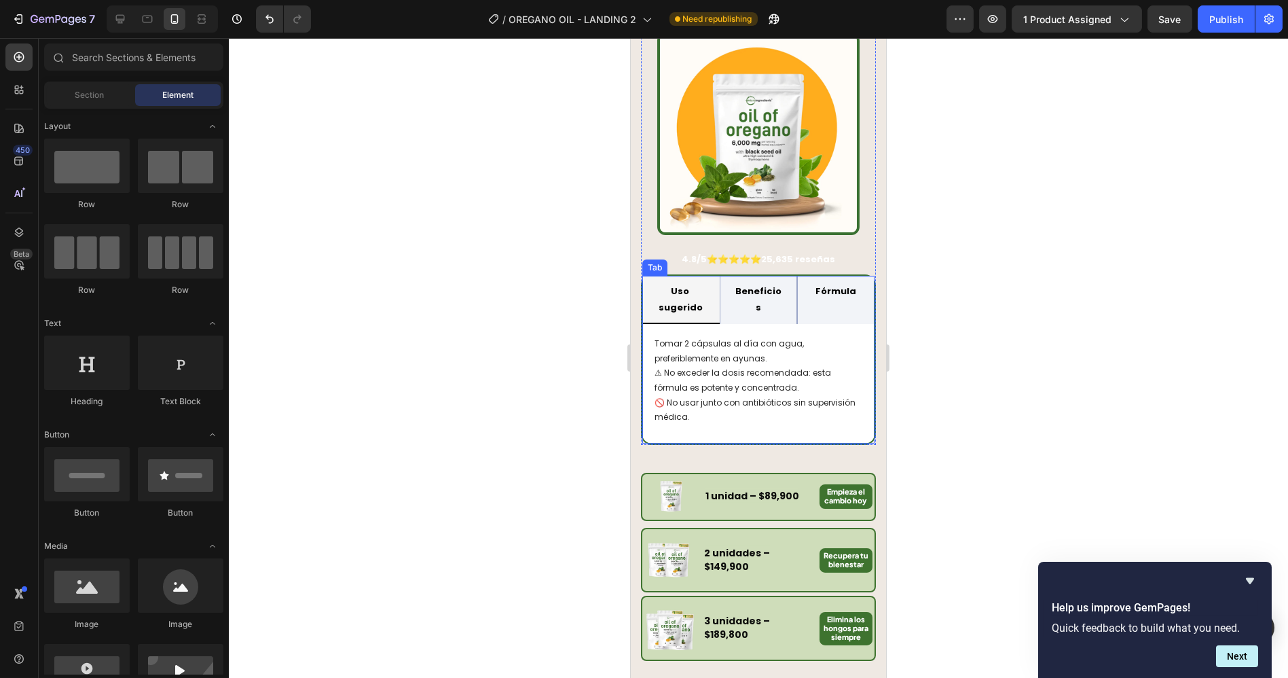
click at [647, 276] on li "Uso sugerido" at bounding box center [680, 300] width 77 height 48
